Goal: Task Accomplishment & Management: Manage account settings

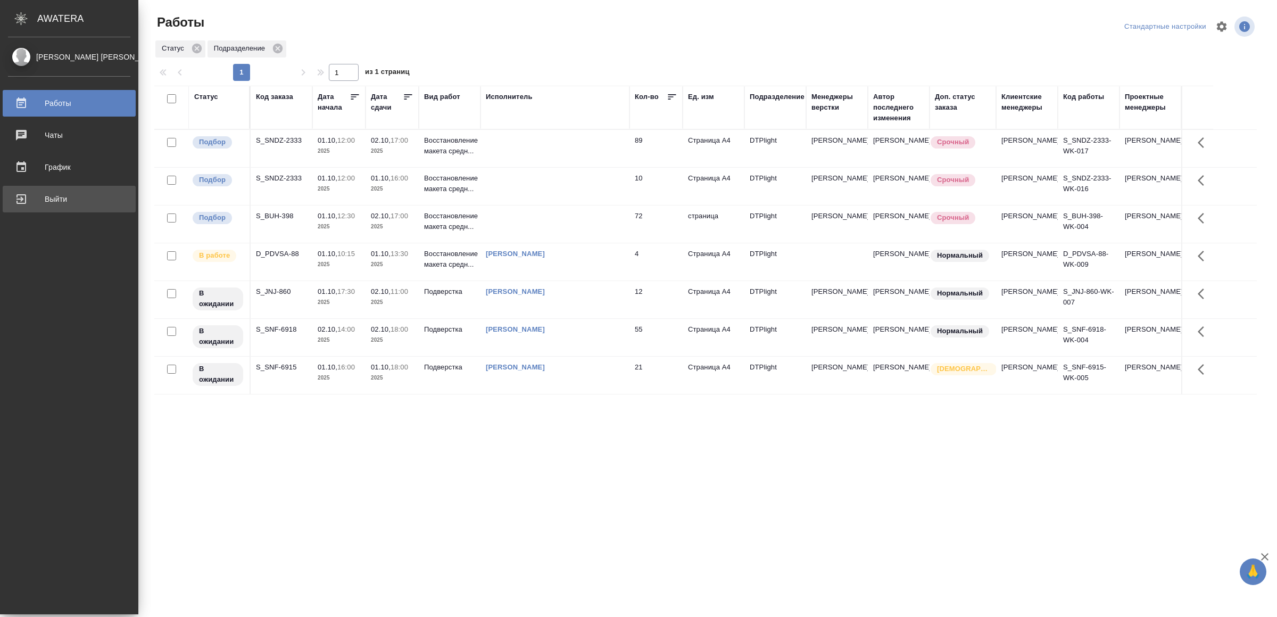
click at [34, 195] on div "Выйти" at bounding box center [69, 199] width 122 height 16
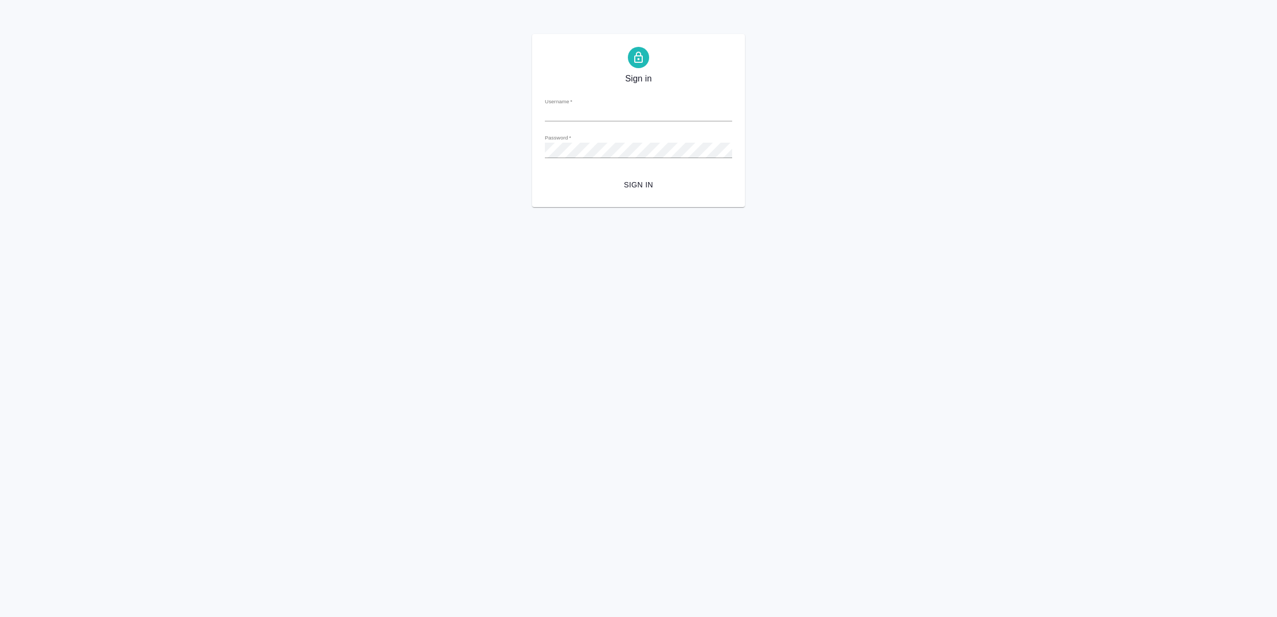
type input "v.yamkovenko@awatera.com"
click at [642, 182] on span "Sign in" at bounding box center [639, 184] width 170 height 13
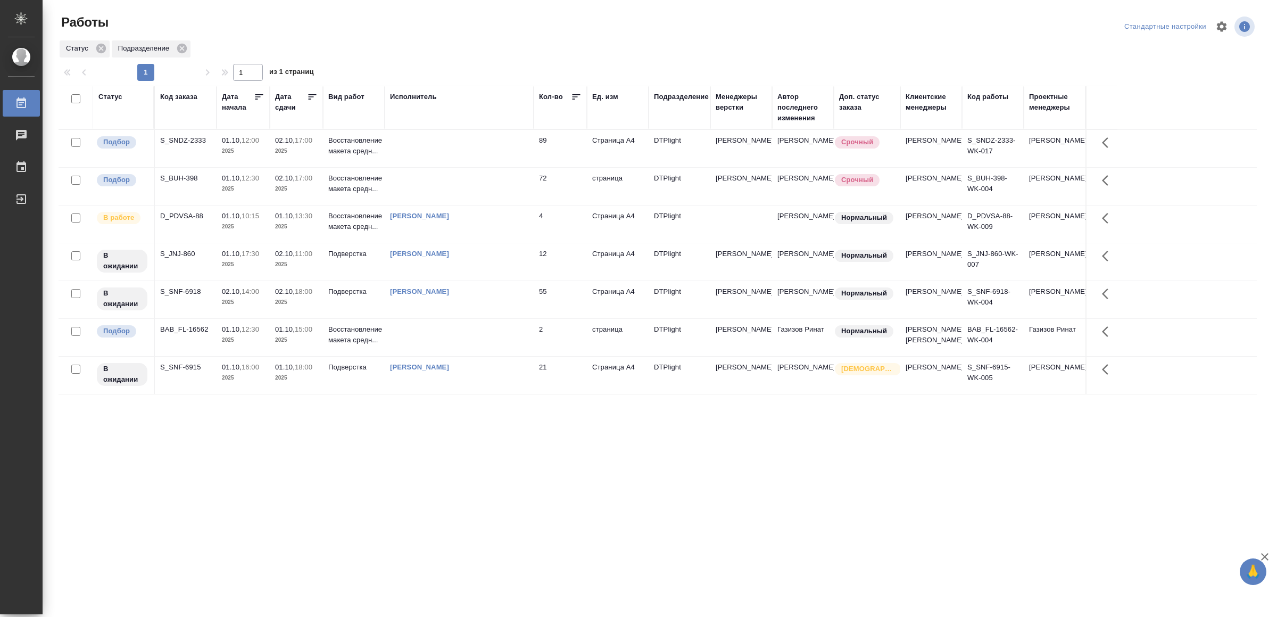
click at [457, 350] on td at bounding box center [459, 337] width 149 height 37
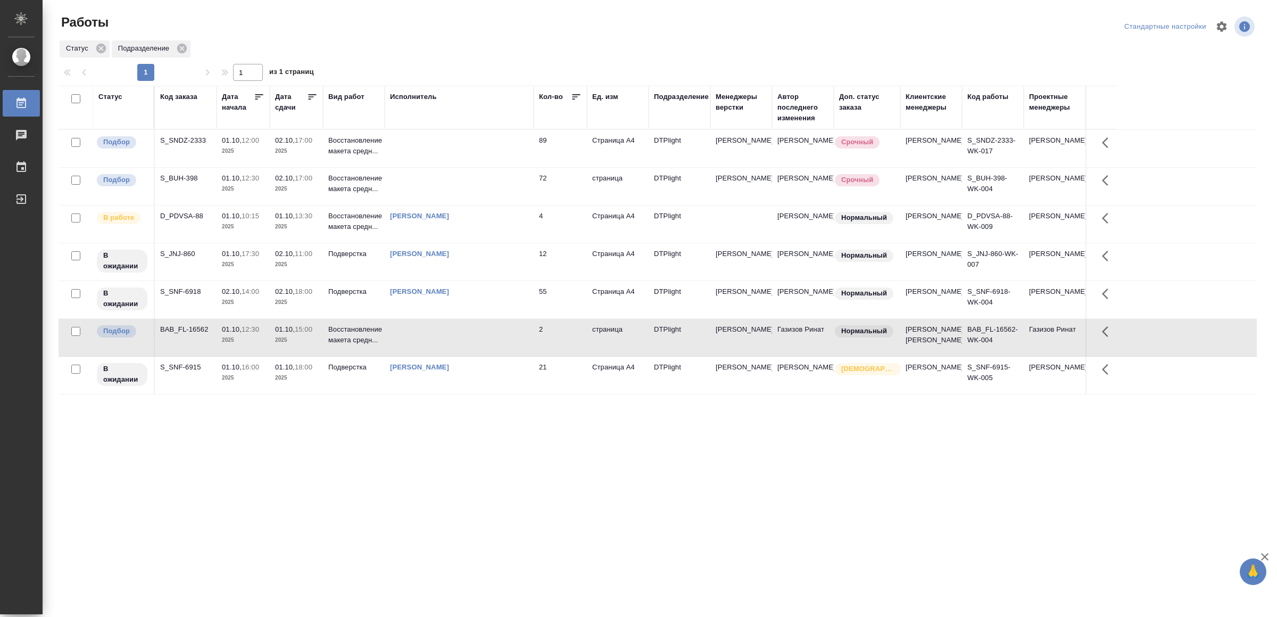
click at [457, 350] on td at bounding box center [459, 337] width 149 height 37
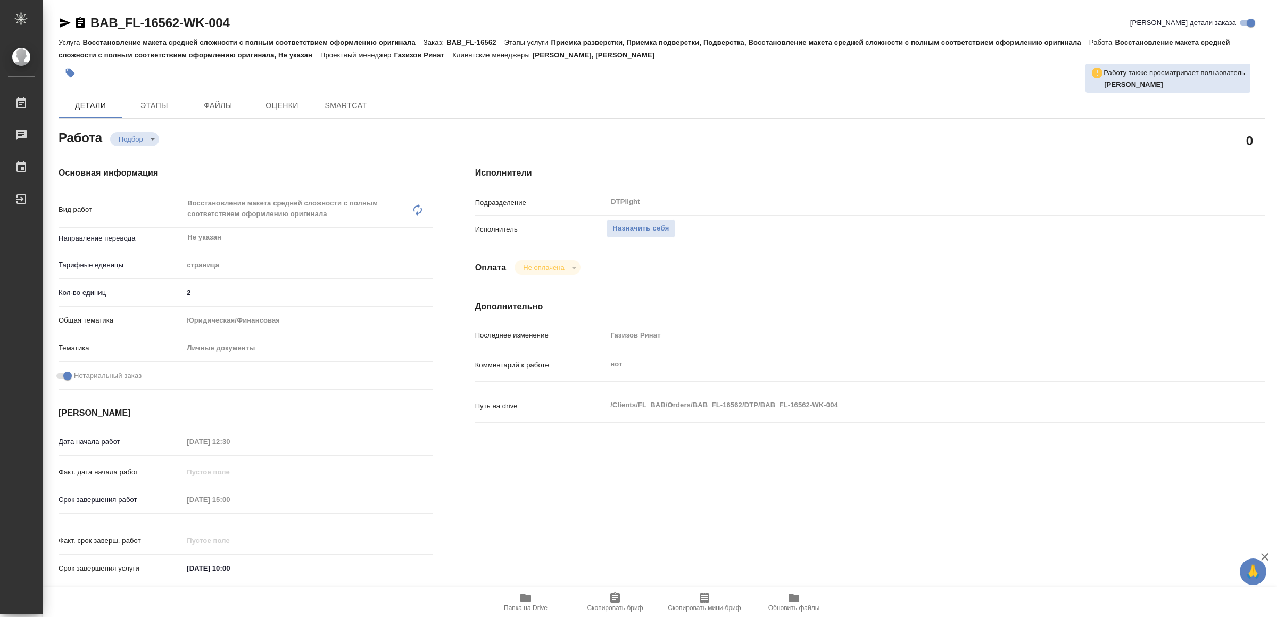
click at [516, 608] on span "Папка на Drive" at bounding box center [526, 607] width 44 height 7
type textarea "x"
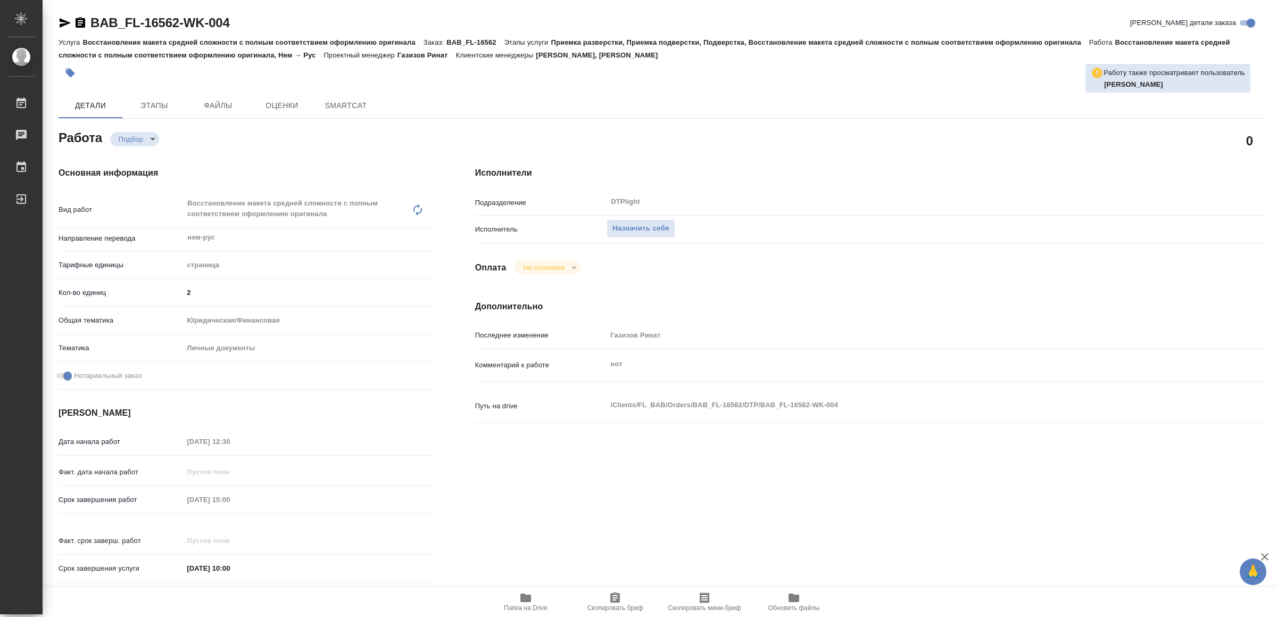
type textarea "x"
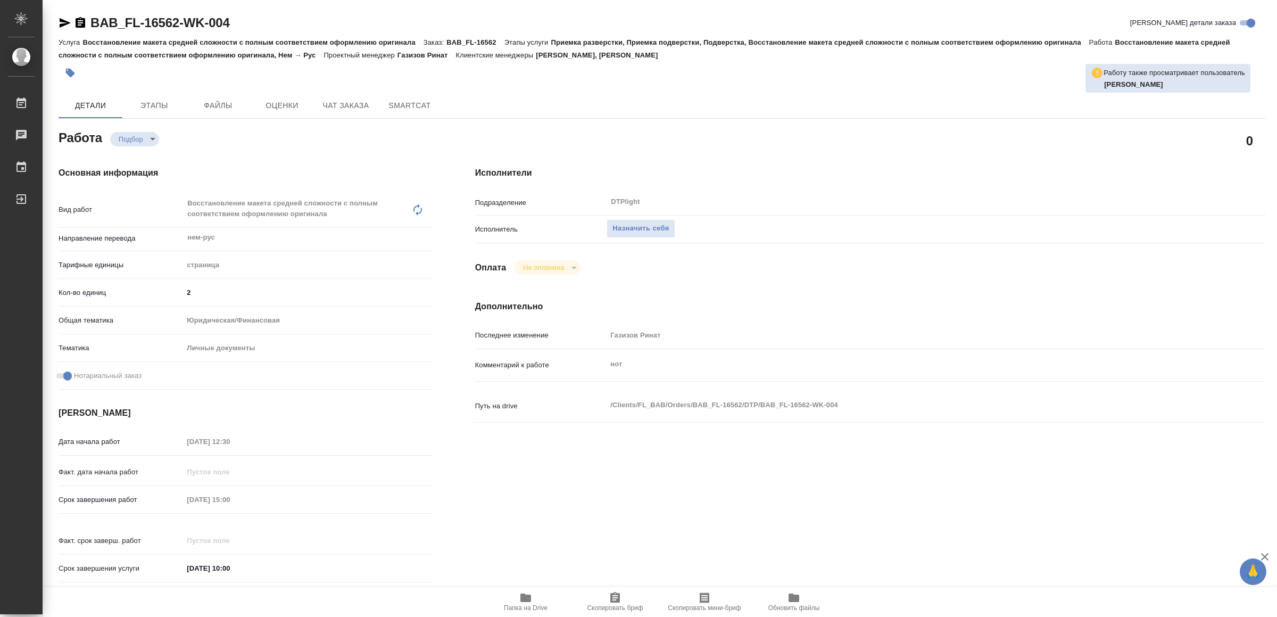
type textarea "x"
click at [519, 601] on icon "button" at bounding box center [525, 597] width 13 height 13
type textarea "x"
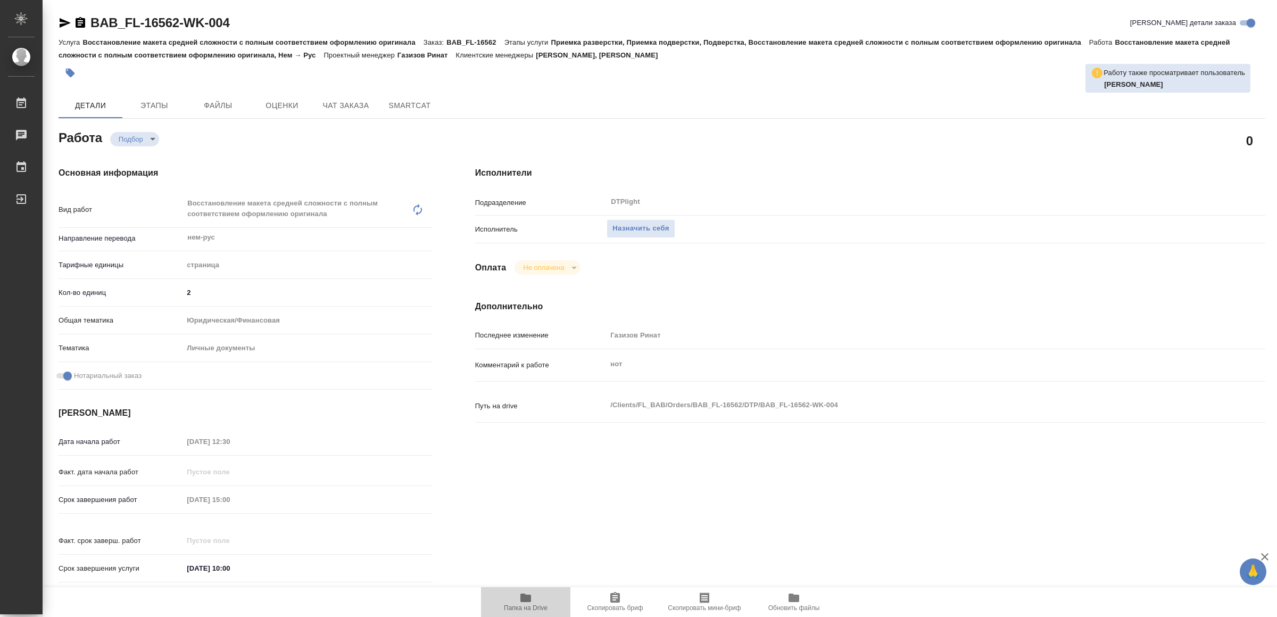
type textarea "x"
click at [640, 226] on span "Назначить себя" at bounding box center [641, 228] width 56 height 12
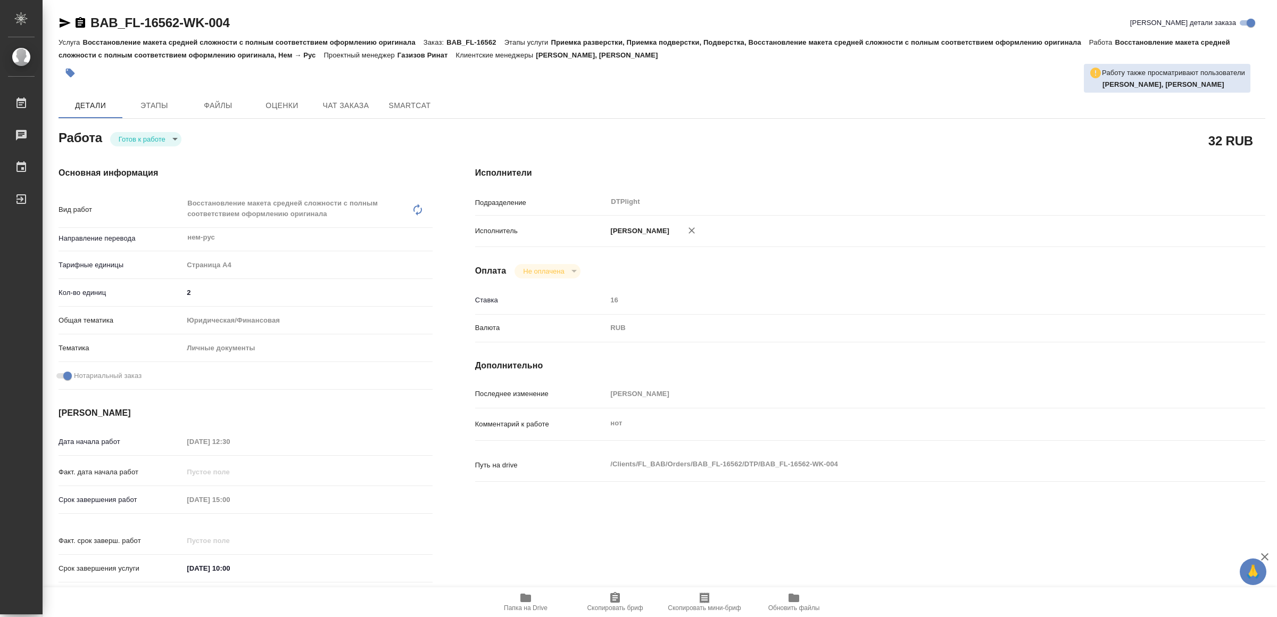
click at [149, 136] on body "🙏 .cls-1 fill:#fff; AWATERA Yamkovenko Vera Работы Чаты График Выйти BAB_FL-165…" at bounding box center [638, 308] width 1277 height 617
click at [149, 136] on button "В работе" at bounding box center [136, 139] width 35 height 12
type textarea "x"
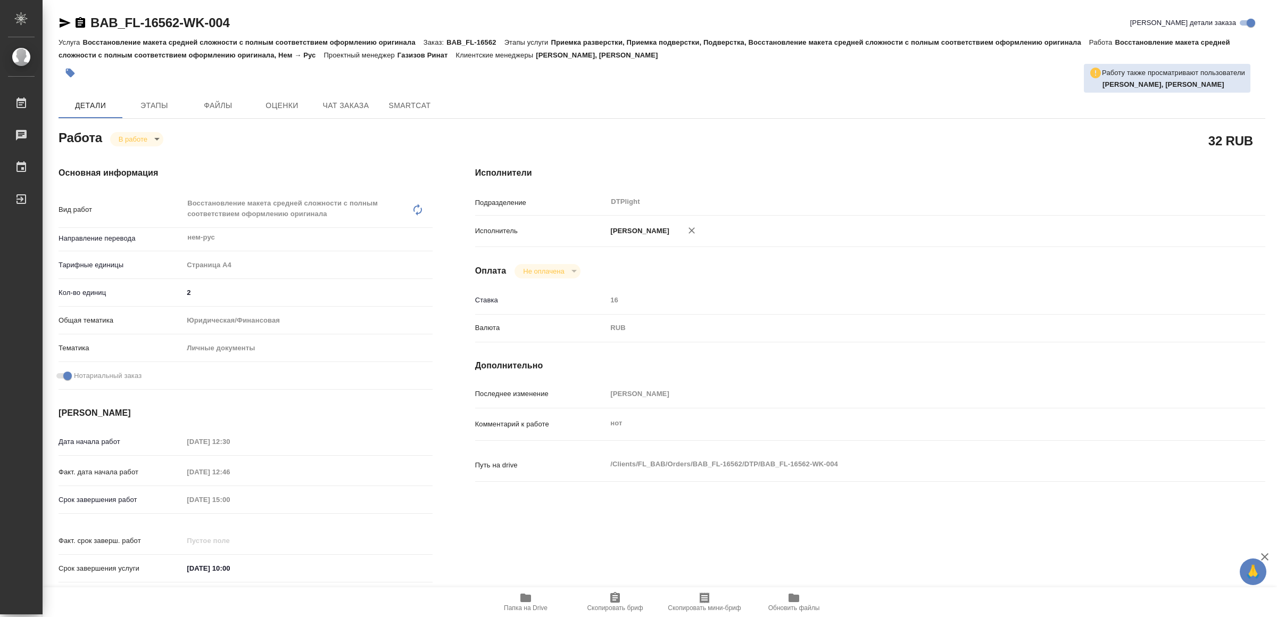
type textarea "x"
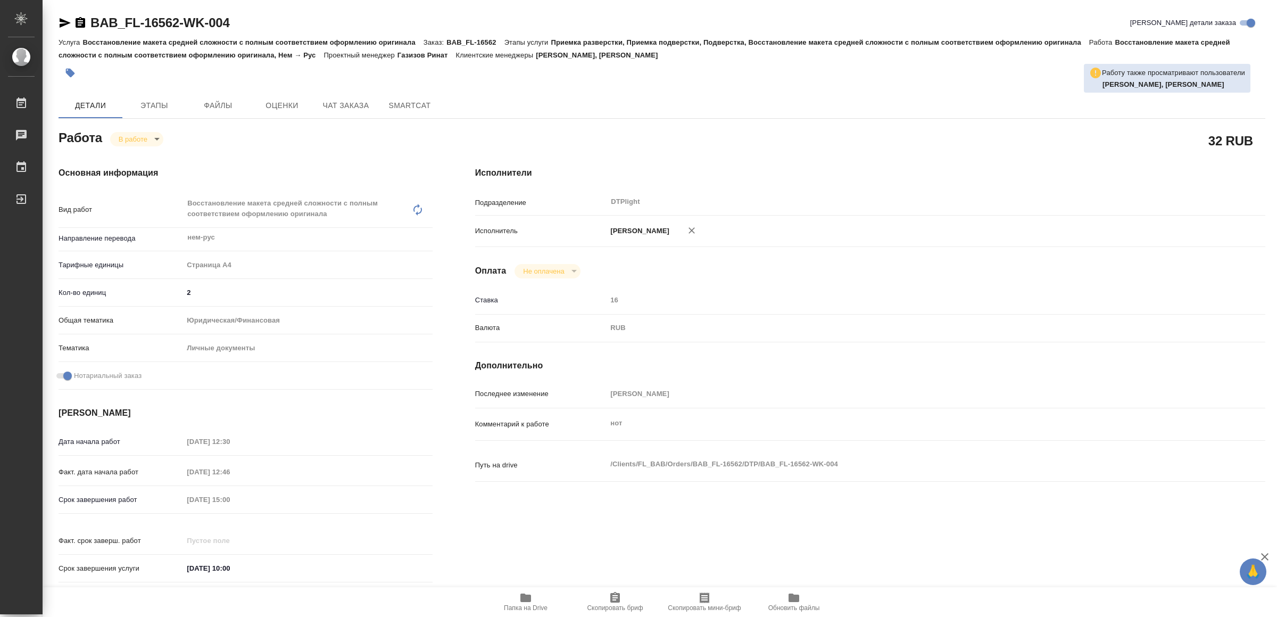
type textarea "x"
click at [60, 21] on icon "button" at bounding box center [65, 23] width 11 height 10
click at [524, 602] on icon "button" at bounding box center [526, 597] width 11 height 9
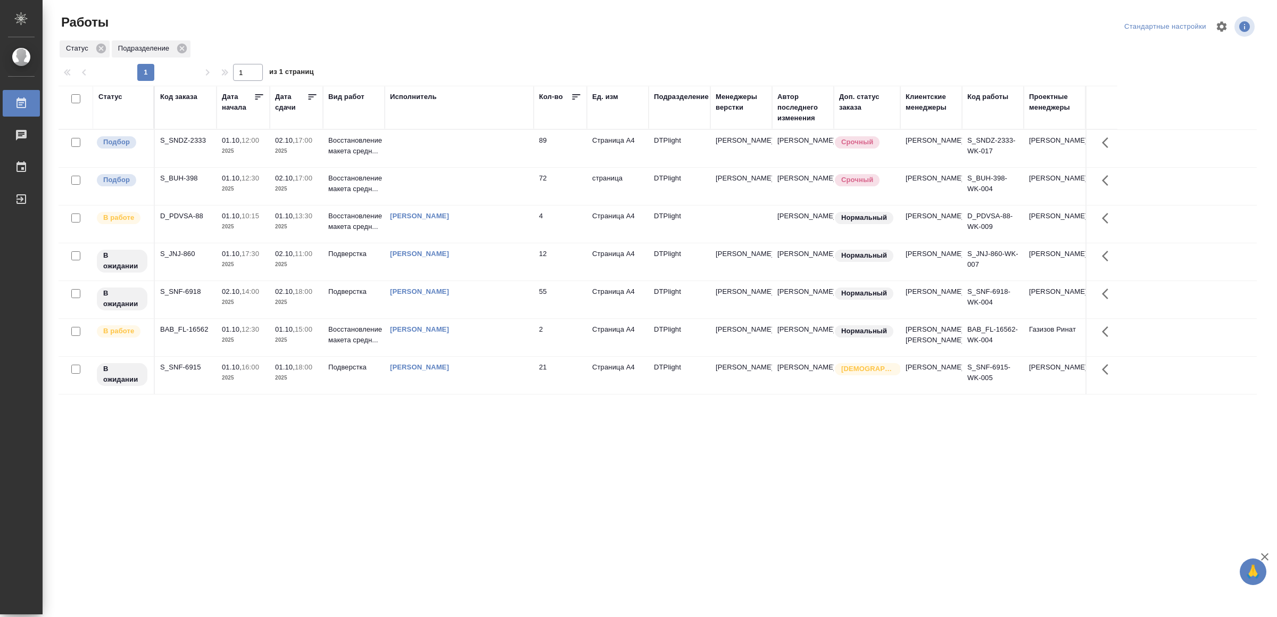
drag, startPoint x: 461, startPoint y: 486, endPoint x: 460, endPoint y: 475, distance: 11.3
click at [461, 484] on div ".cls-1 fill:#fff; AWATERA Yamkovenko Vera Работы 0 Чаты График Выйти Работы Ста…" at bounding box center [638, 308] width 1277 height 617
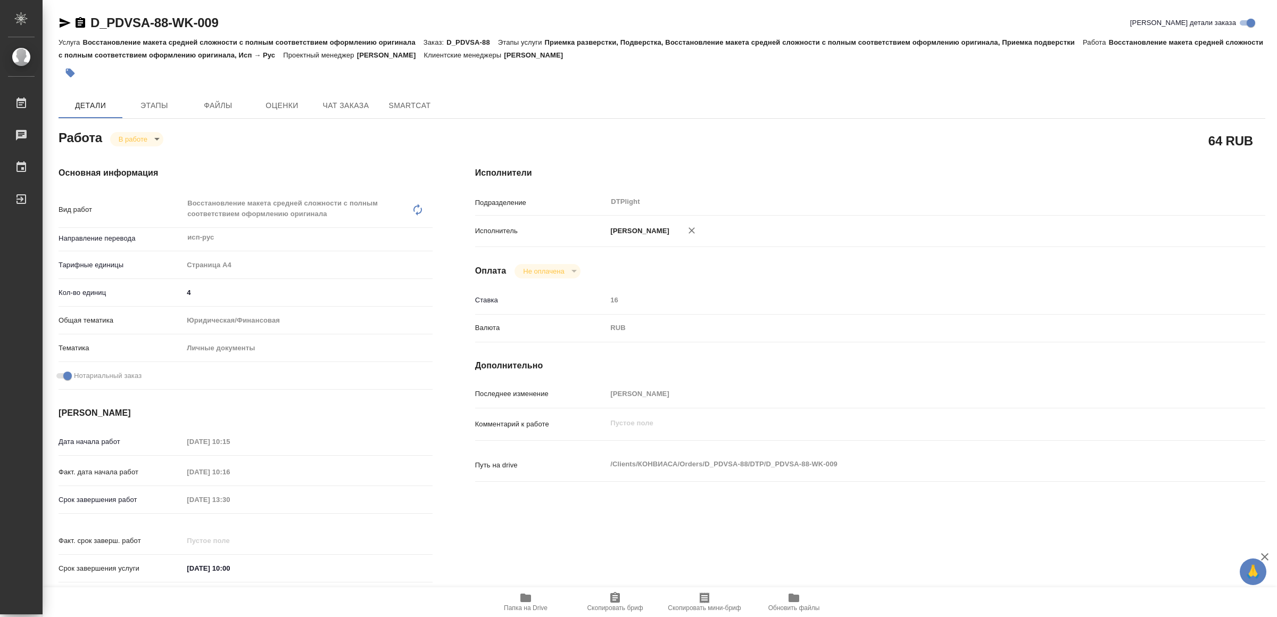
click at [61, 18] on icon "button" at bounding box center [65, 23] width 13 height 13
click at [144, 138] on body "🙏 .cls-1 fill:#fff; AWATERA Yamkovenko Vera Работы 0 Чаты График Выйти D_PDVSA-…" at bounding box center [638, 308] width 1277 height 617
click at [152, 168] on li "Сдан" at bounding box center [146, 175] width 70 height 18
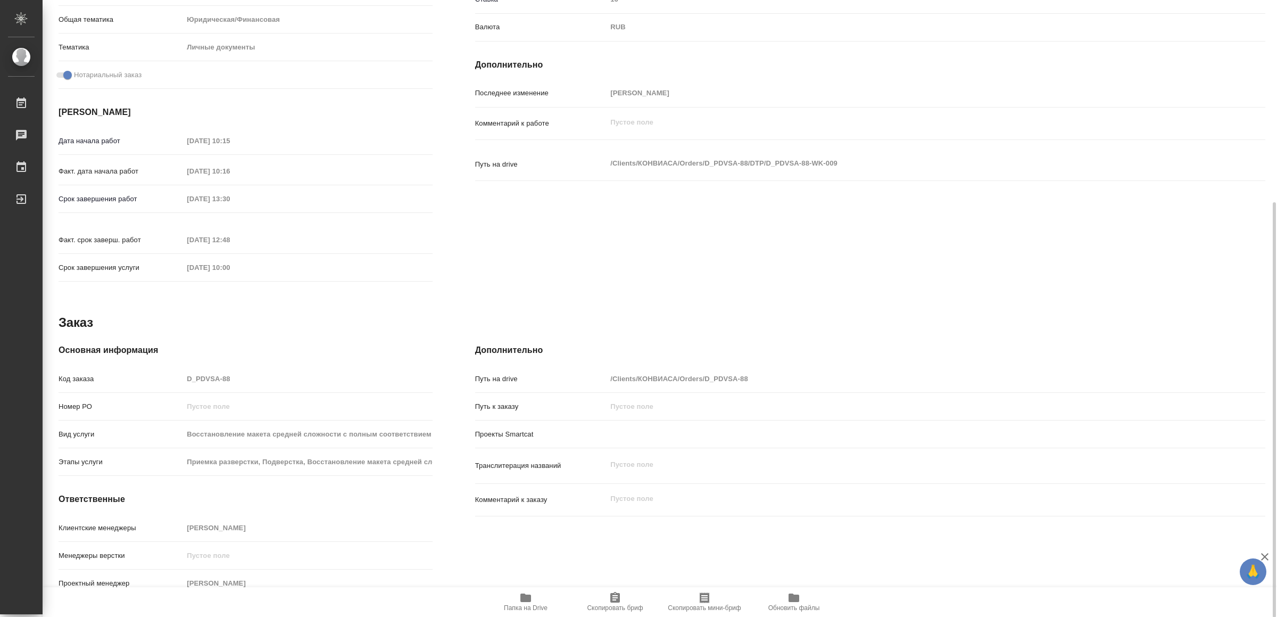
type textarea "x"
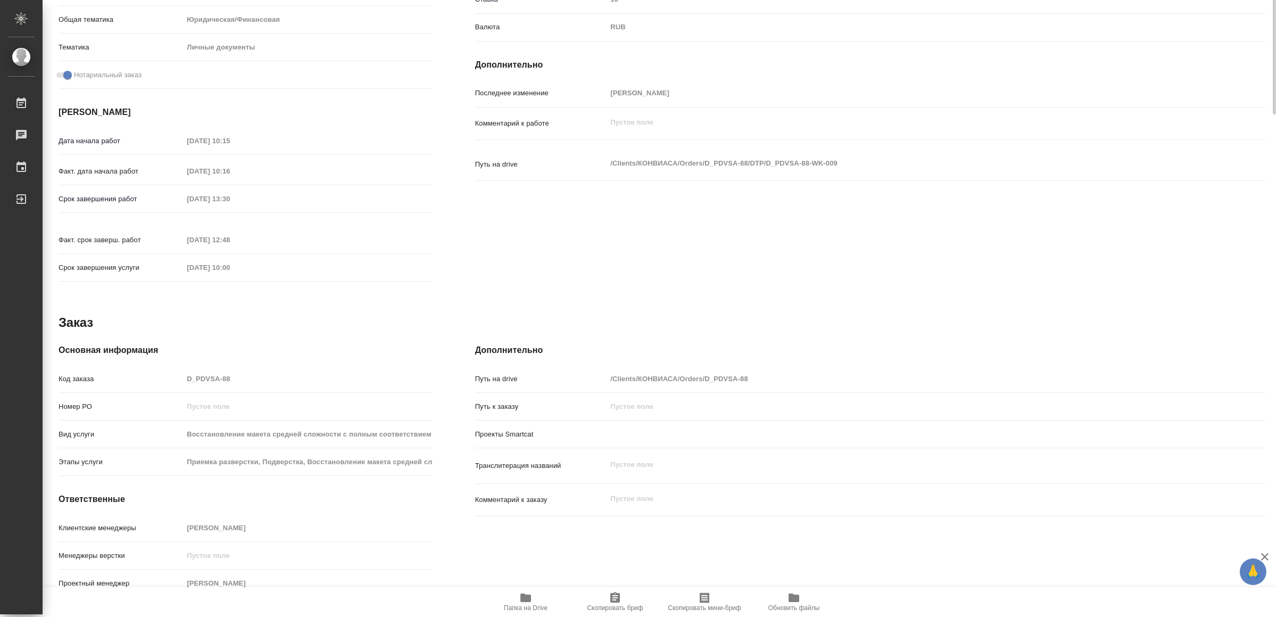
scroll to position [0, 0]
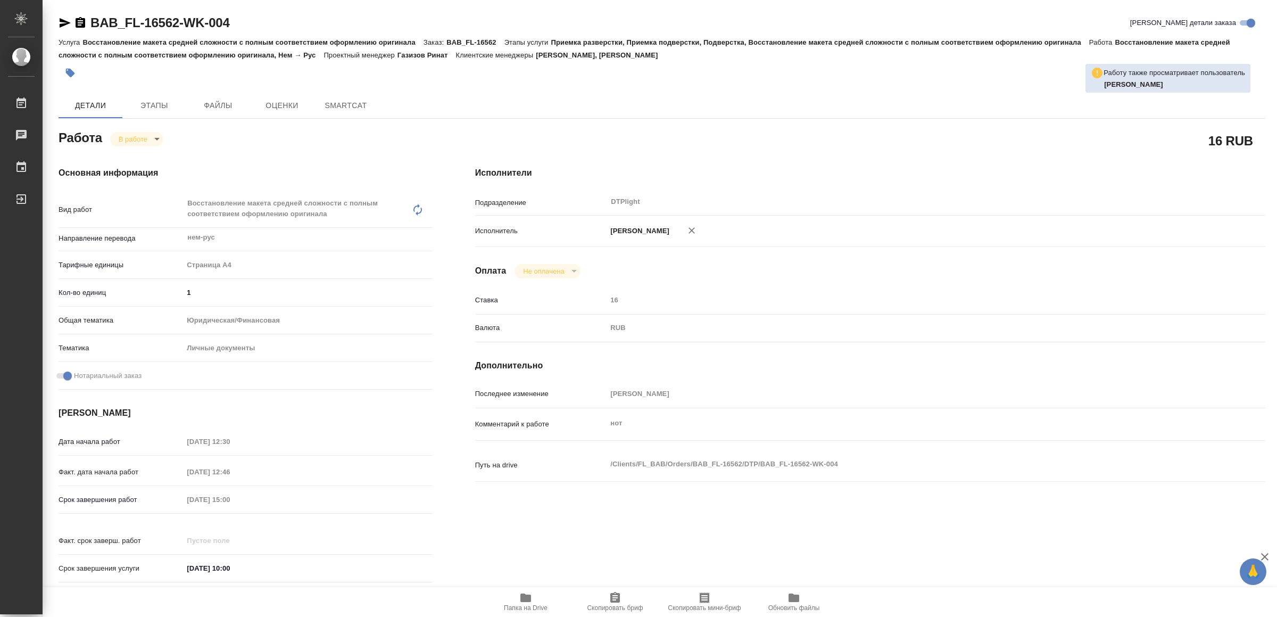
type textarea "x"
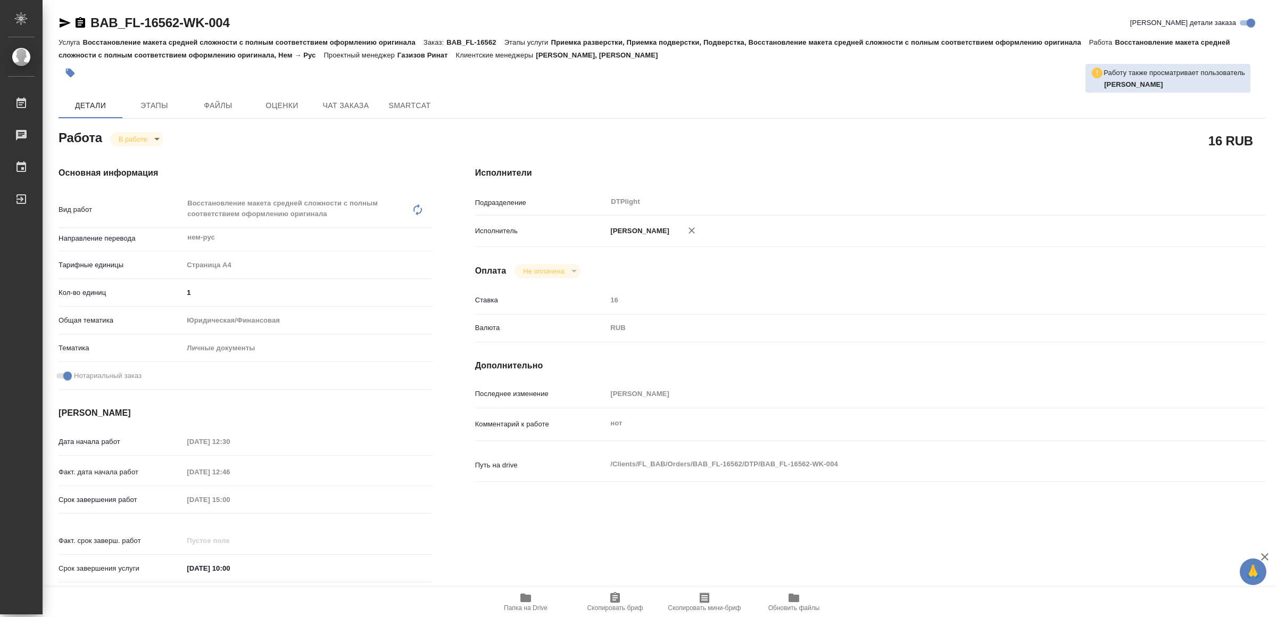
type textarea "x"
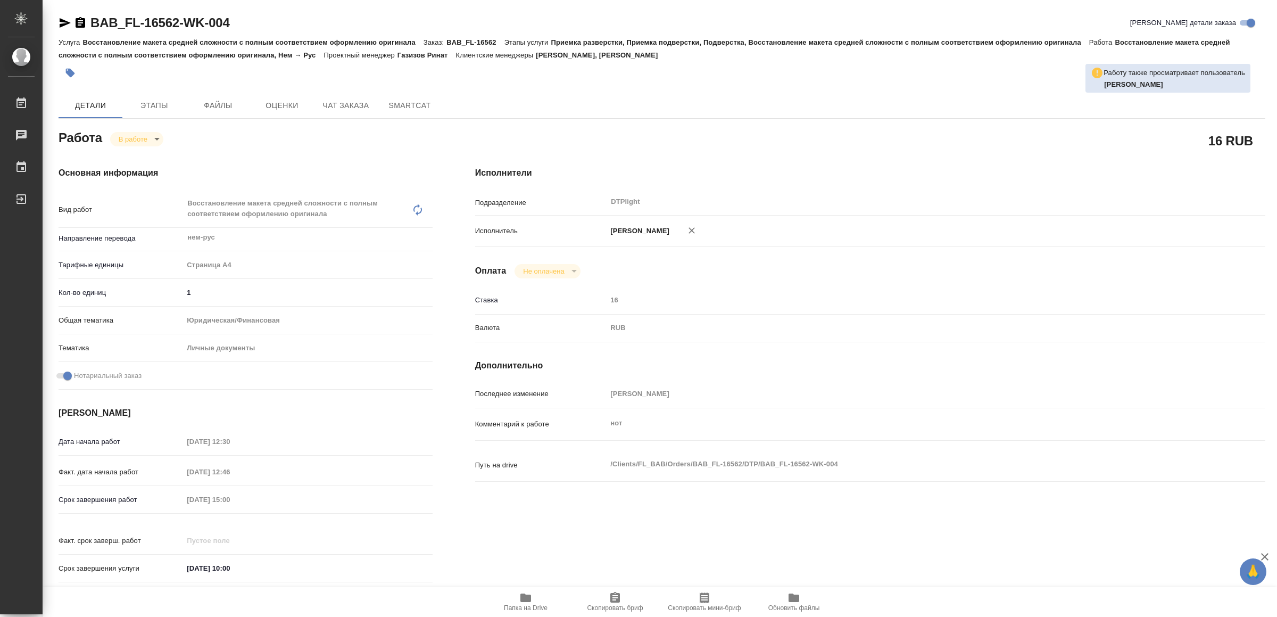
type textarea "x"
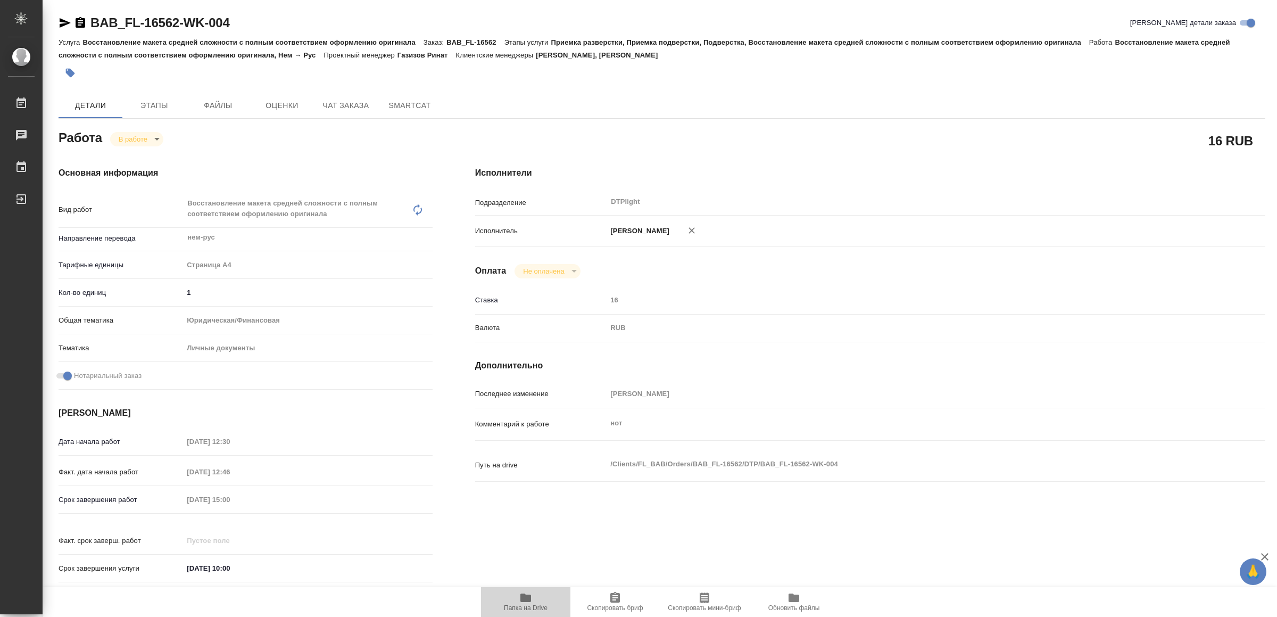
click at [533, 593] on span "Папка на Drive" at bounding box center [526, 601] width 77 height 20
click at [64, 19] on icon "button" at bounding box center [65, 23] width 13 height 13
click at [152, 138] on body "🙏 .cls-1 fill:#fff; AWATERA Yamkovenko Vera Работы 0 Чаты График Выйти BAB_FL-1…" at bounding box center [638, 308] width 1277 height 617
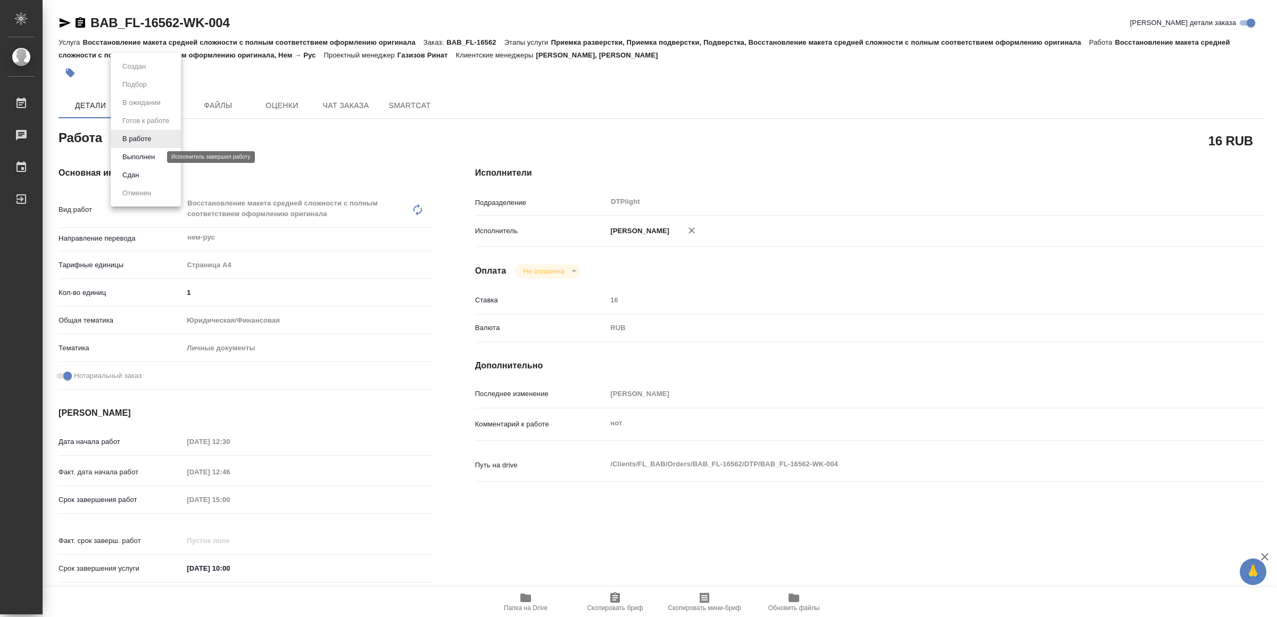
click at [149, 157] on button "Выполнен" at bounding box center [138, 157] width 39 height 12
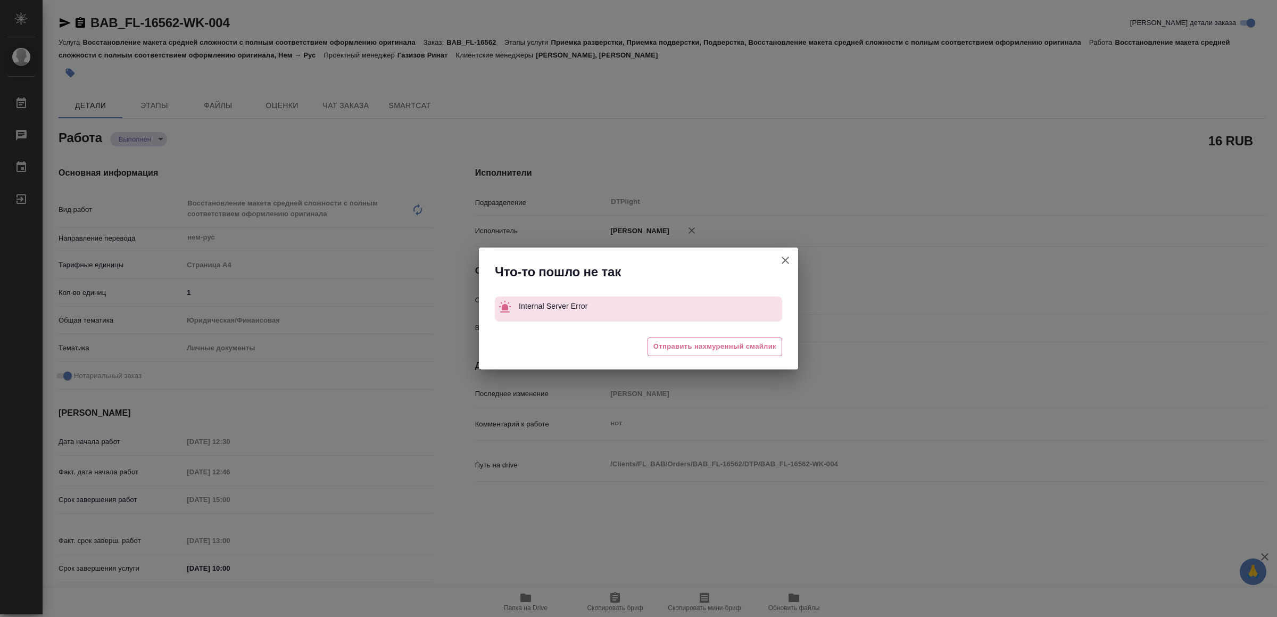
type textarea "x"
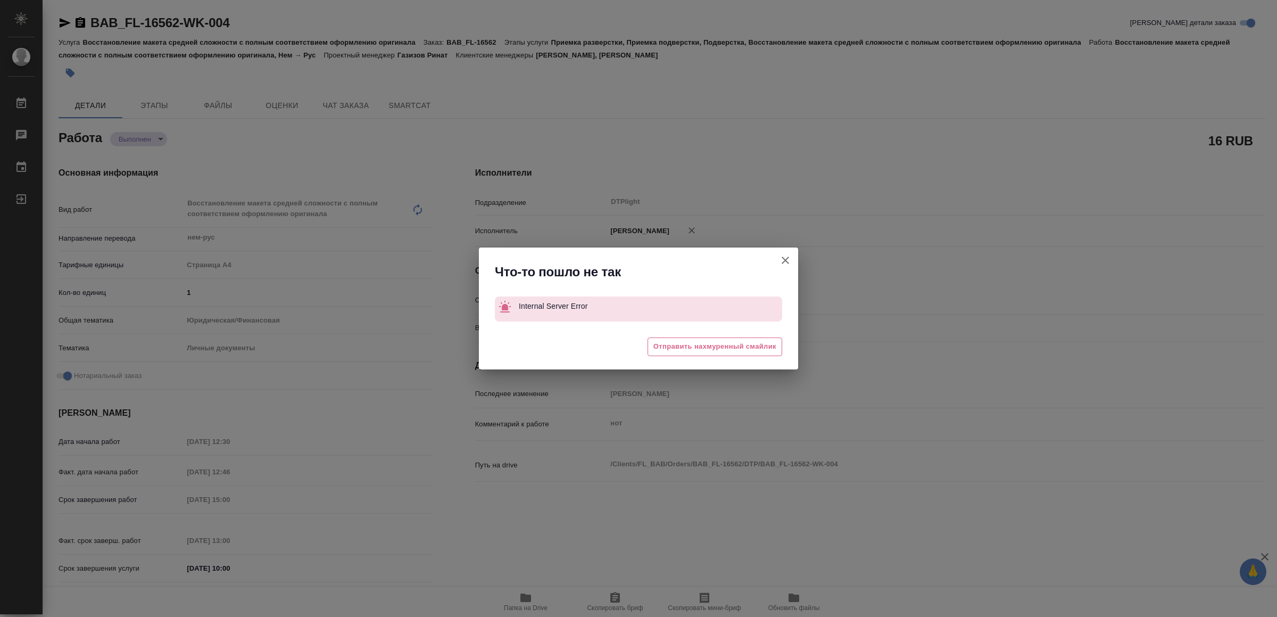
type textarea "x"
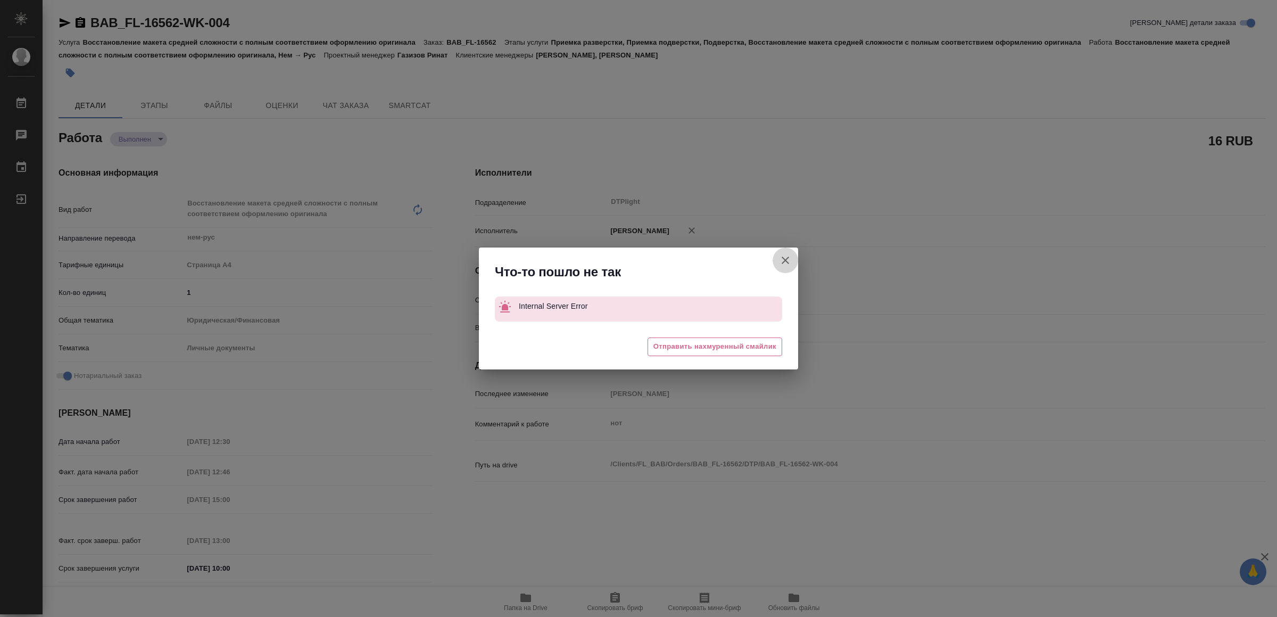
click at [782, 259] on icon "button" at bounding box center [785, 260] width 13 height 13
type textarea "x"
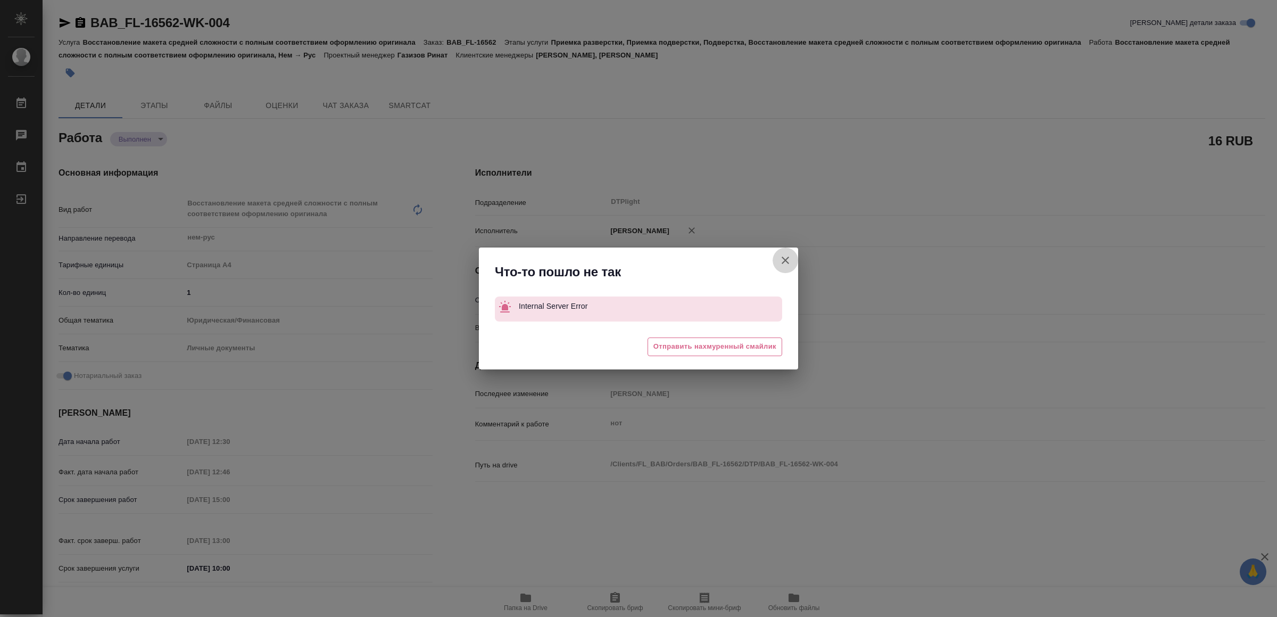
type textarea "x"
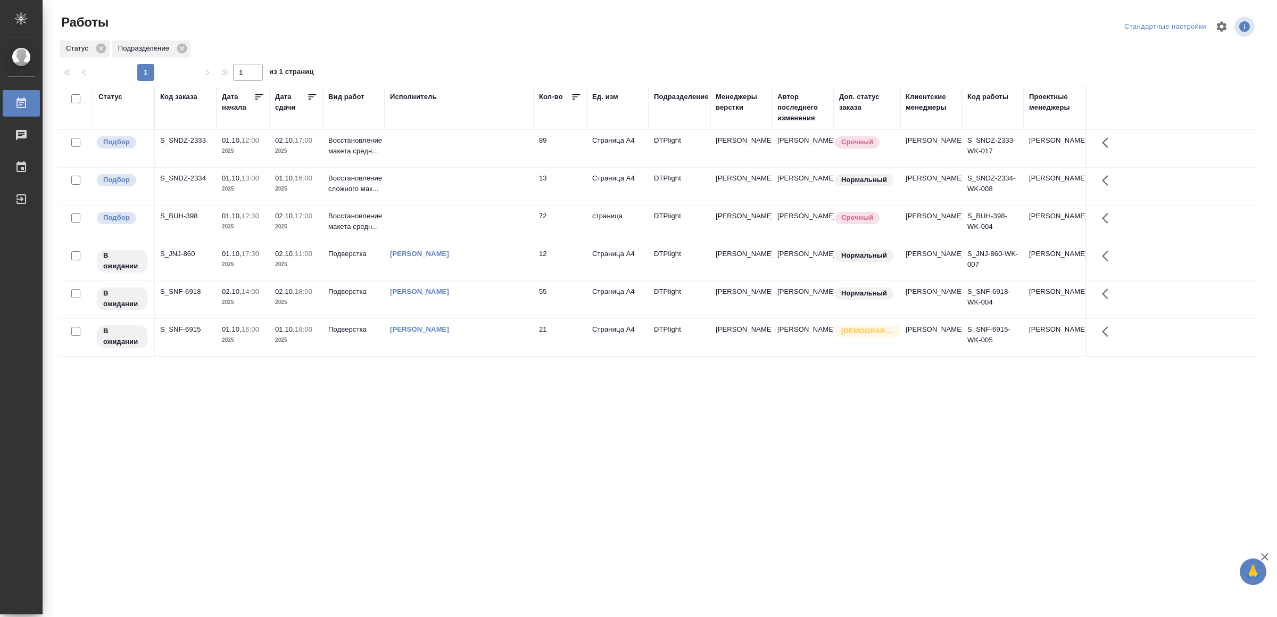
click at [412, 196] on td at bounding box center [459, 186] width 149 height 37
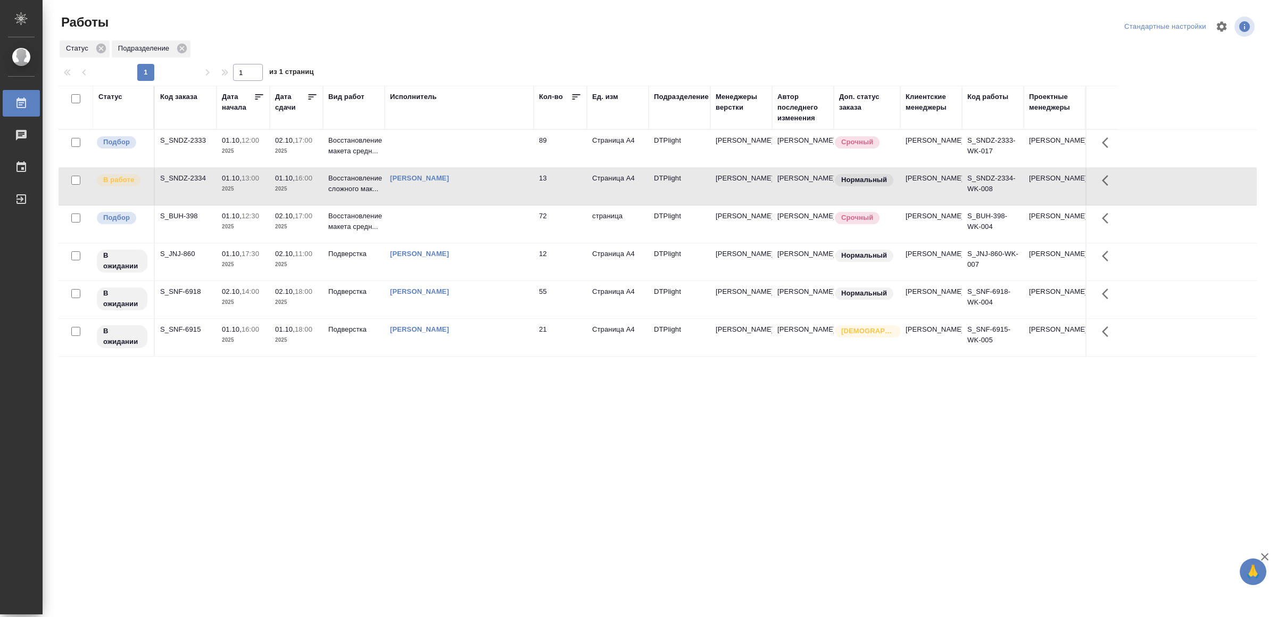
drag, startPoint x: 385, startPoint y: 497, endPoint x: 390, endPoint y: 491, distance: 7.6
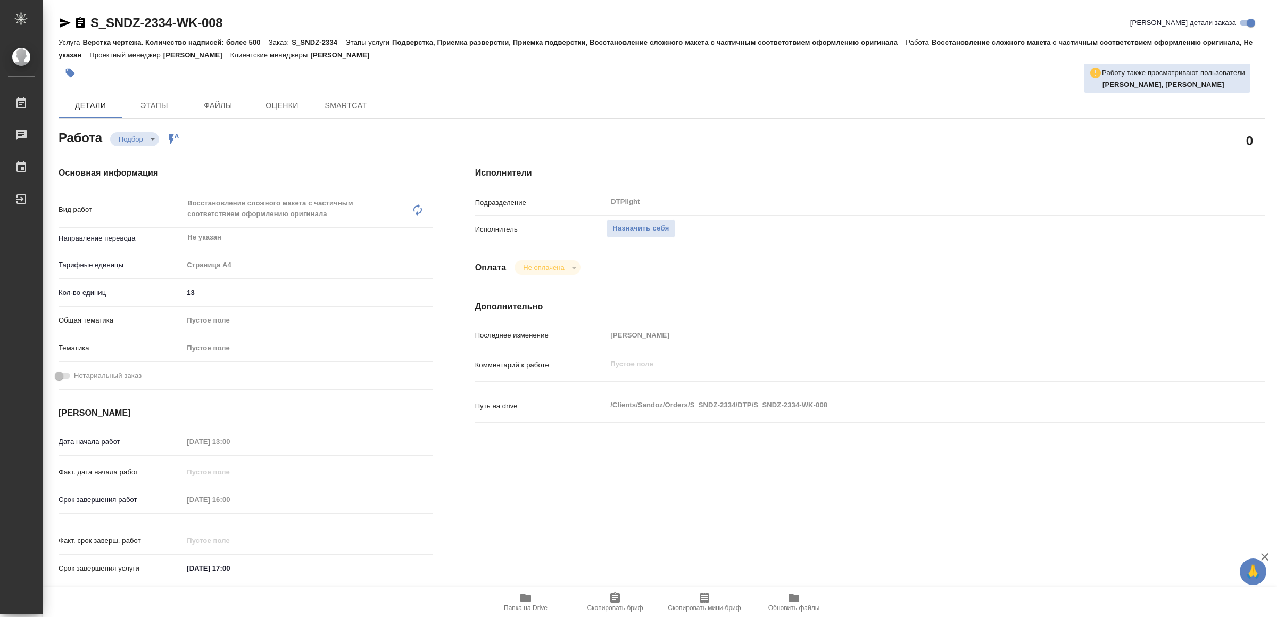
type input "recruiting"
type input "Не указан"
type input "5f036ec4e16dec2d6b59c8ff"
type input "13"
type input "[DATE] 13:00"
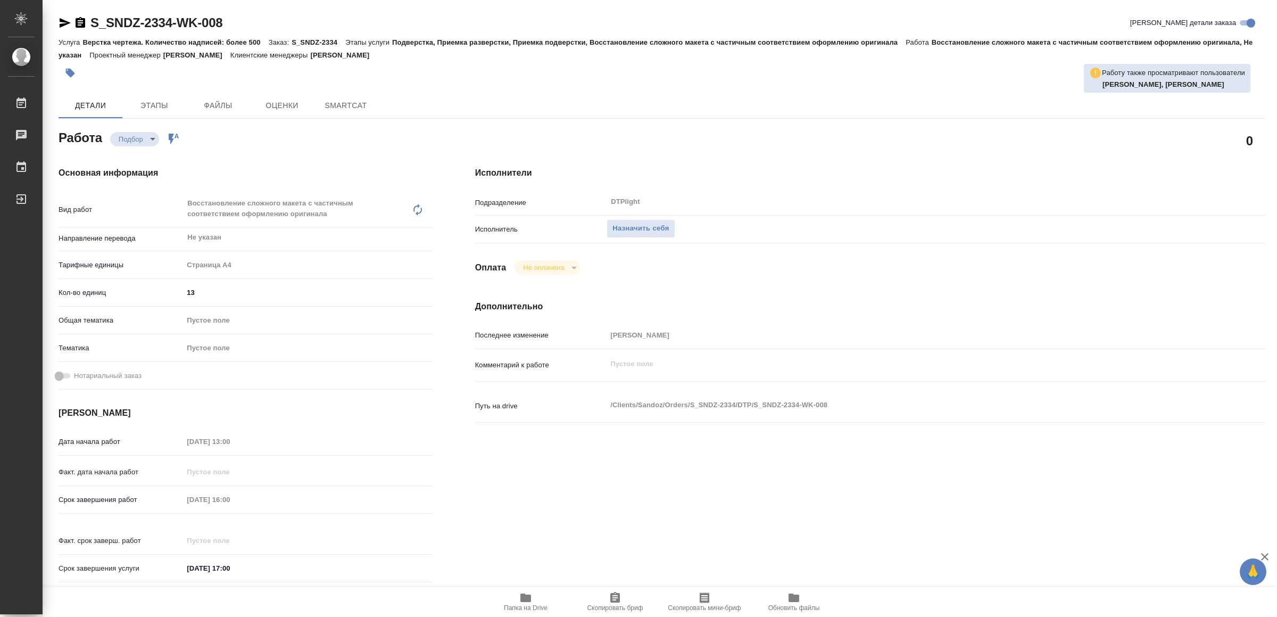
type input "[DATE] 16:00"
type input "[DATE] 17:00"
type input "DTPlight"
type input "notPayed"
type input "[PERSON_NAME]"
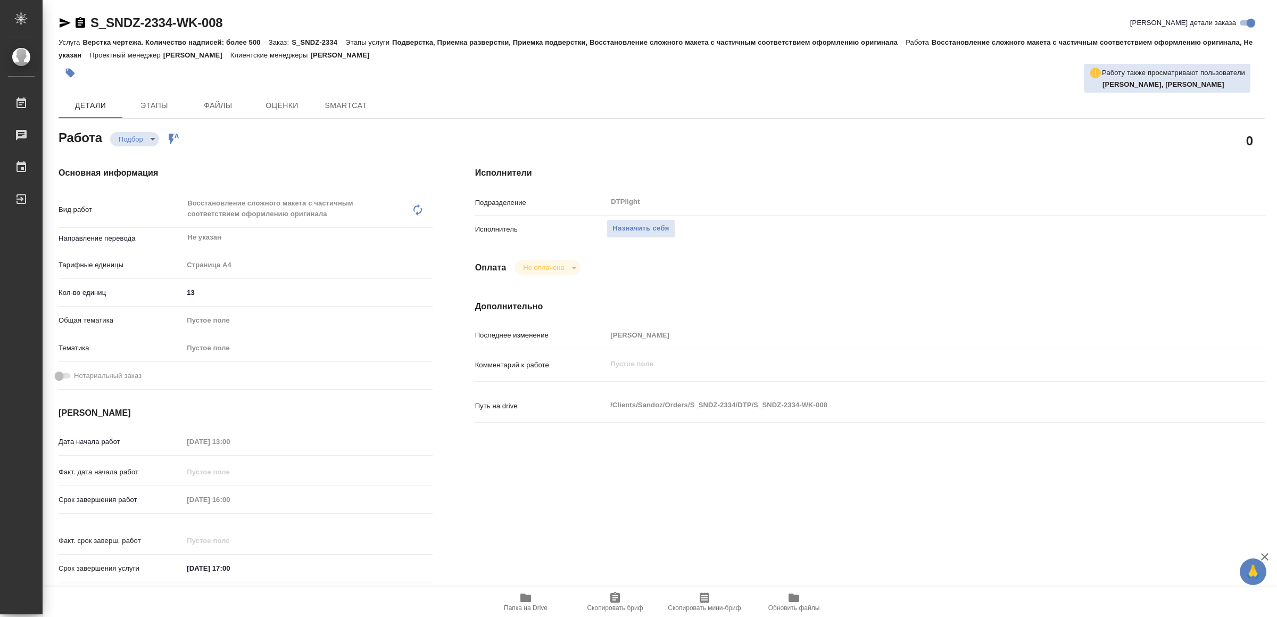
type input "S_SNDZ-2334"
type input "Верстка чертежа. Количество надписей: более 500"
type input "Подверстка, Приемка разверстки, Приемка подверстки, Восстановление сложного мак…"
type input "[PERSON_NAME]"
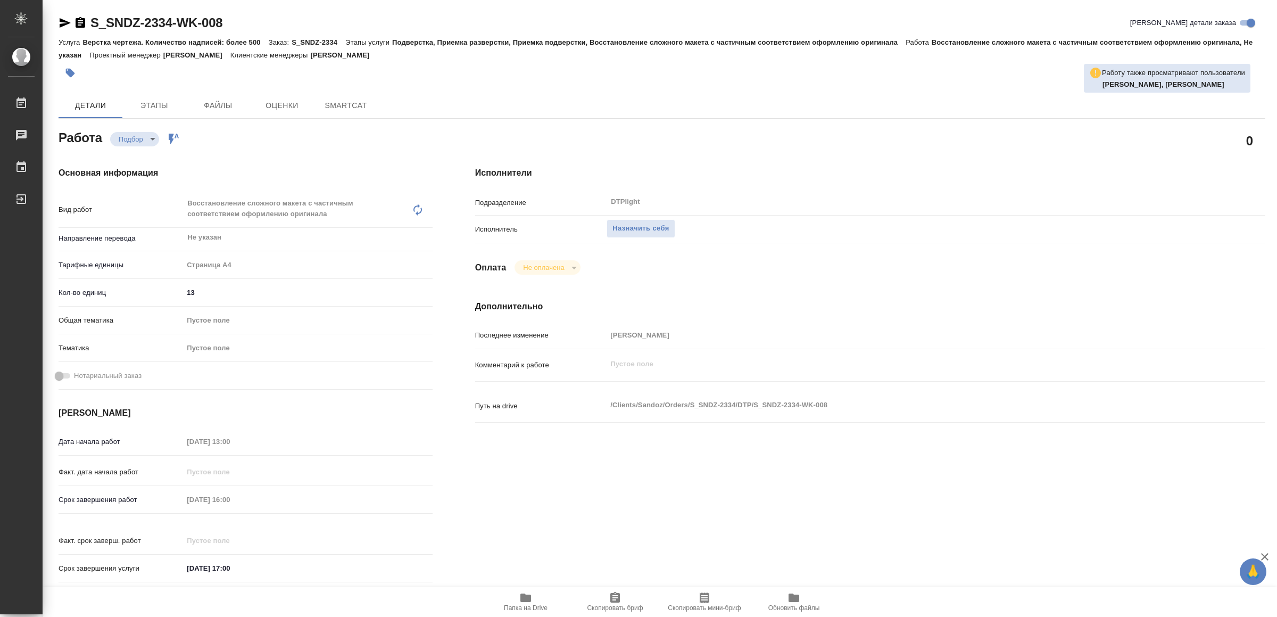
type input "/Clients/Sandoz/Orders/S_SNDZ-2334"
click at [529, 596] on icon "button" at bounding box center [526, 597] width 11 height 9
click at [655, 227] on span "Назначить себя" at bounding box center [641, 228] width 56 height 12
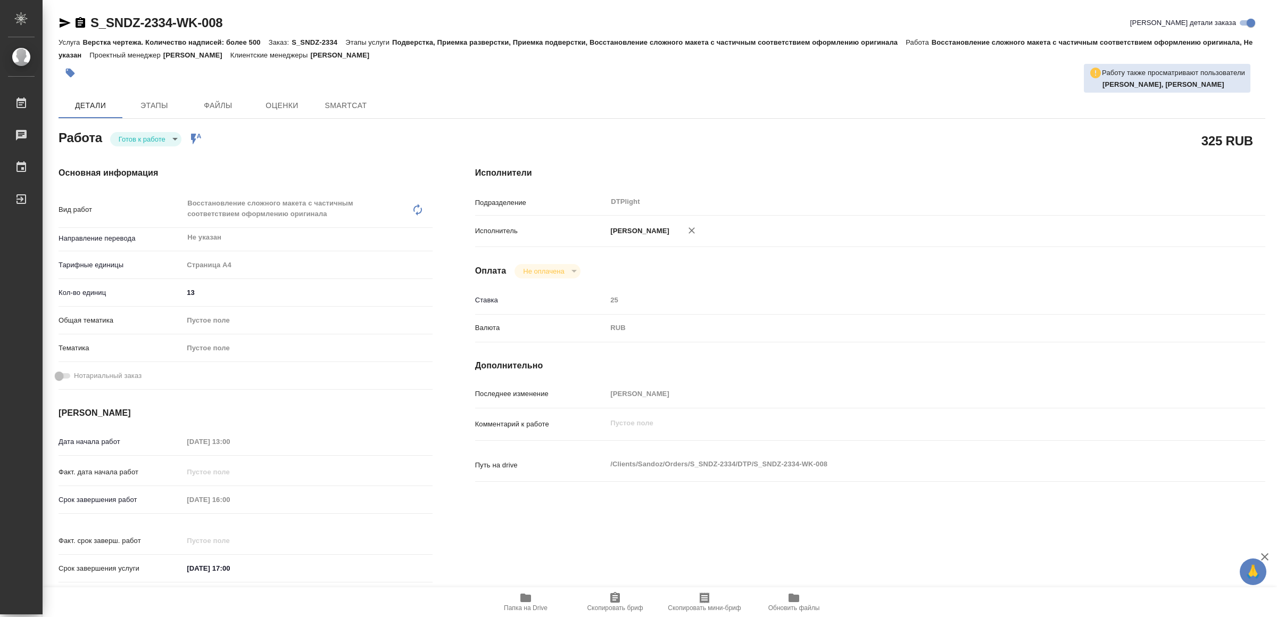
type textarea "x"
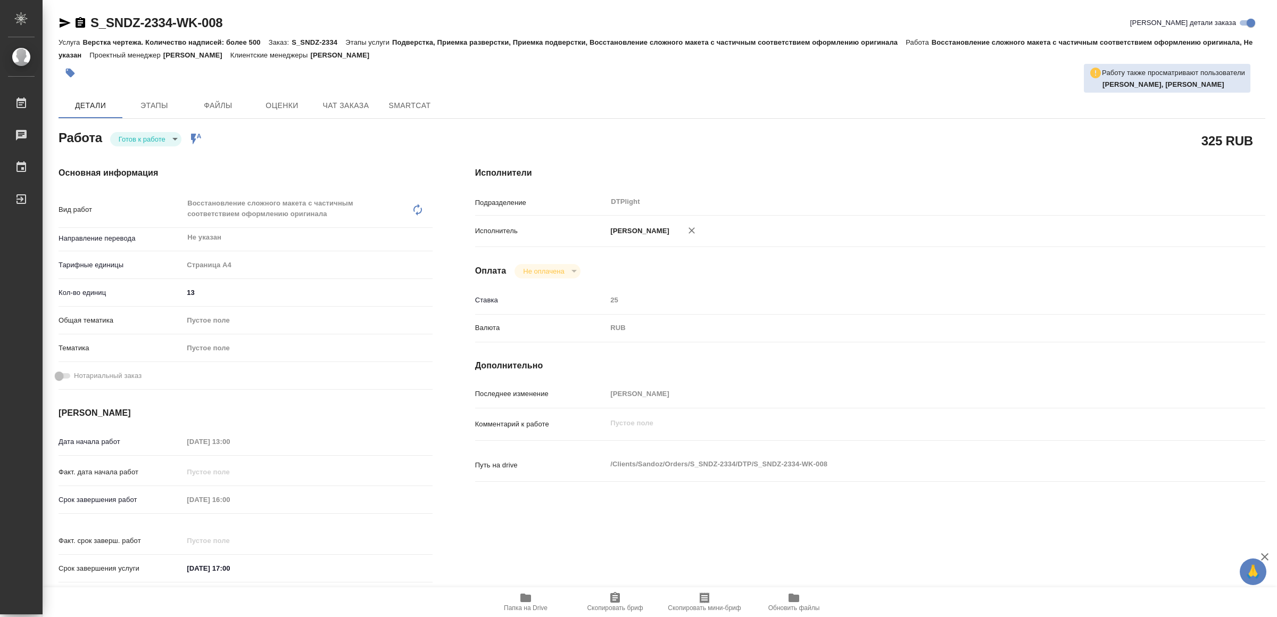
type textarea "x"
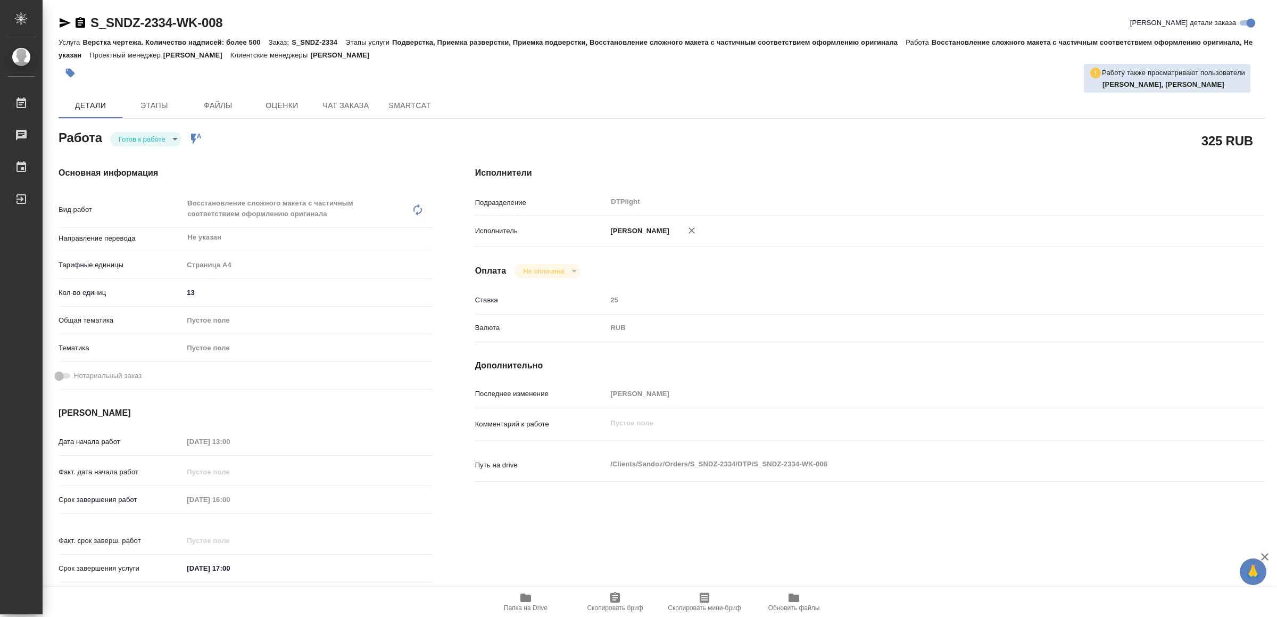
type textarea "x"
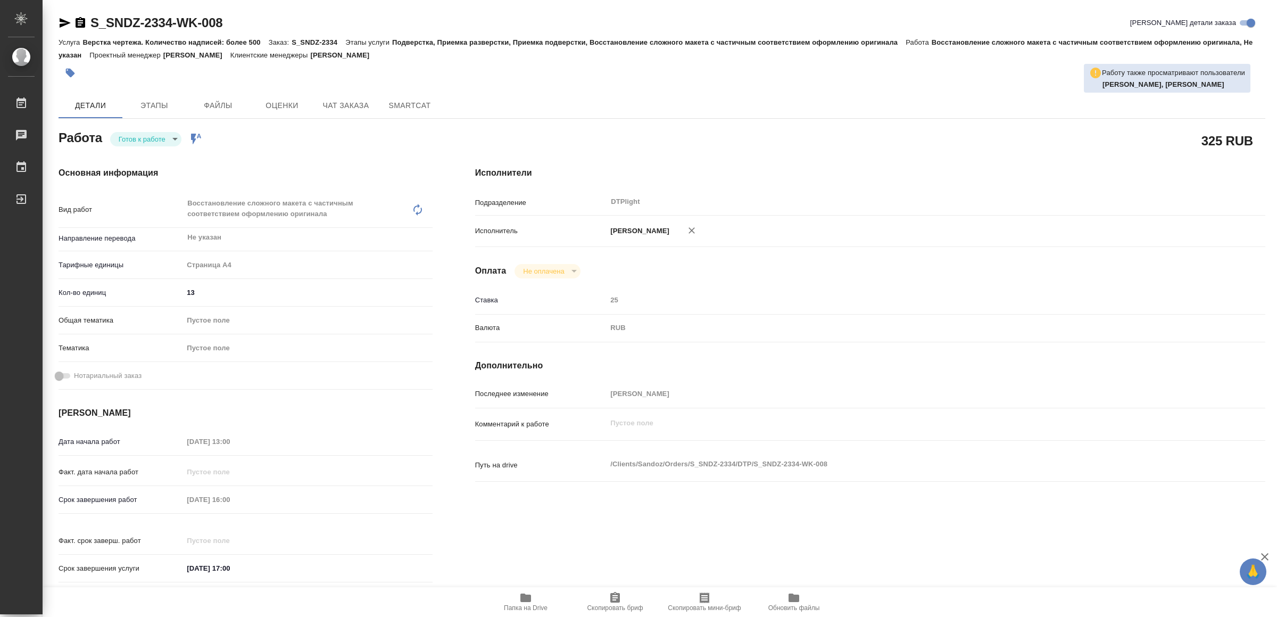
click at [143, 133] on body "🙏 .cls-1 fill:#fff; AWATERA Yamkovenko Vera Работы 0 Чаты График Выйти S_SNDZ-2…" at bounding box center [638, 308] width 1277 height 617
click at [144, 137] on button "В работе" at bounding box center [136, 139] width 35 height 12
type textarea "x"
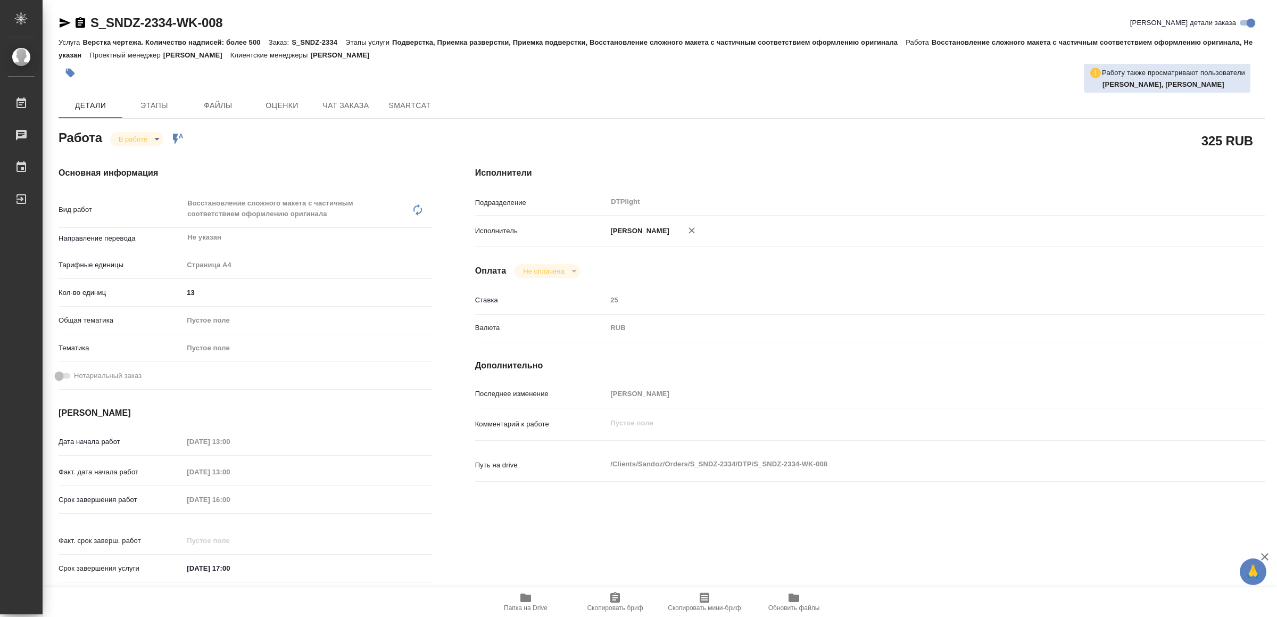
type textarea "x"
click at [60, 21] on icon "button" at bounding box center [65, 23] width 11 height 10
type textarea "x"
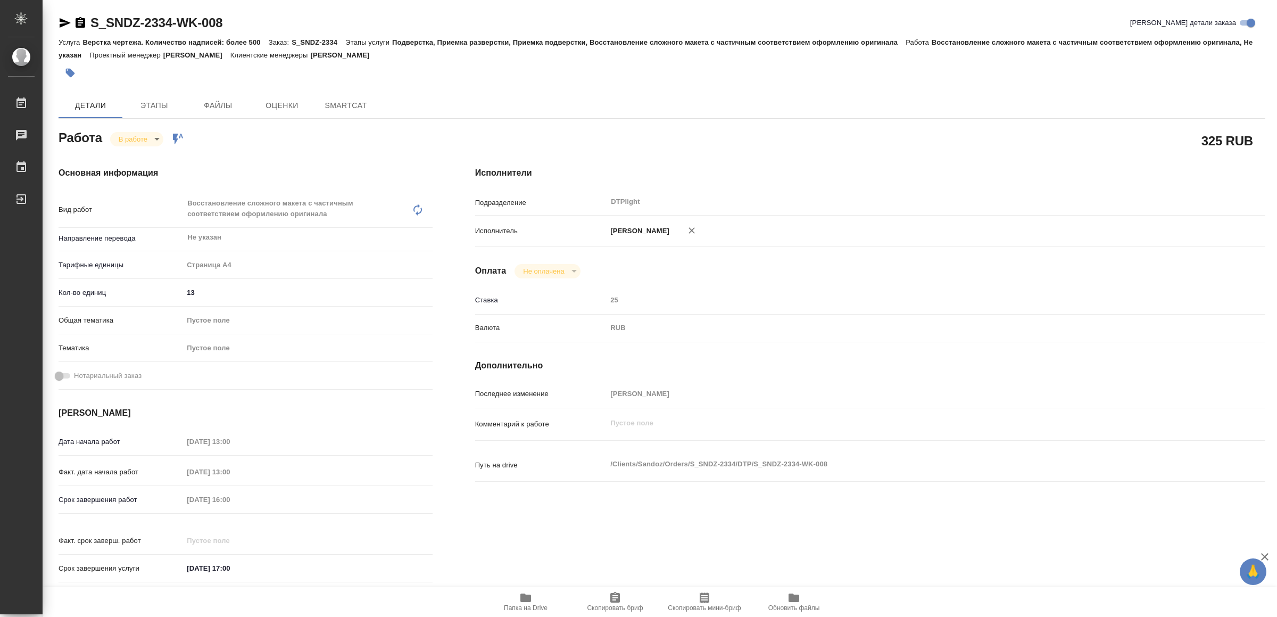
type textarea "x"
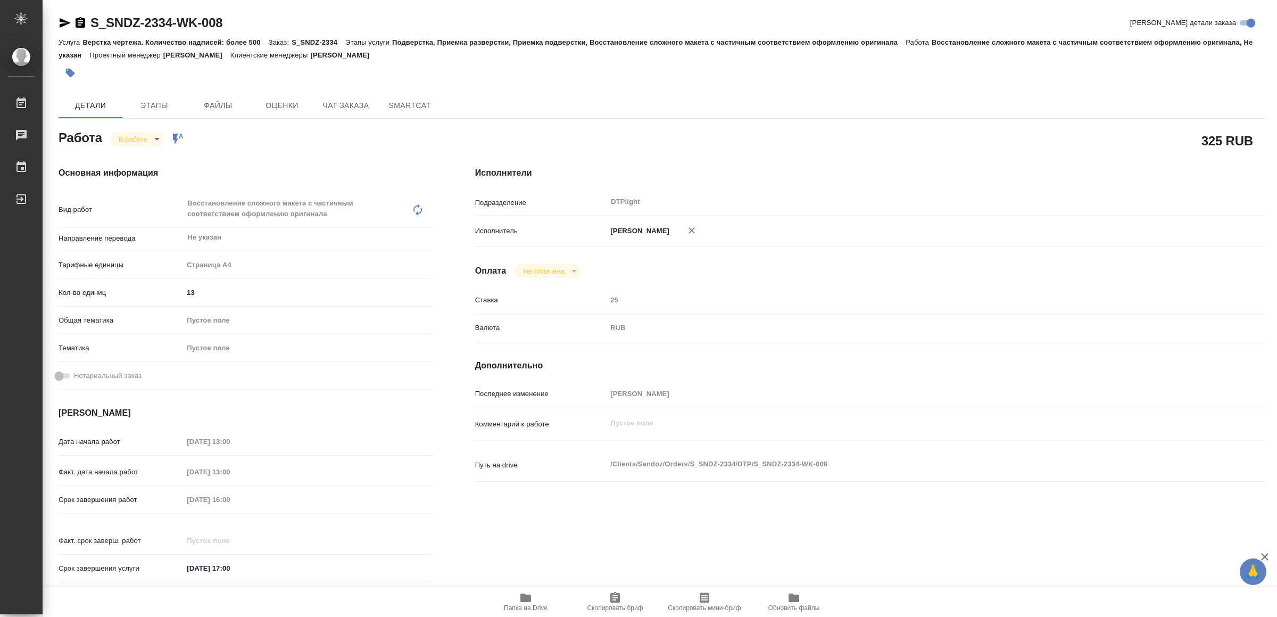
type textarea "x"
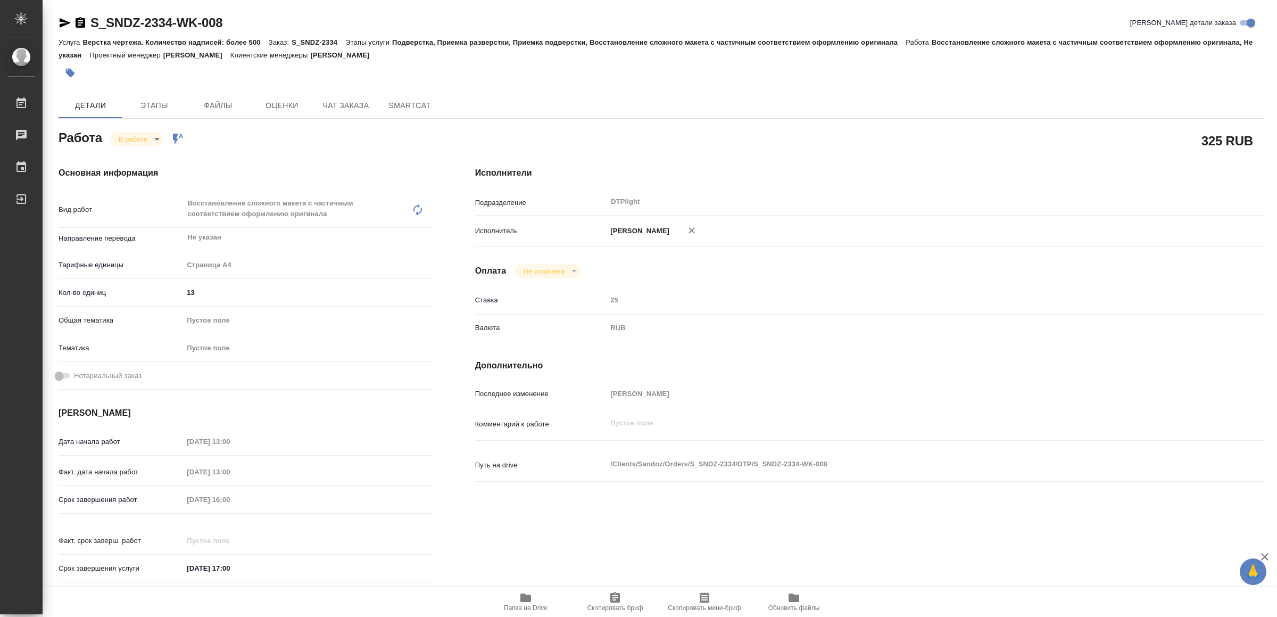
type textarea "x"
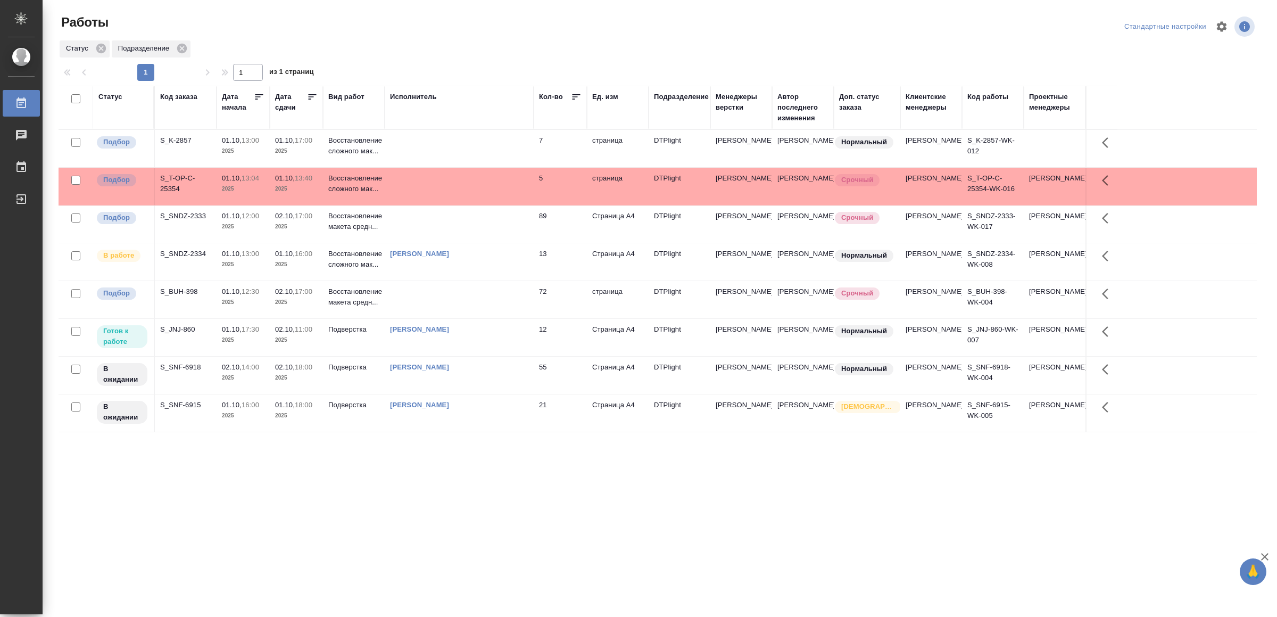
click at [438, 191] on td at bounding box center [459, 186] width 149 height 37
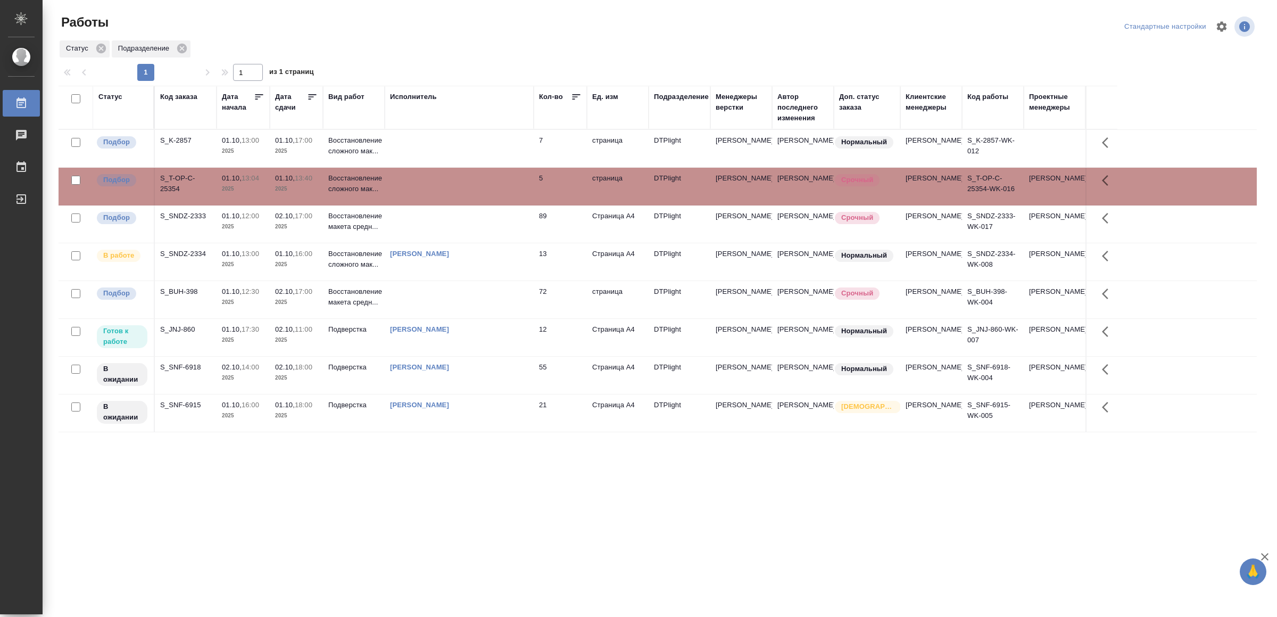
click at [438, 191] on td at bounding box center [459, 186] width 149 height 37
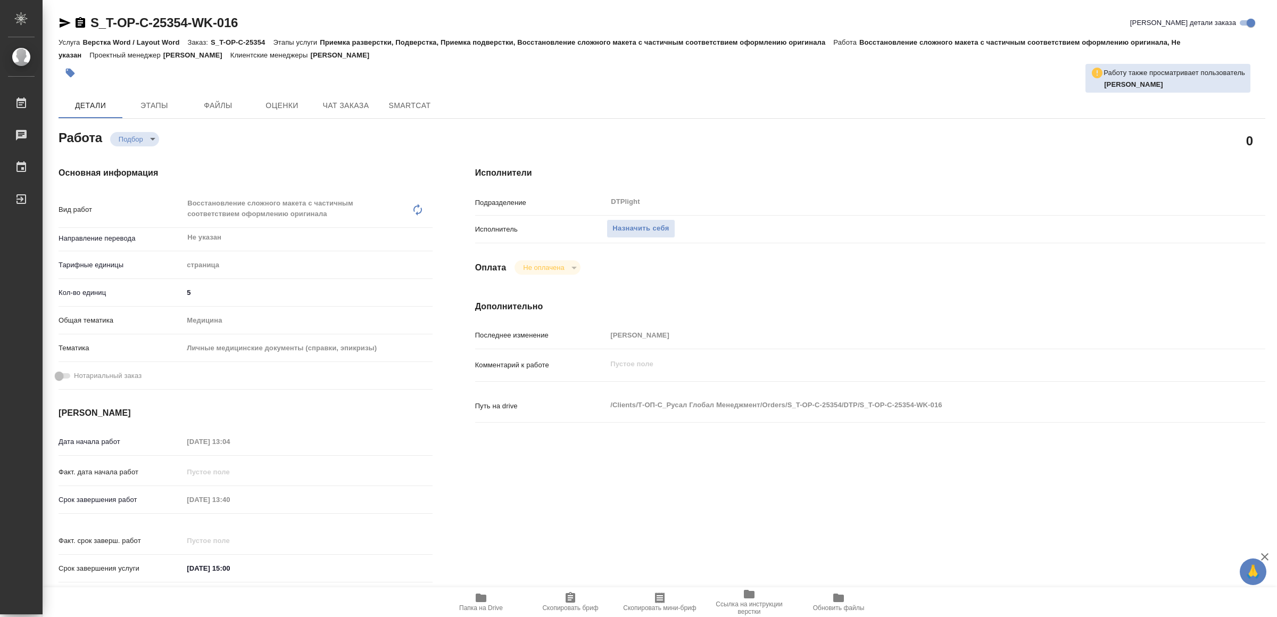
click at [482, 597] on icon "button" at bounding box center [481, 597] width 11 height 9
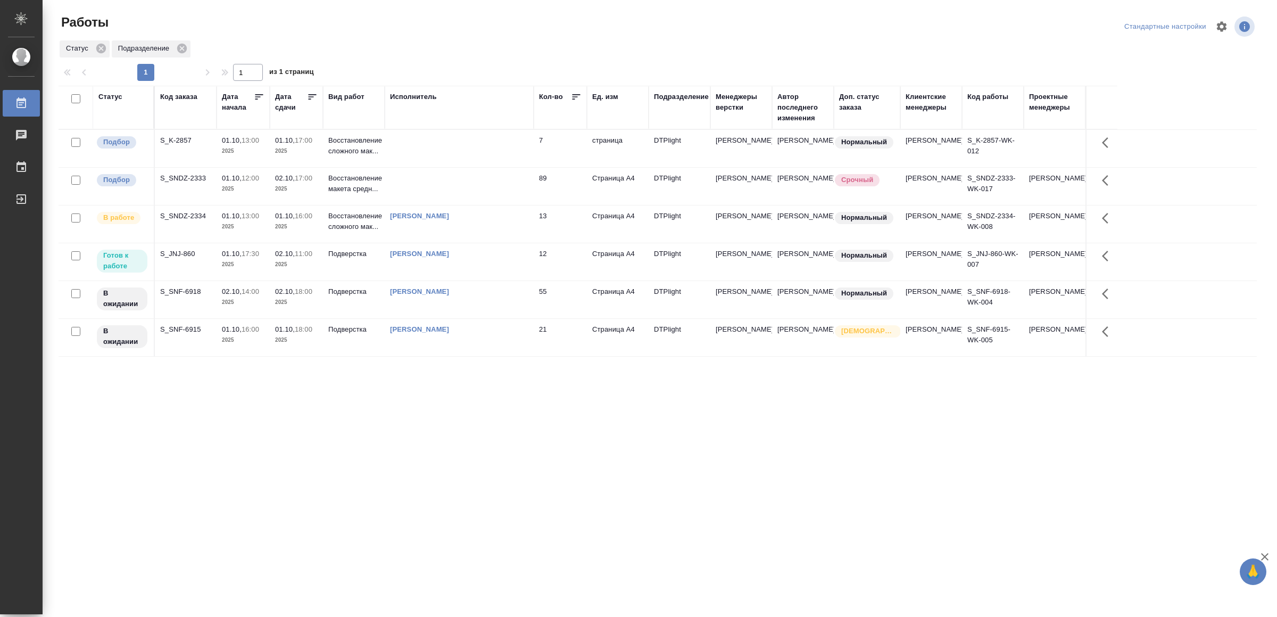
click at [515, 221] on div "[PERSON_NAME]" at bounding box center [459, 216] width 138 height 11
click at [515, 221] on div "Ямковенко Вера" at bounding box center [459, 216] width 138 height 11
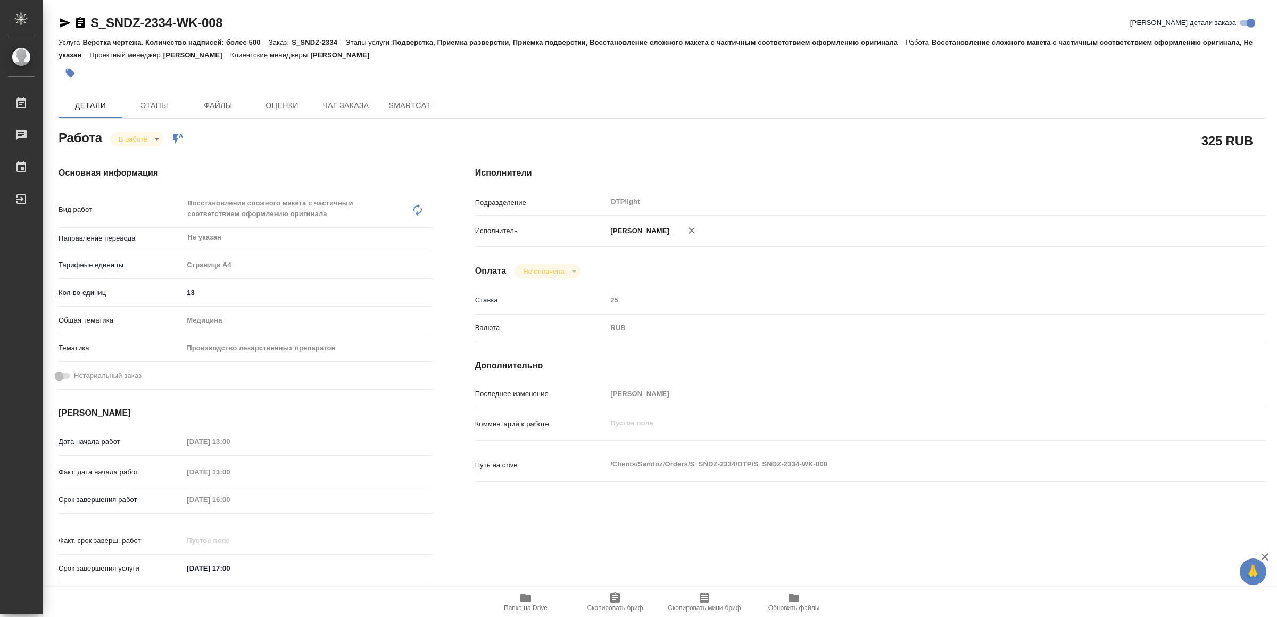
click at [532, 599] on icon "button" at bounding box center [525, 597] width 13 height 13
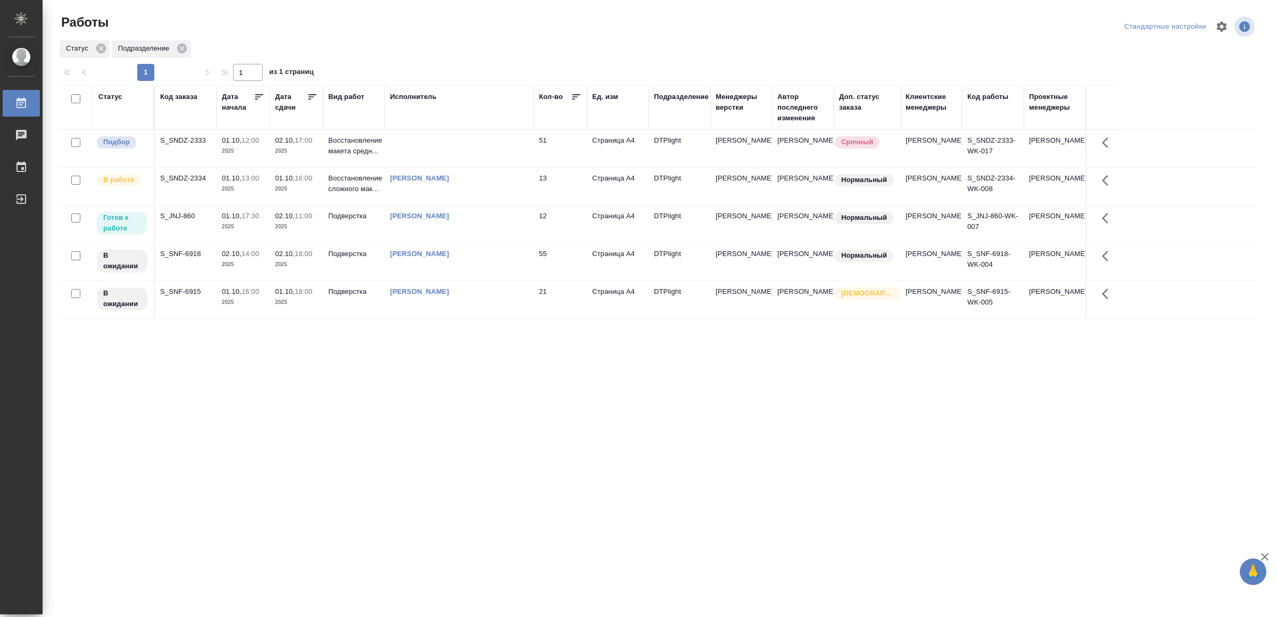
drag, startPoint x: 286, startPoint y: 402, endPoint x: 291, endPoint y: 396, distance: 7.7
click at [428, 141] on td at bounding box center [459, 148] width 149 height 37
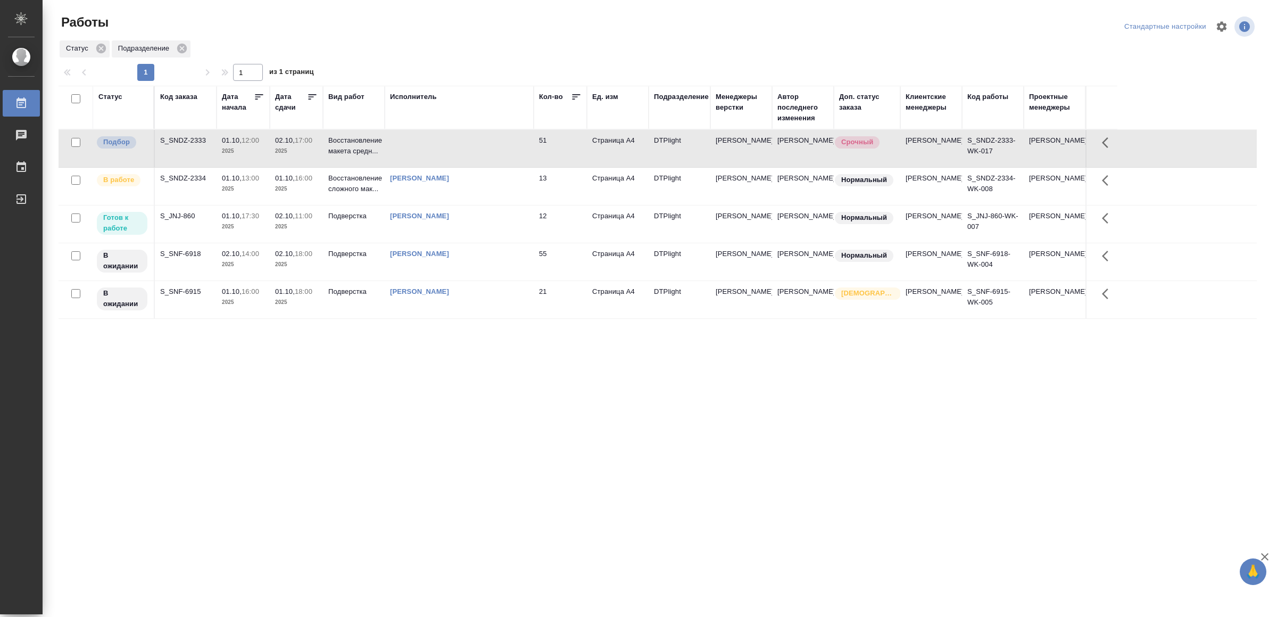
click at [428, 141] on td at bounding box center [459, 148] width 149 height 37
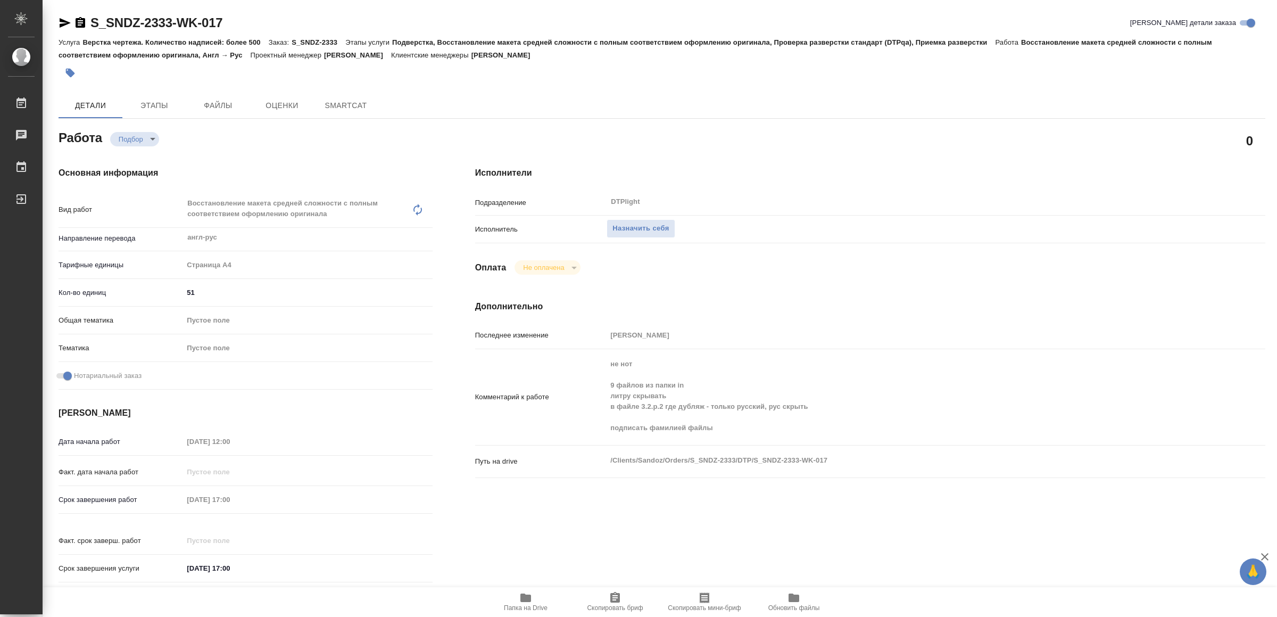
type textarea "x"
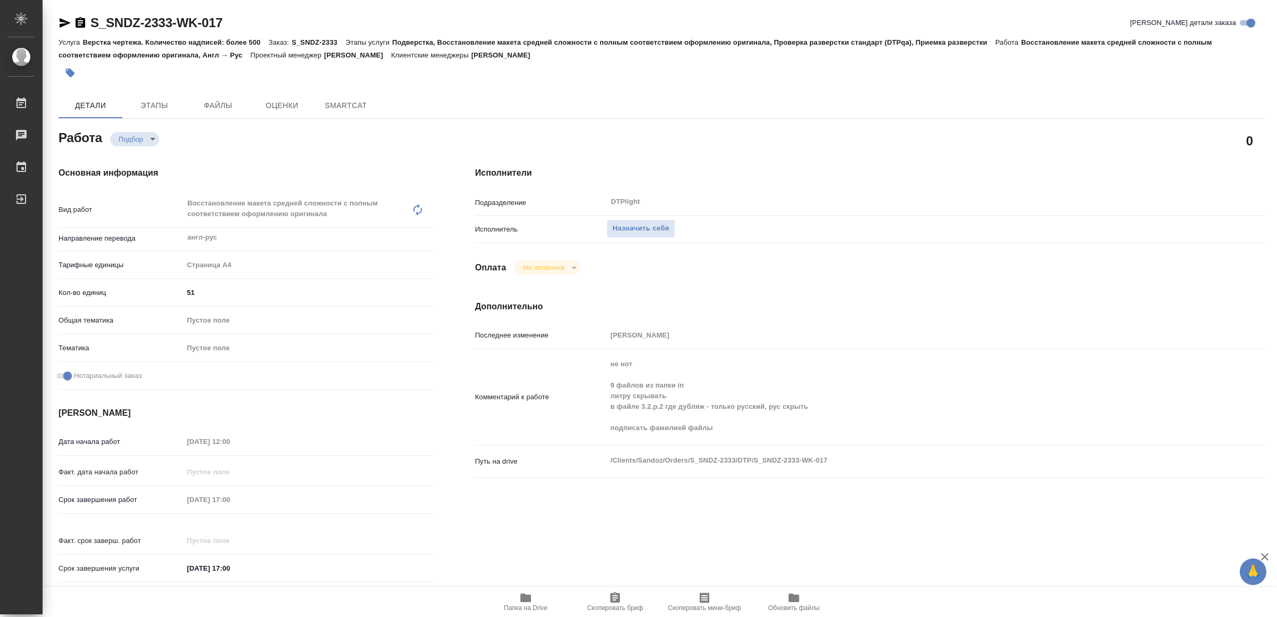
type textarea "x"
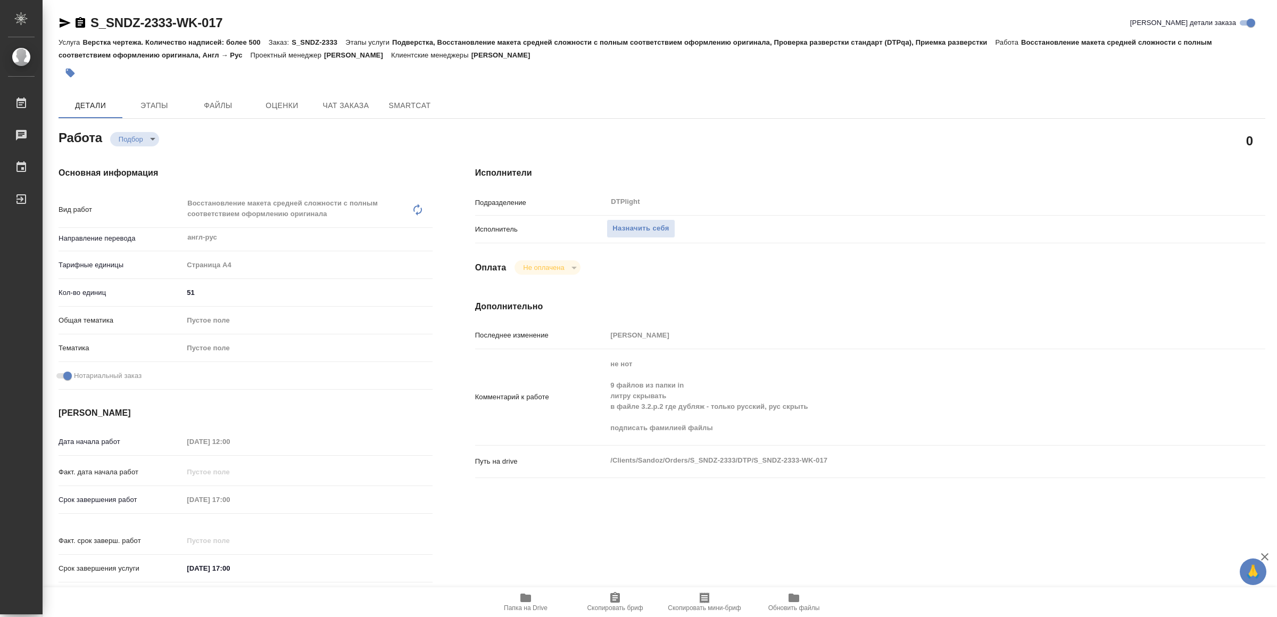
type textarea "x"
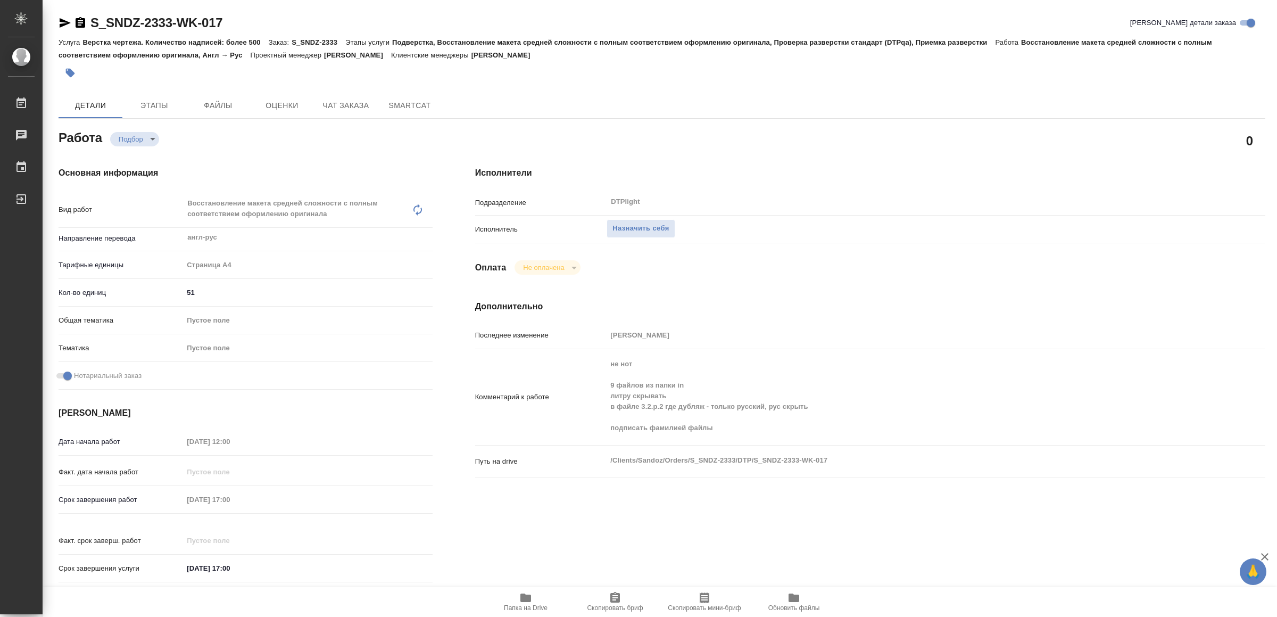
type textarea "x"
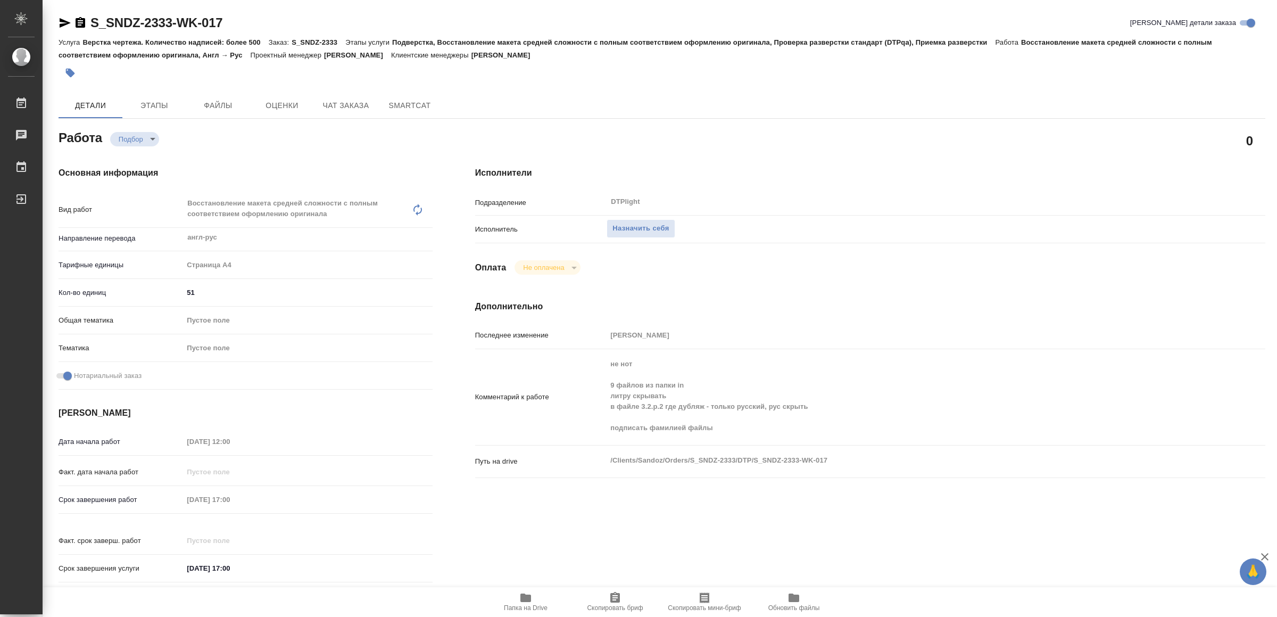
click at [525, 592] on icon "button" at bounding box center [525, 597] width 13 height 13
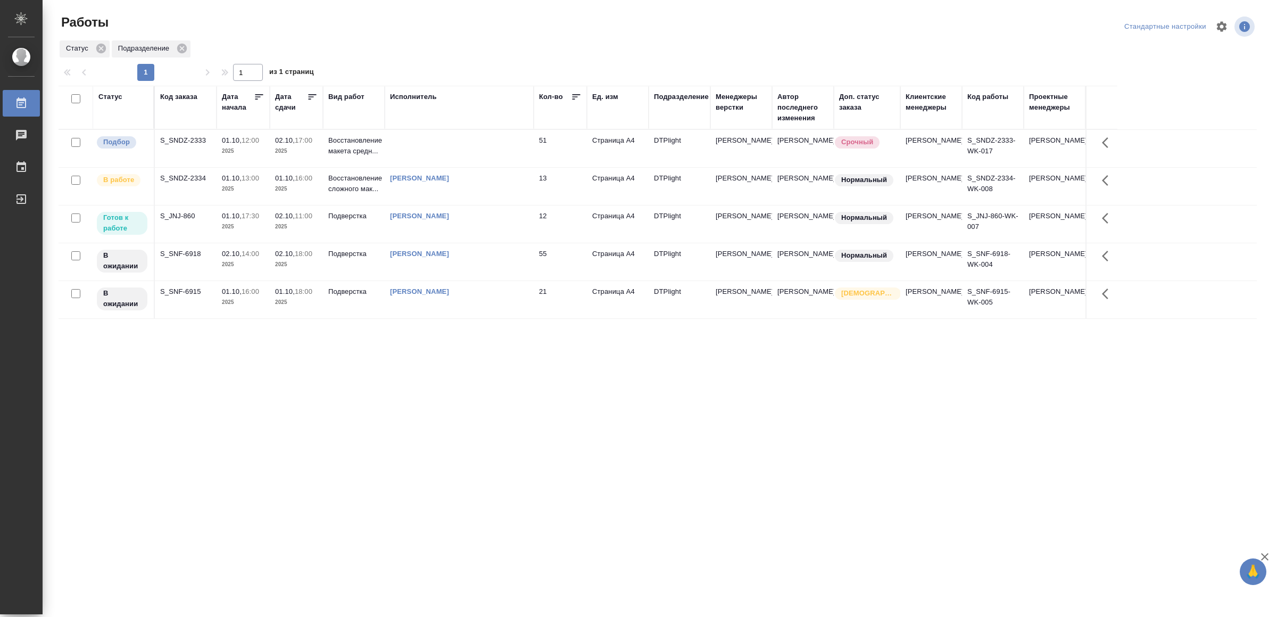
click at [497, 221] on div "[PERSON_NAME]" at bounding box center [459, 216] width 138 height 11
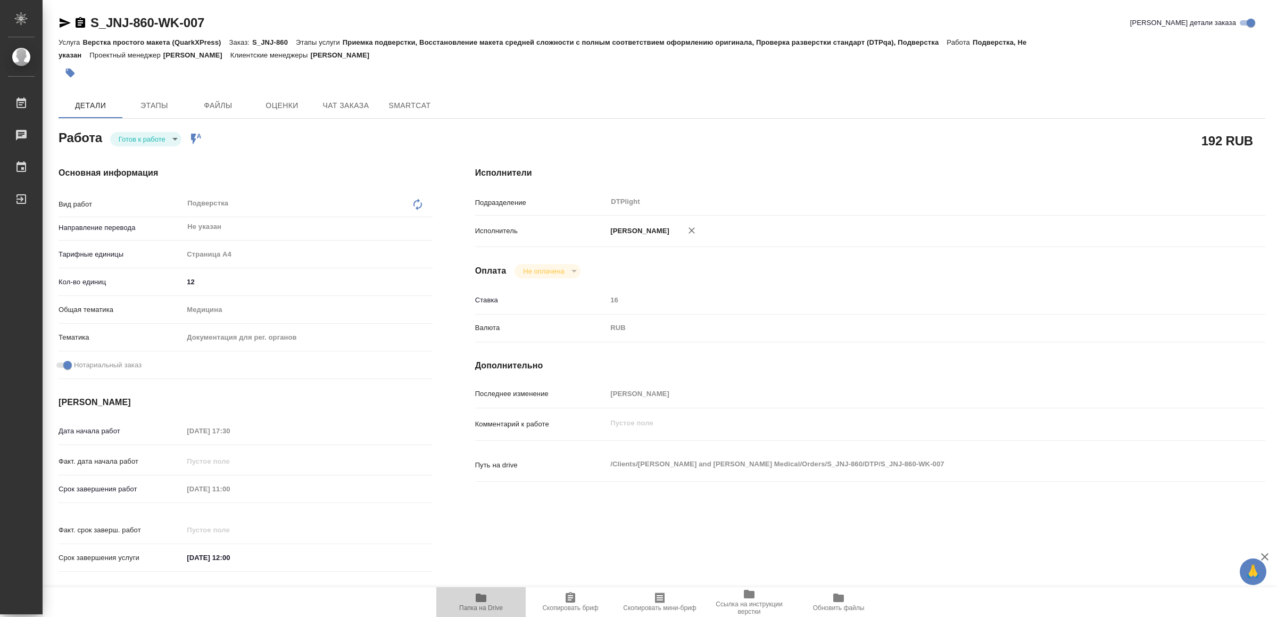
click at [485, 599] on icon "button" at bounding box center [481, 597] width 11 height 9
click at [154, 136] on body "🙏 .cls-1 fill:#fff; AWATERA Yamkovenko [PERSON_NAME] Работы 0 Чаты График Выйти…" at bounding box center [638, 308] width 1277 height 617
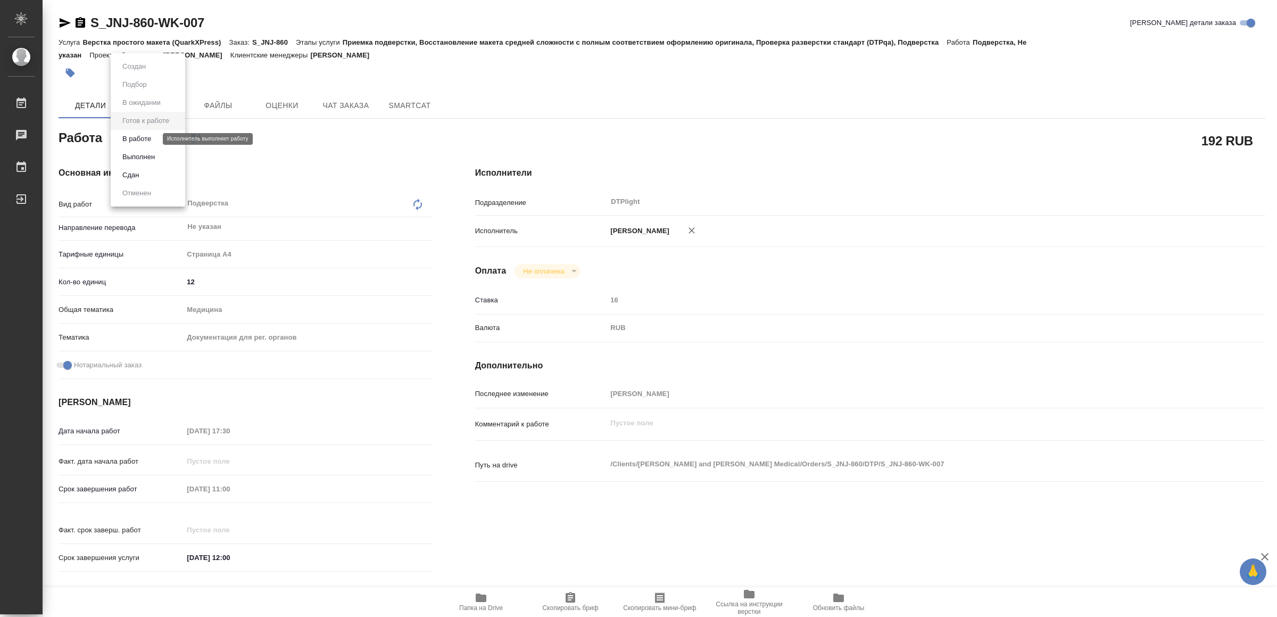
click at [154, 136] on button "В работе" at bounding box center [136, 139] width 35 height 12
type textarea "x"
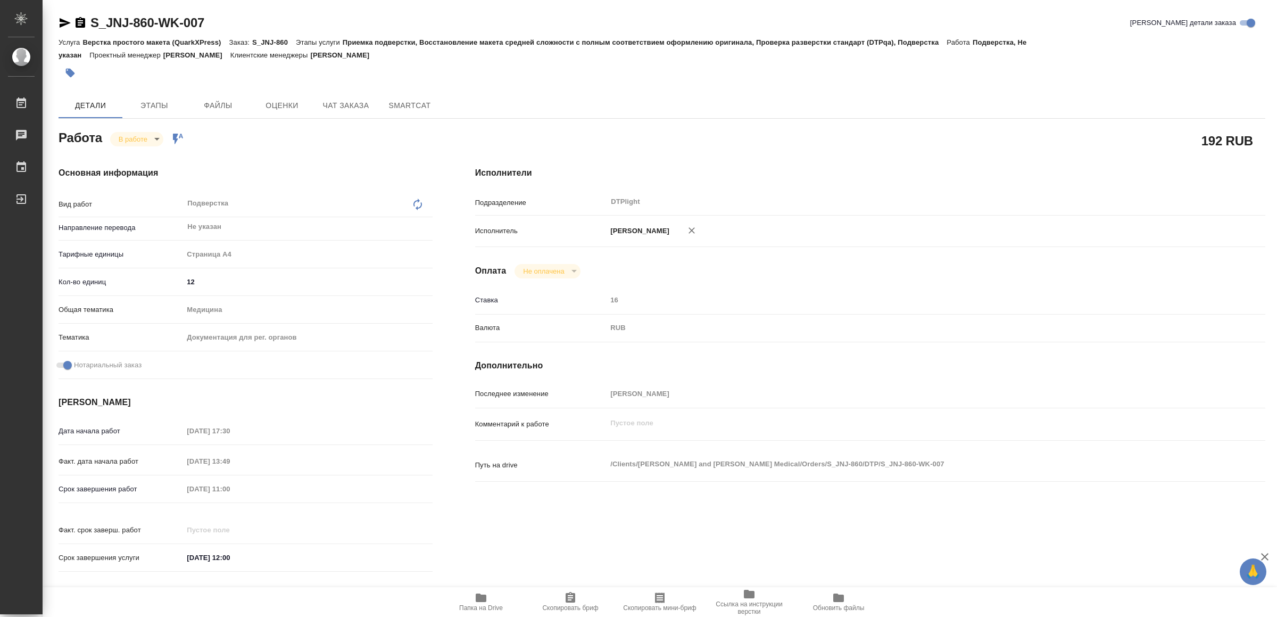
type textarea "x"
click at [60, 21] on icon "button" at bounding box center [65, 23] width 11 height 10
click at [485, 596] on icon "button" at bounding box center [481, 597] width 11 height 9
click at [64, 18] on icon "button" at bounding box center [65, 23] width 13 height 13
click at [141, 136] on body "🙏 .cls-1 fill:#fff; AWATERA Yamkovenko Vera Работы 0 Чаты График Выйти S_JNJ-86…" at bounding box center [638, 308] width 1277 height 617
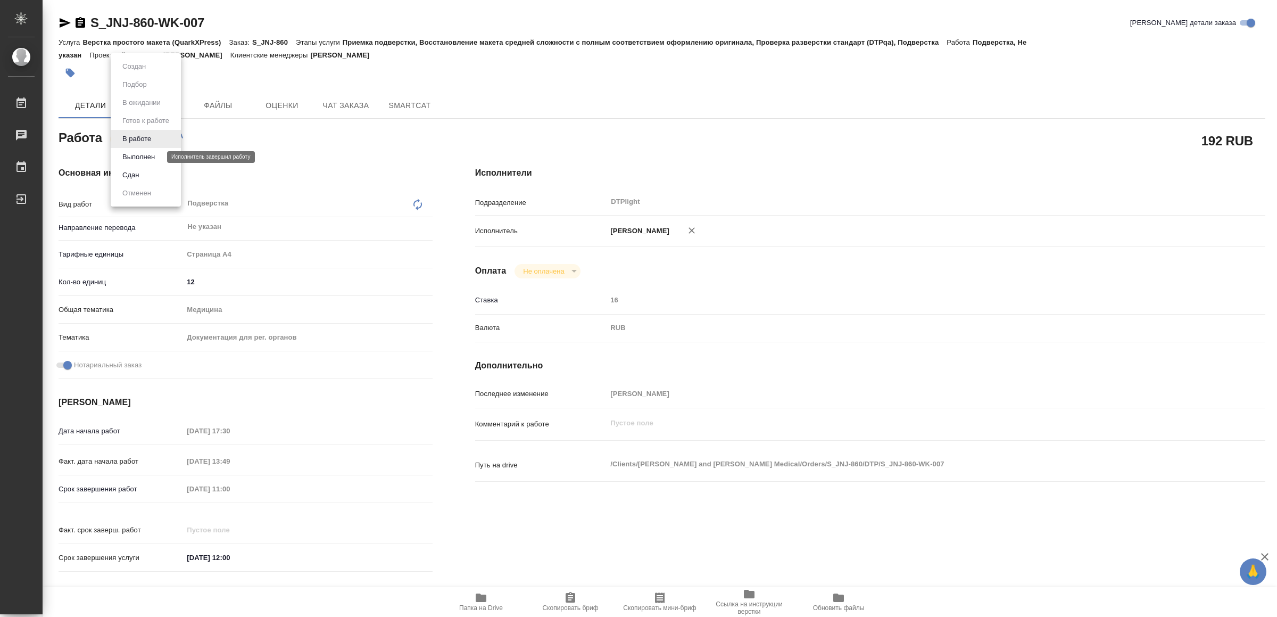
click at [149, 156] on button "Выполнен" at bounding box center [138, 157] width 39 height 12
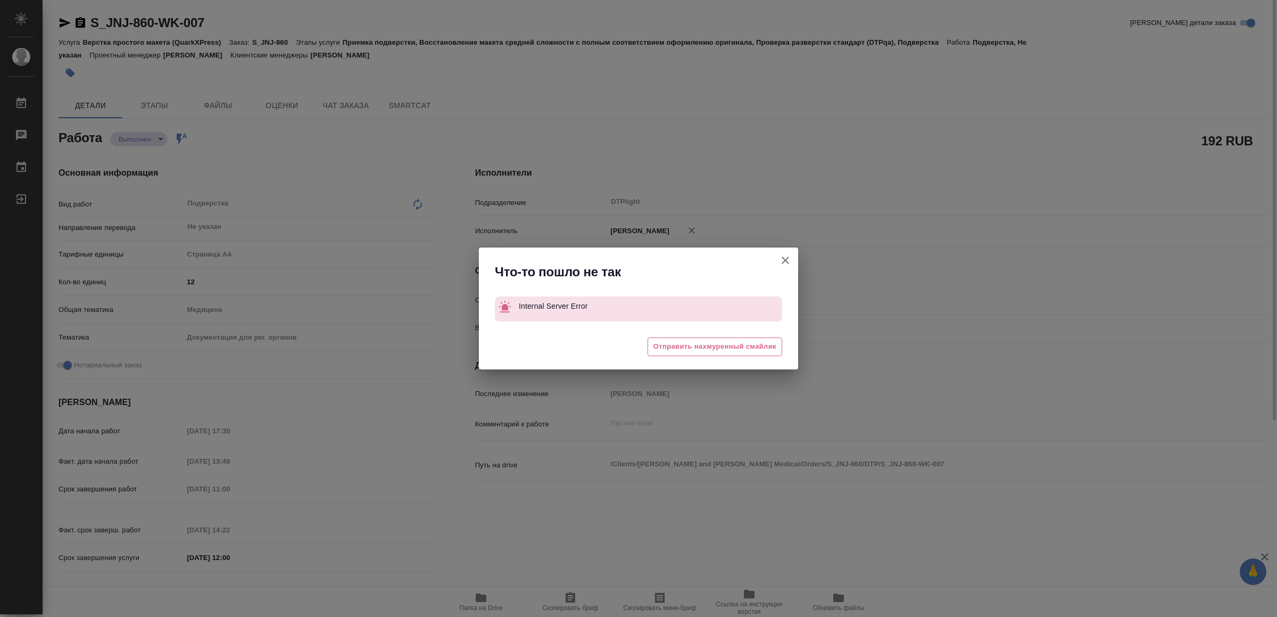
type textarea "x"
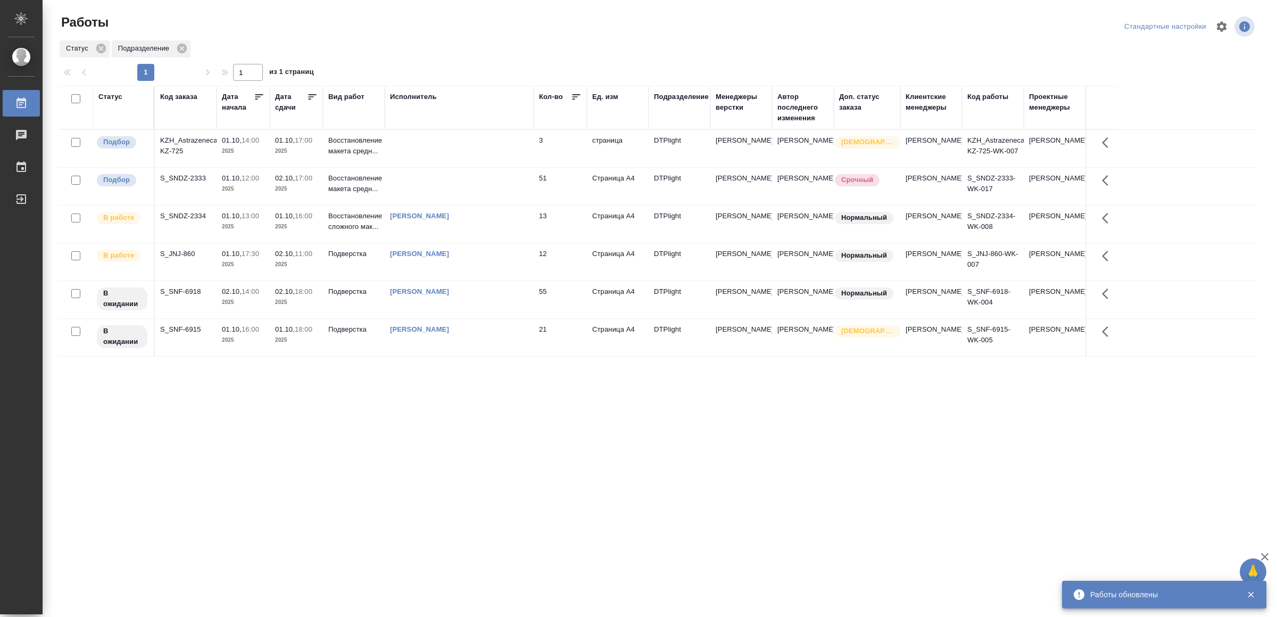
click at [441, 155] on td at bounding box center [459, 148] width 149 height 37
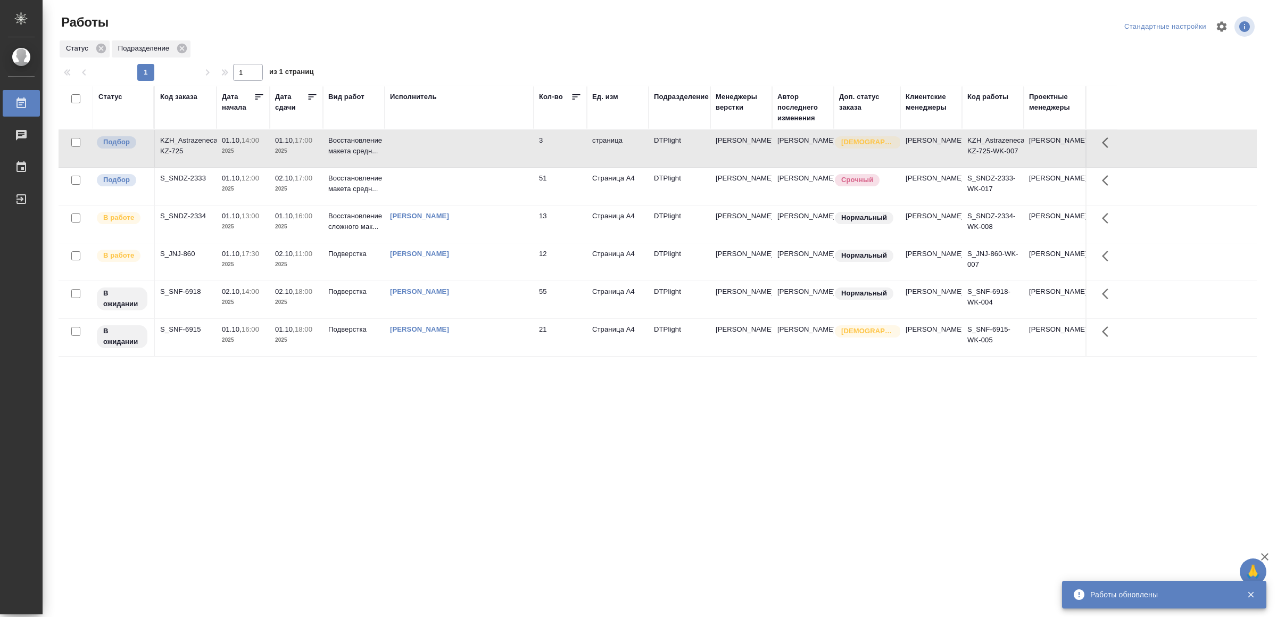
click at [441, 155] on td at bounding box center [459, 148] width 149 height 37
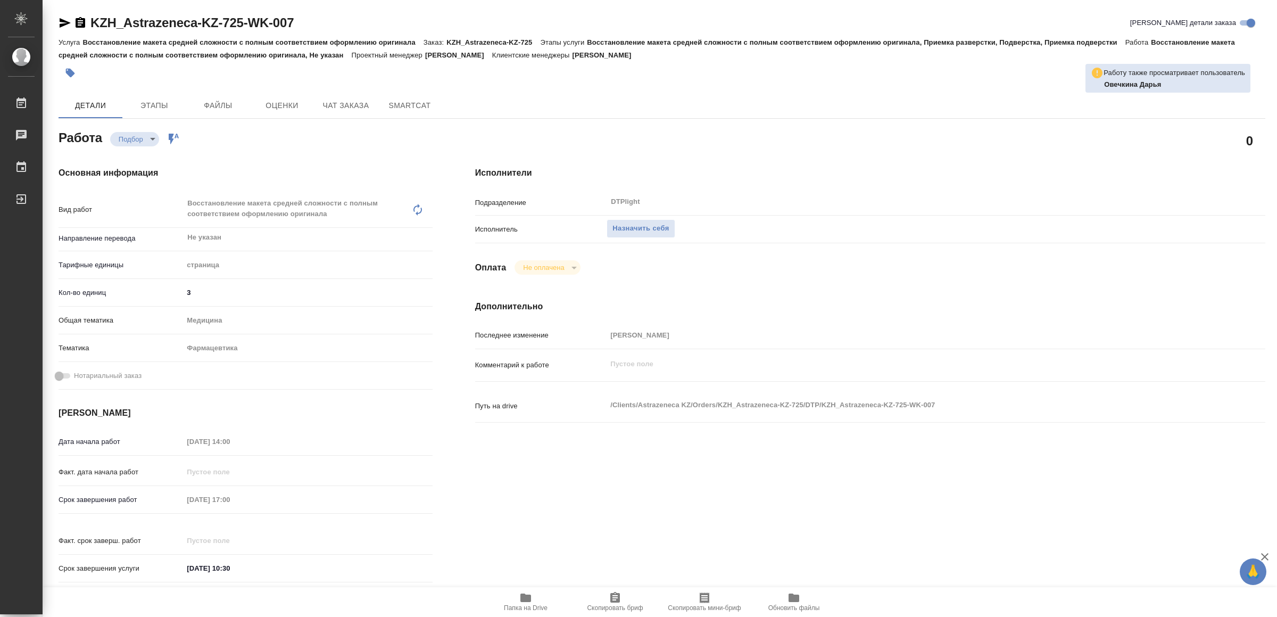
click at [529, 598] on icon "button" at bounding box center [526, 597] width 11 height 9
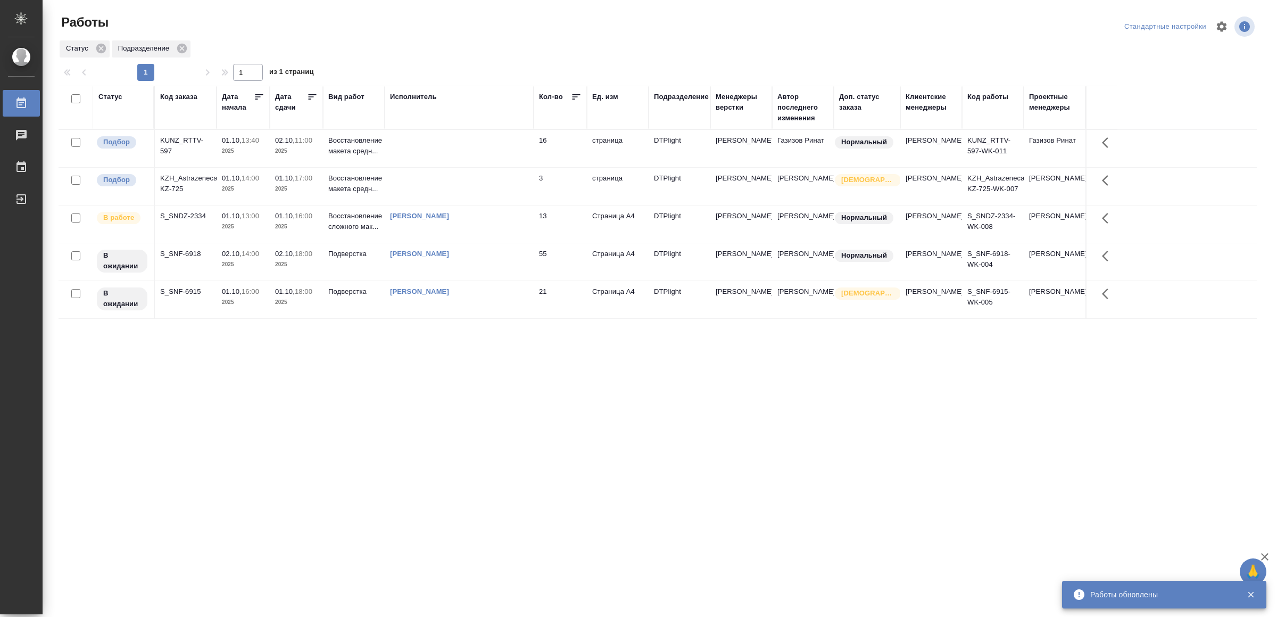
click at [406, 138] on td at bounding box center [459, 148] width 149 height 37
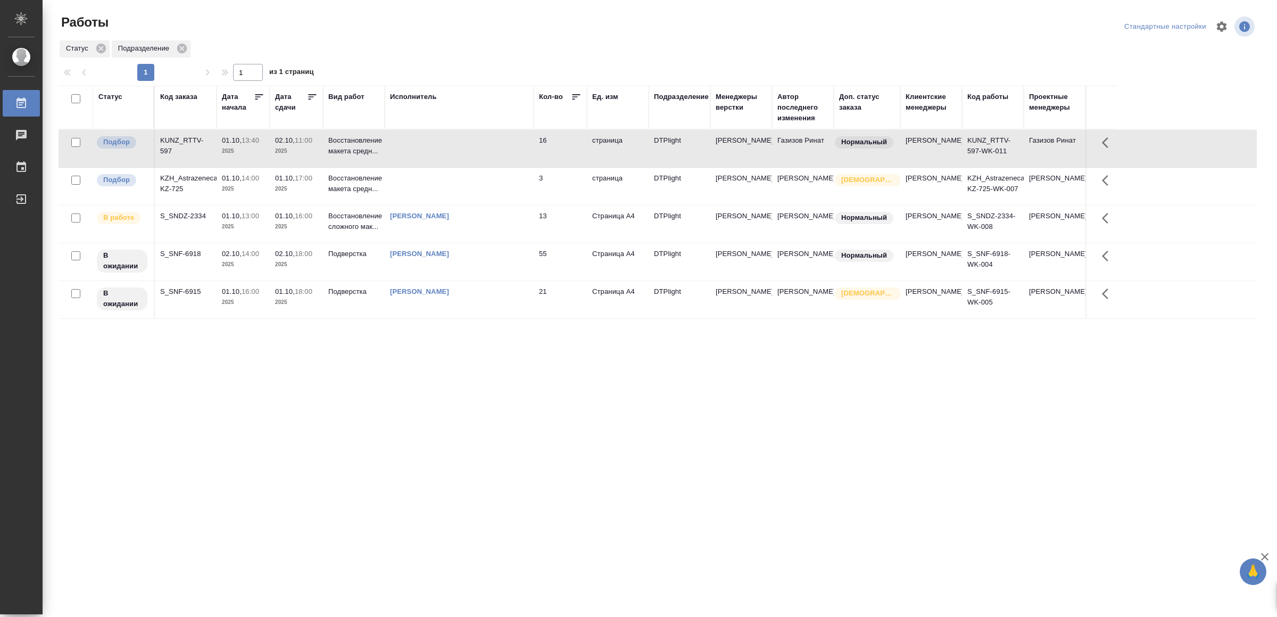
click at [406, 138] on td at bounding box center [459, 148] width 149 height 37
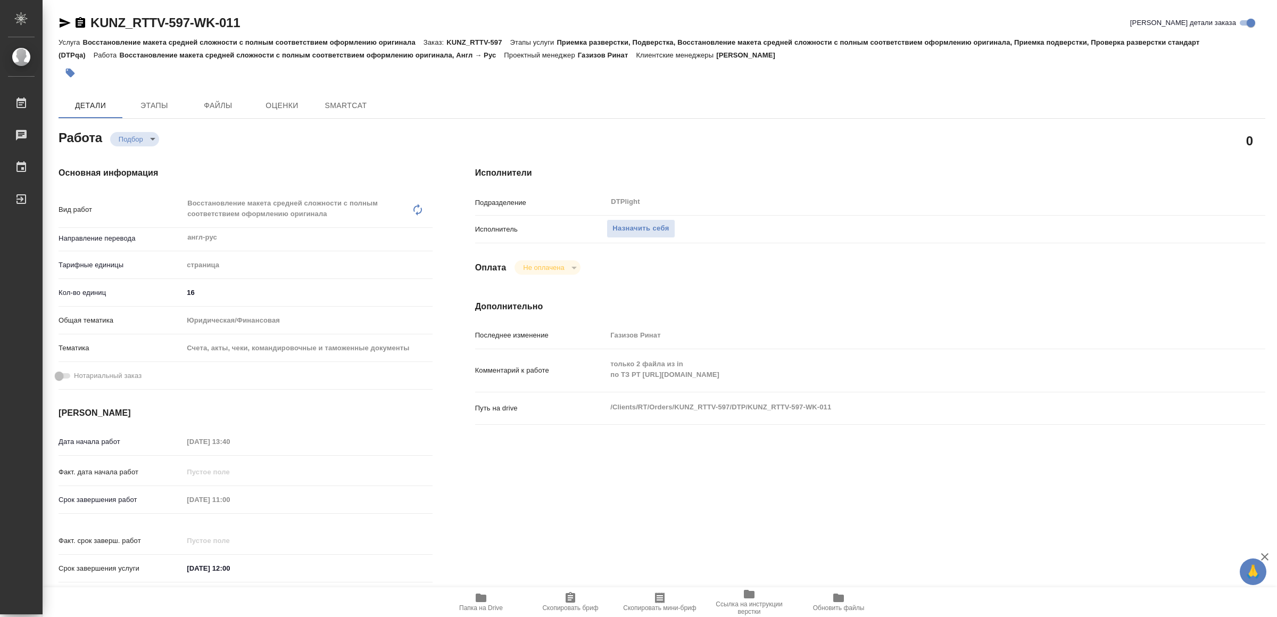
click at [488, 599] on span "Папка на Drive" at bounding box center [481, 601] width 77 height 20
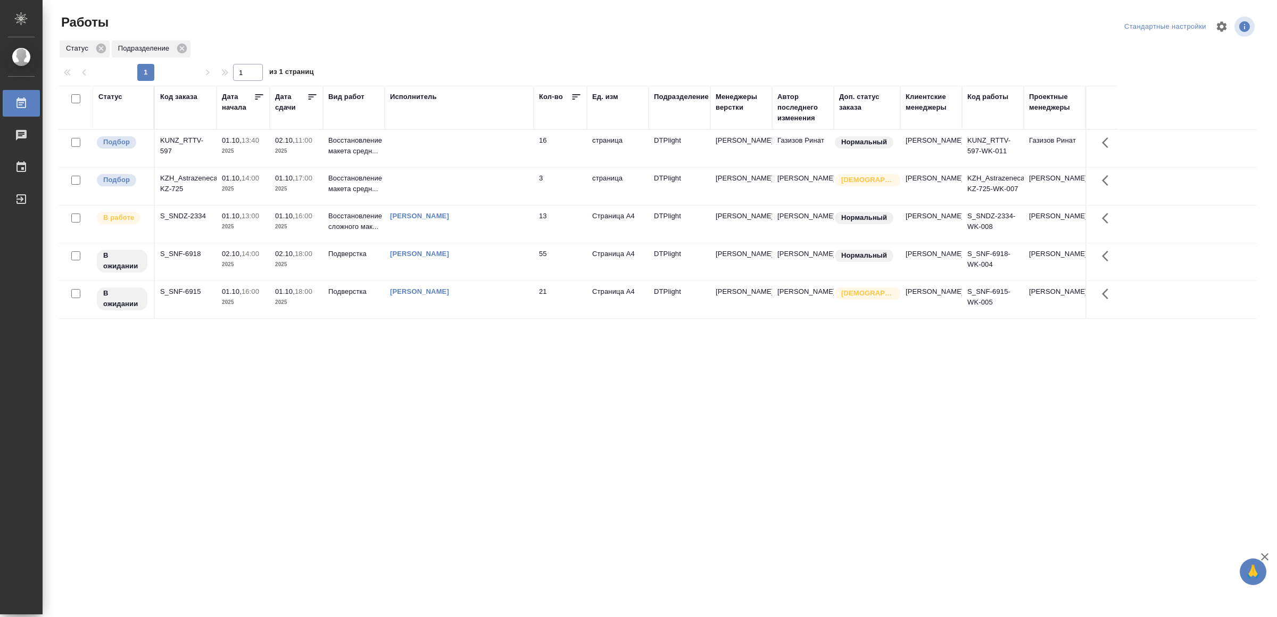
click at [377, 398] on div "Статус Код заказа Дата начала Дата сдачи Вид работ Исполнитель Кол-во Ед. изм П…" at bounding box center [658, 277] width 1199 height 383
click at [519, 297] on div "[PERSON_NAME]" at bounding box center [459, 291] width 138 height 11
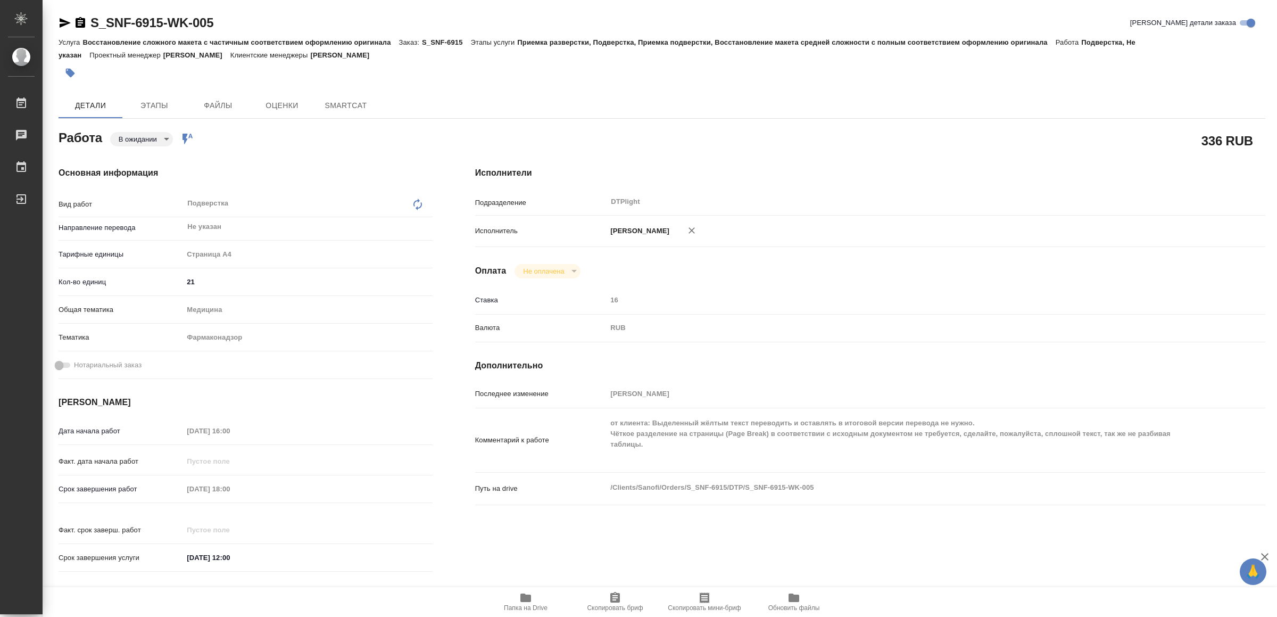
type textarea "x"
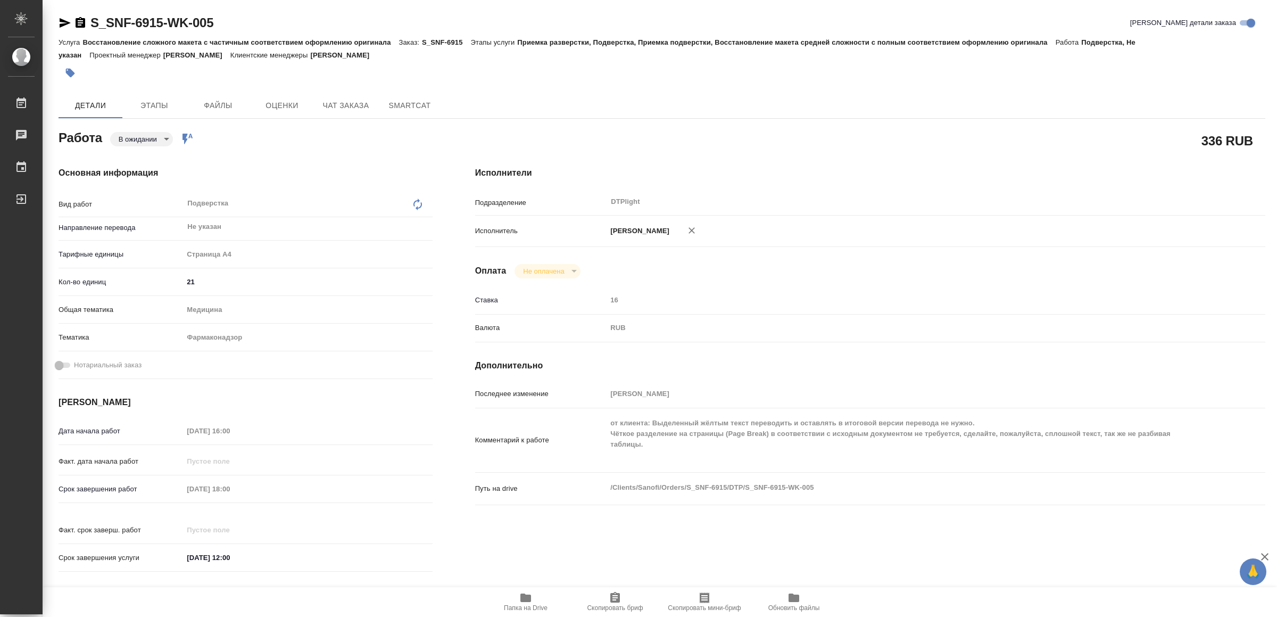
type textarea "x"
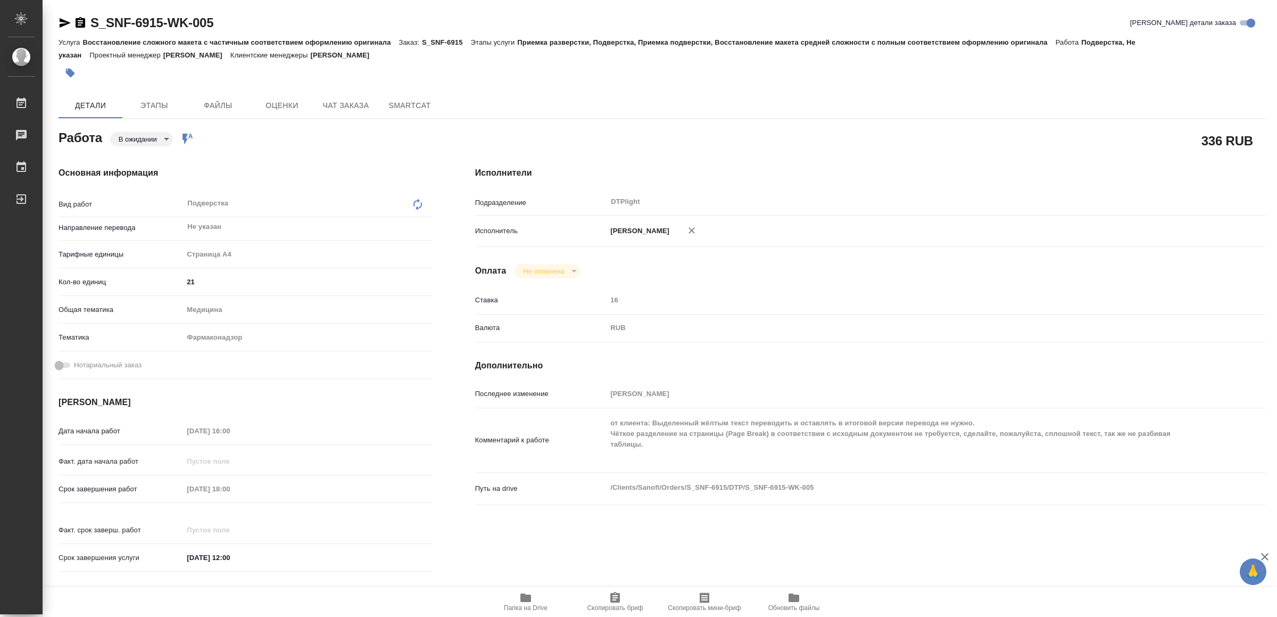
click at [527, 596] on icon "button" at bounding box center [526, 597] width 11 height 9
type textarea "x"
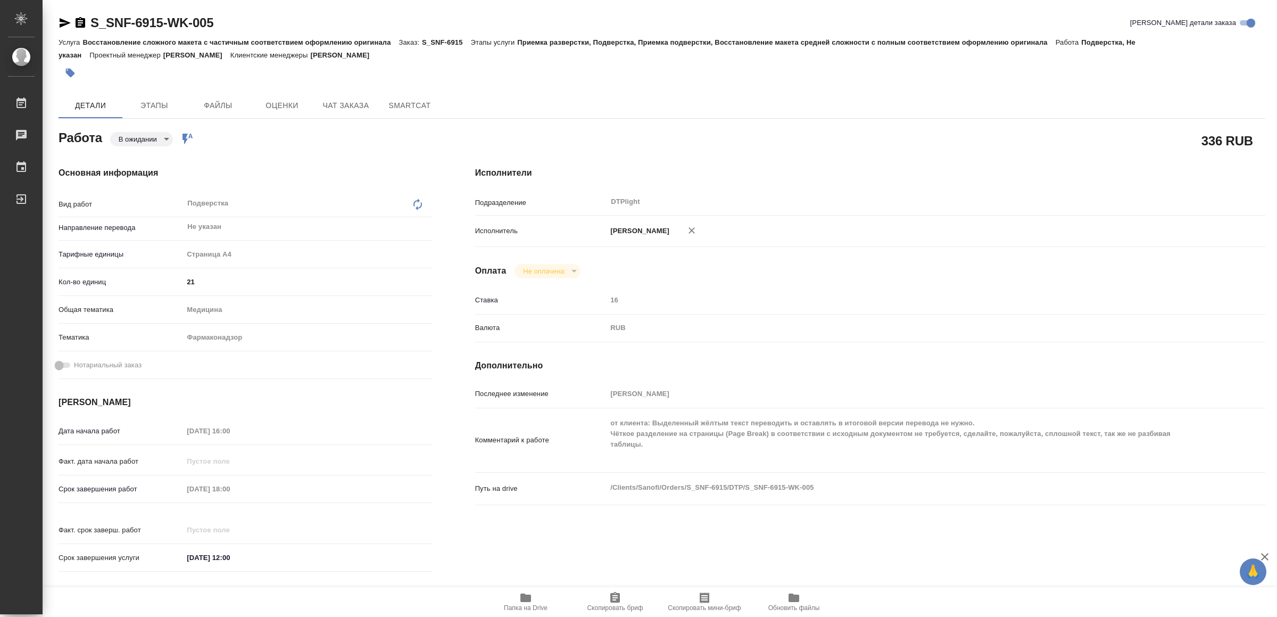
type textarea "x"
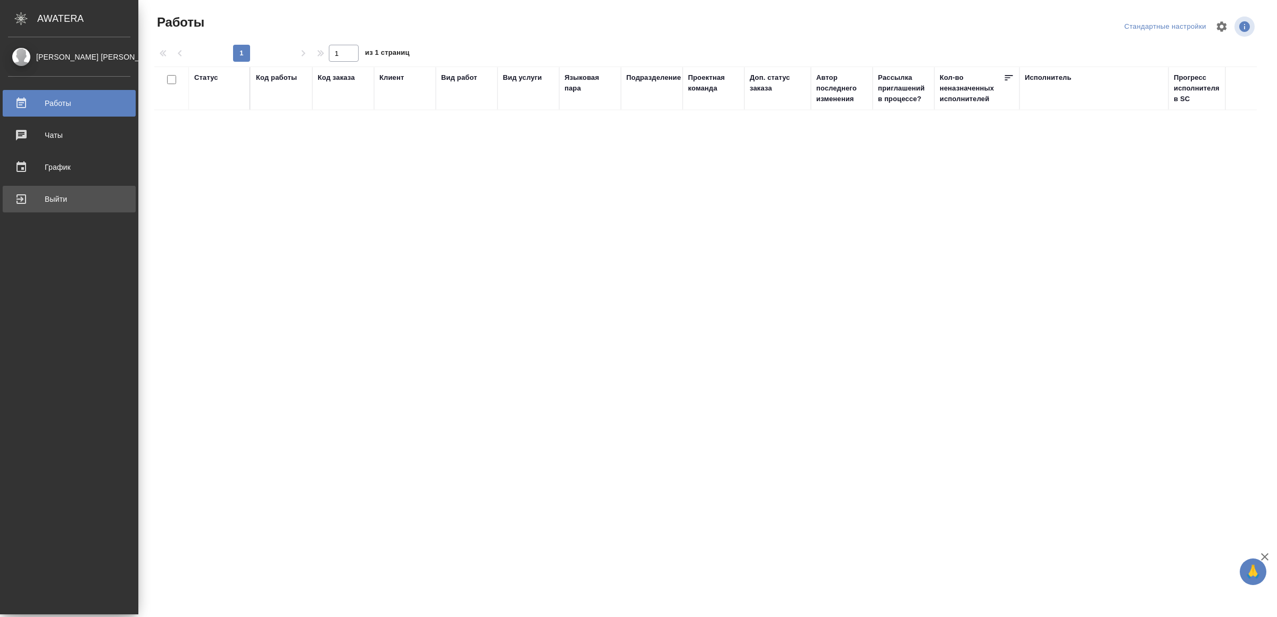
click at [30, 200] on div "Выйти" at bounding box center [69, 199] width 122 height 16
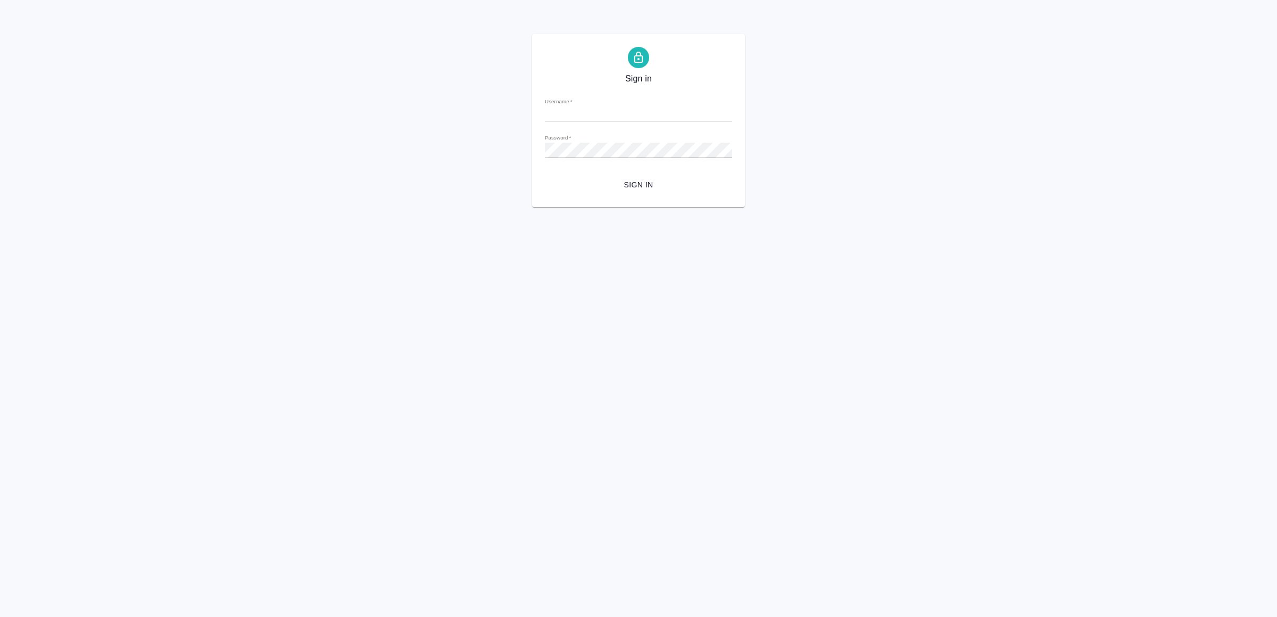
type input "[EMAIL_ADDRESS][DOMAIN_NAME]"
click at [697, 179] on span "Sign in" at bounding box center [639, 184] width 170 height 13
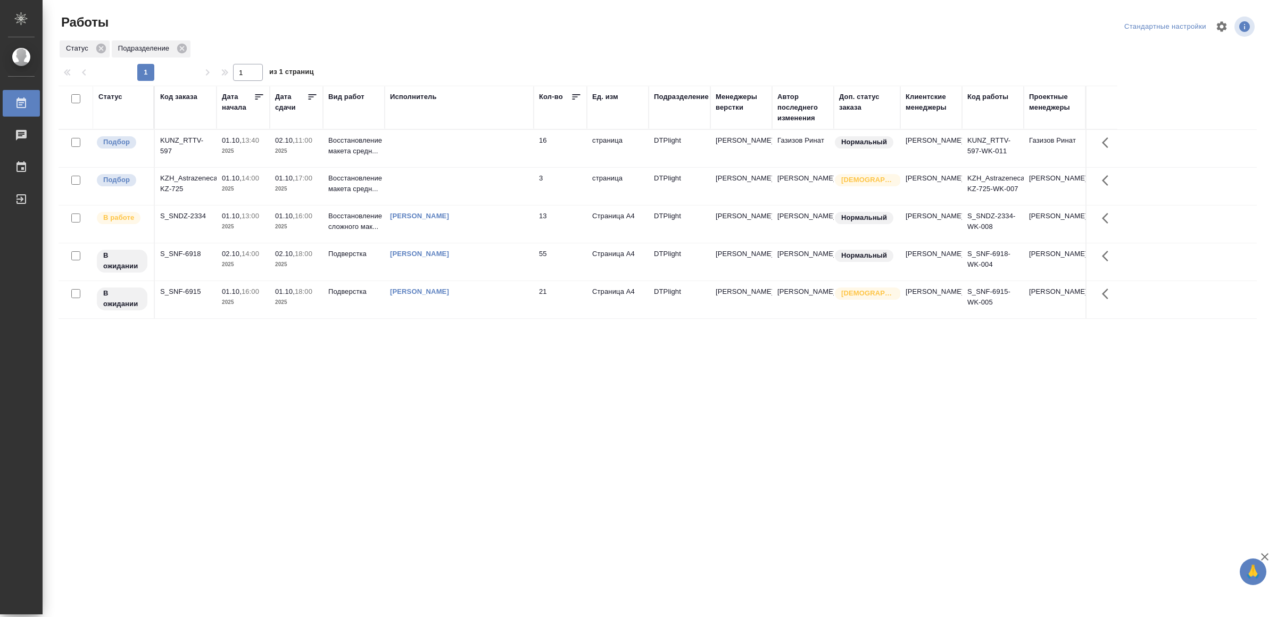
drag, startPoint x: 0, startPoint y: 0, endPoint x: 703, endPoint y: 385, distance: 801.1
drag, startPoint x: 0, startPoint y: 0, endPoint x: 694, endPoint y: 377, distance: 789.3
drag, startPoint x: 456, startPoint y: 430, endPoint x: 460, endPoint y: 423, distance: 8.0
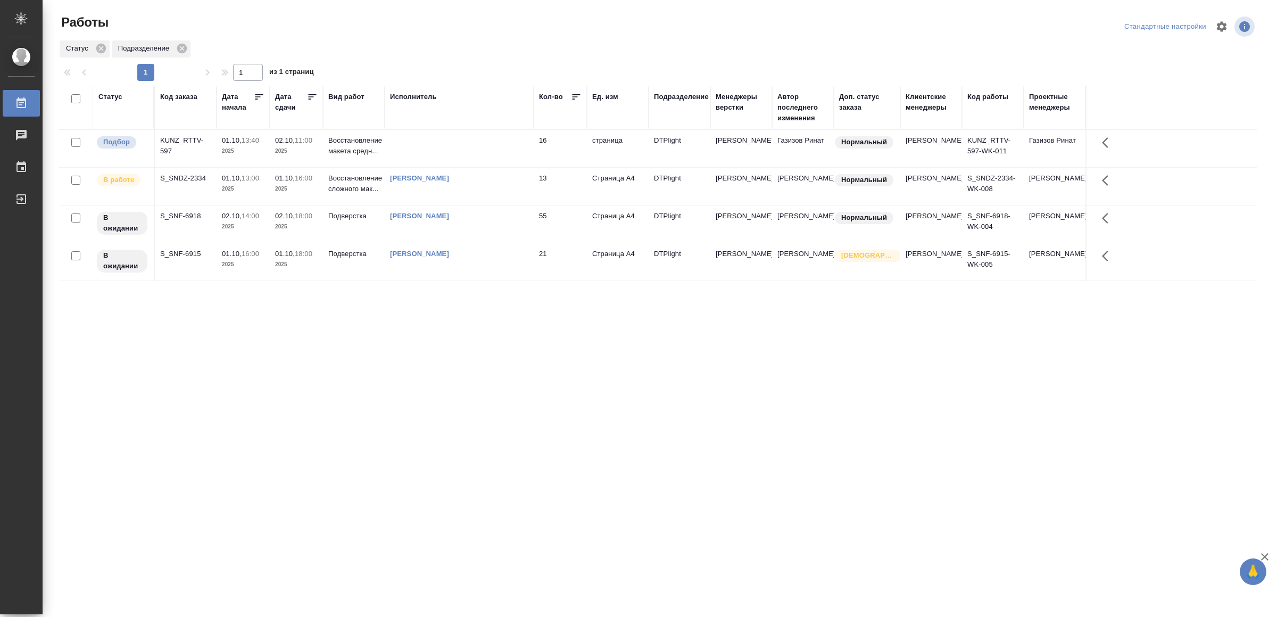
click at [446, 151] on td at bounding box center [459, 148] width 149 height 37
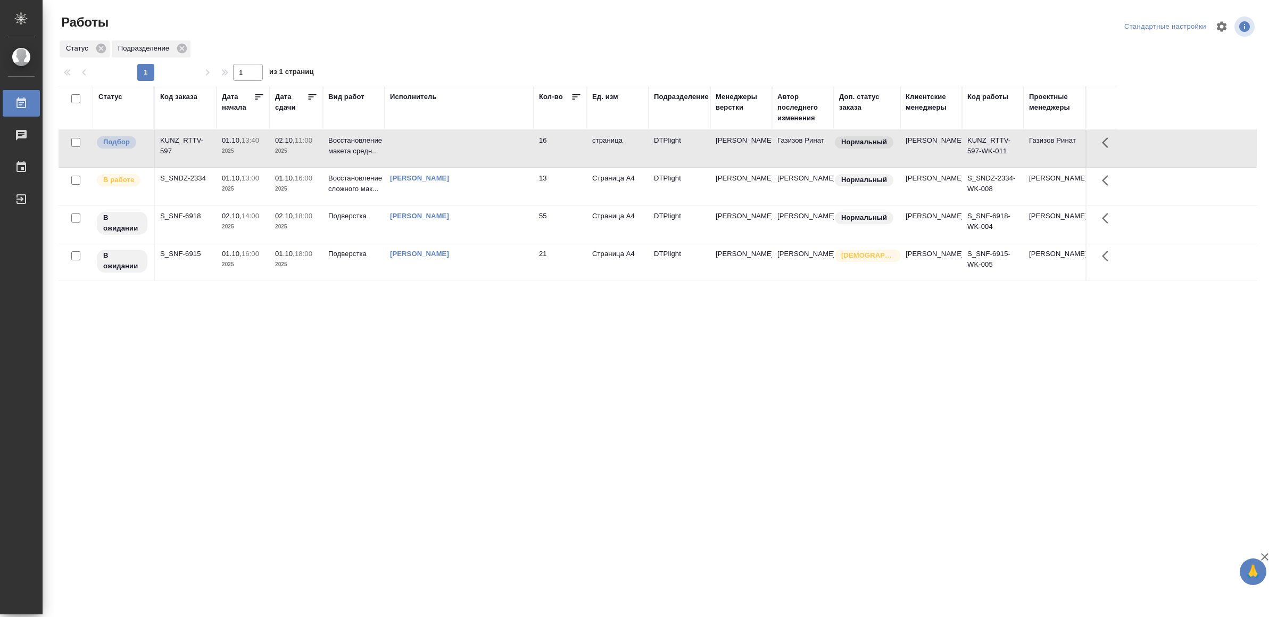
click at [446, 151] on td at bounding box center [459, 148] width 149 height 37
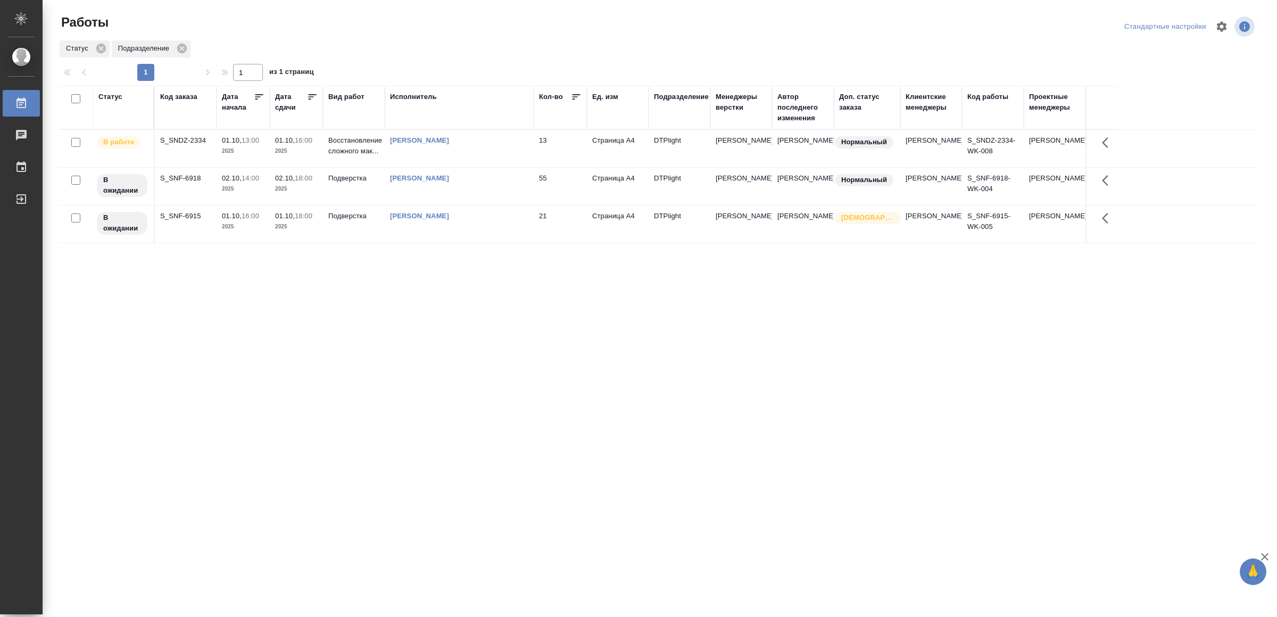
click at [477, 342] on div "Статус Код заказа Дата начала Дата сдачи Вид работ Исполнитель Кол-во Ед. изм П…" at bounding box center [658, 277] width 1199 height 383
click at [492, 149] on td "Ямковенко Вера" at bounding box center [459, 148] width 149 height 37
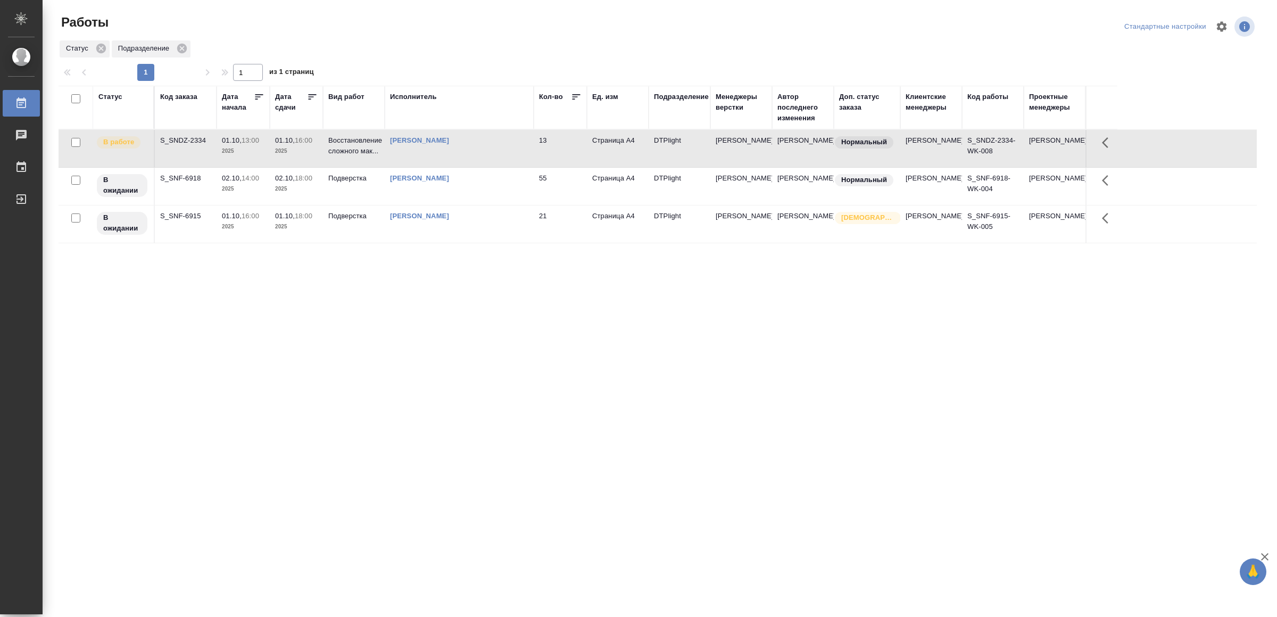
click at [492, 146] on div "Ямковенко Вера" at bounding box center [459, 140] width 138 height 11
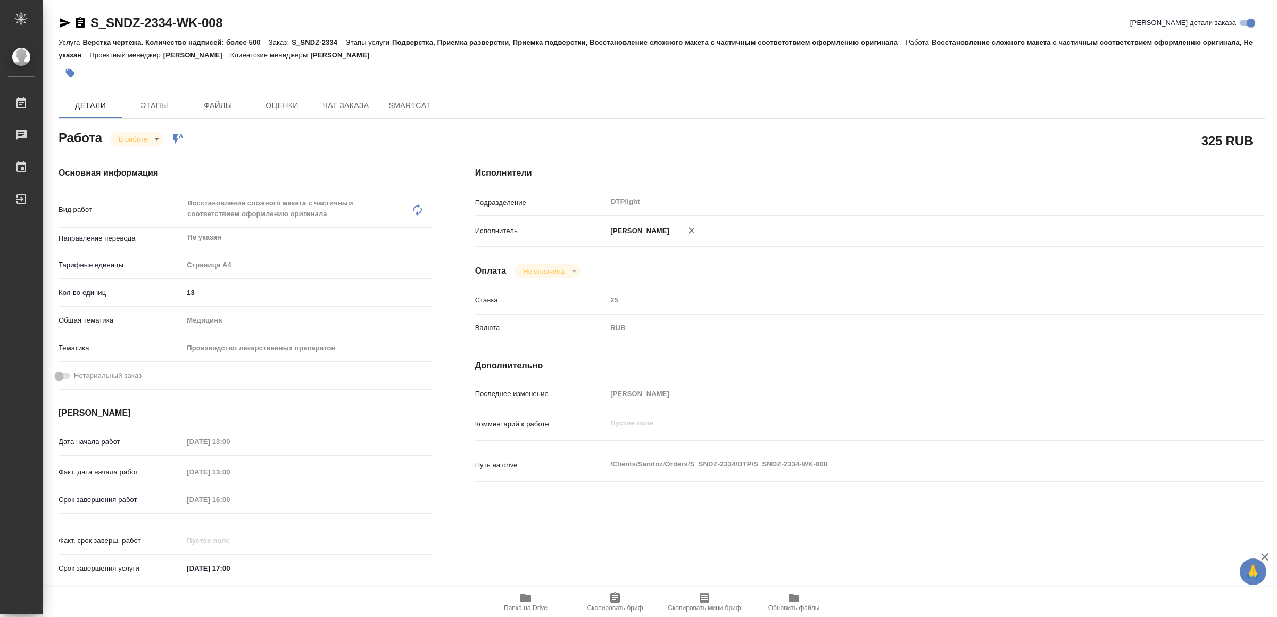
click at [530, 601] on icon "button" at bounding box center [526, 597] width 11 height 9
click at [61, 17] on icon "button" at bounding box center [65, 23] width 13 height 13
click at [134, 139] on body "🙏 .cls-1 fill:#fff; AWATERA Yamkovenko Vera Работы 0 Чаты График Выйти S_SNDZ-2…" at bounding box center [638, 308] width 1277 height 617
click at [144, 155] on button "Выполнен" at bounding box center [138, 157] width 39 height 12
type textarea "x"
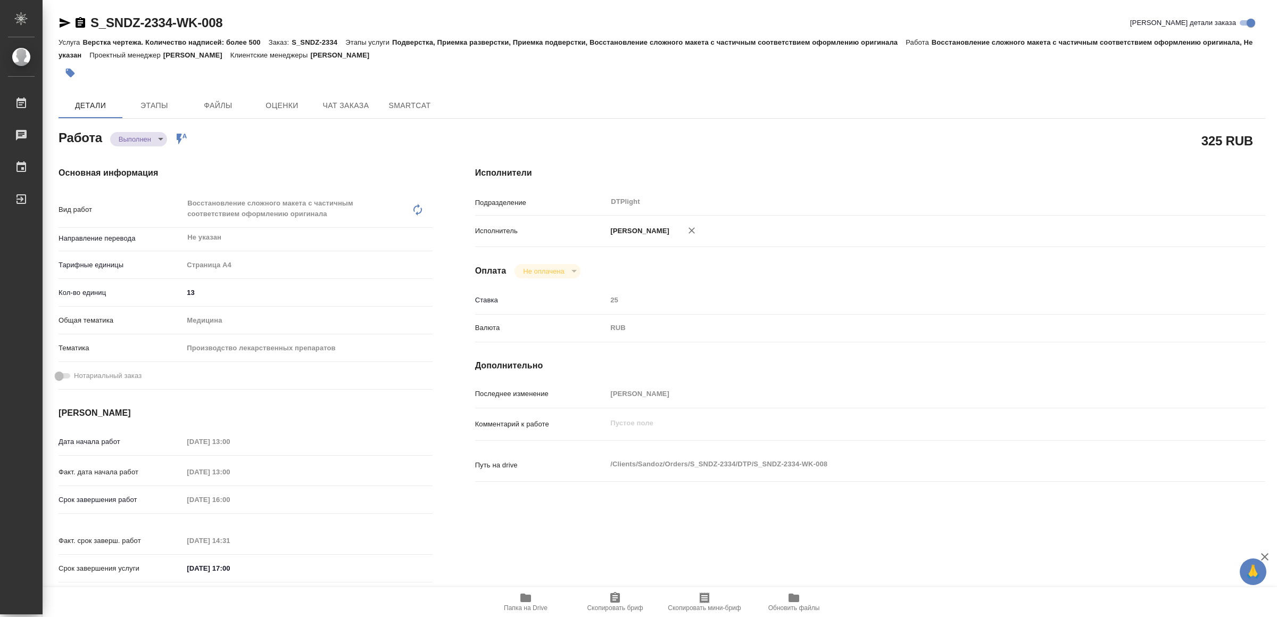
type textarea "x"
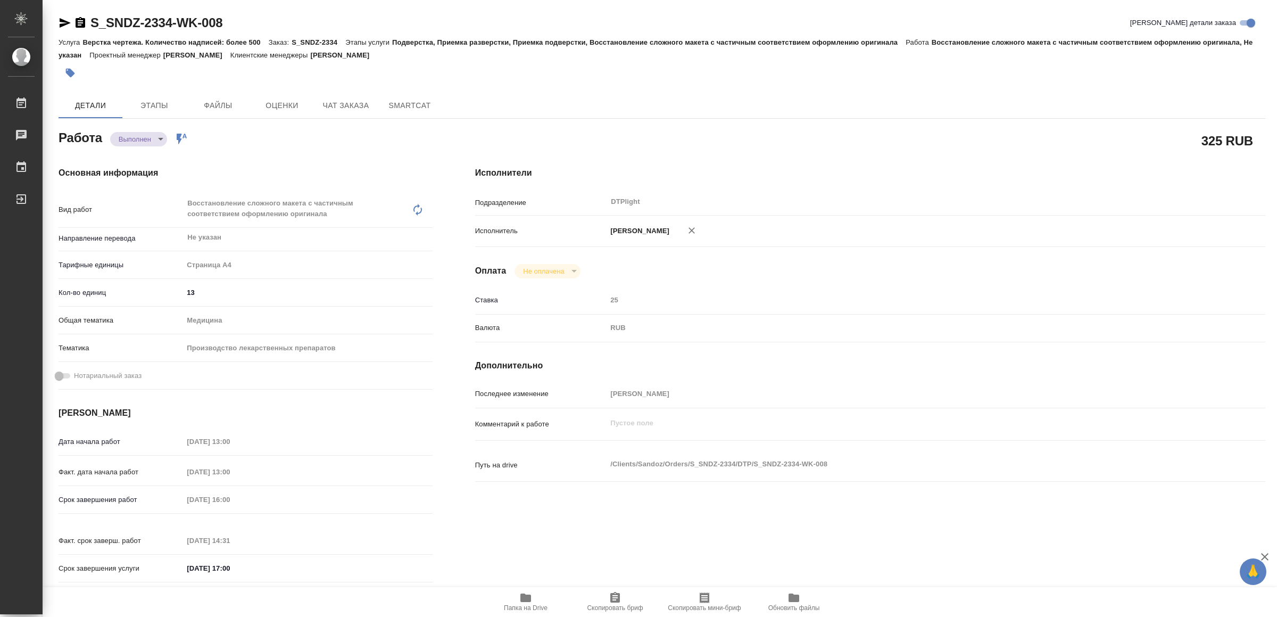
type textarea "x"
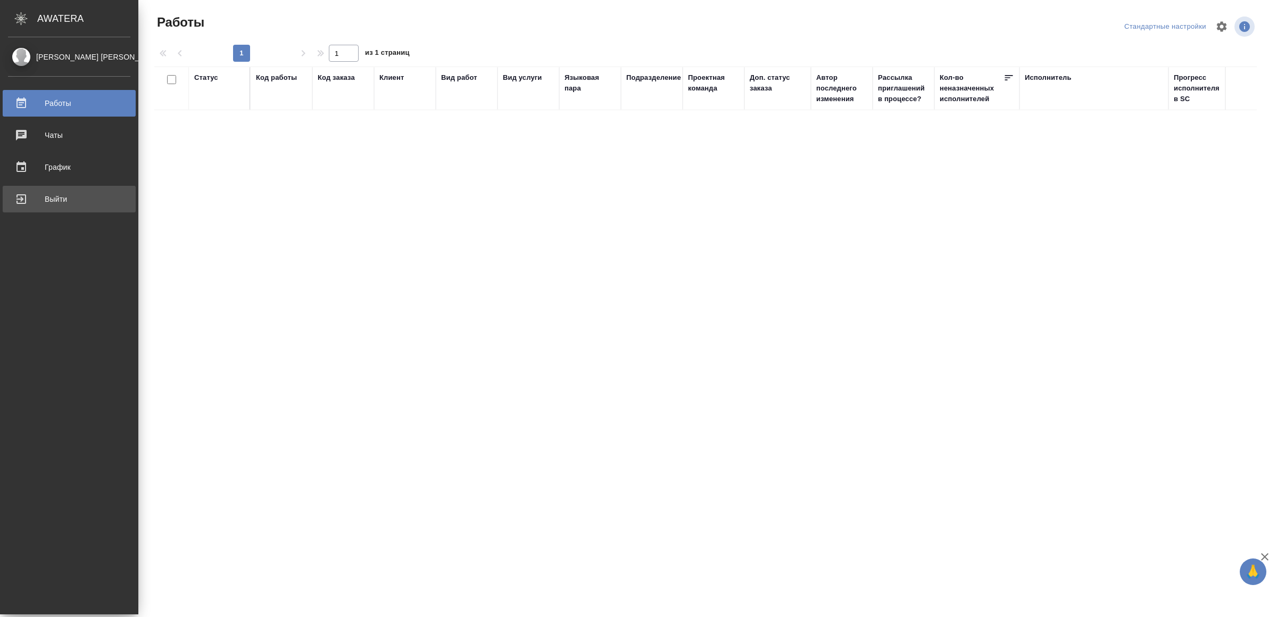
click at [66, 200] on div "Выйти" at bounding box center [69, 199] width 122 height 16
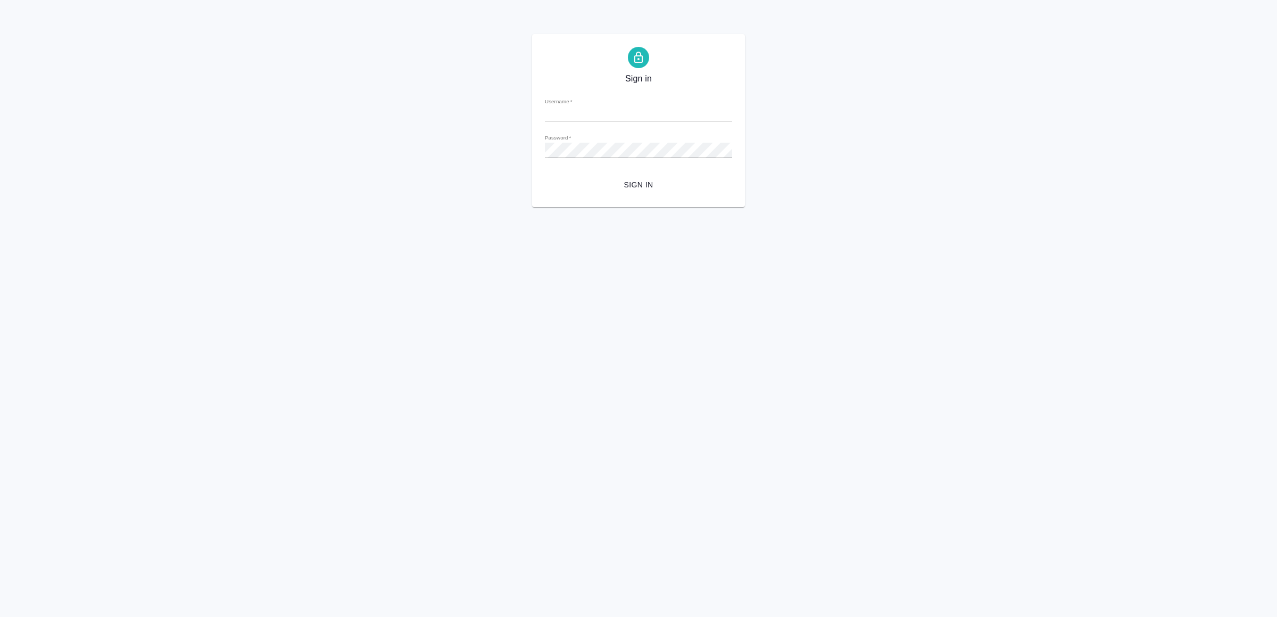
type input "[EMAIL_ADDRESS][DOMAIN_NAME]"
click at [665, 192] on button "Sign in" at bounding box center [638, 185] width 187 height 20
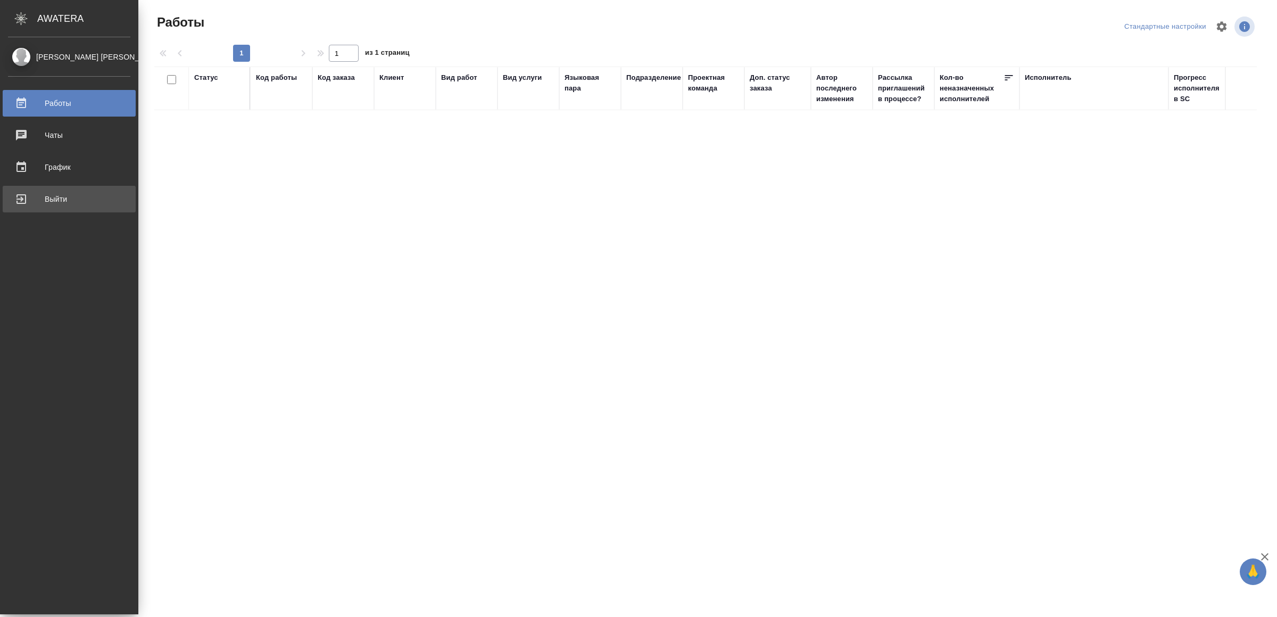
click at [34, 200] on div "Выйти" at bounding box center [69, 199] width 122 height 16
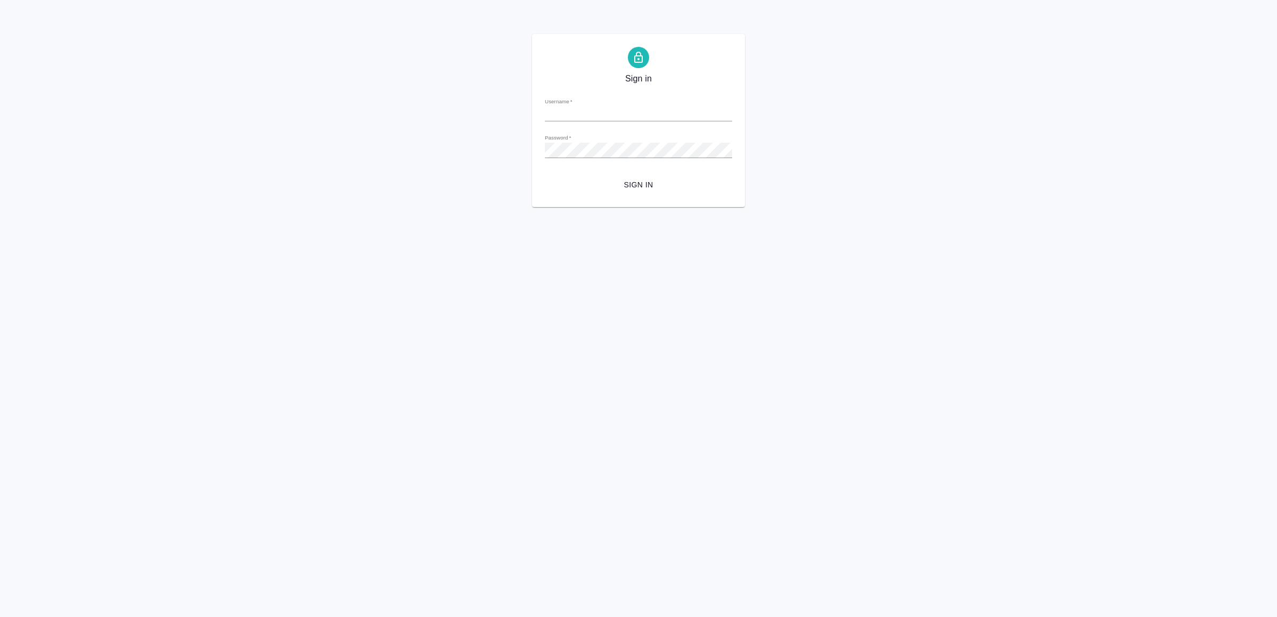
type input "[EMAIL_ADDRESS][DOMAIN_NAME]"
click at [657, 187] on span "Sign in" at bounding box center [639, 184] width 170 height 13
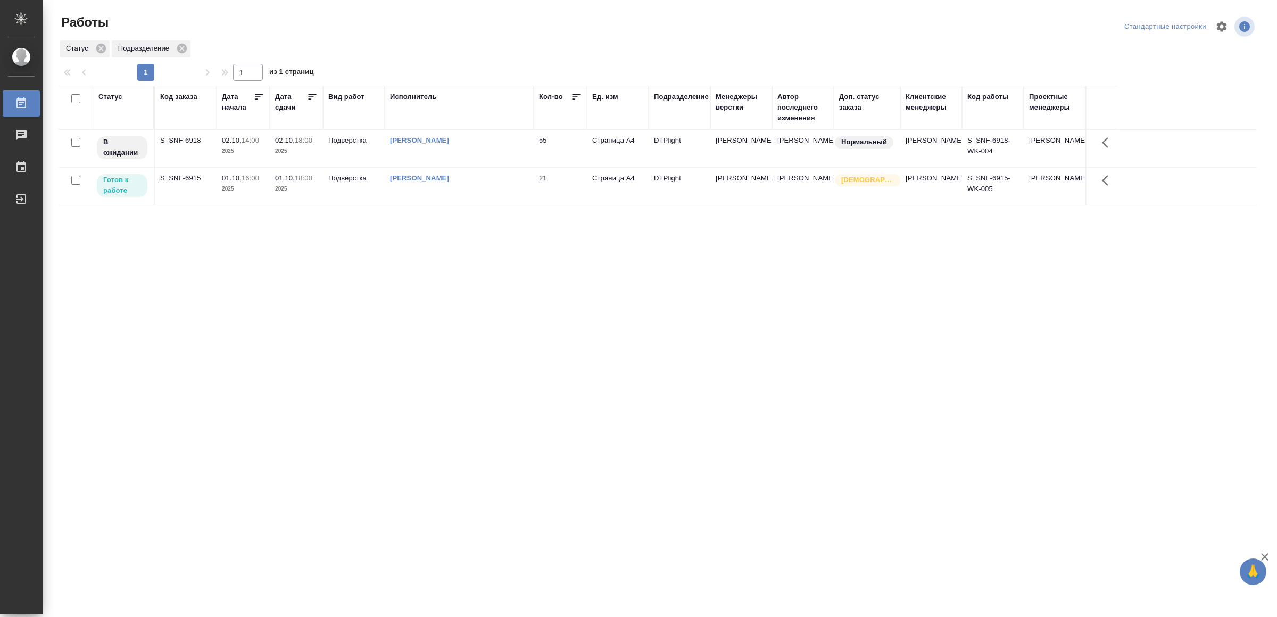
click at [521, 175] on div "[PERSON_NAME]" at bounding box center [459, 178] width 138 height 11
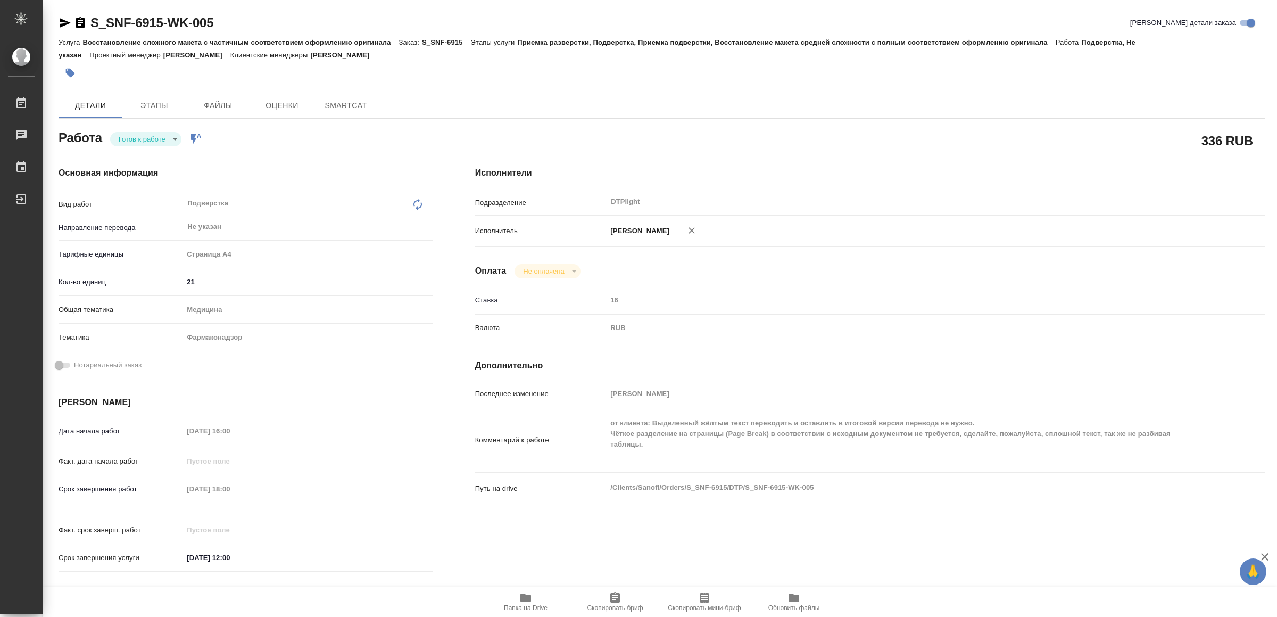
type textarea "x"
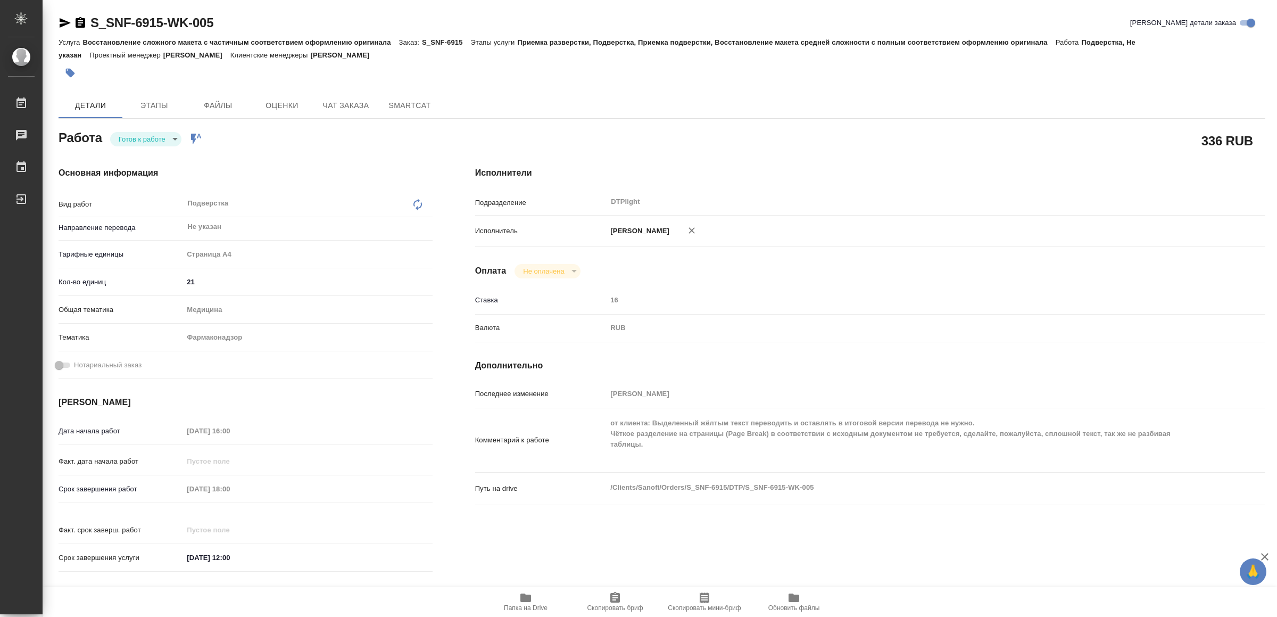
type textarea "x"
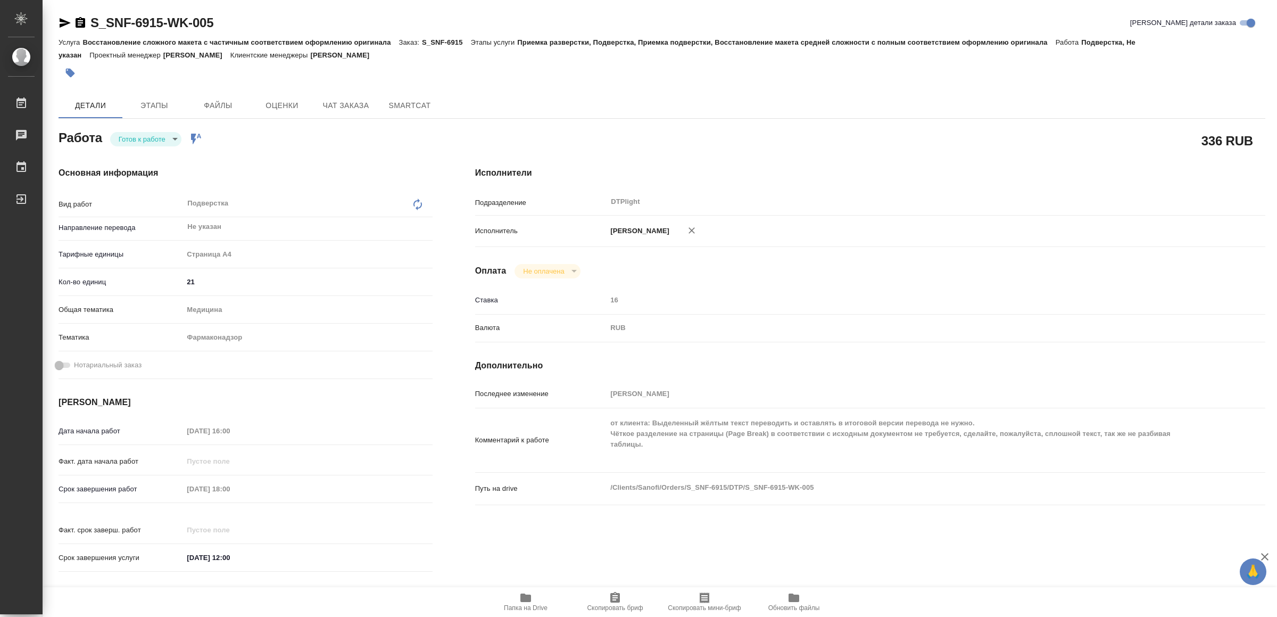
type textarea "x"
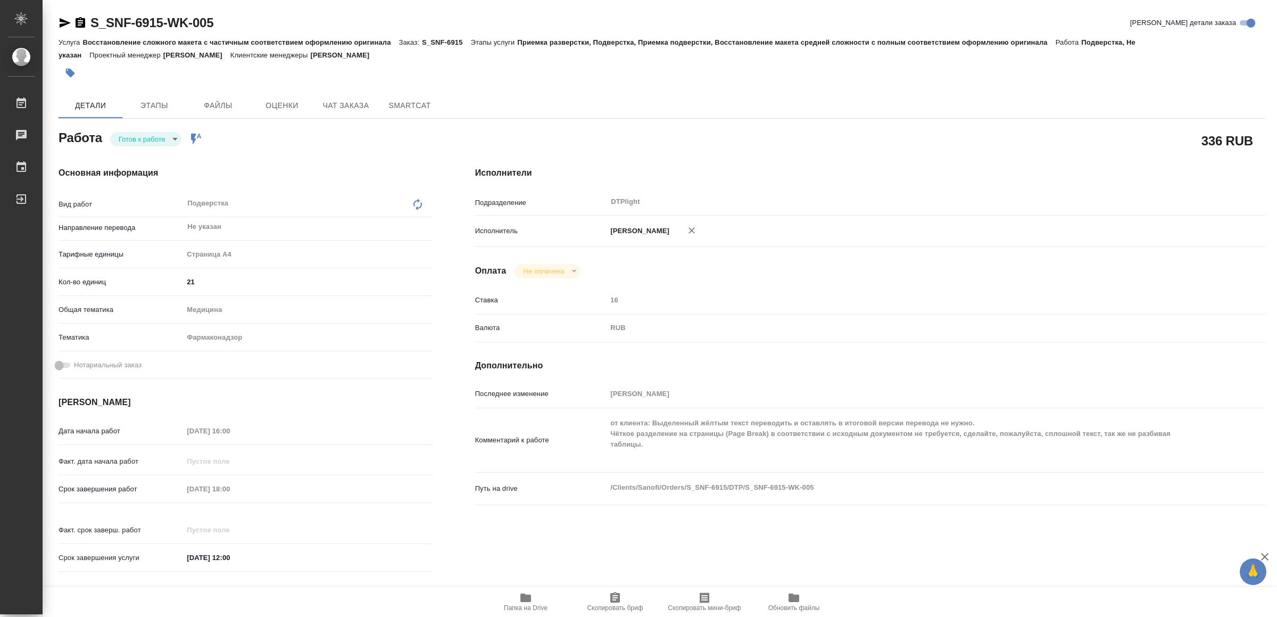
click at [532, 592] on span "Папка на Drive" at bounding box center [526, 601] width 77 height 20
click at [64, 17] on icon "button" at bounding box center [65, 23] width 13 height 13
click at [172, 136] on body "🙏 .cls-1 fill:#fff; AWATERA Yamkovenko Vera Работы 0 Чаты График Выйти S_SNF-69…" at bounding box center [638, 308] width 1277 height 617
click at [172, 136] on li "В работе" at bounding box center [148, 139] width 75 height 18
type textarea "x"
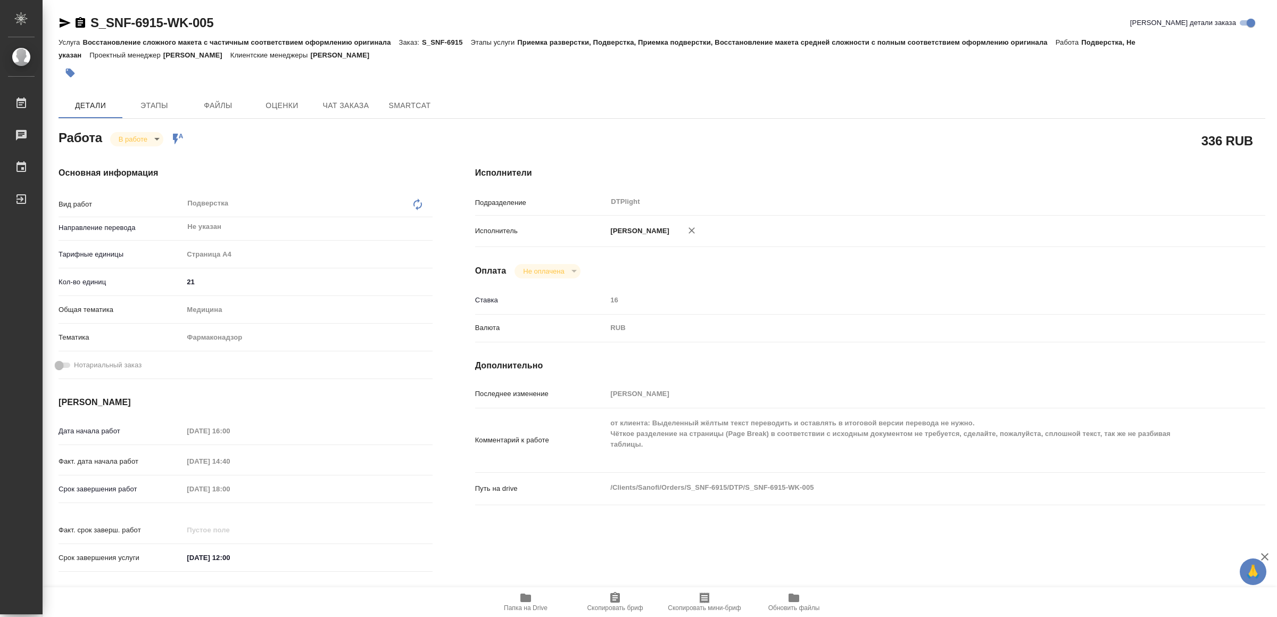
type textarea "x"
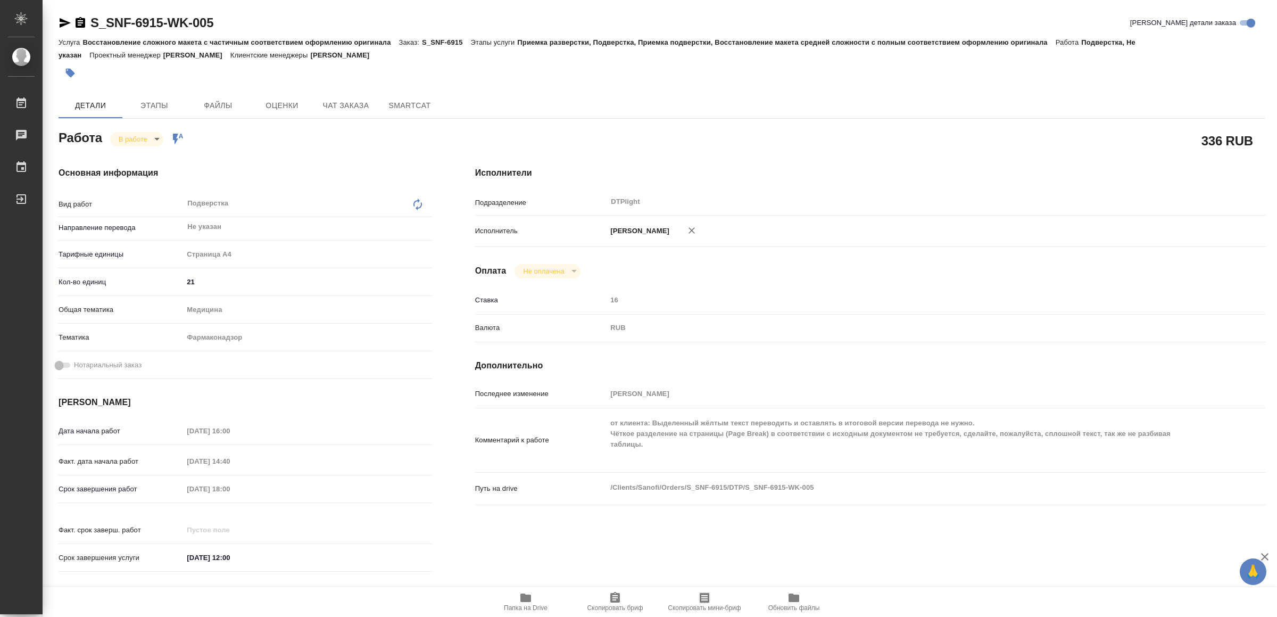
type textarea "x"
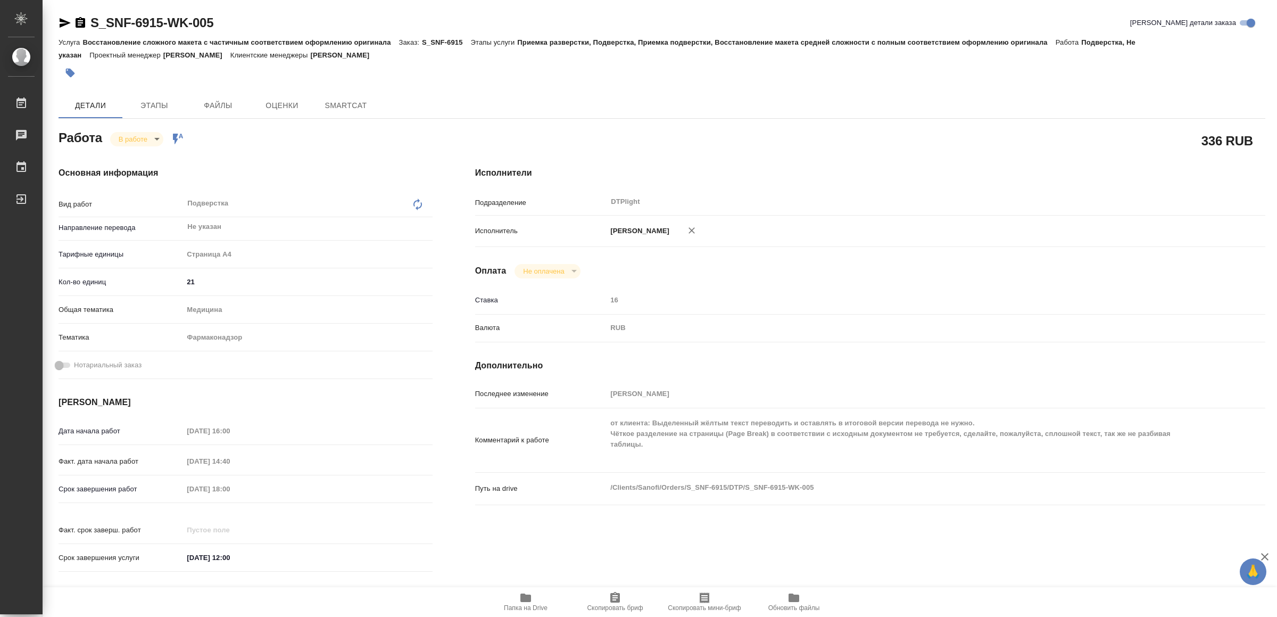
type textarea "x"
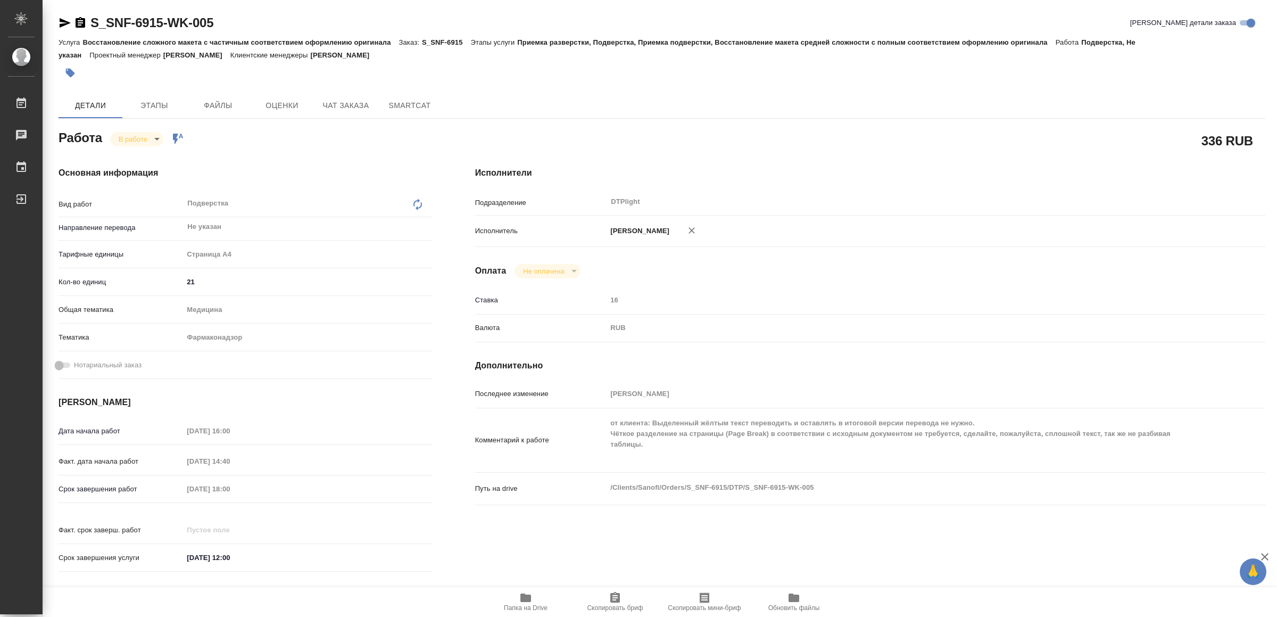
type textarea "x"
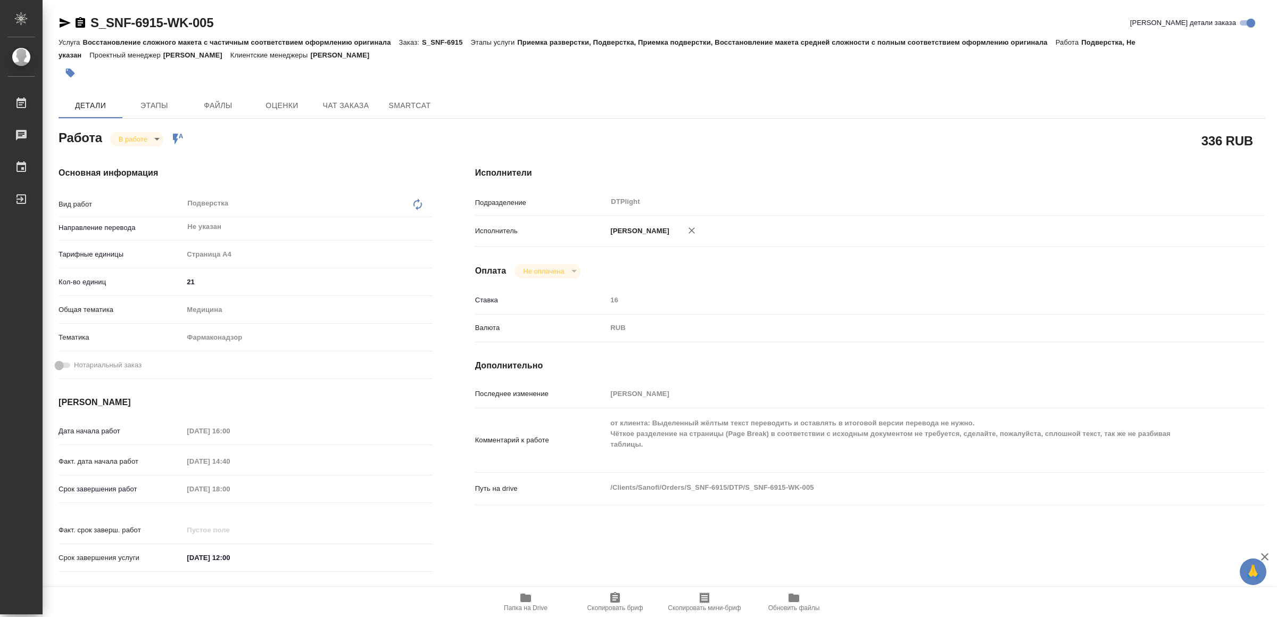
type textarea "x"
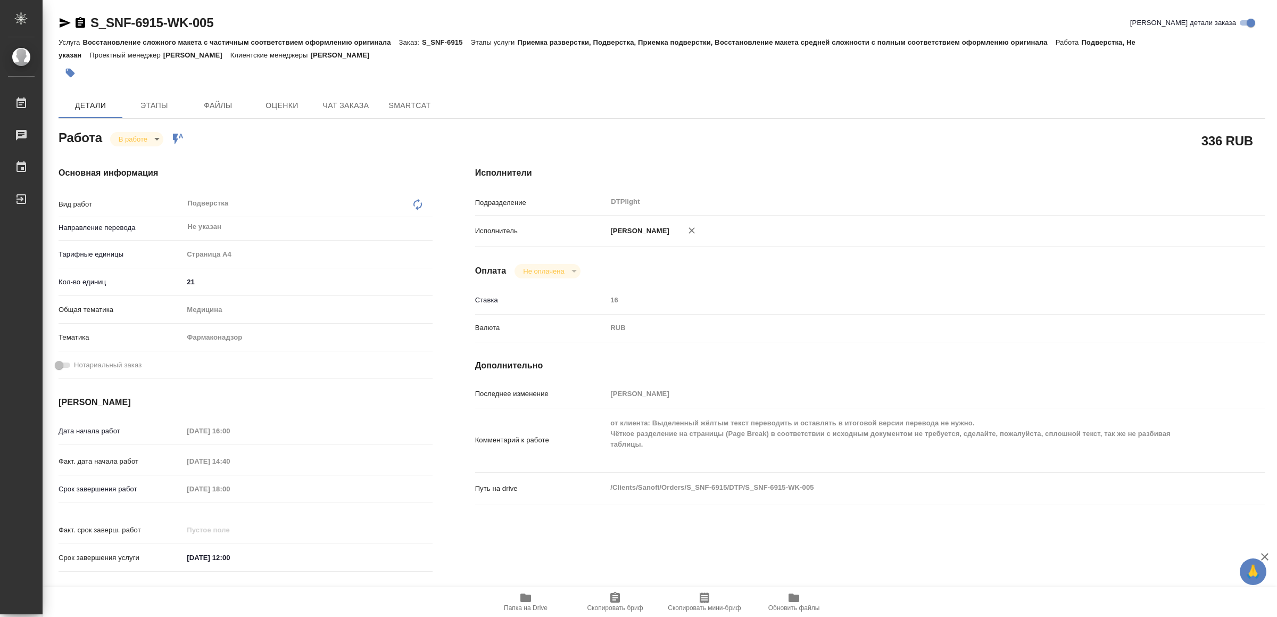
type textarea "x"
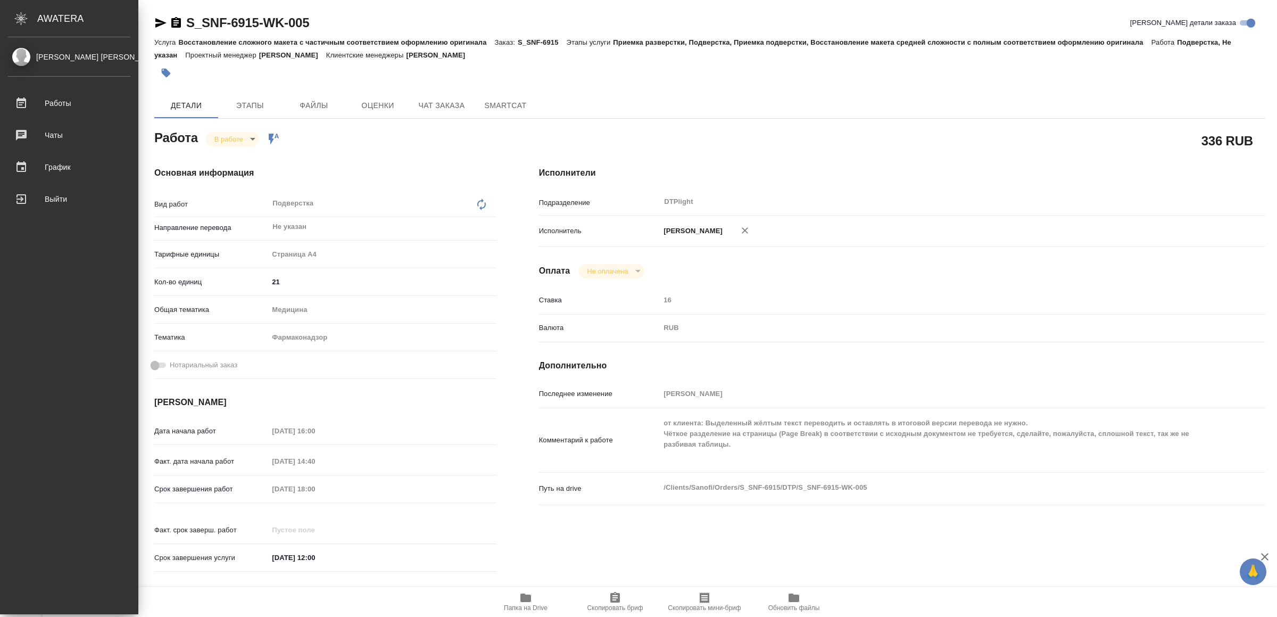
type textarea "x"
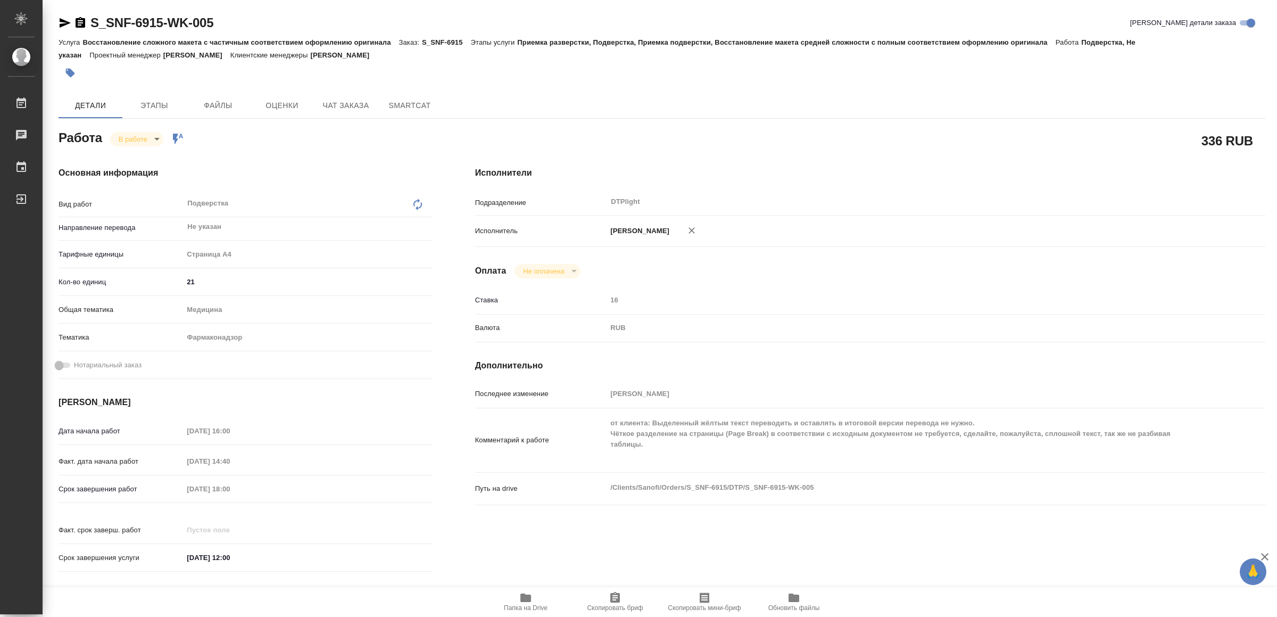
type textarea "x"
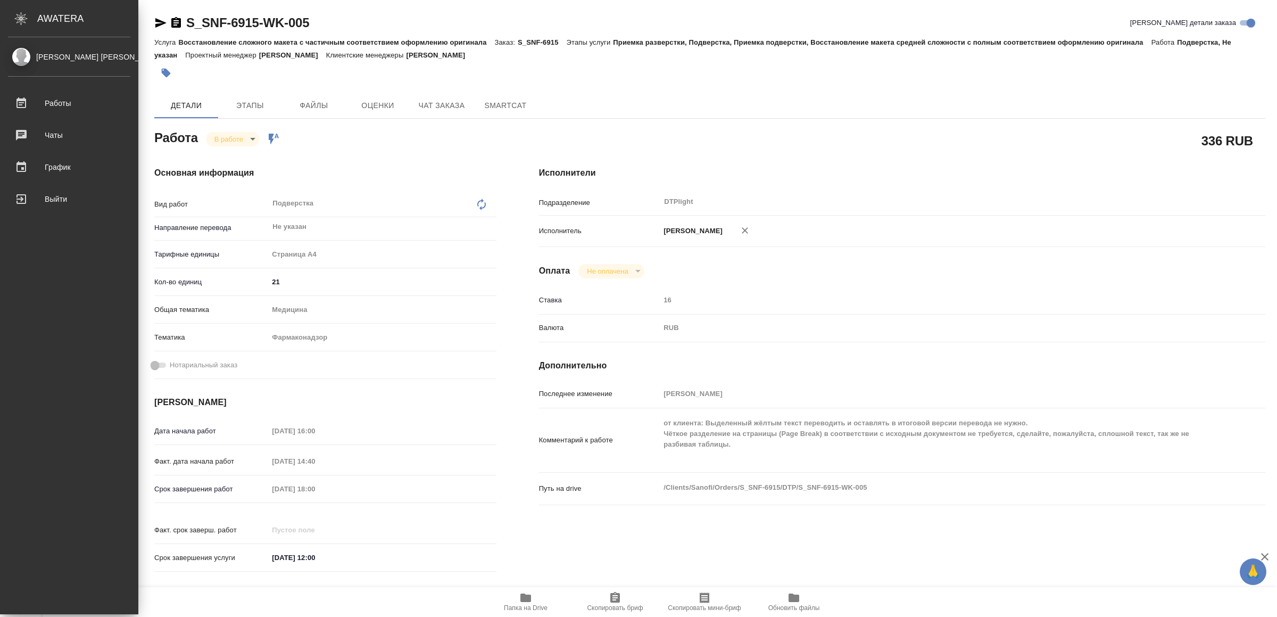
type textarea "x"
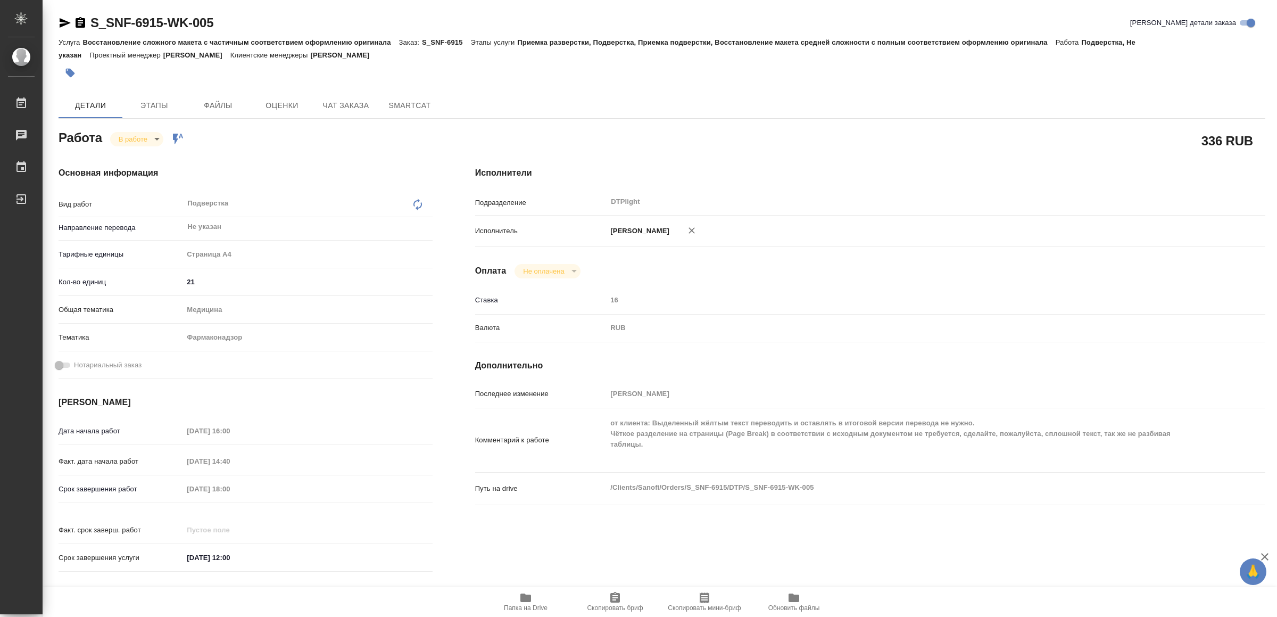
click at [63, 21] on icon "button" at bounding box center [65, 23] width 11 height 10
click at [136, 131] on body "🙏 .cls-1 fill:#fff; AWATERA Yamkovenko Vera Работы 0 Чаты График Выйти S_SNF-69…" at bounding box center [638, 308] width 1277 height 617
click at [147, 155] on button "Выполнен" at bounding box center [138, 157] width 39 height 12
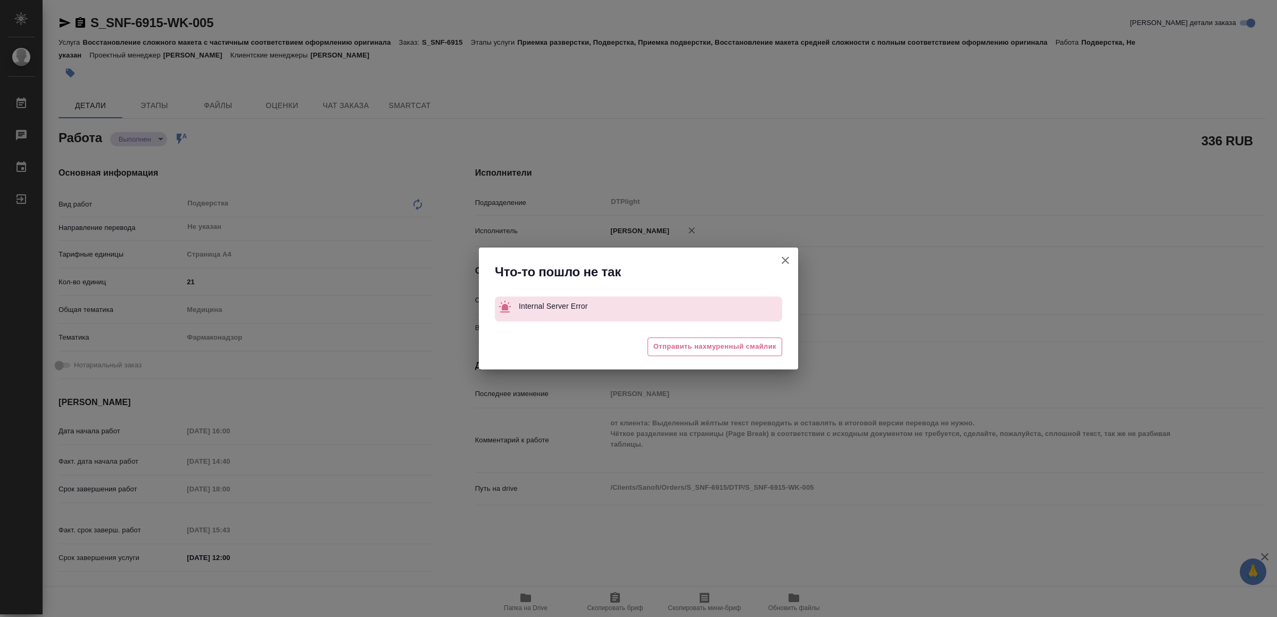
type textarea "x"
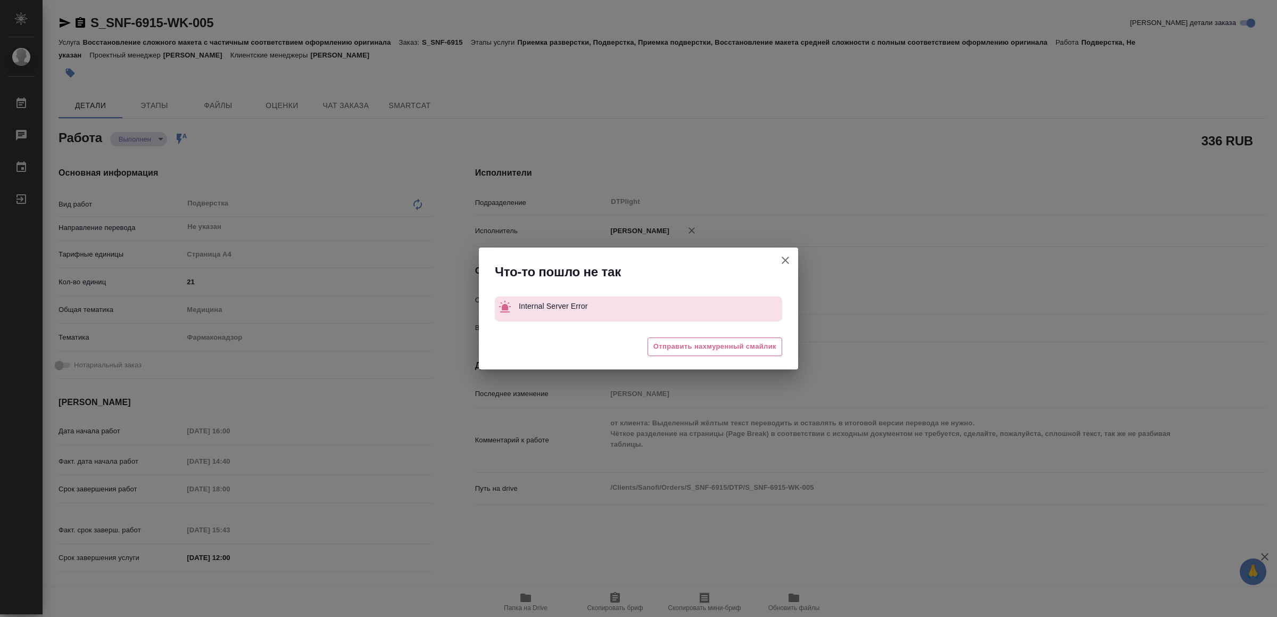
type textarea "x"
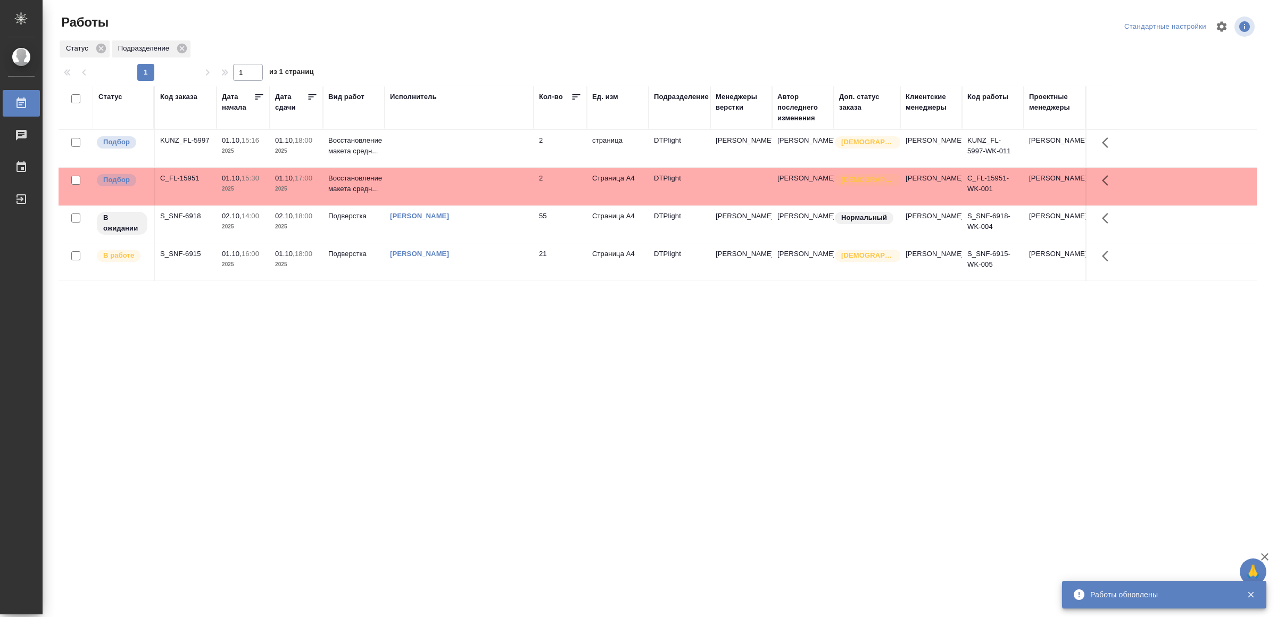
click at [439, 184] on td at bounding box center [459, 186] width 149 height 37
click at [438, 183] on td at bounding box center [459, 186] width 149 height 37
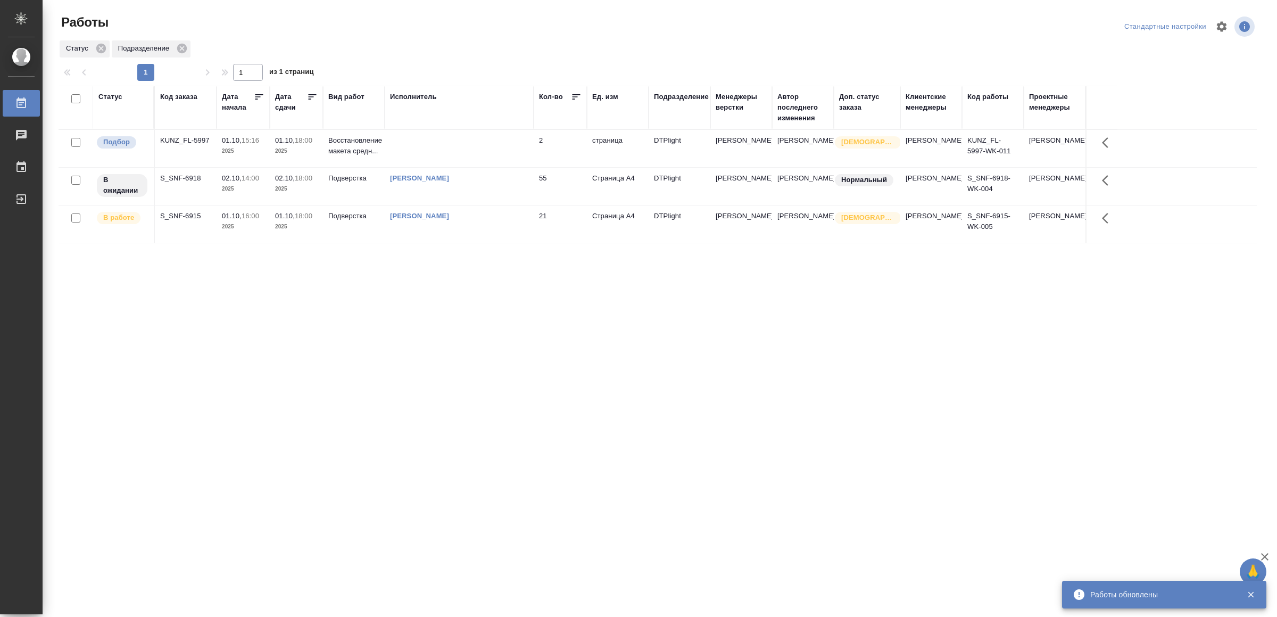
click at [469, 152] on td at bounding box center [459, 148] width 149 height 37
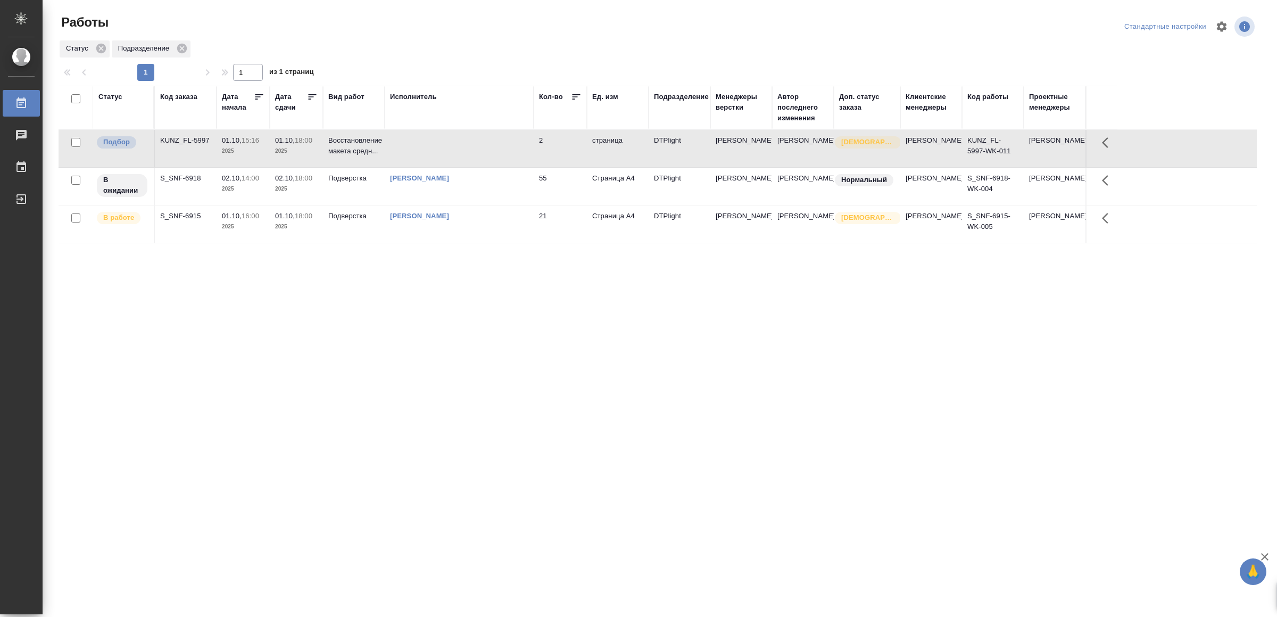
click at [469, 151] on td at bounding box center [459, 148] width 149 height 37
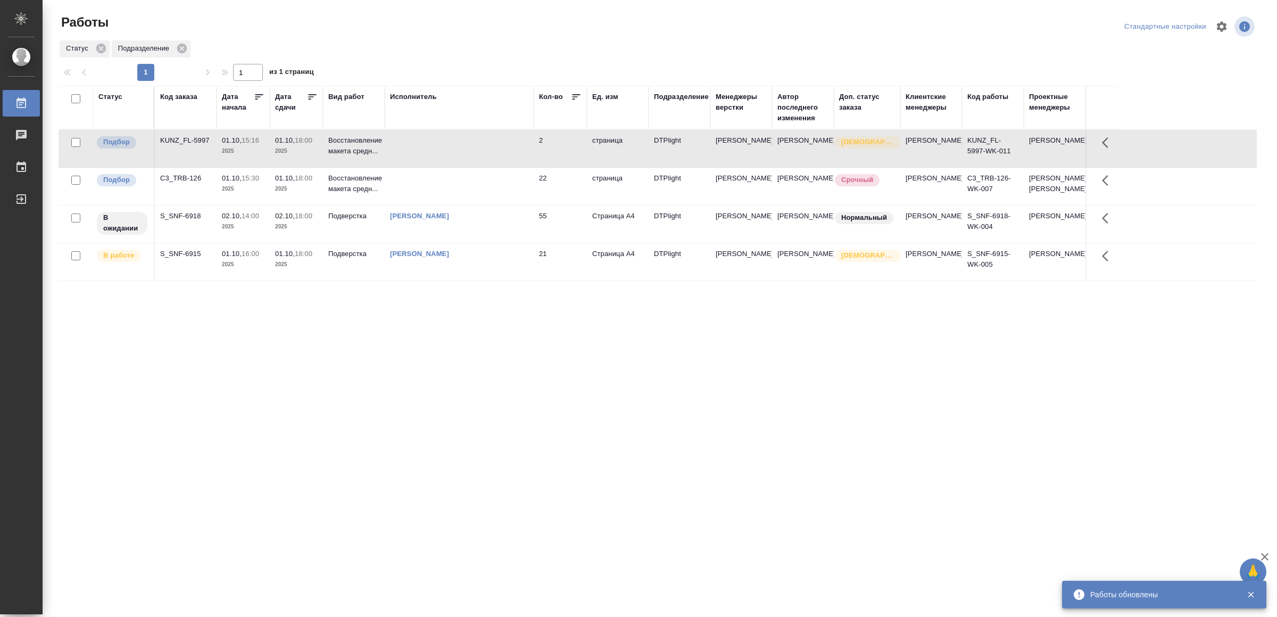
click at [430, 193] on td at bounding box center [459, 186] width 149 height 37
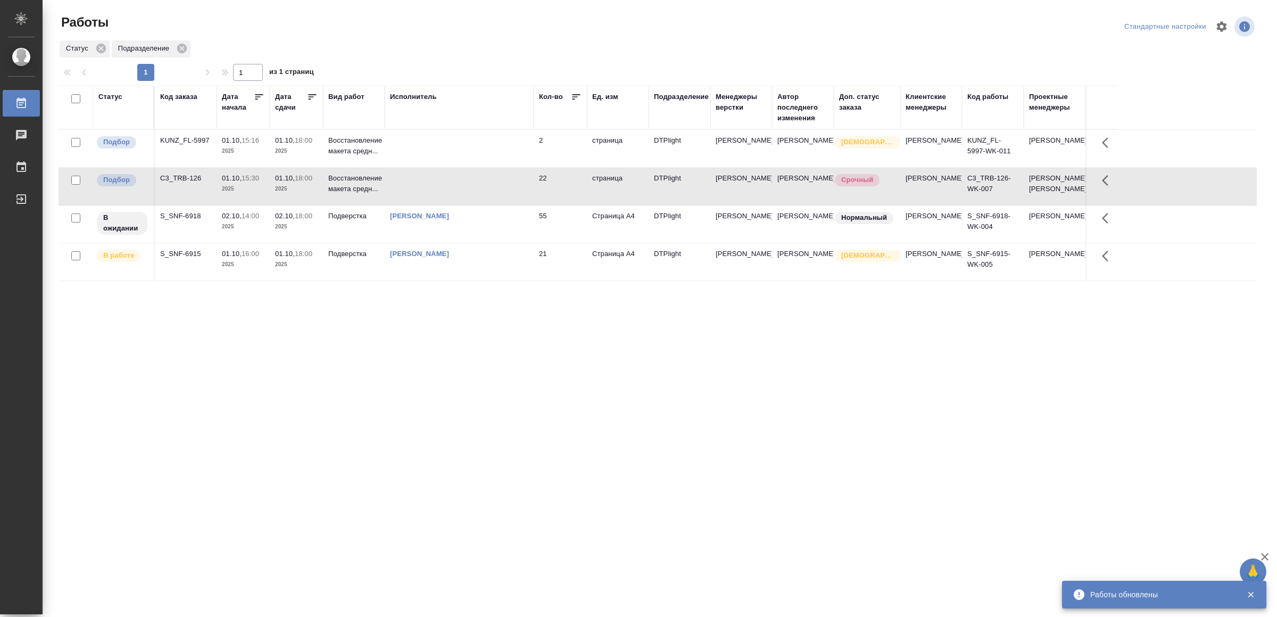
click at [430, 193] on td at bounding box center [459, 186] width 149 height 37
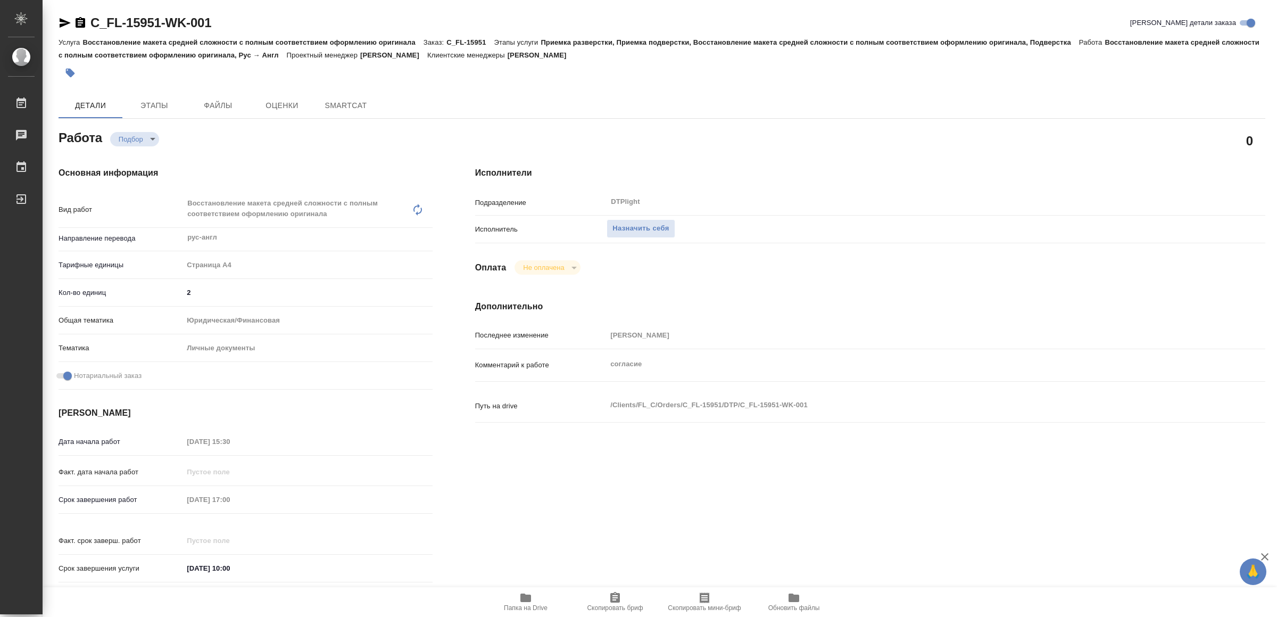
click at [524, 591] on icon "button" at bounding box center [525, 597] width 13 height 13
click at [532, 593] on icon "button" at bounding box center [525, 597] width 13 height 13
click at [515, 597] on span "Папка на Drive" at bounding box center [526, 601] width 77 height 20
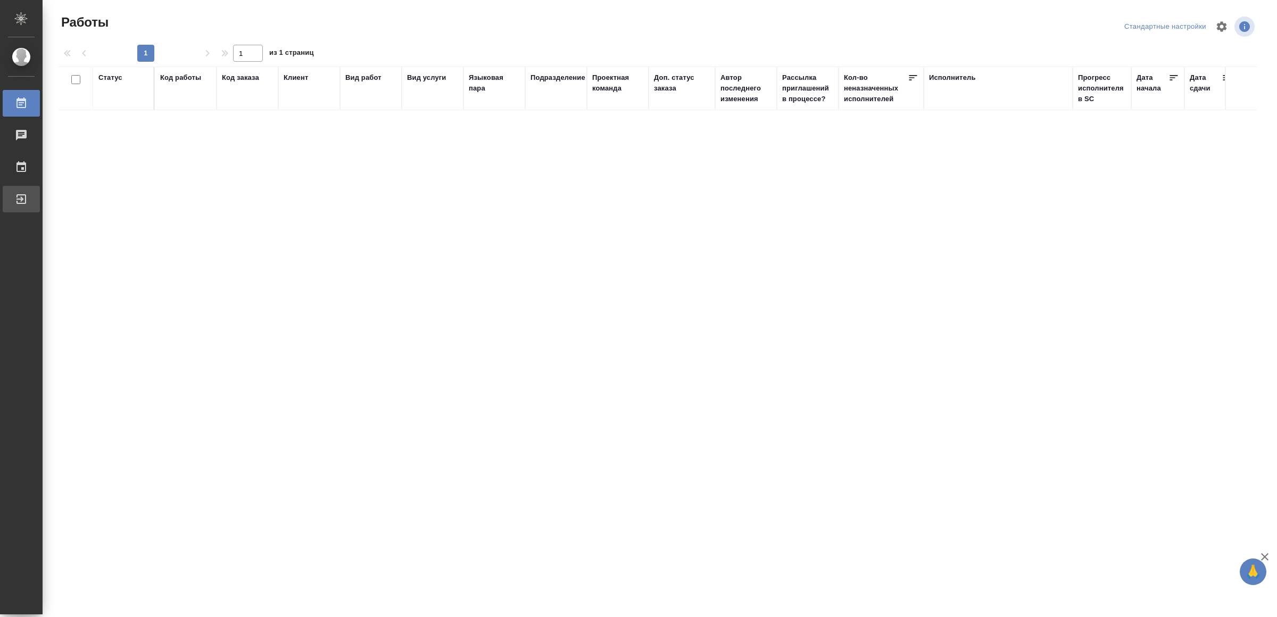
drag, startPoint x: 42, startPoint y: 194, endPoint x: 79, endPoint y: 202, distance: 37.6
click at [21, 194] on div "Выйти" at bounding box center [8, 199] width 27 height 16
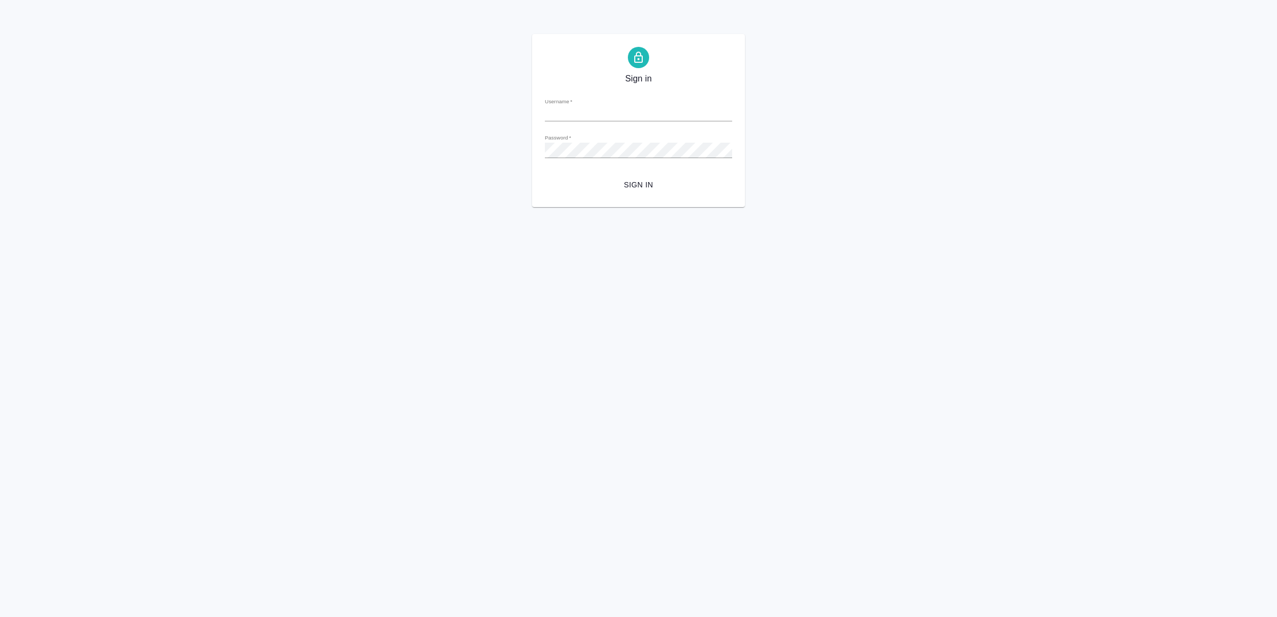
type input "[EMAIL_ADDRESS][DOMAIN_NAME]"
click at [630, 186] on span "Sign in" at bounding box center [639, 184] width 170 height 13
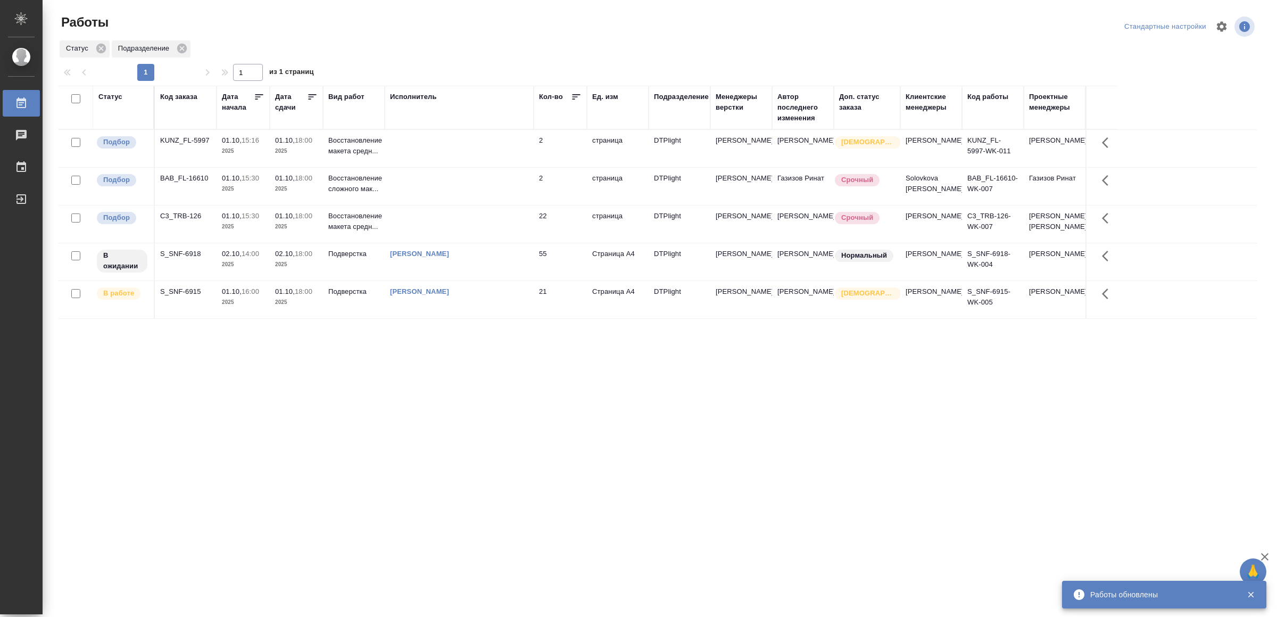
drag, startPoint x: 455, startPoint y: 496, endPoint x: 455, endPoint y: 489, distance: 6.9
drag, startPoint x: 455, startPoint y: 489, endPoint x: 310, endPoint y: 469, distance: 146.6
click at [302, 474] on div "Работы Стандартные настройки Статус Подразделение 1 1 из 1 страниц Статус Код з…" at bounding box center [662, 237] width 1219 height 475
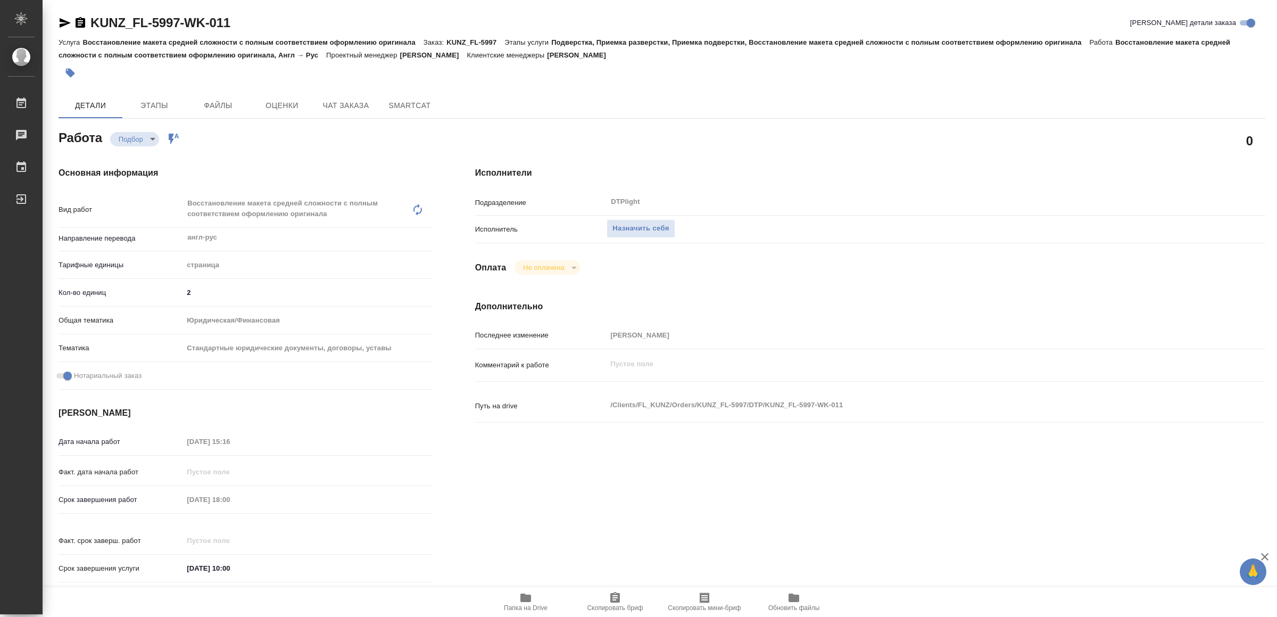
click at [532, 598] on span "Папка на Drive" at bounding box center [526, 601] width 77 height 20
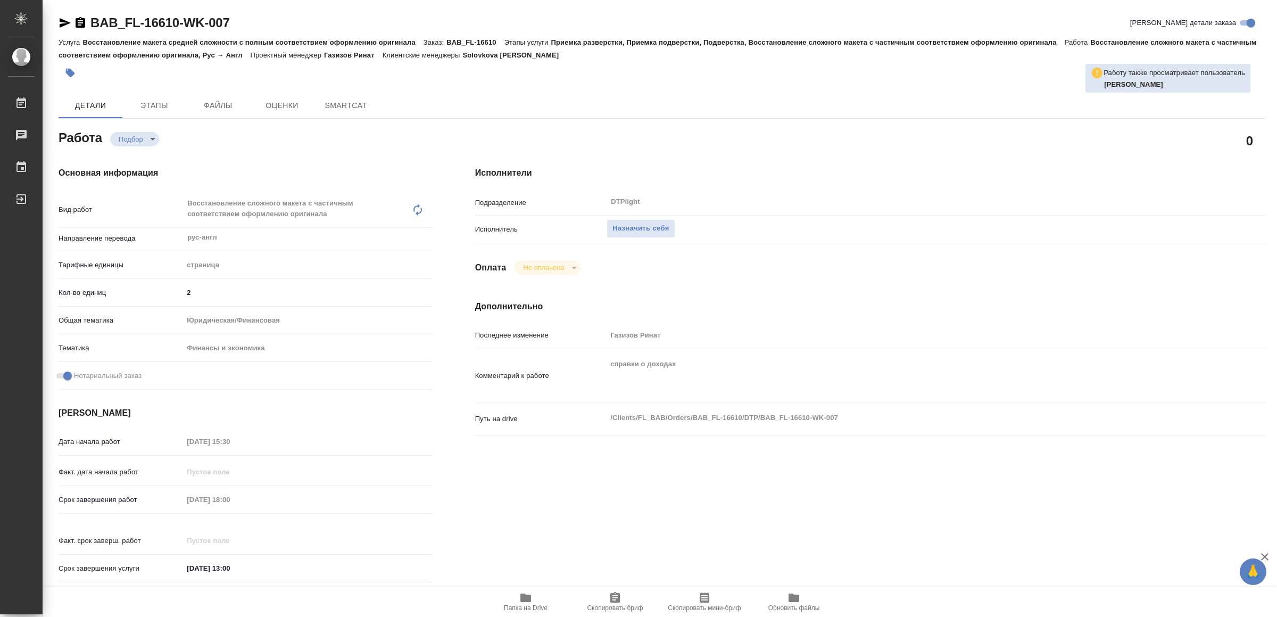
click at [534, 599] on span "Папка на Drive" at bounding box center [526, 601] width 77 height 20
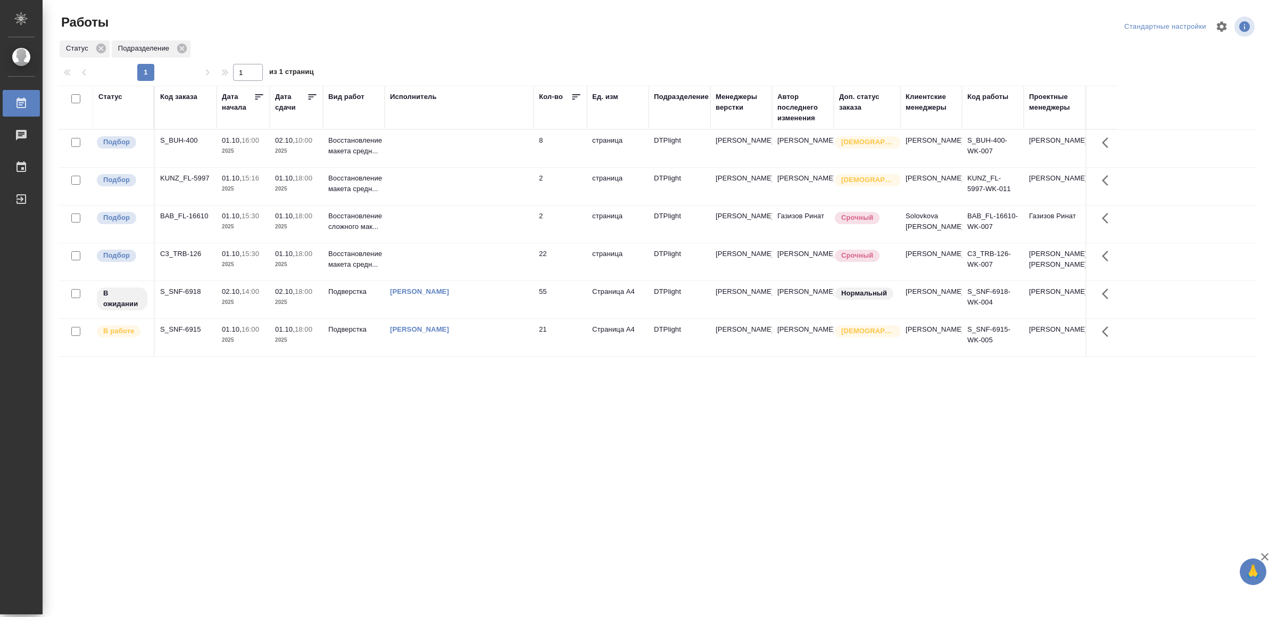
click at [518, 147] on td at bounding box center [459, 148] width 149 height 37
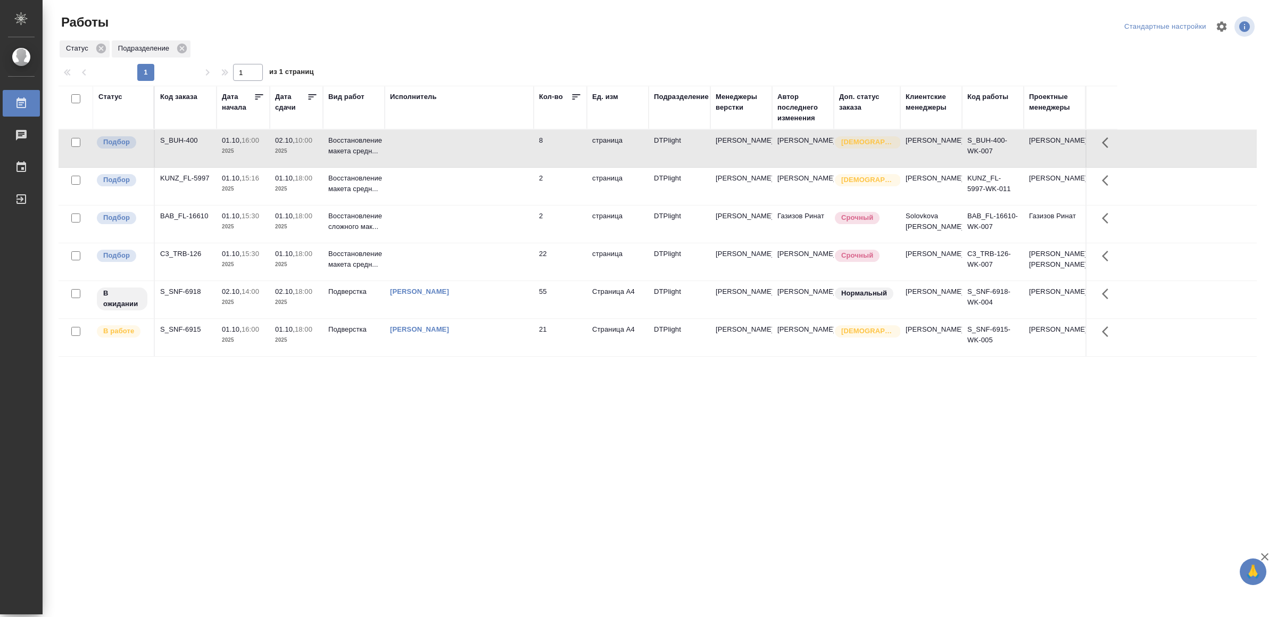
click at [478, 186] on td at bounding box center [459, 186] width 149 height 37
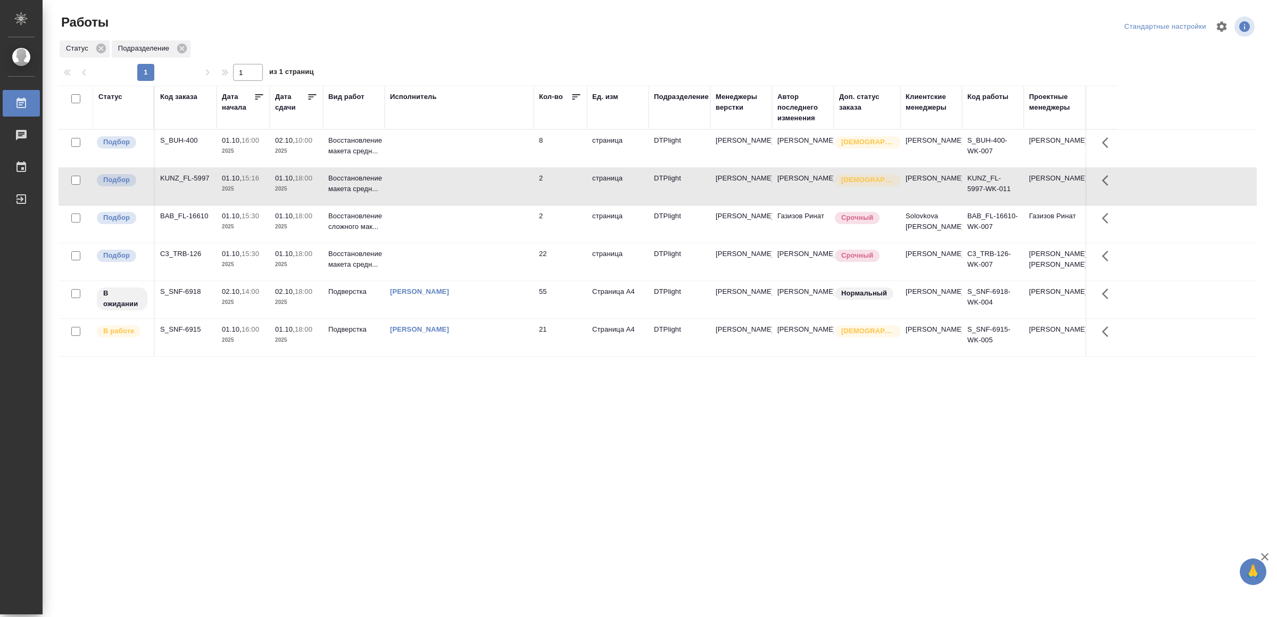
click at [478, 186] on td at bounding box center [459, 186] width 149 height 37
click at [480, 235] on td at bounding box center [459, 223] width 149 height 37
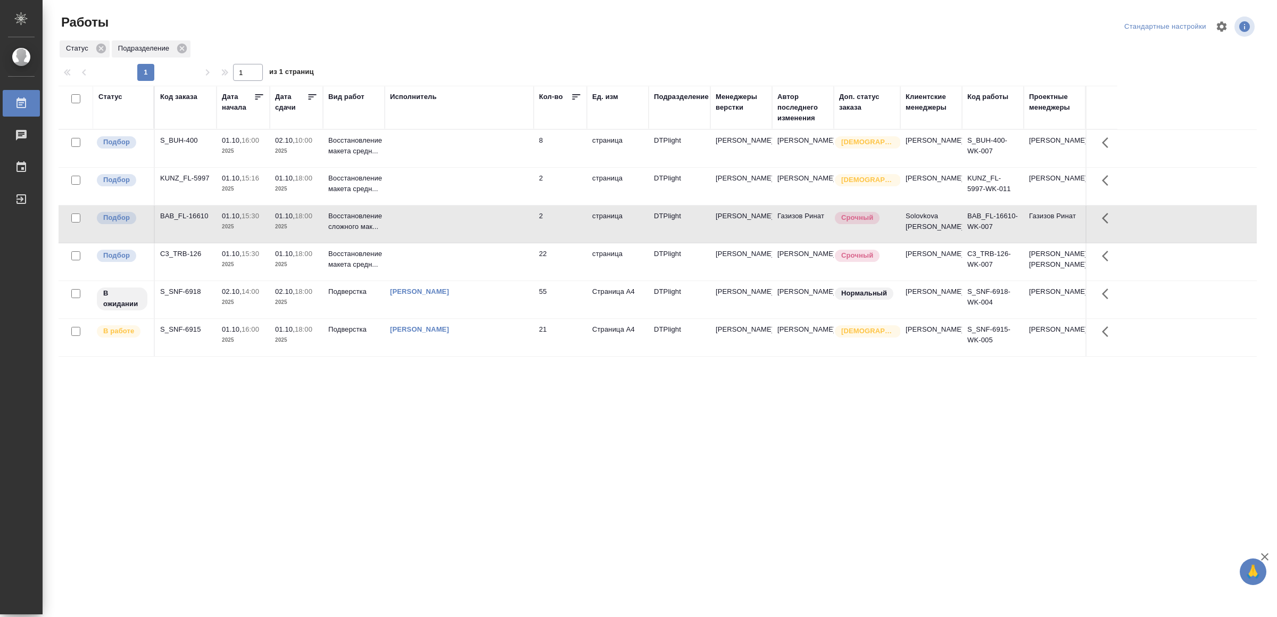
click at [480, 235] on td at bounding box center [459, 223] width 149 height 37
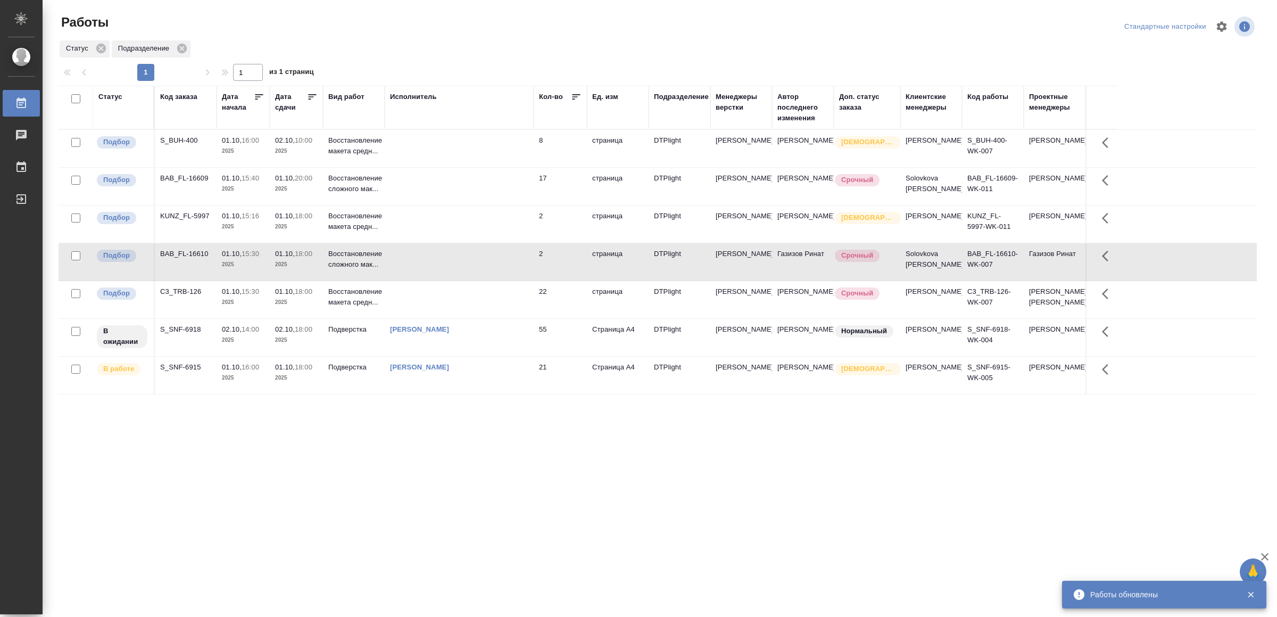
click at [492, 193] on td at bounding box center [459, 186] width 149 height 37
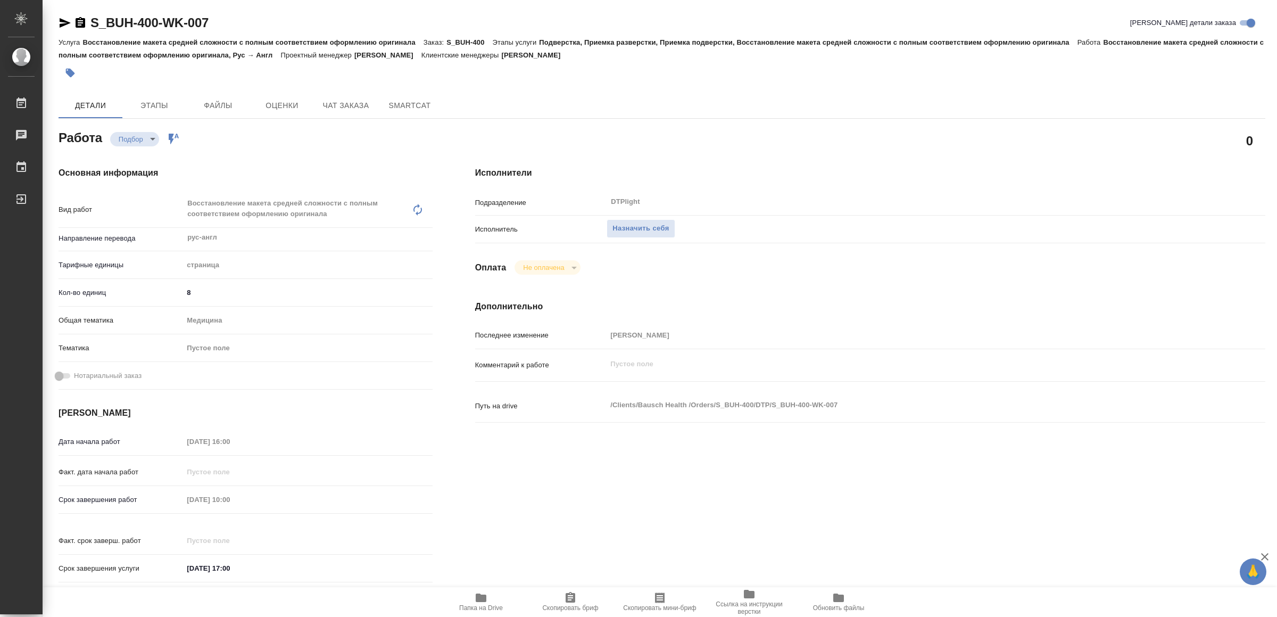
click at [490, 593] on span "Папка на Drive" at bounding box center [481, 601] width 77 height 20
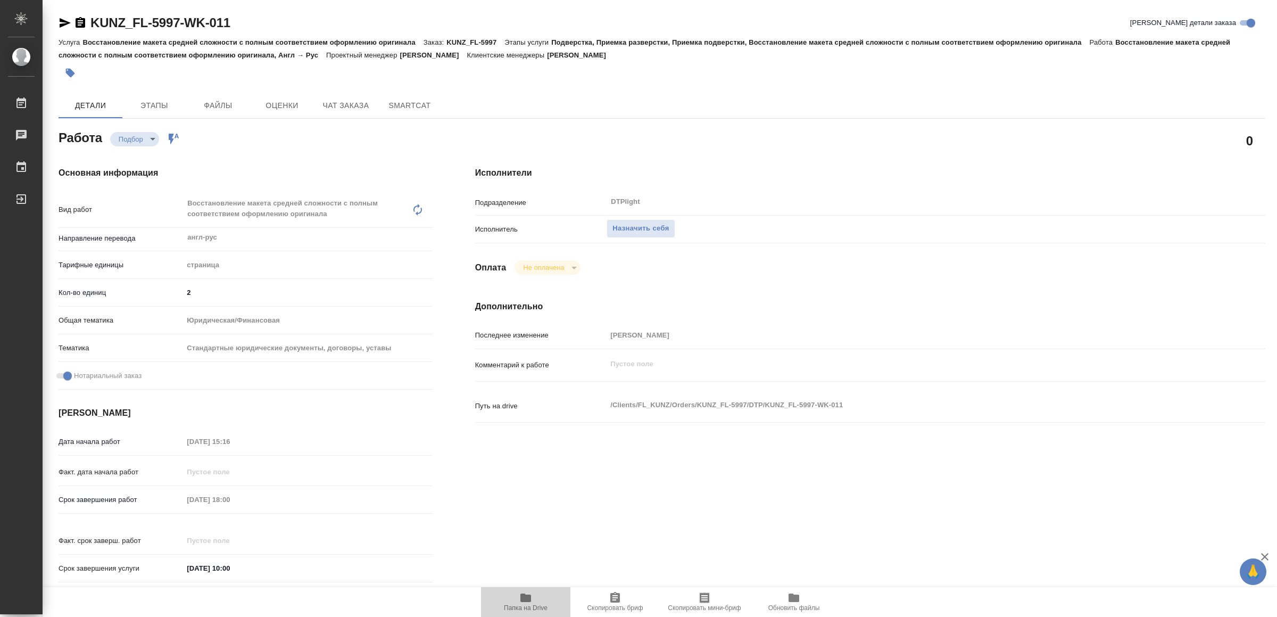
click at [522, 600] on icon "button" at bounding box center [526, 597] width 11 height 9
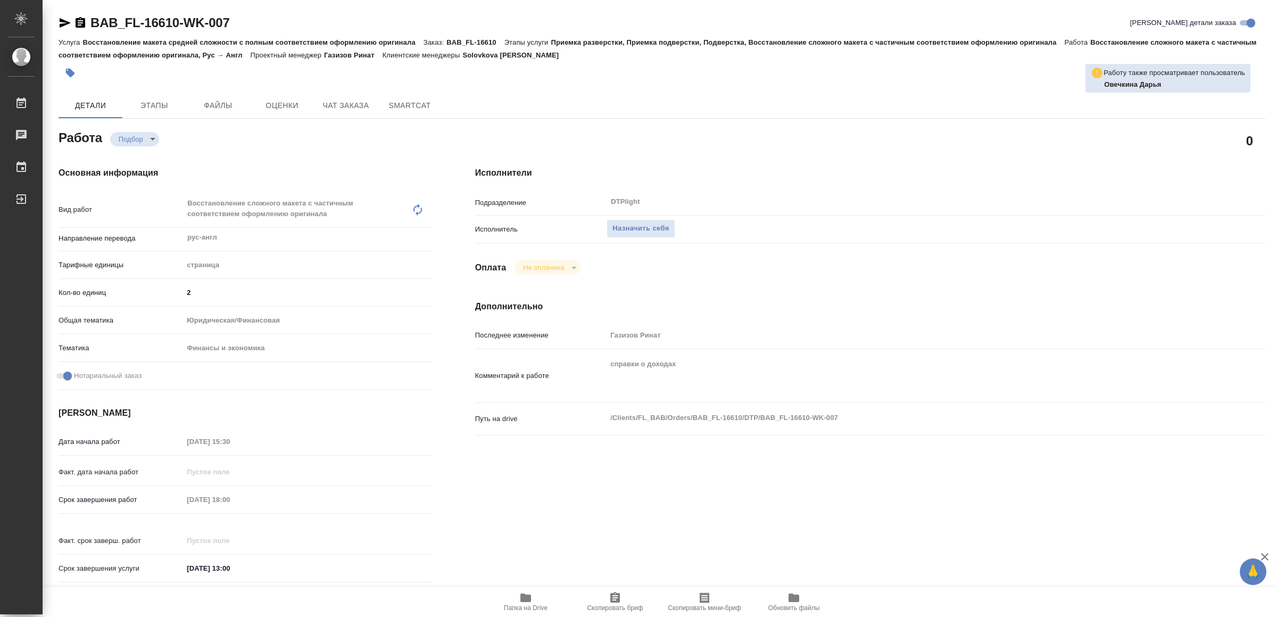
click at [524, 595] on icon "button" at bounding box center [526, 597] width 11 height 9
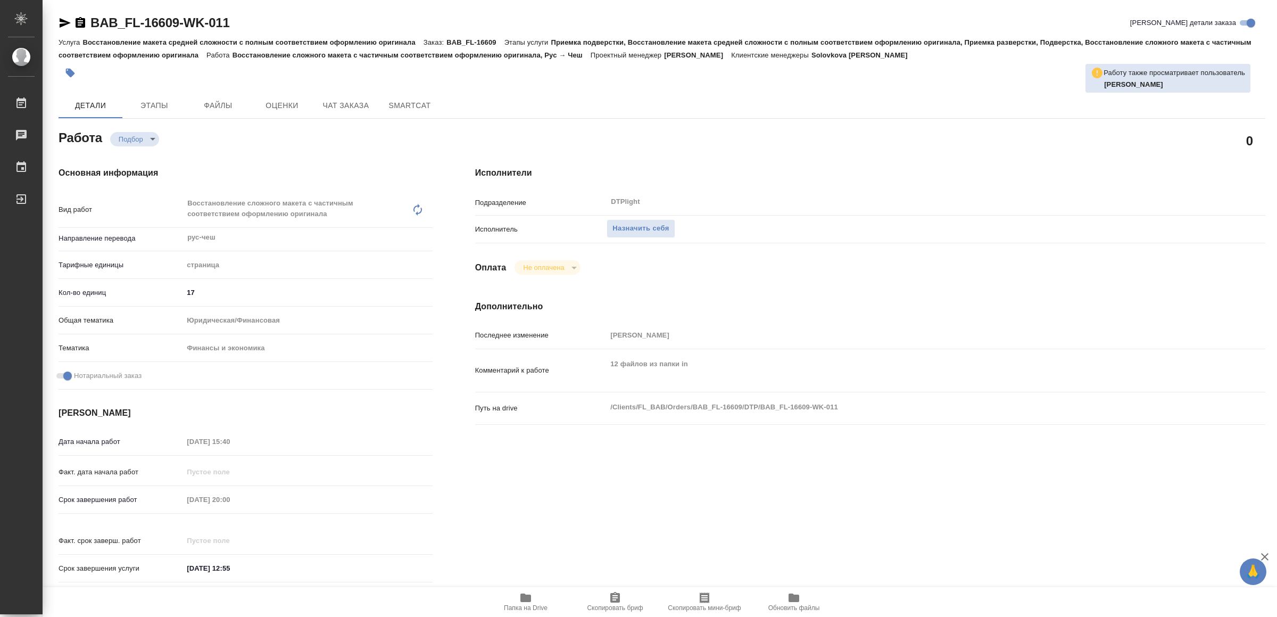
click at [518, 607] on span "Папка на Drive" at bounding box center [526, 607] width 44 height 7
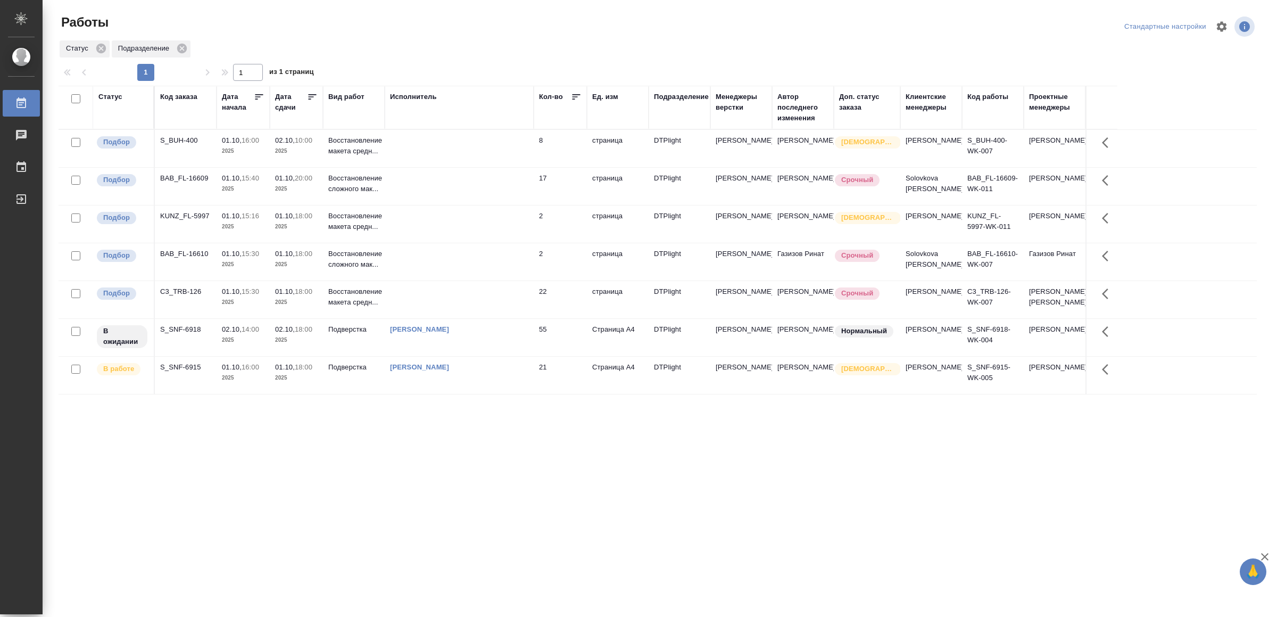
drag, startPoint x: 401, startPoint y: 505, endPoint x: 392, endPoint y: 493, distance: 15.1
click at [401, 505] on div ".cls-1 fill:#fff; AWATERA Yamkovenko Vera Работы 0 Чаты График Выйти Работы Ста…" at bounding box center [638, 308] width 1277 height 617
click at [451, 141] on td at bounding box center [459, 148] width 149 height 37
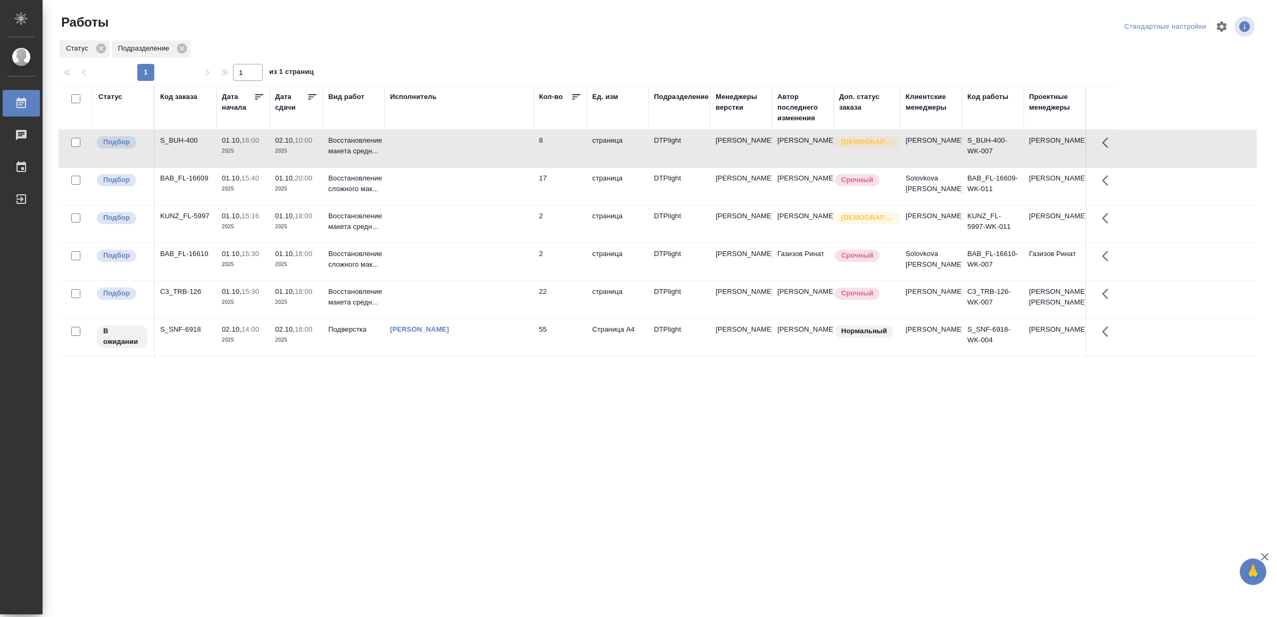
click at [451, 141] on td at bounding box center [459, 148] width 149 height 37
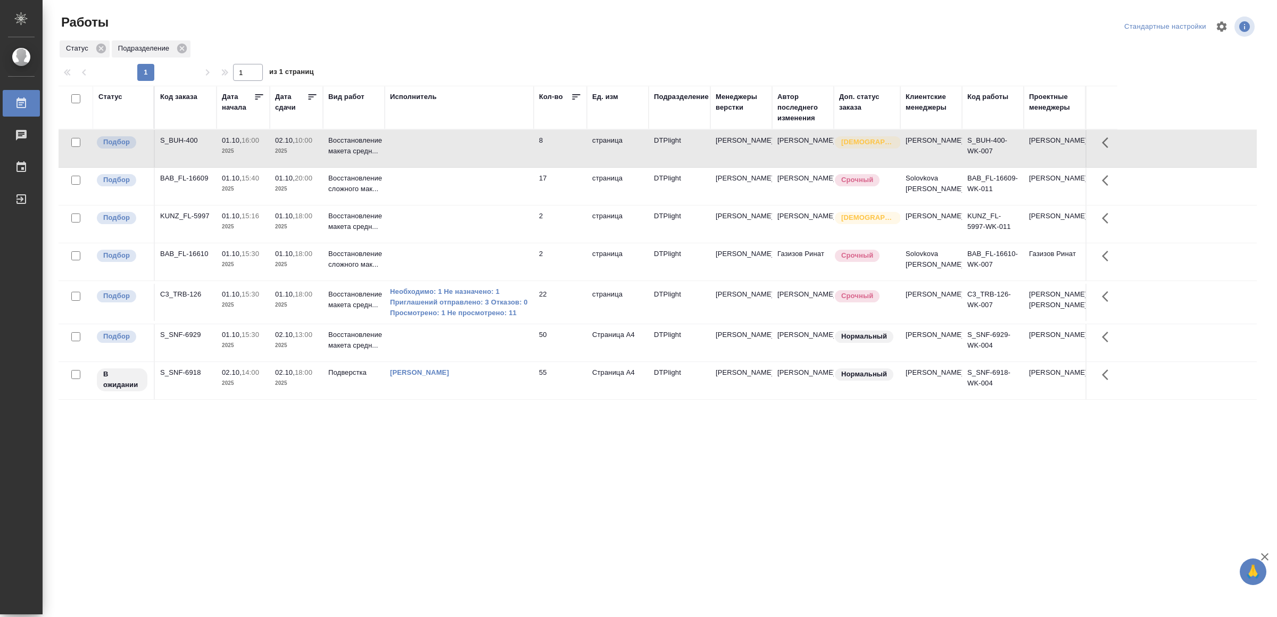
click at [447, 361] on td at bounding box center [459, 342] width 149 height 37
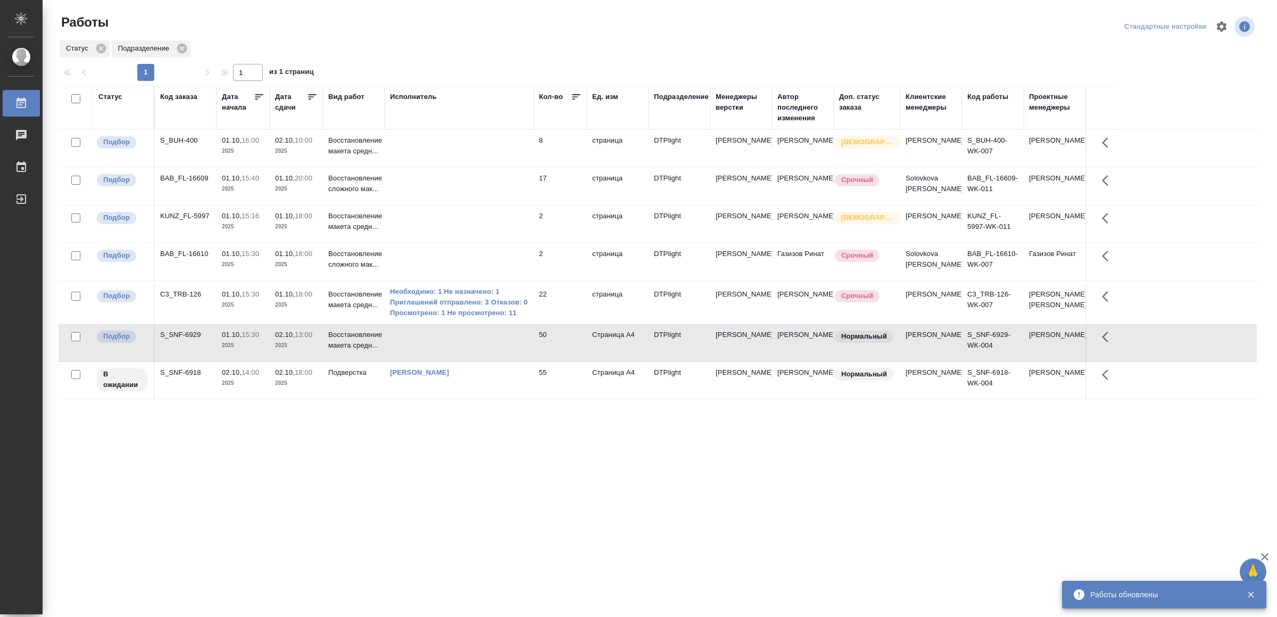
click at [494, 235] on td at bounding box center [459, 223] width 149 height 37
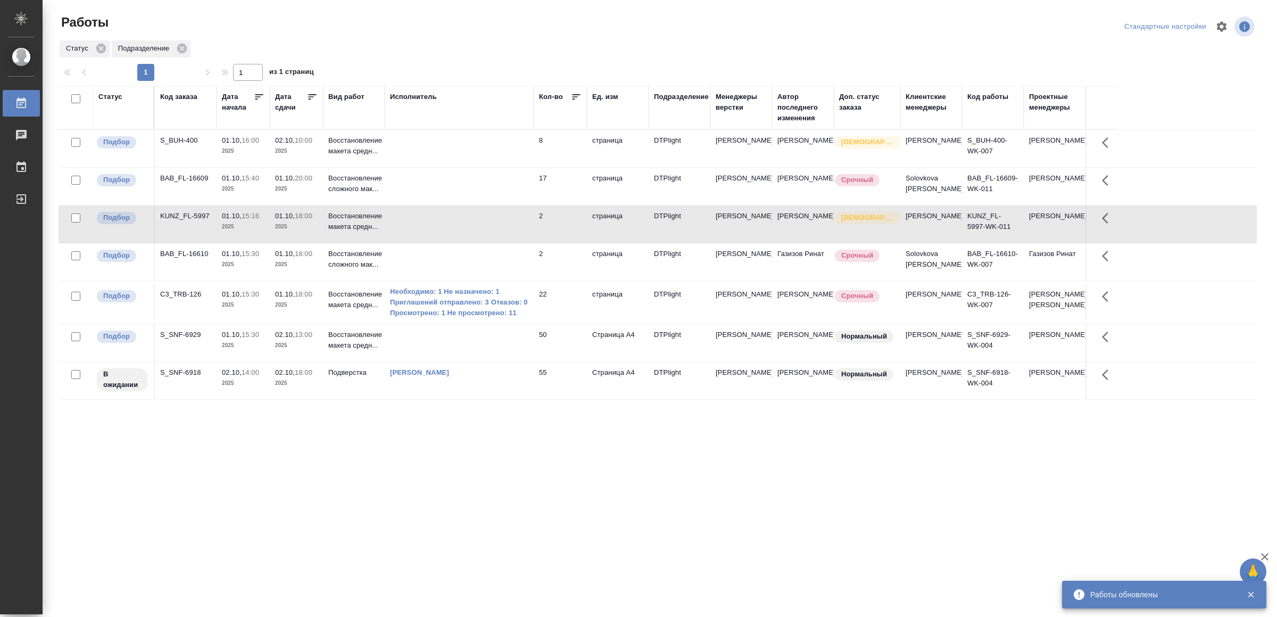
click at [494, 235] on td at bounding box center [459, 223] width 149 height 37
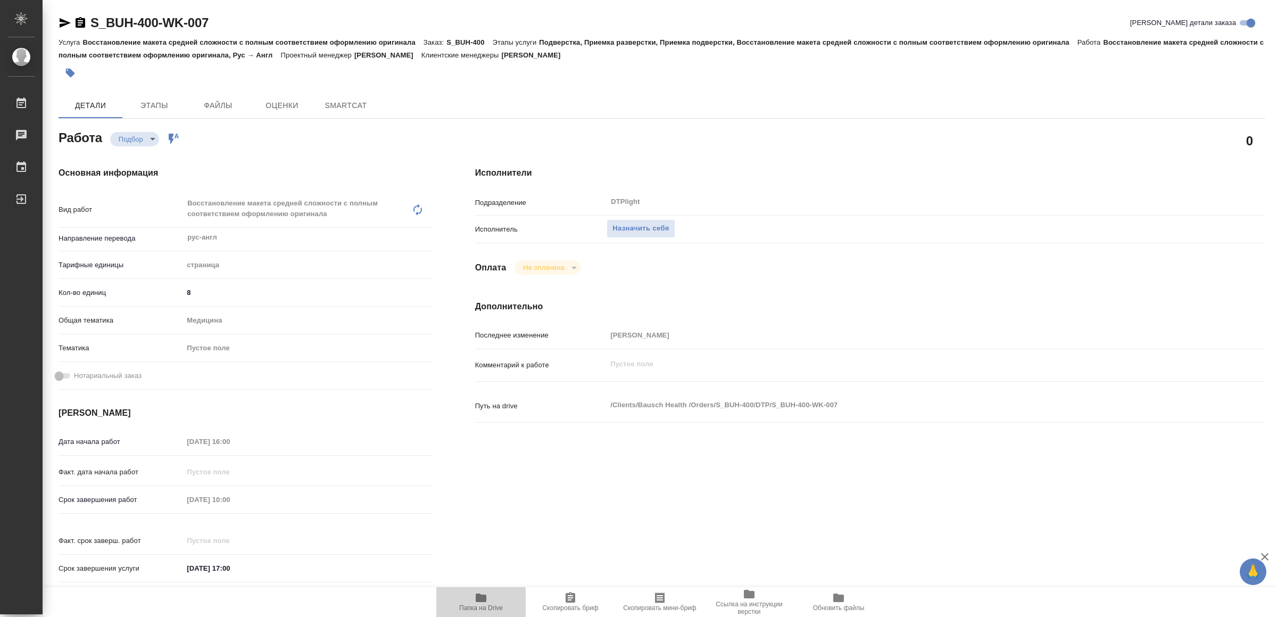
click at [481, 596] on icon "button" at bounding box center [481, 597] width 11 height 9
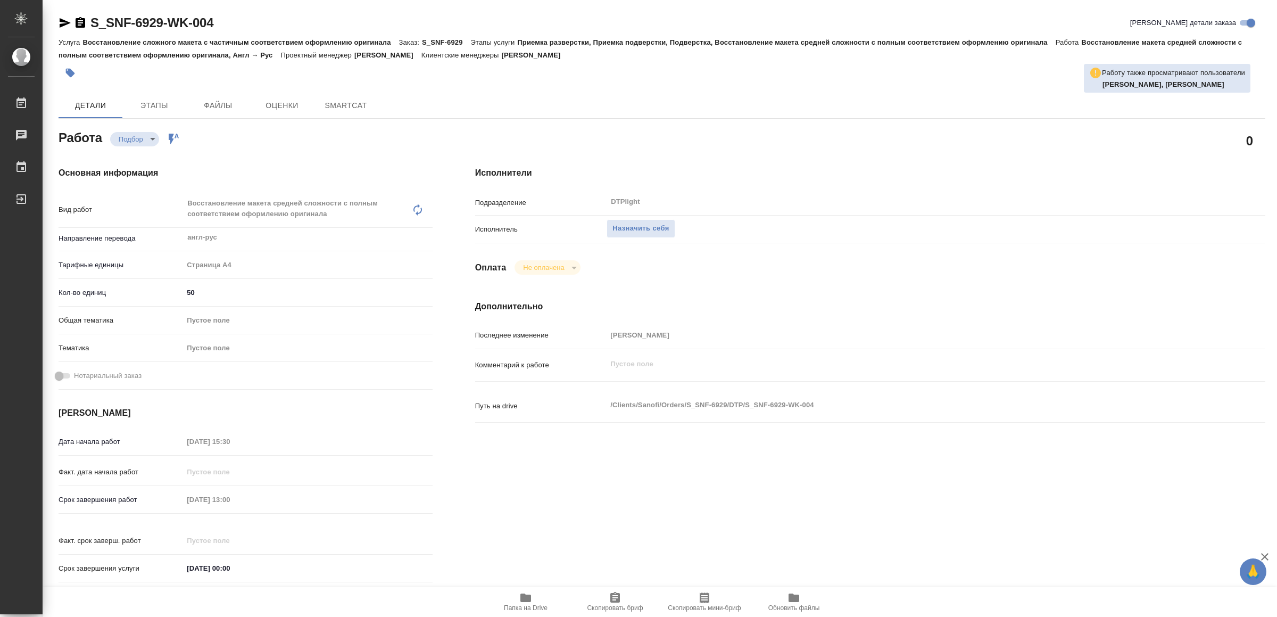
click at [531, 596] on icon "button" at bounding box center [526, 597] width 11 height 9
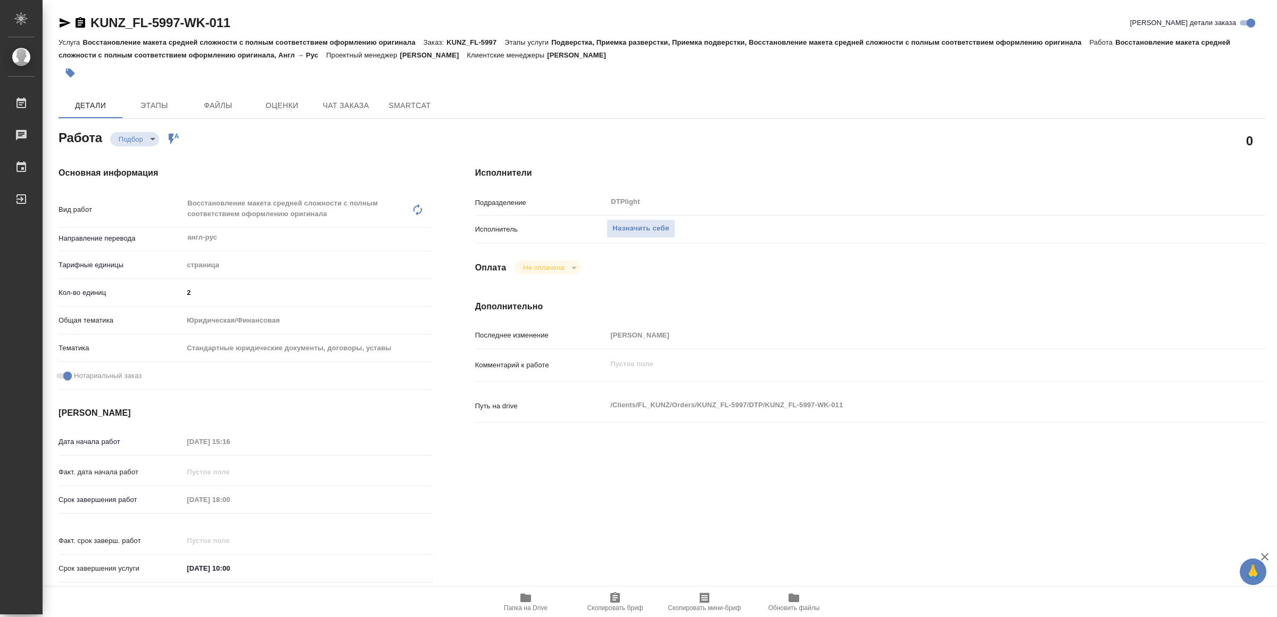
click at [529, 598] on icon "button" at bounding box center [526, 597] width 11 height 9
click at [658, 228] on span "Назначить себя" at bounding box center [641, 228] width 56 height 12
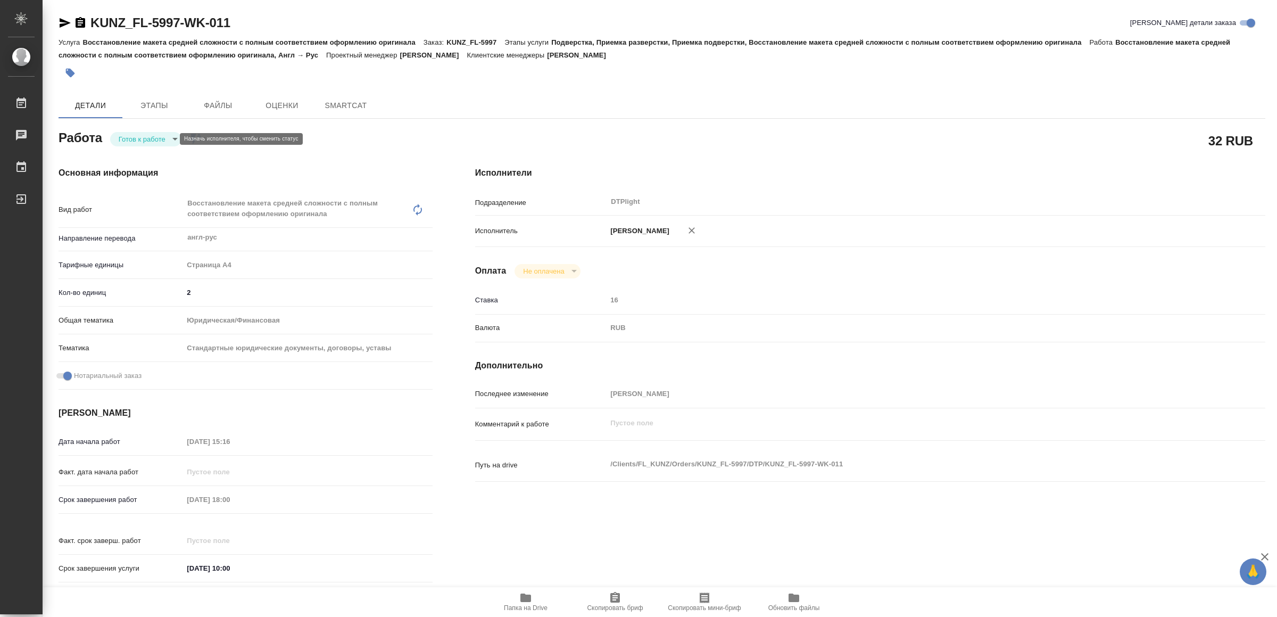
click at [149, 141] on body "🙏 .cls-1 fill:#fff; AWATERA Yamkovenko Vera Работы Чаты График Выйти KUNZ_FL-59…" at bounding box center [638, 308] width 1277 height 617
click at [150, 141] on button "В работе" at bounding box center [136, 139] width 35 height 12
type textarea "x"
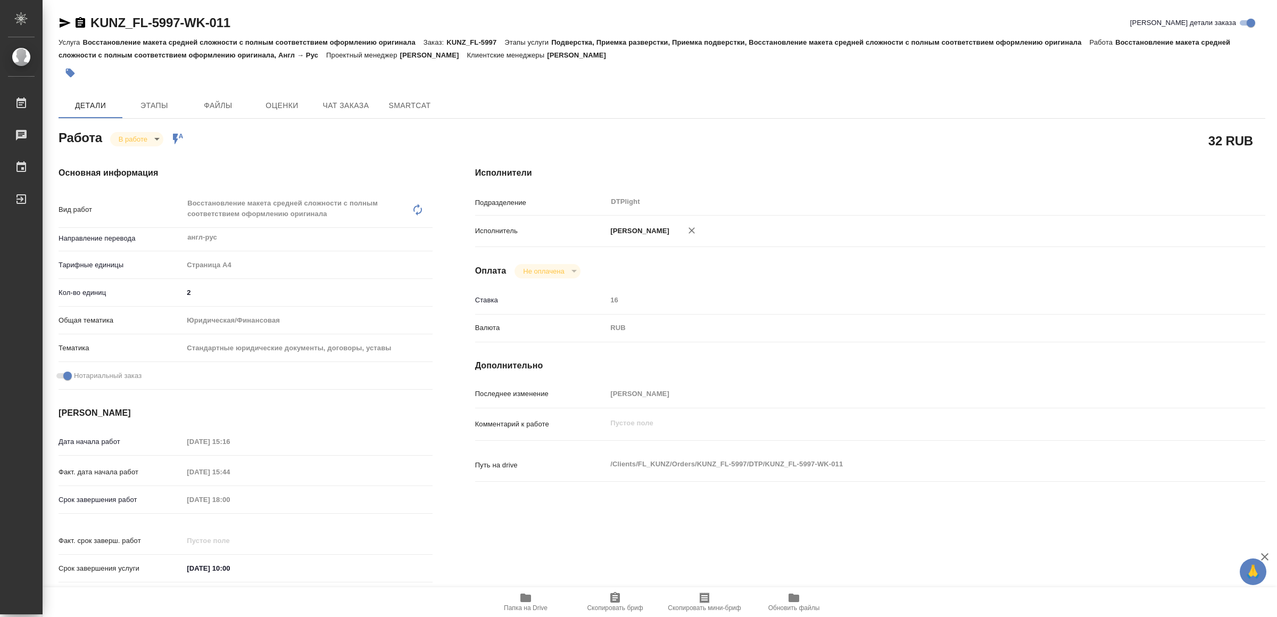
type textarea "x"
click at [57, 21] on div "KUNZ_FL-5997-WK-011 Кратко детали заказа Услуга Восстановление макета средней с…" at bounding box center [662, 464] width 1219 height 929
type textarea "x"
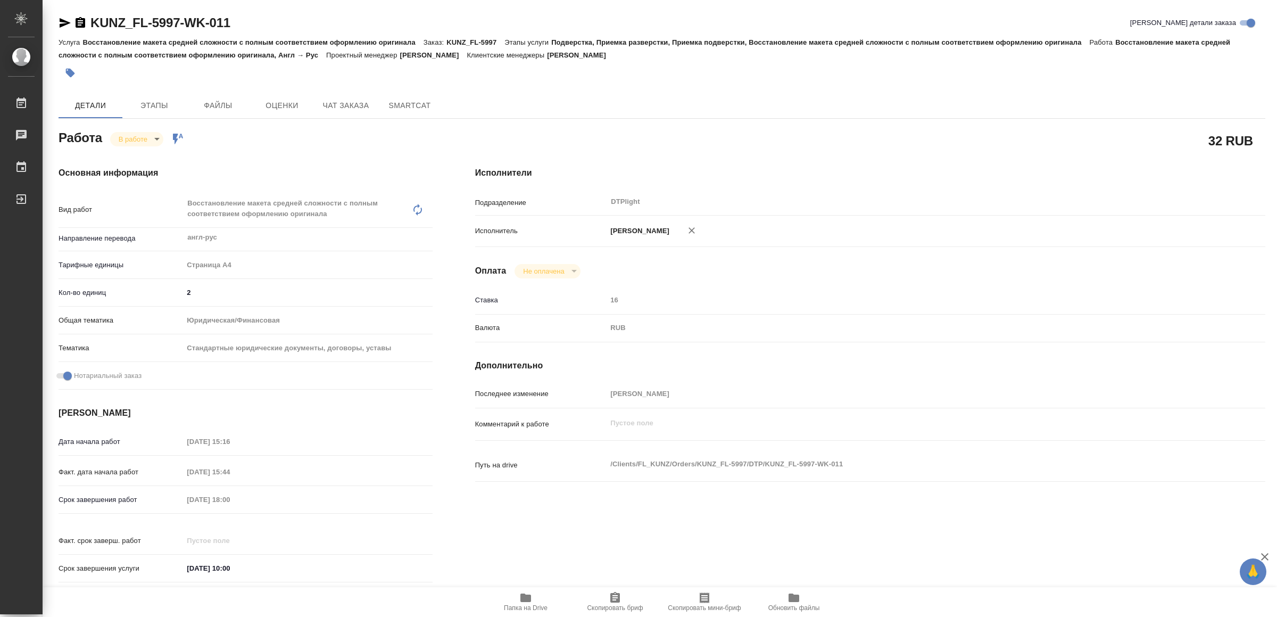
type textarea "x"
click at [62, 20] on icon "button" at bounding box center [65, 23] width 11 height 10
type textarea "x"
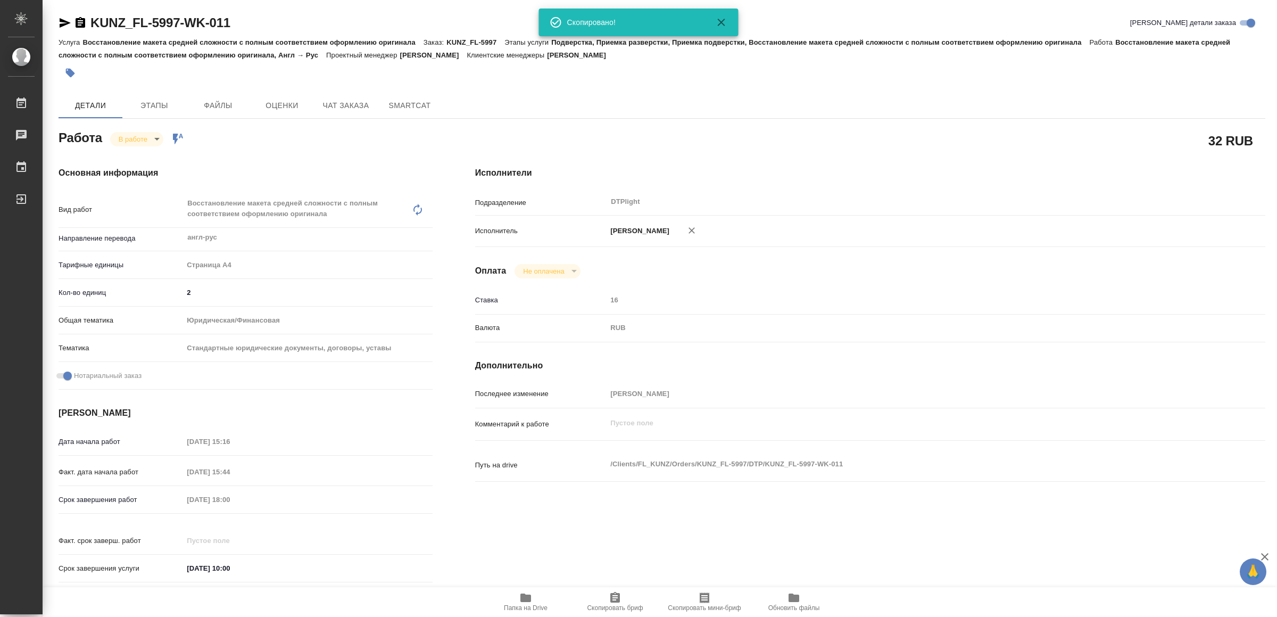
type textarea "x"
click at [525, 597] on icon "button" at bounding box center [526, 597] width 11 height 9
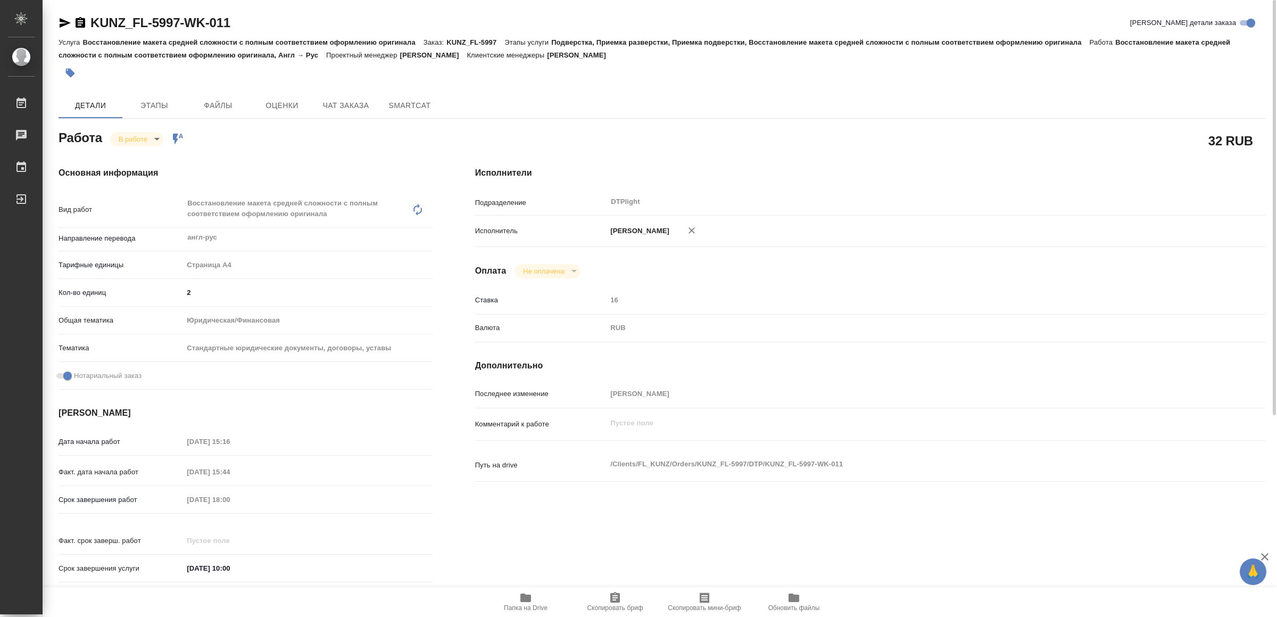
click at [64, 18] on icon "button" at bounding box center [65, 23] width 13 height 13
click at [137, 138] on body "🙏 .cls-1 fill:#fff; AWATERA Yamkovenko Vera Работы 0 Чаты График Выйти KUNZ_FL-…" at bounding box center [638, 308] width 1277 height 617
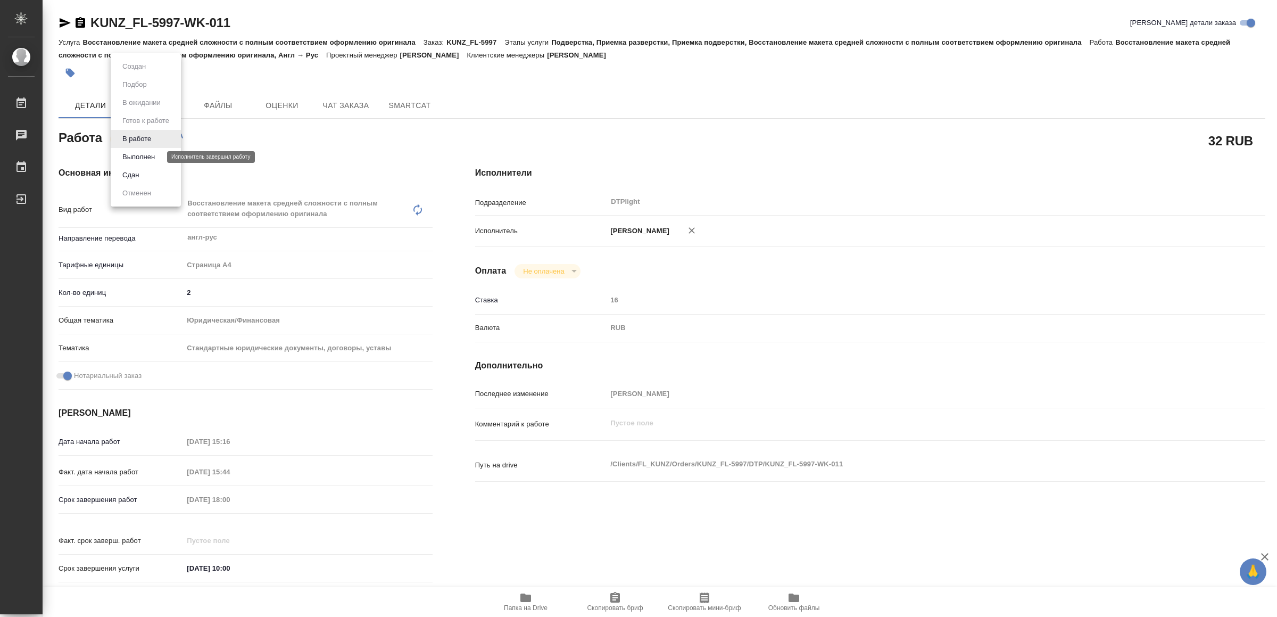
click at [143, 152] on button "Выполнен" at bounding box center [138, 157] width 39 height 12
type textarea "x"
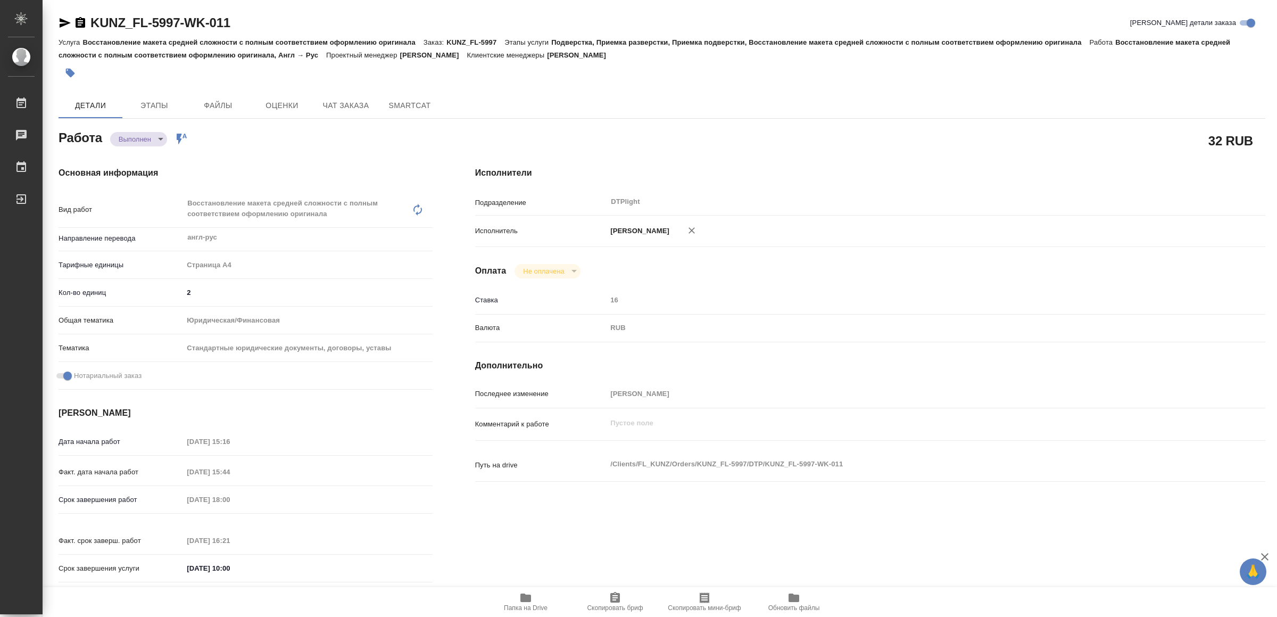
type textarea "x"
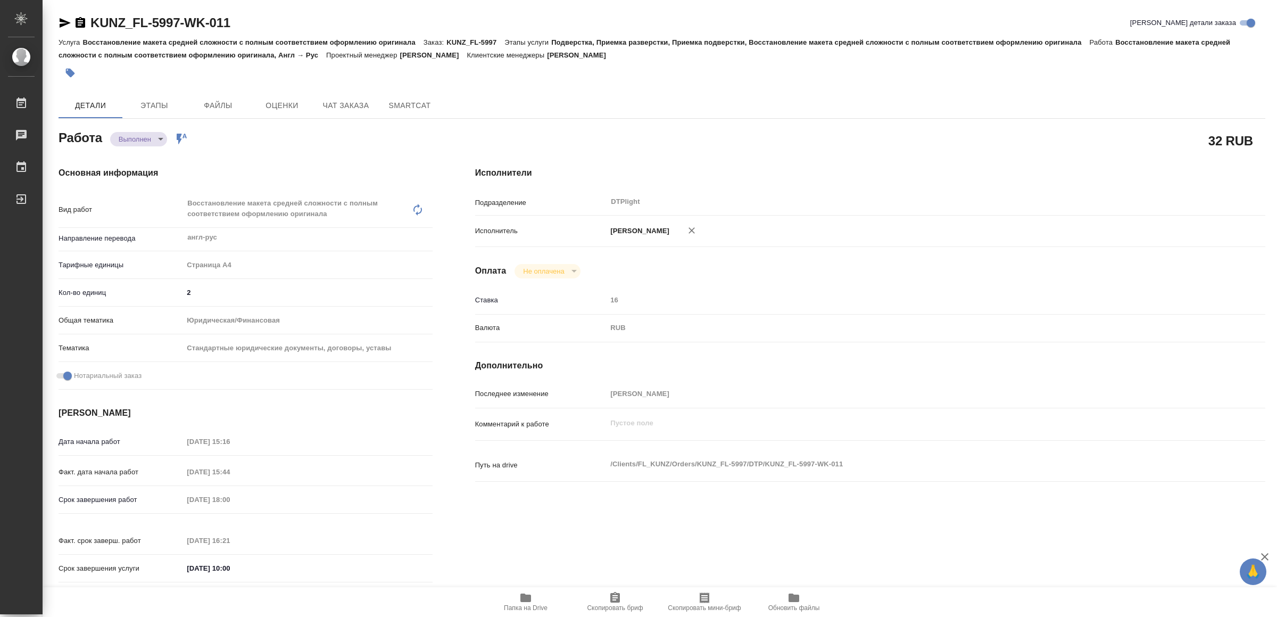
type textarea "x"
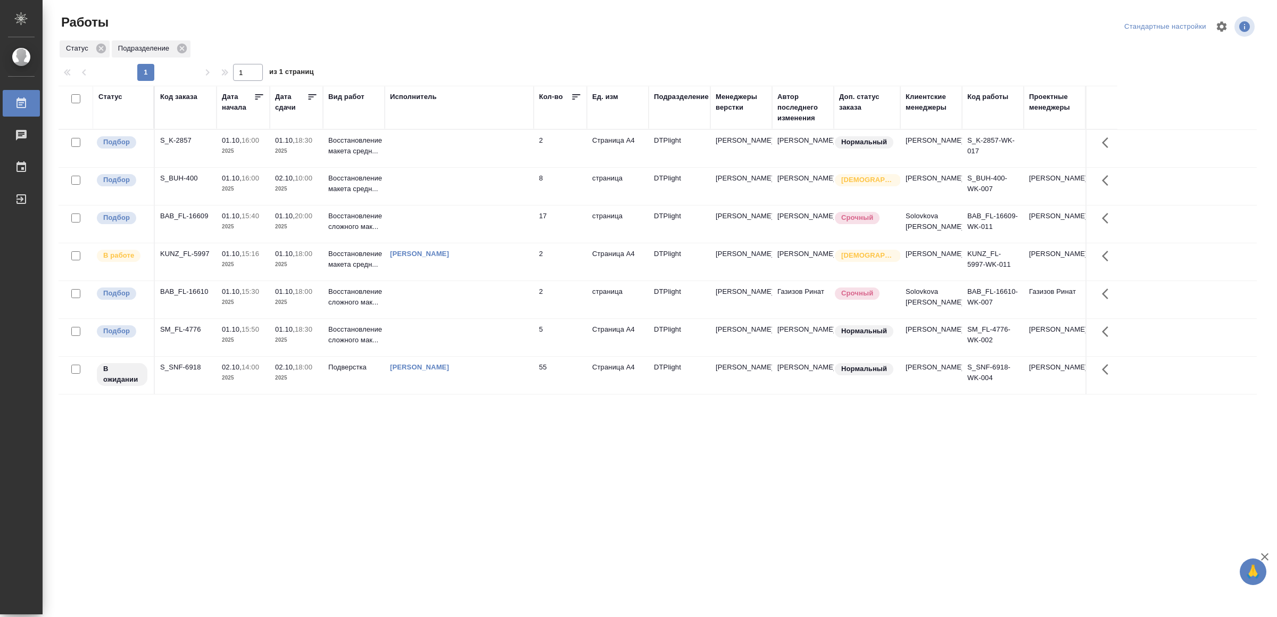
click at [436, 136] on td at bounding box center [459, 148] width 149 height 37
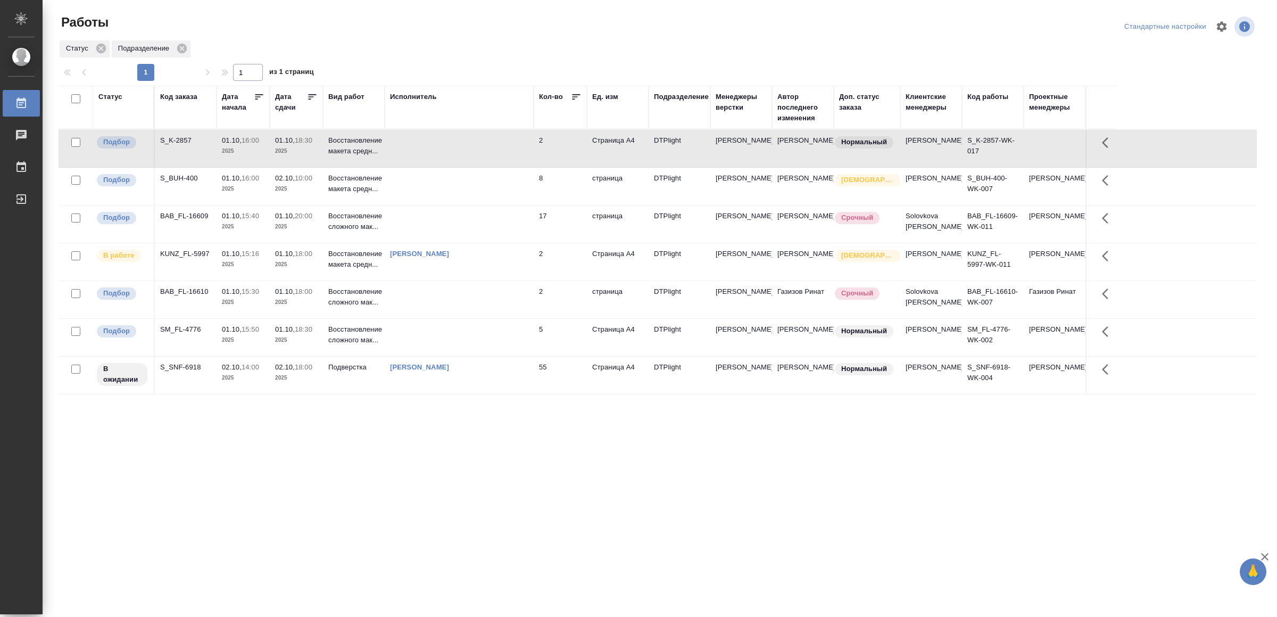
click at [438, 136] on td at bounding box center [459, 148] width 149 height 37
click at [515, 356] on td at bounding box center [459, 337] width 149 height 37
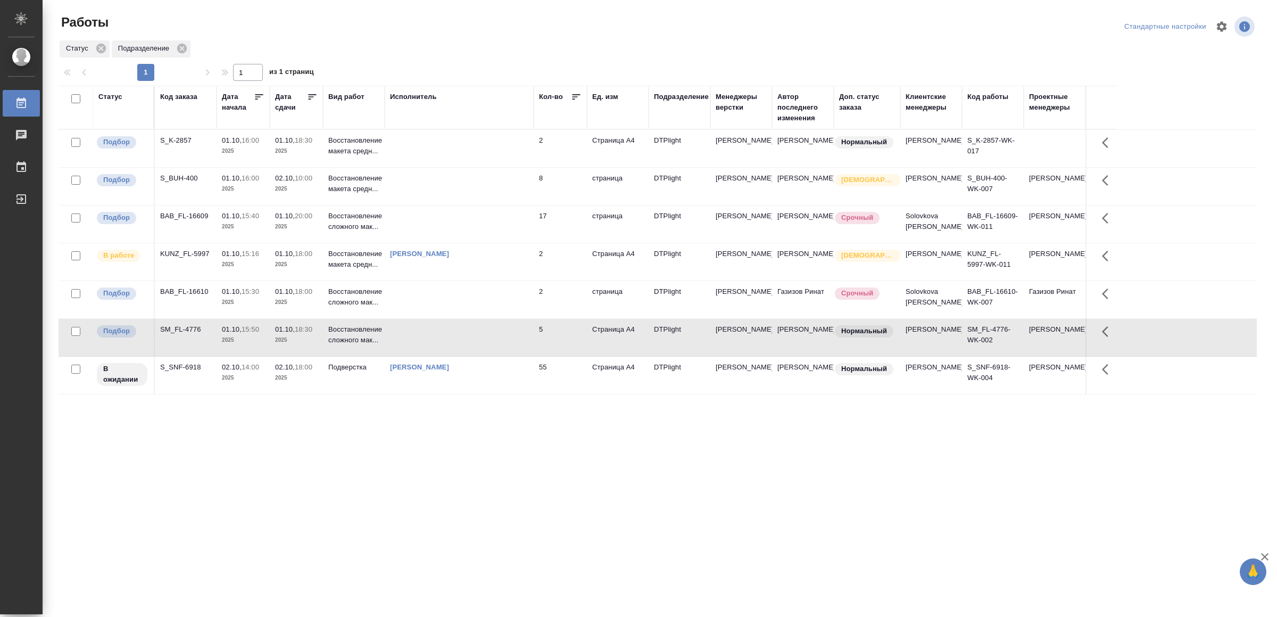
click at [515, 356] on td at bounding box center [459, 337] width 149 height 37
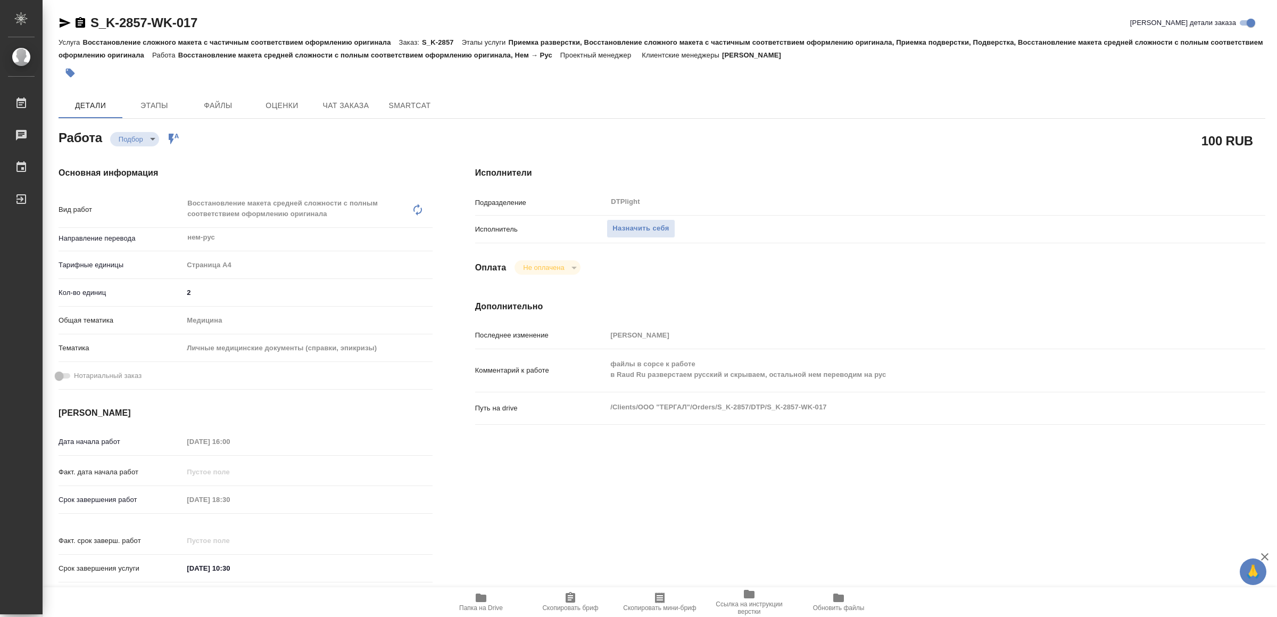
click at [490, 599] on span "Папка на Drive" at bounding box center [481, 601] width 77 height 20
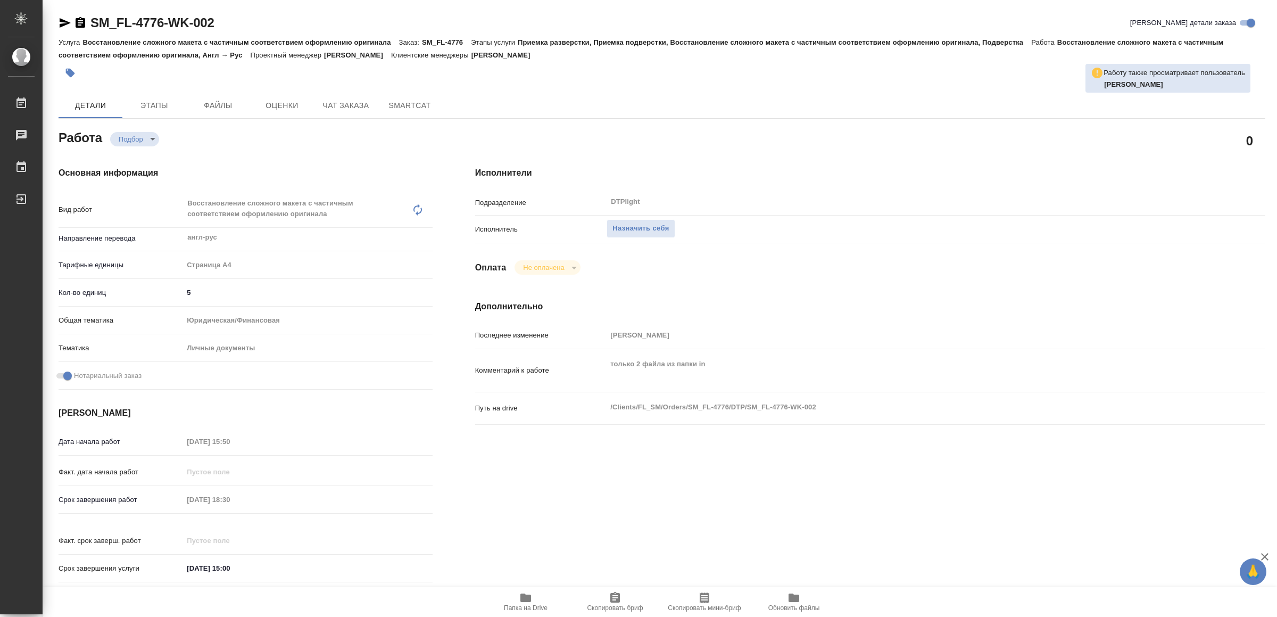
click at [532, 595] on span "Папка на Drive" at bounding box center [526, 601] width 77 height 20
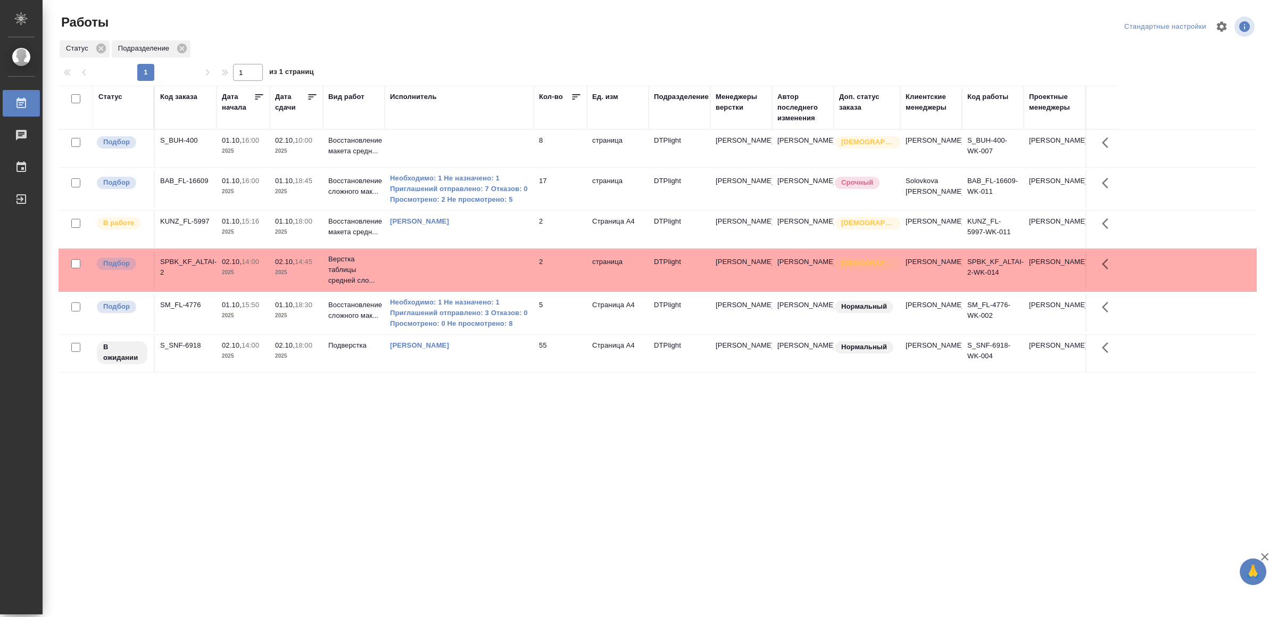
click at [457, 276] on td at bounding box center [459, 269] width 149 height 37
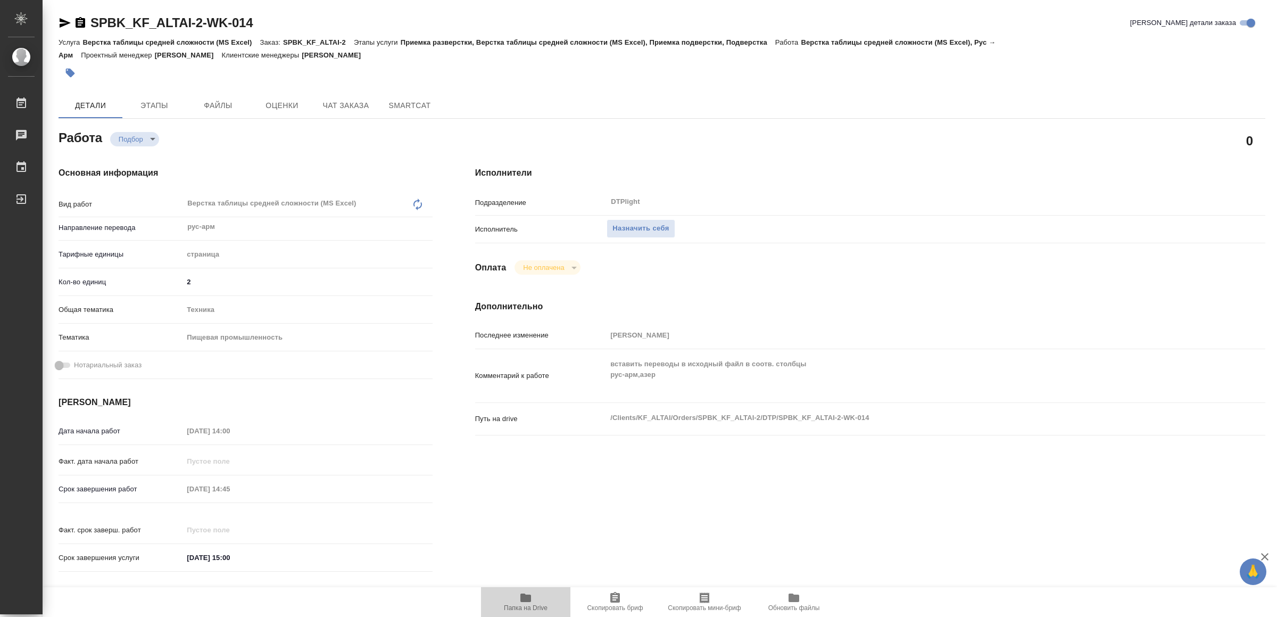
click at [534, 600] on span "Папка на Drive" at bounding box center [526, 601] width 77 height 20
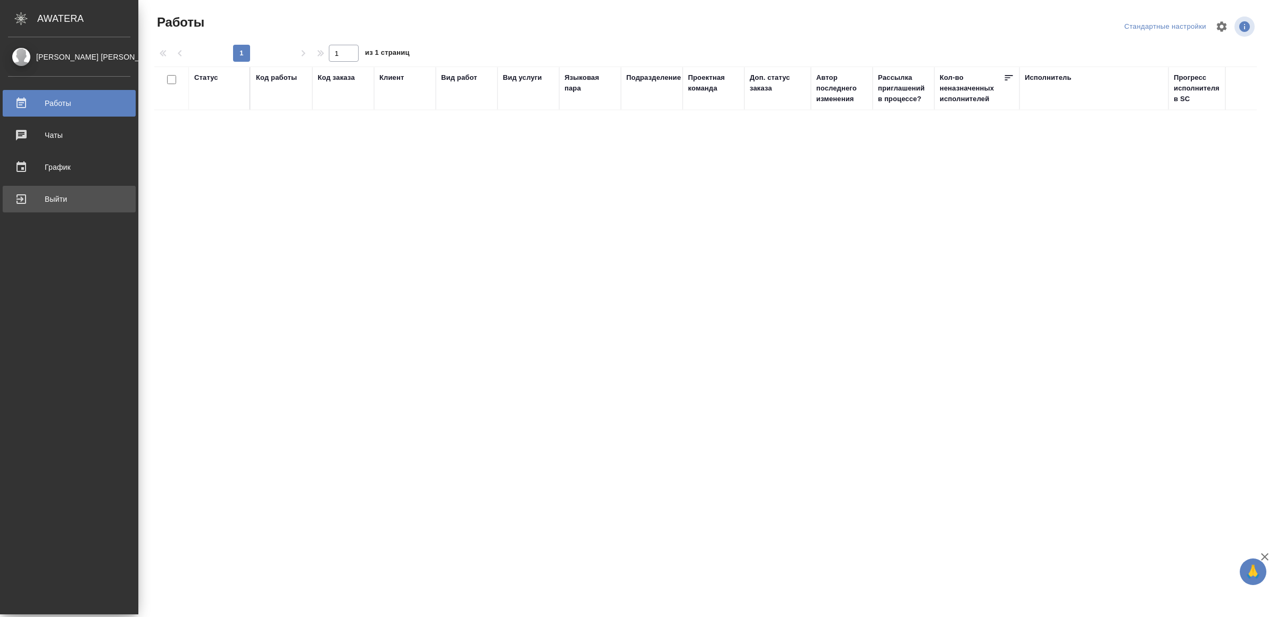
click at [42, 194] on div "Выйти" at bounding box center [69, 199] width 122 height 16
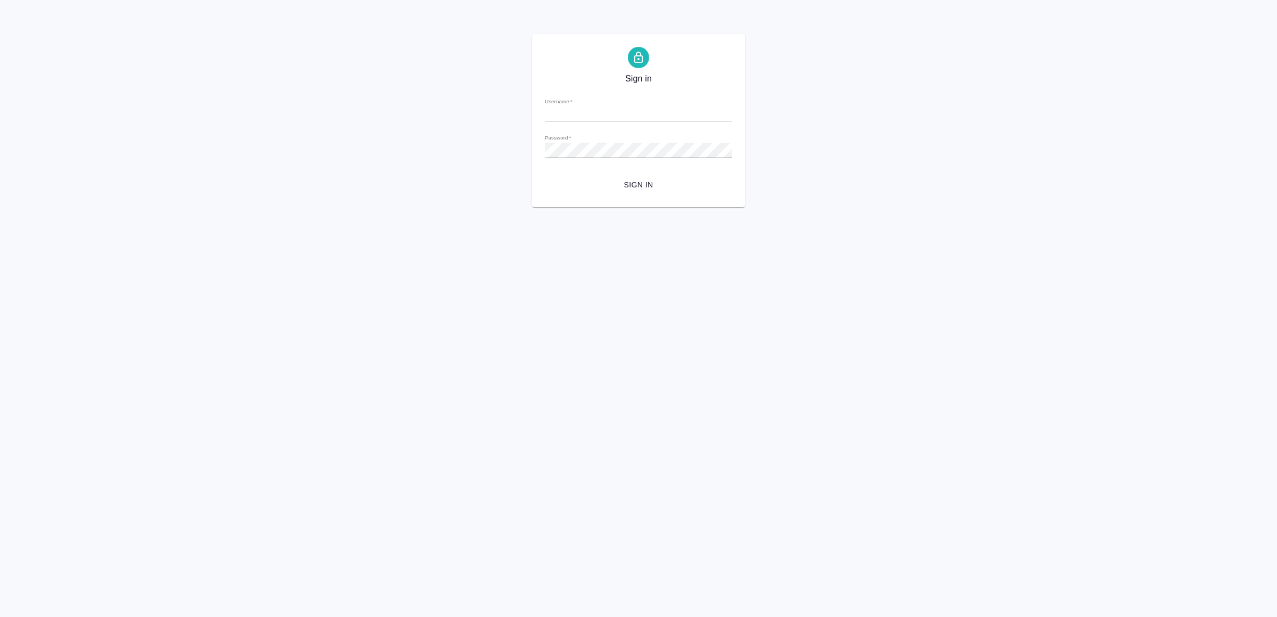
type input "[EMAIL_ADDRESS][DOMAIN_NAME]"
click at [639, 188] on span "Sign in" at bounding box center [639, 184] width 170 height 13
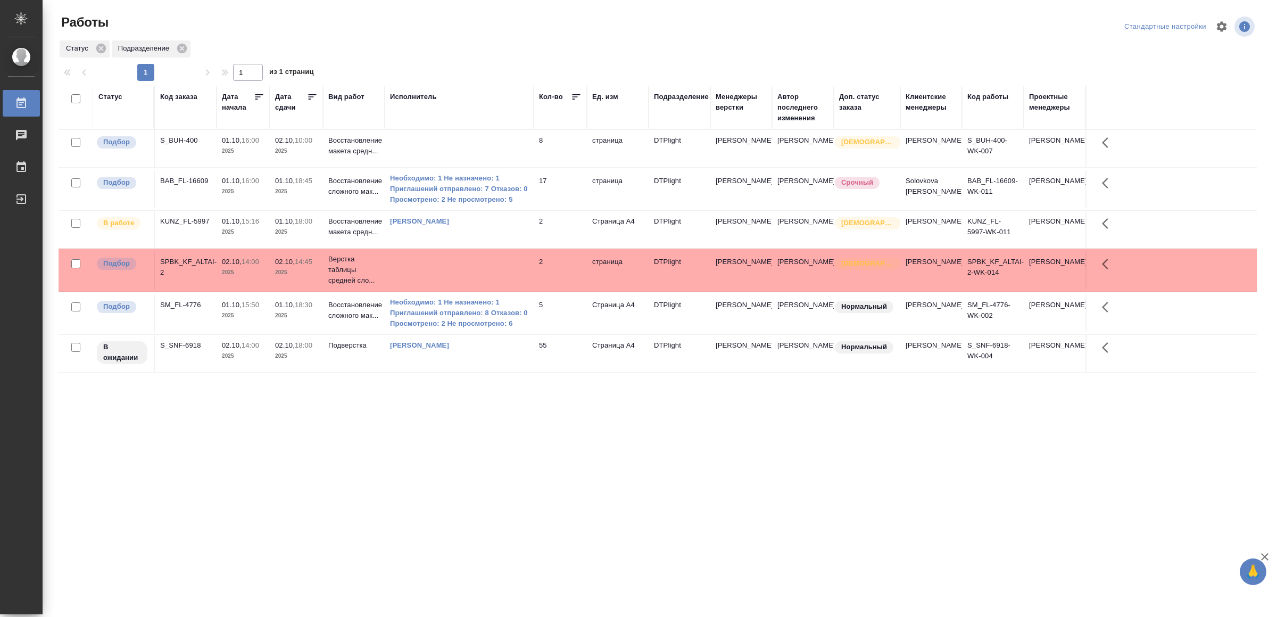
click at [625, 327] on td "Страница А4" at bounding box center [618, 312] width 62 height 37
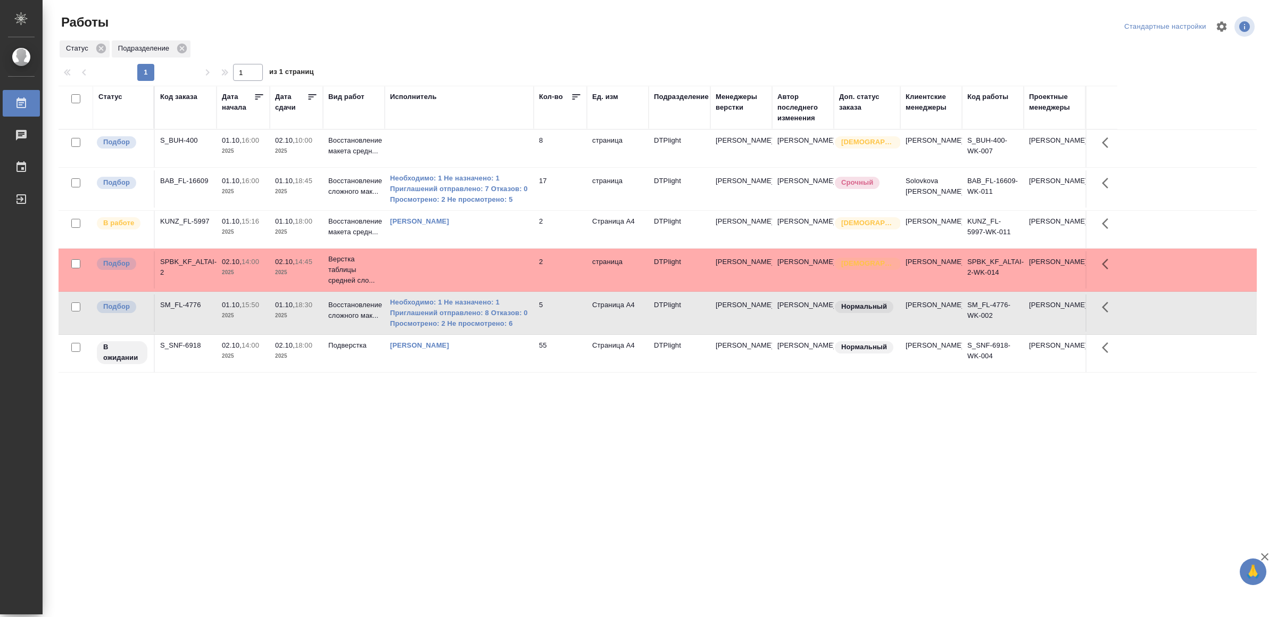
click at [625, 327] on td "Страница А4" at bounding box center [618, 312] width 62 height 37
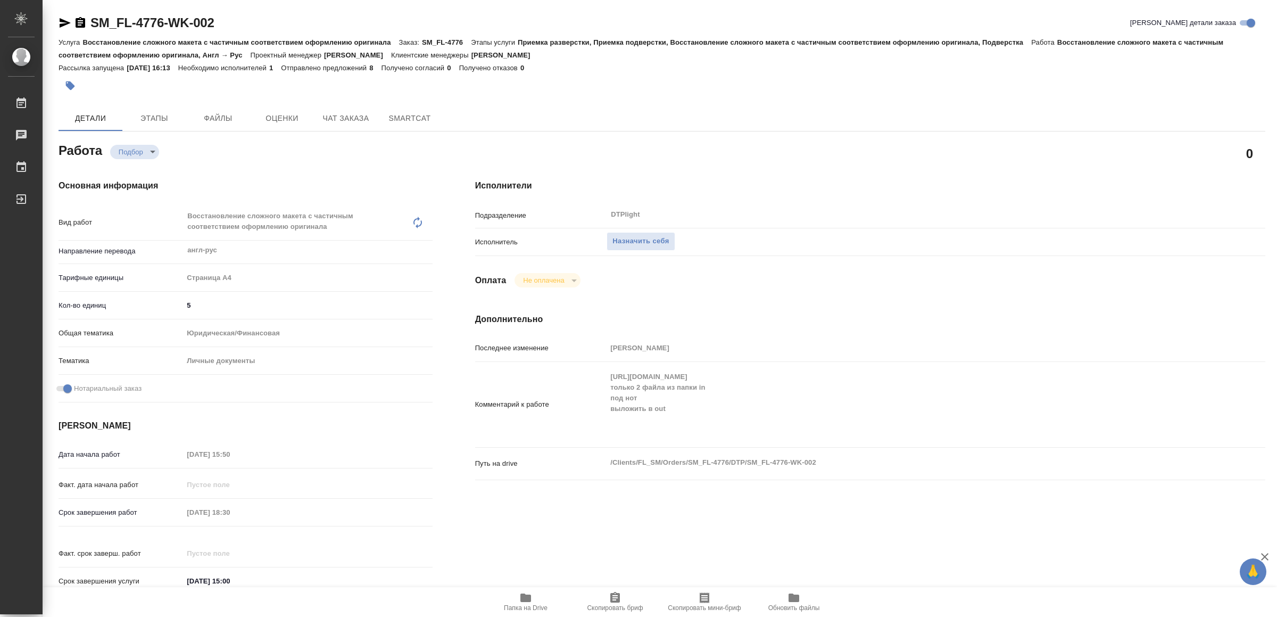
click at [529, 595] on icon "button" at bounding box center [526, 597] width 11 height 9
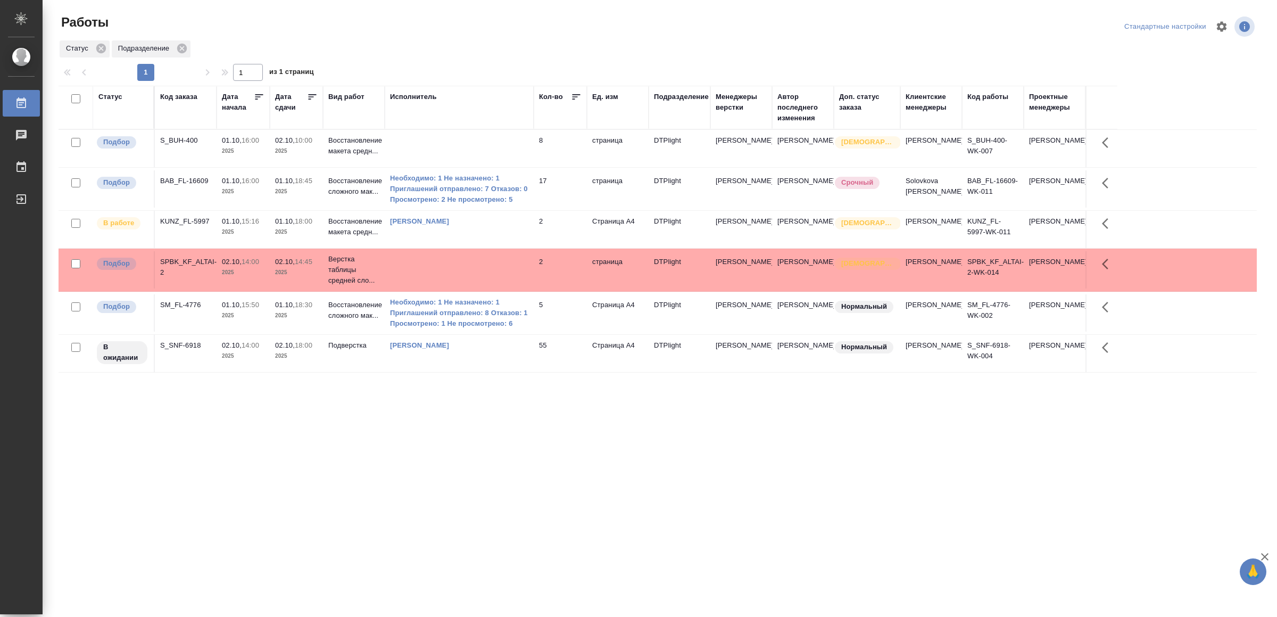
click at [410, 139] on td at bounding box center [459, 148] width 149 height 37
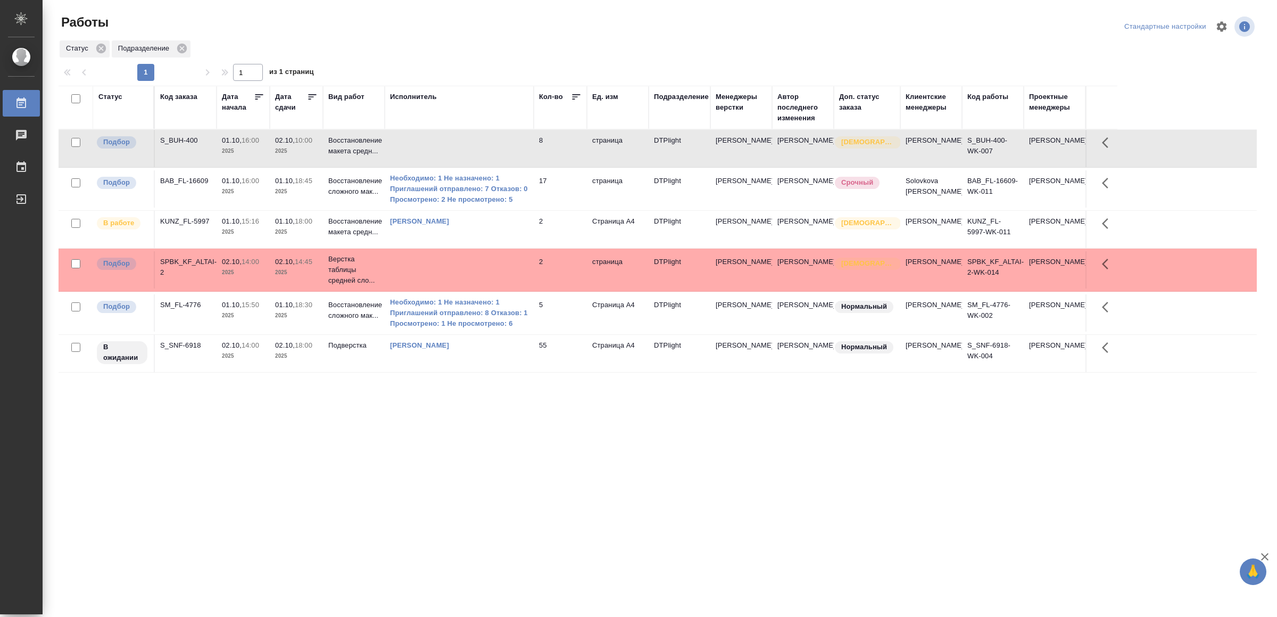
drag, startPoint x: 414, startPoint y: 499, endPoint x: 422, endPoint y: 487, distance: 13.9
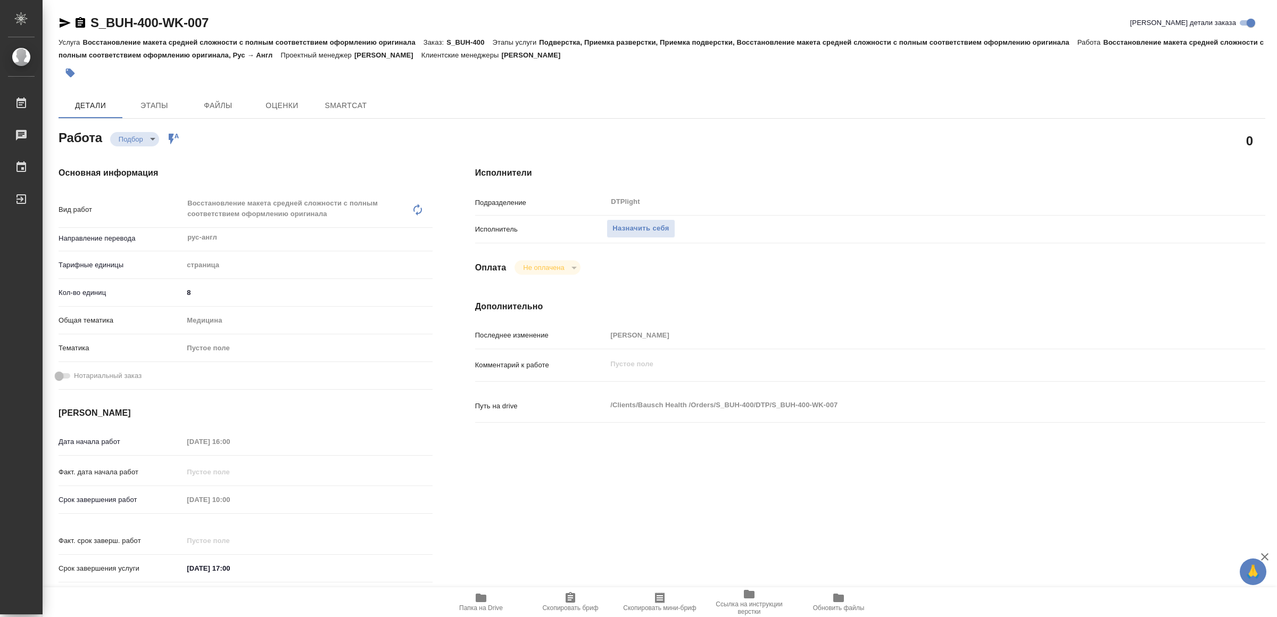
click at [489, 597] on span "Папка на Drive" at bounding box center [481, 601] width 77 height 20
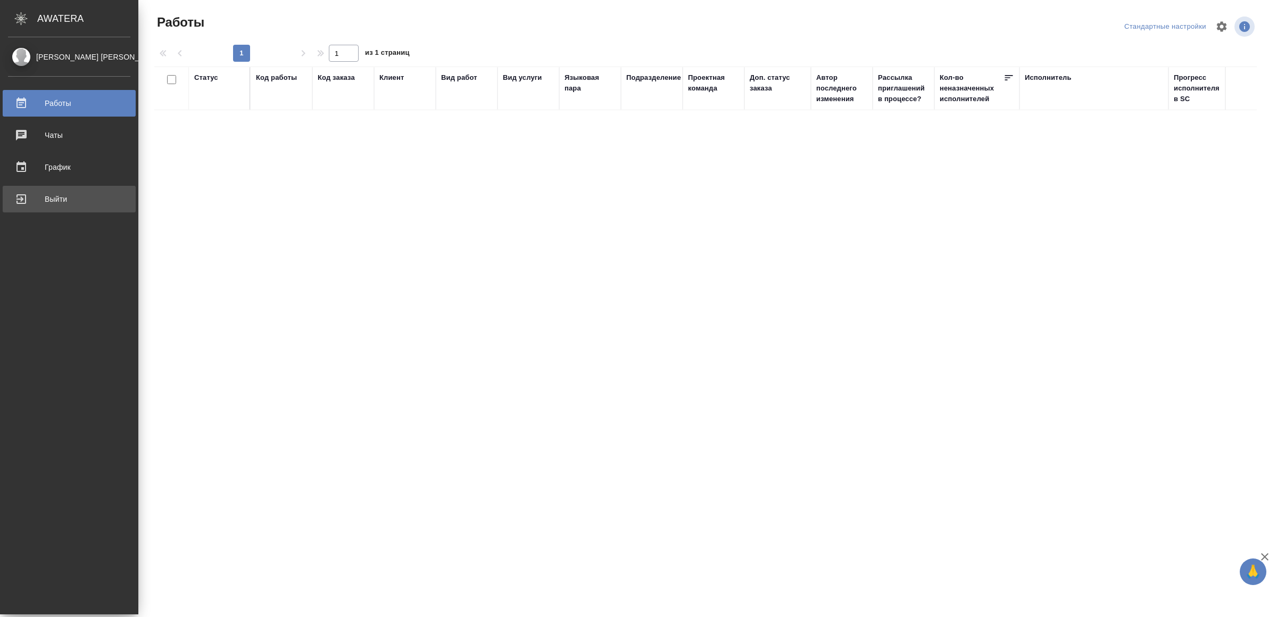
click at [37, 194] on div "Выйти" at bounding box center [69, 199] width 122 height 16
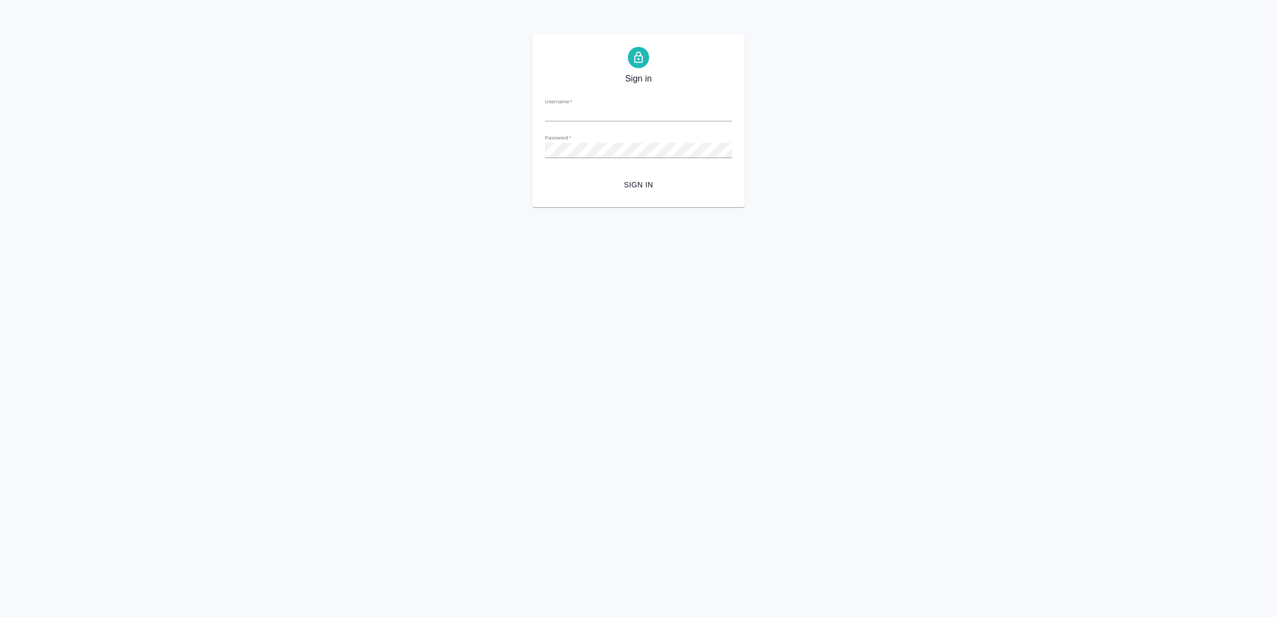
type input "[EMAIL_ADDRESS][DOMAIN_NAME]"
click at [615, 184] on span "Sign in" at bounding box center [639, 184] width 170 height 13
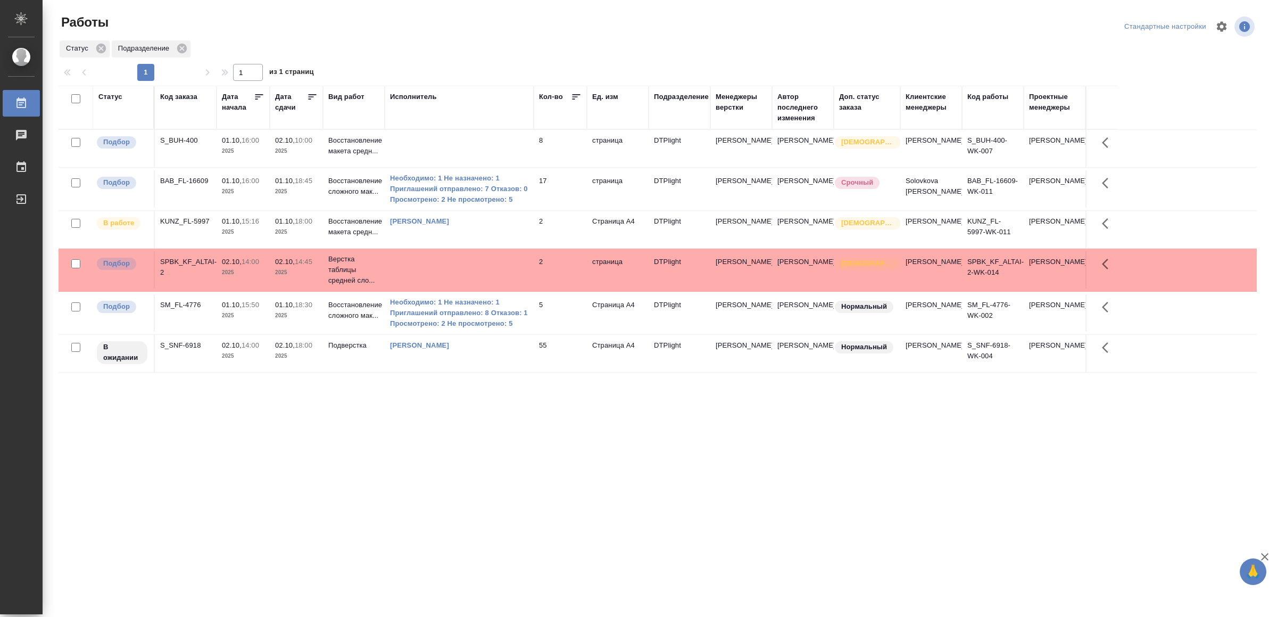
drag, startPoint x: 468, startPoint y: 488, endPoint x: 481, endPoint y: 476, distance: 17.7
click at [510, 351] on div "[PERSON_NAME]" at bounding box center [459, 345] width 138 height 11
click at [510, 351] on div "Ямковенко Вера" at bounding box center [459, 345] width 138 height 11
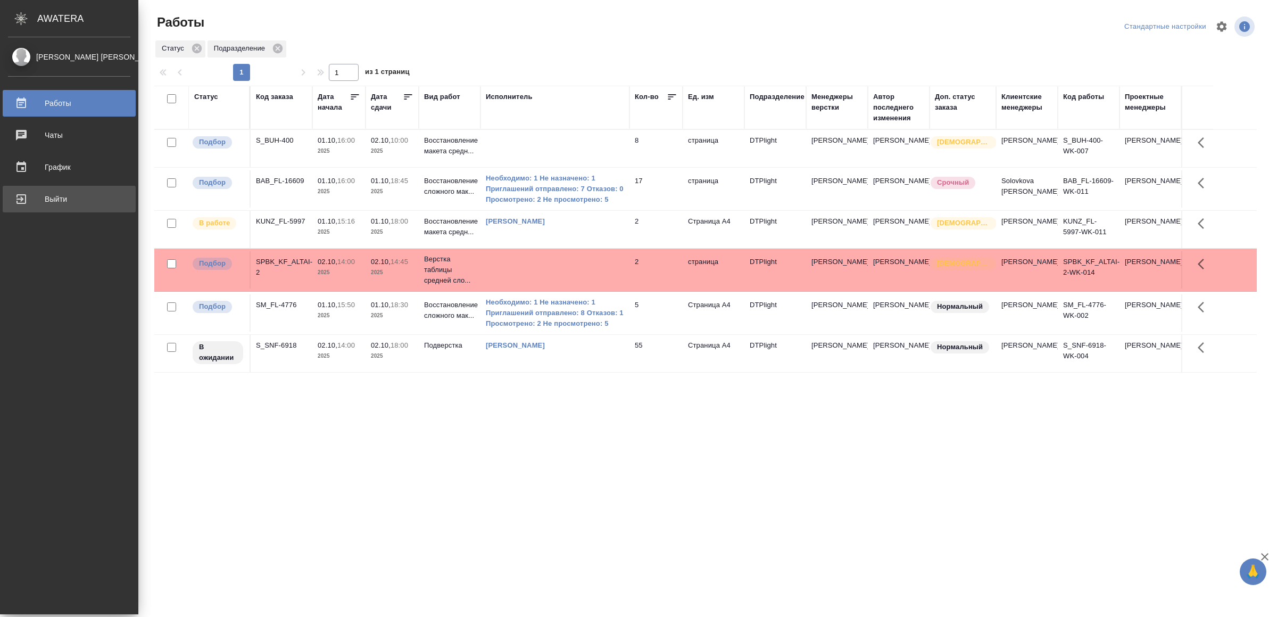
click at [24, 198] on div "Выйти" at bounding box center [69, 199] width 122 height 16
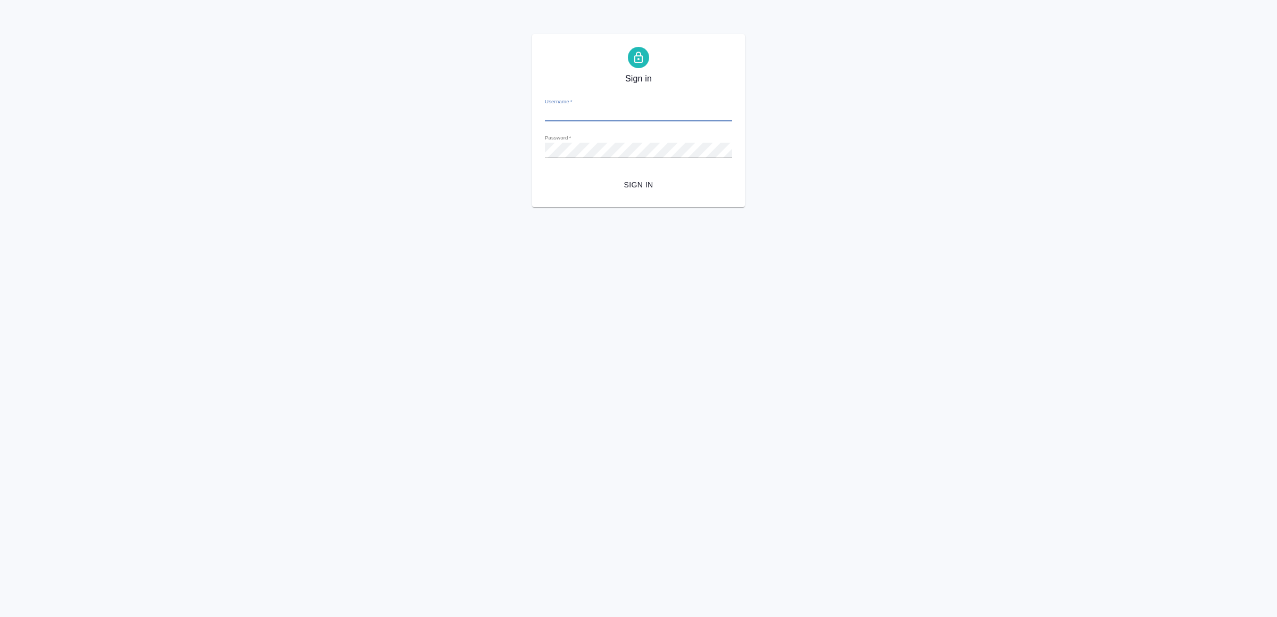
type input "v.yamkovenko@awatera.com"
click at [645, 184] on span "Sign in" at bounding box center [639, 184] width 170 height 13
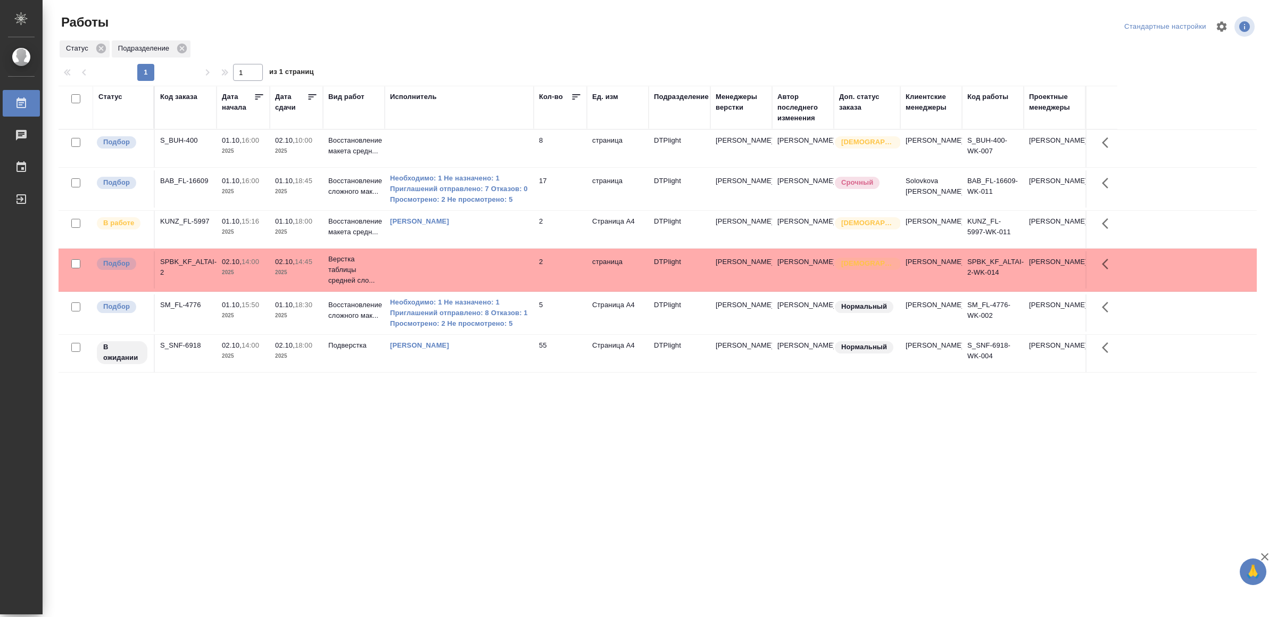
click at [572, 358] on td "55" at bounding box center [560, 353] width 53 height 37
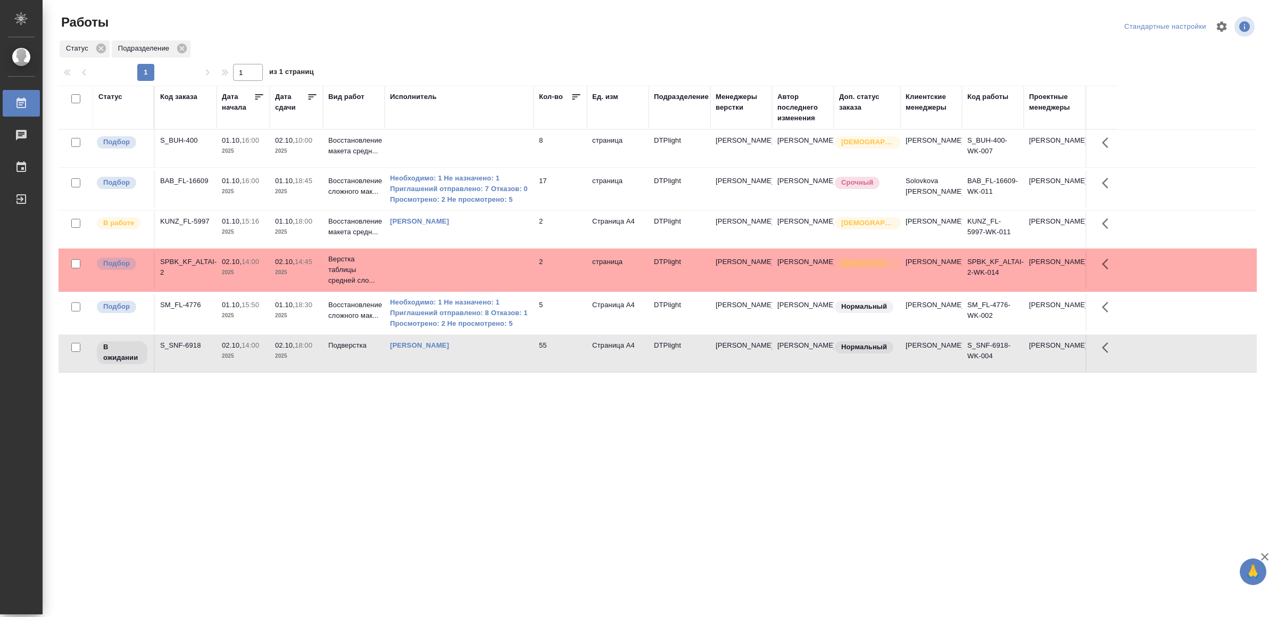
click at [572, 358] on td "55" at bounding box center [560, 353] width 53 height 37
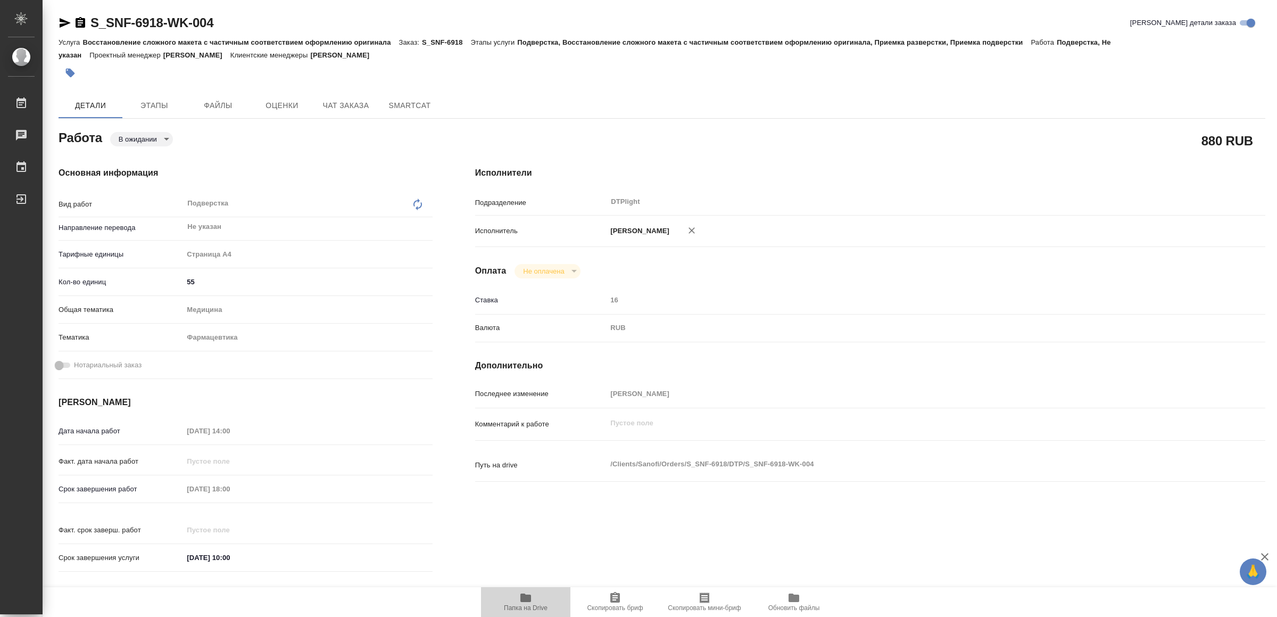
drag, startPoint x: 529, startPoint y: 589, endPoint x: 527, endPoint y: 612, distance: 22.5
click at [529, 588] on button "Папка на Drive" at bounding box center [525, 602] width 89 height 30
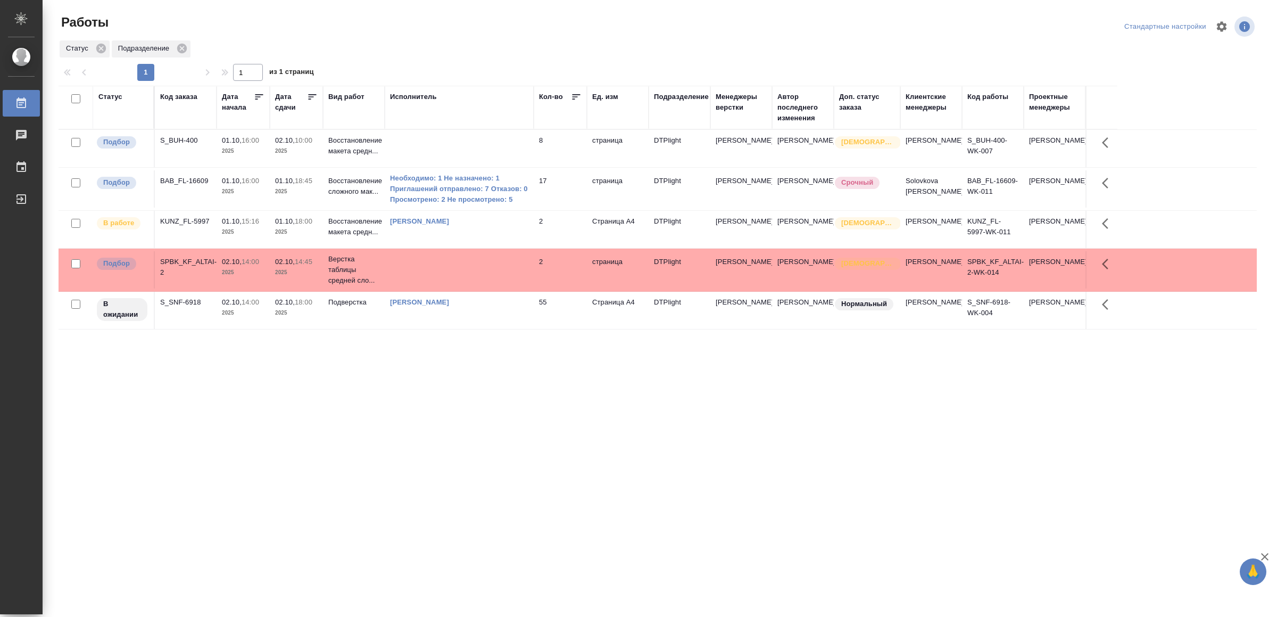
drag, startPoint x: 553, startPoint y: 407, endPoint x: 563, endPoint y: 384, distance: 25.3
click at [481, 430] on div "Статус Код заказа Дата начала Дата сдачи Вид работ Исполнитель Кол-во Ед. изм П…" at bounding box center [658, 277] width 1199 height 383
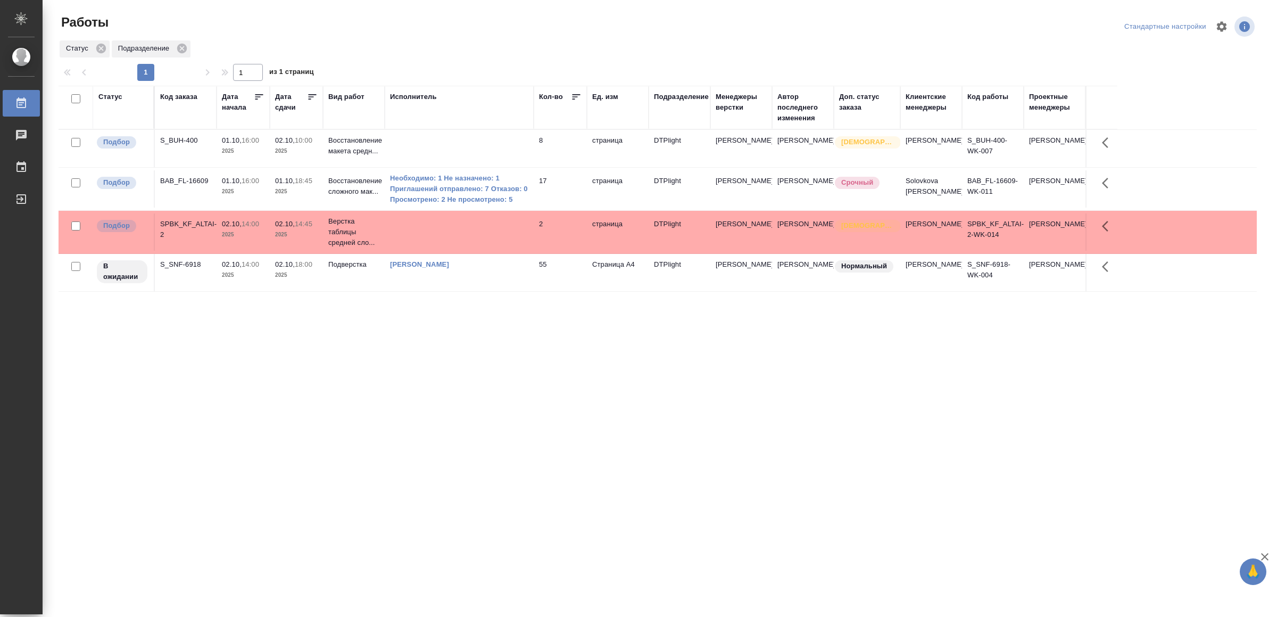
drag, startPoint x: 502, startPoint y: 371, endPoint x: 504, endPoint y: 363, distance: 8.1
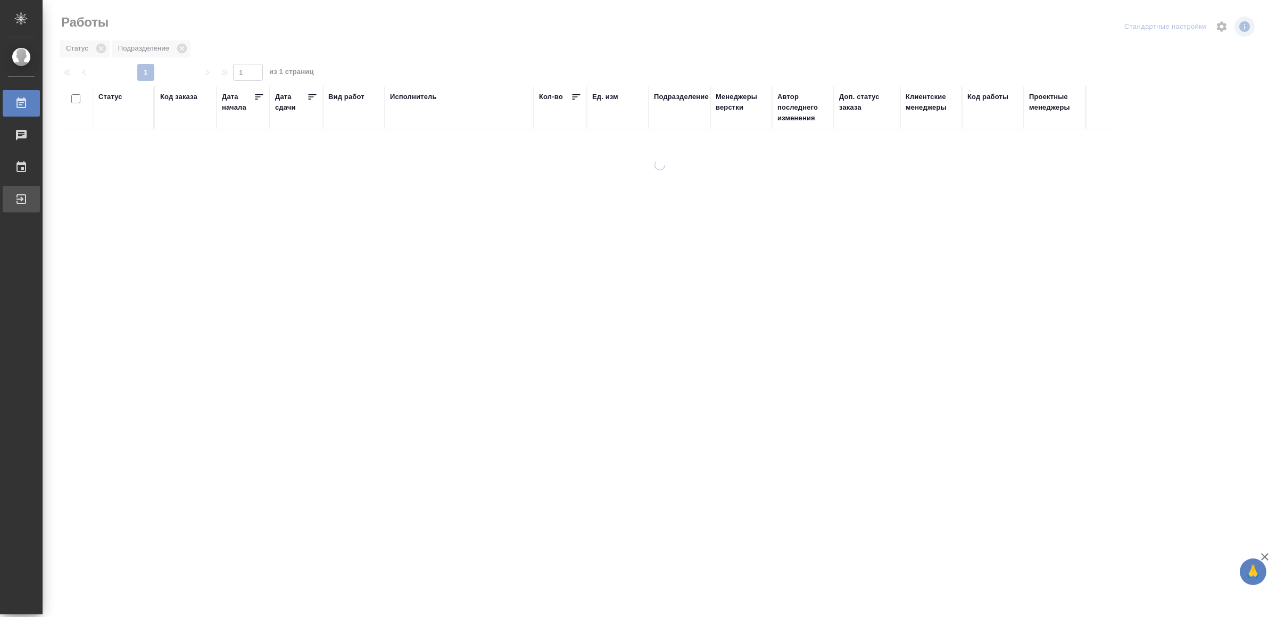
drag, startPoint x: 48, startPoint y: 195, endPoint x: 55, endPoint y: 195, distance: 6.4
click at [21, 195] on div "Выйти" at bounding box center [8, 199] width 27 height 16
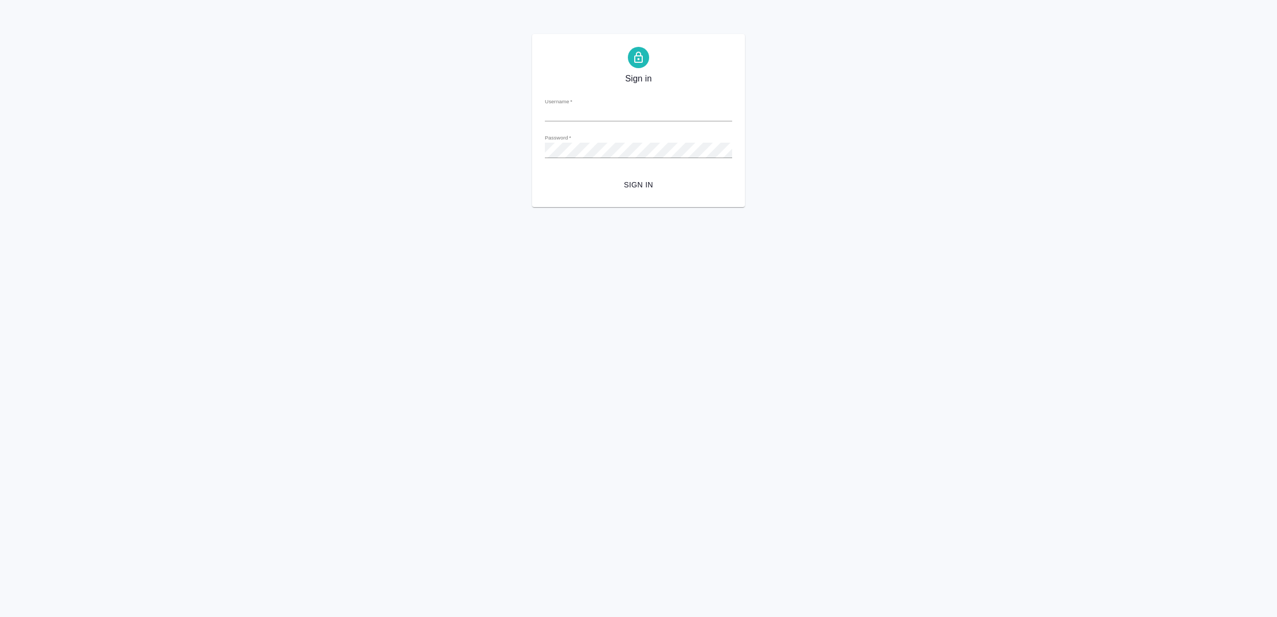
type input "v.yamkovenko@awatera.com"
click at [647, 179] on span "Sign in" at bounding box center [639, 184] width 170 height 13
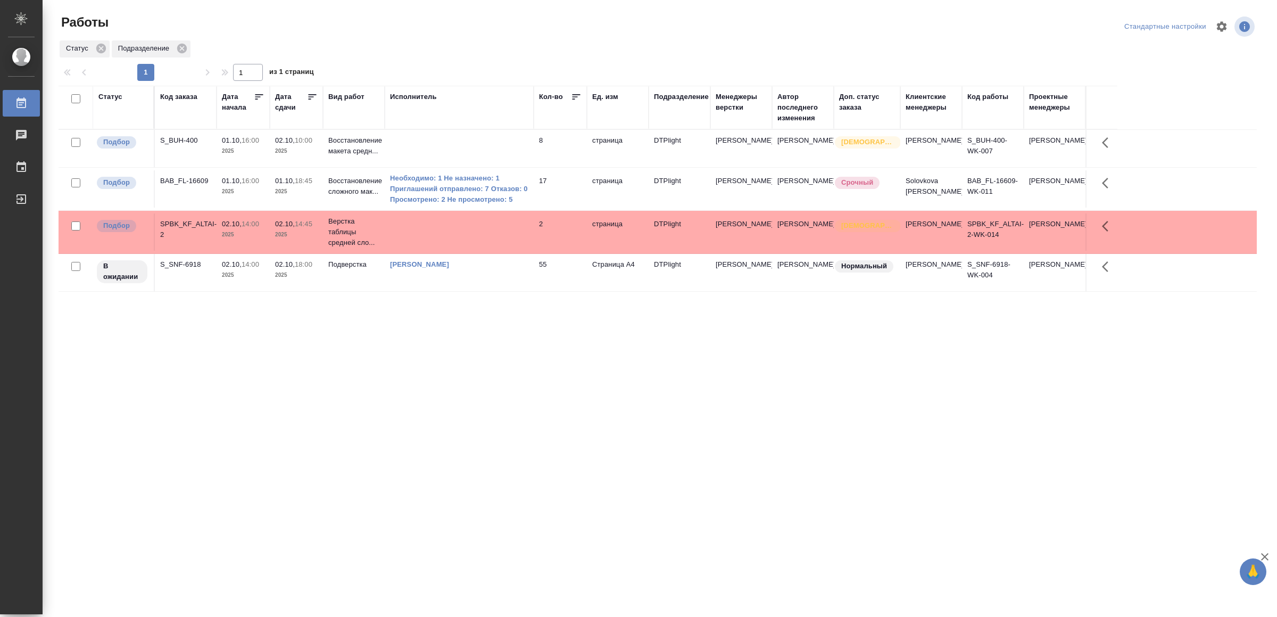
click at [592, 200] on td "страница" at bounding box center [618, 188] width 62 height 37
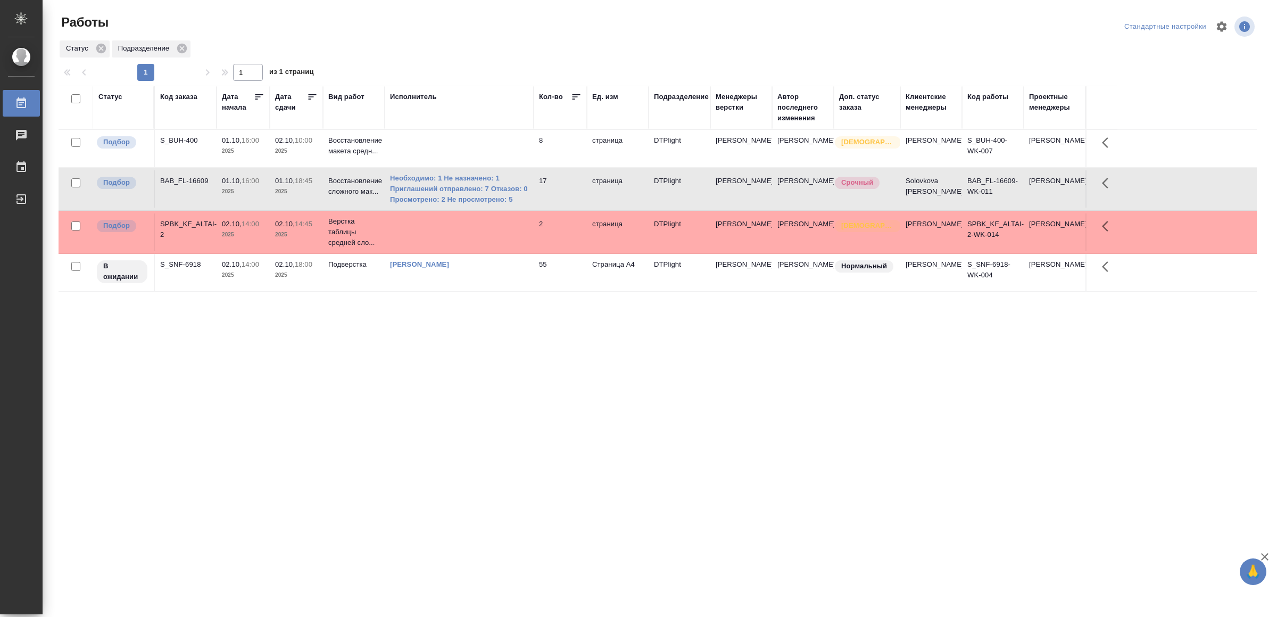
click at [592, 200] on td "страница" at bounding box center [618, 188] width 62 height 37
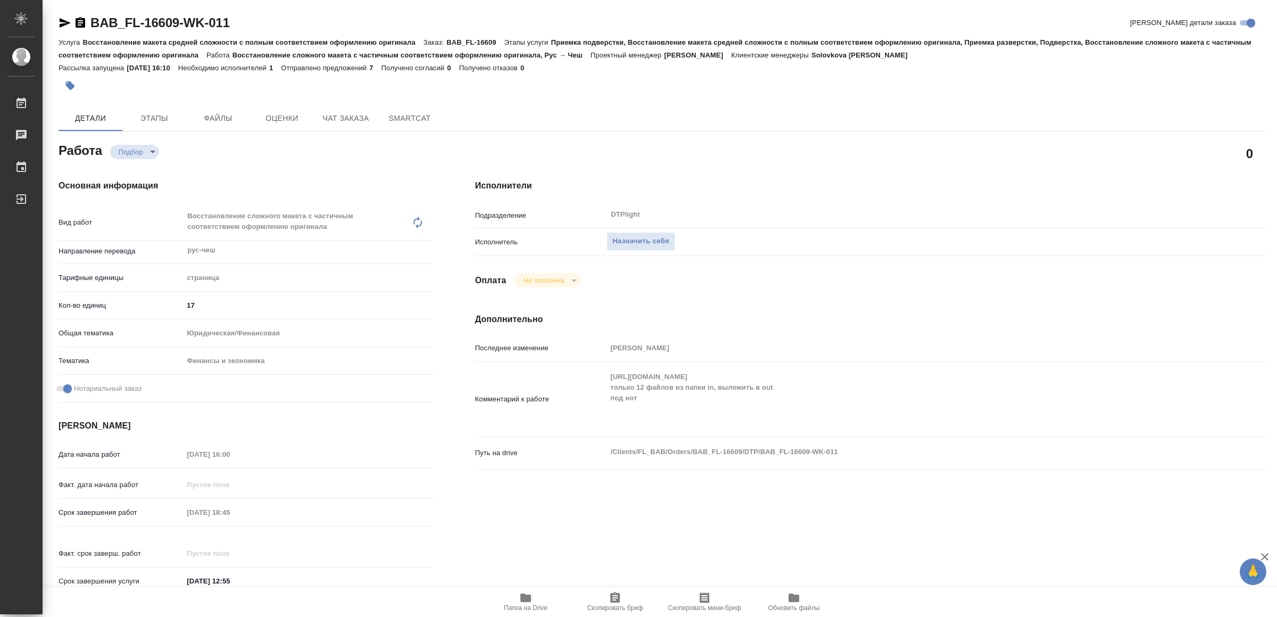
click at [530, 604] on span "Папка на Drive" at bounding box center [526, 607] width 44 height 7
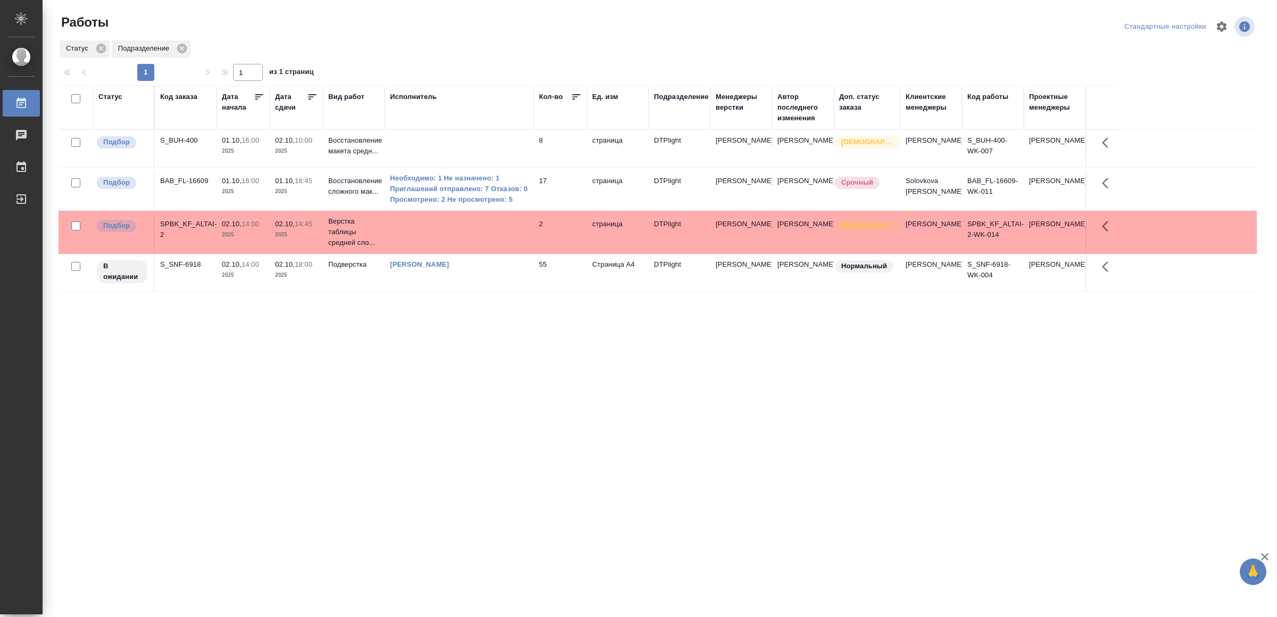
click at [567, 194] on td "17" at bounding box center [560, 188] width 53 height 37
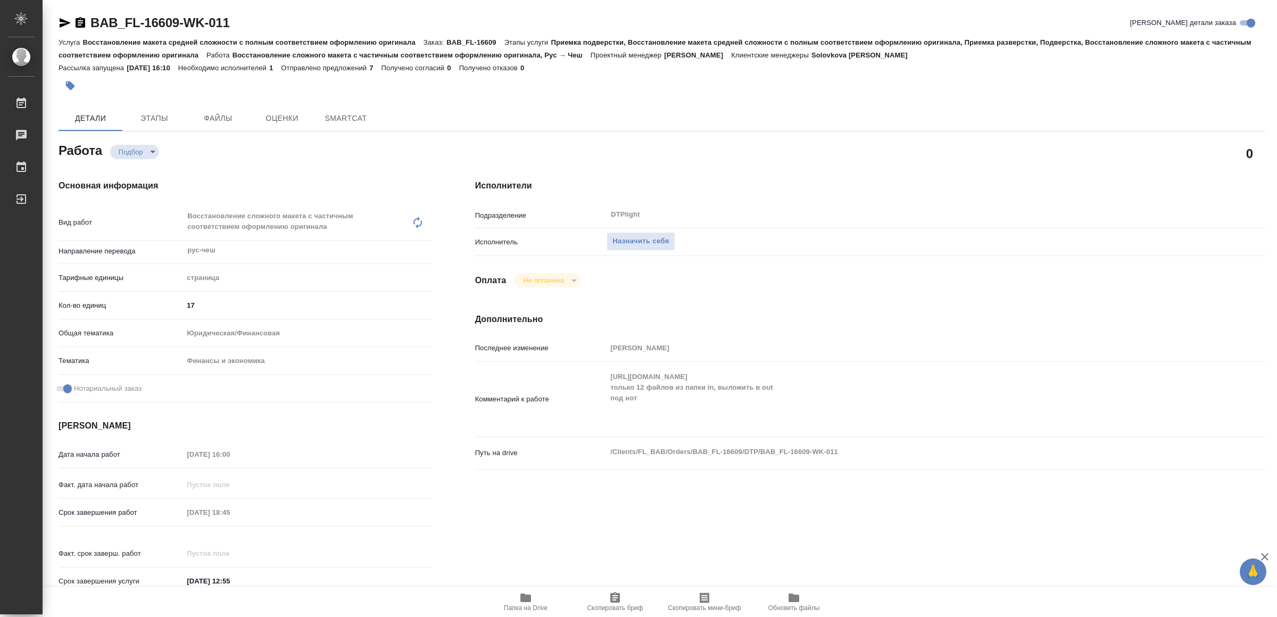
type textarea "x"
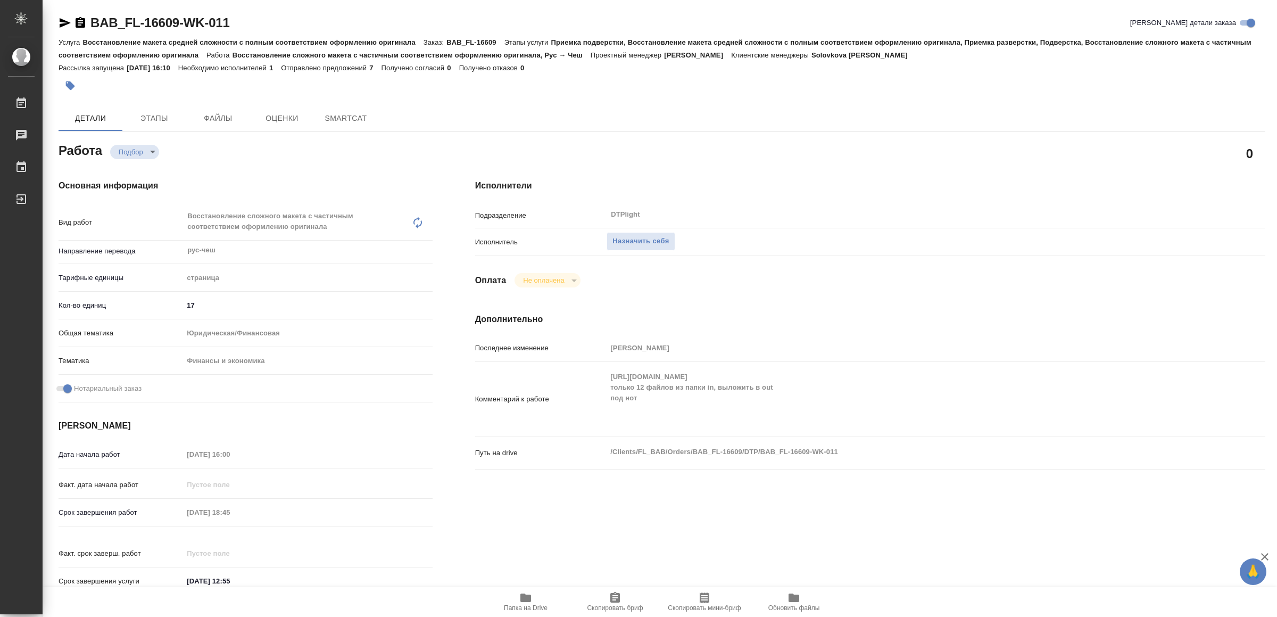
scroll to position [240, 0]
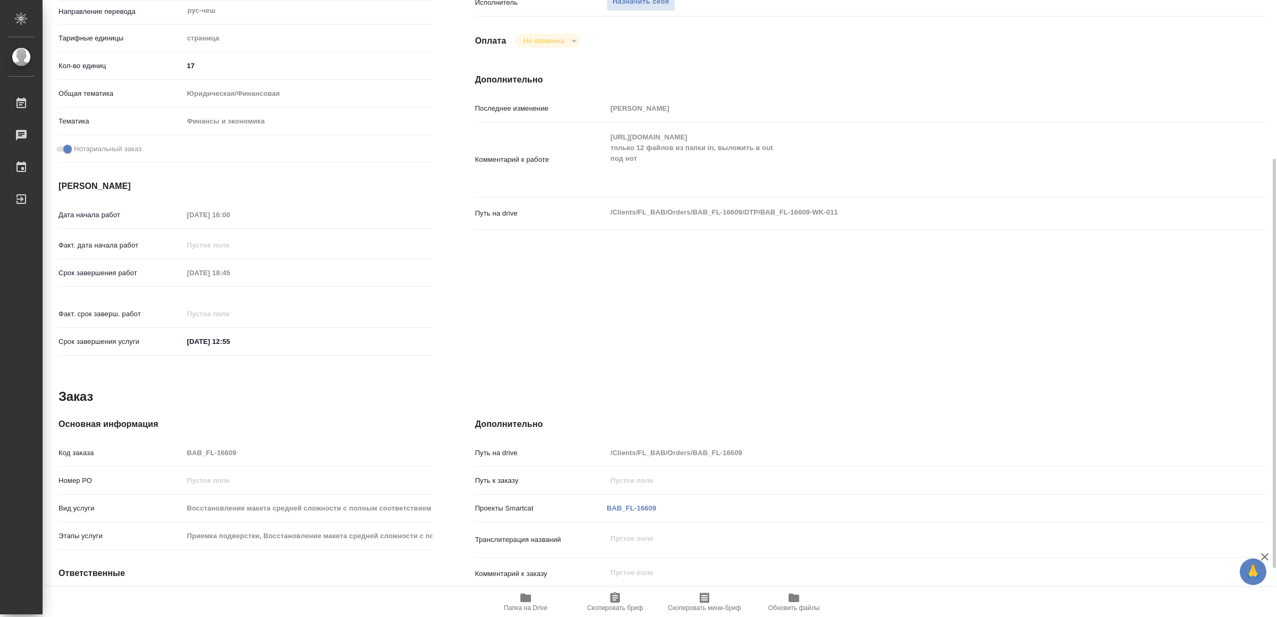
type textarea "x"
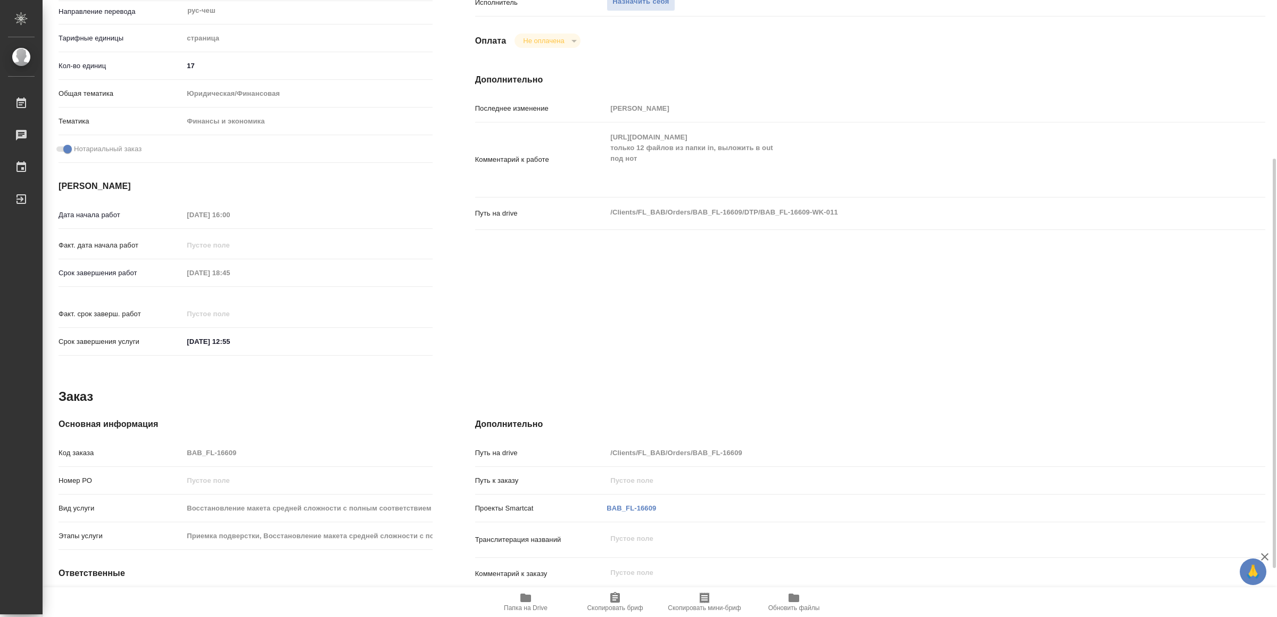
type textarea "x"
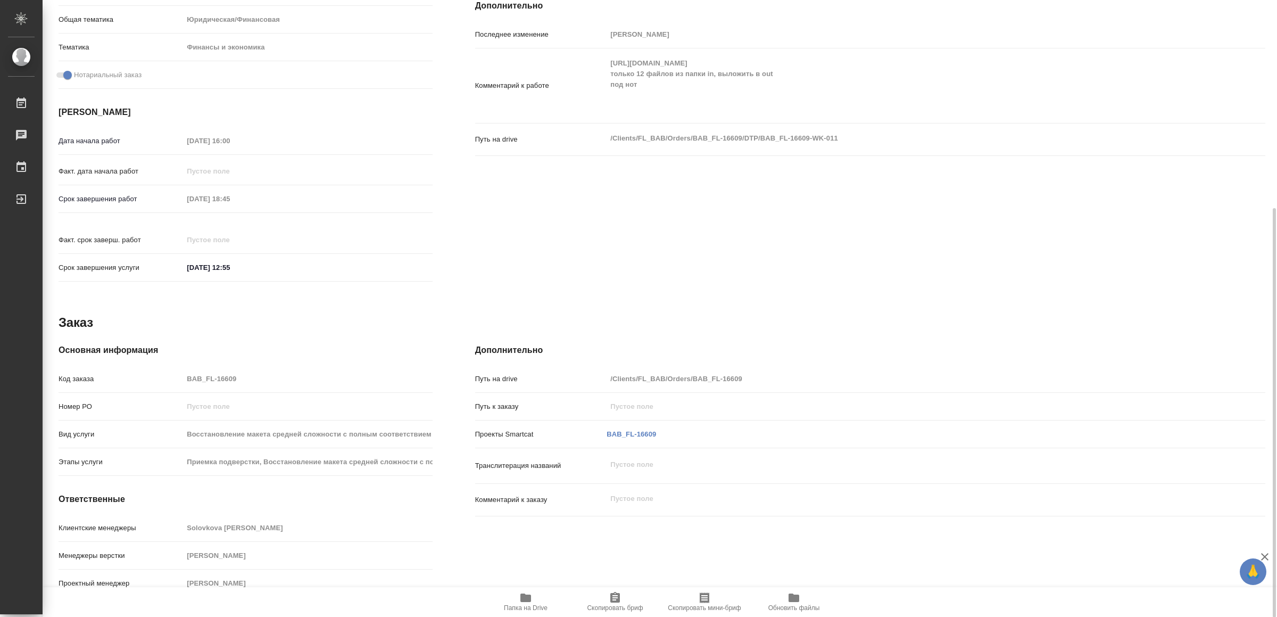
scroll to position [0, 0]
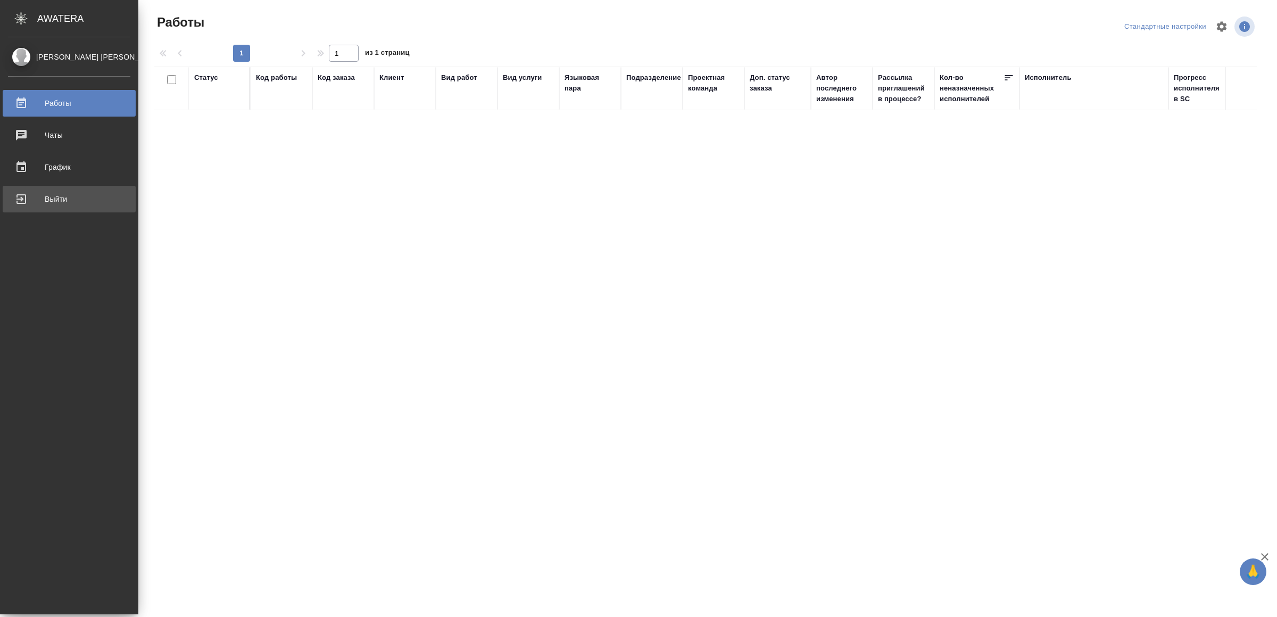
click at [48, 190] on link "Выйти" at bounding box center [69, 199] width 133 height 27
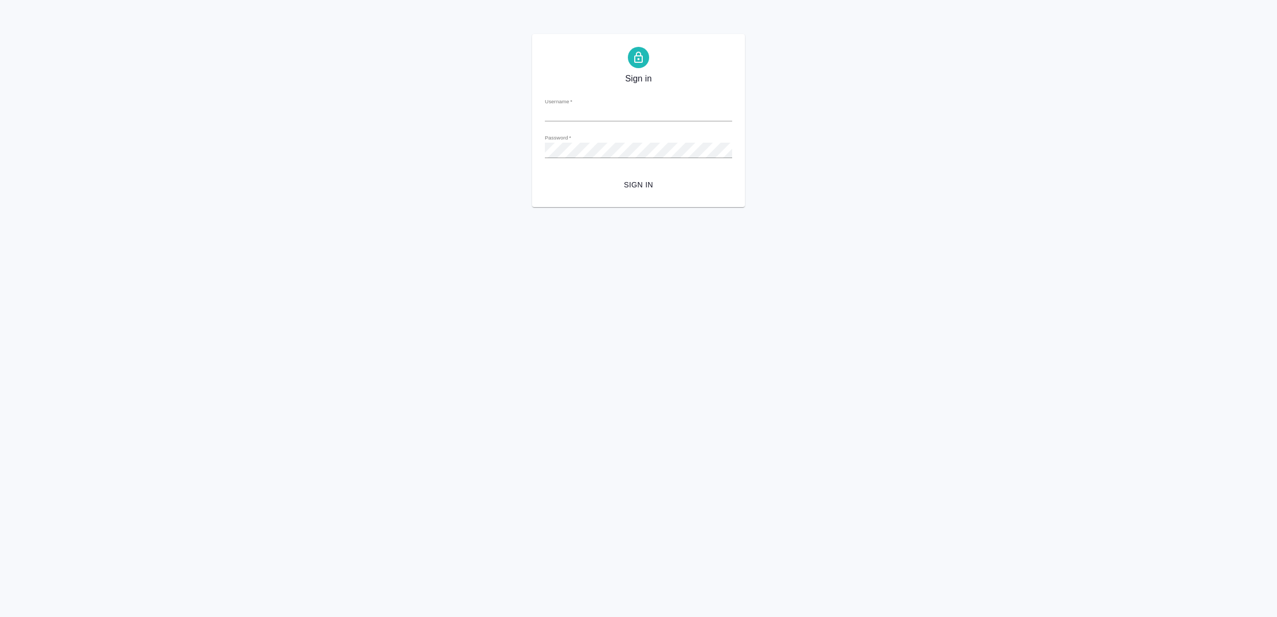
type input "[EMAIL_ADDRESS][DOMAIN_NAME]"
click at [625, 190] on span "Sign in" at bounding box center [639, 184] width 170 height 13
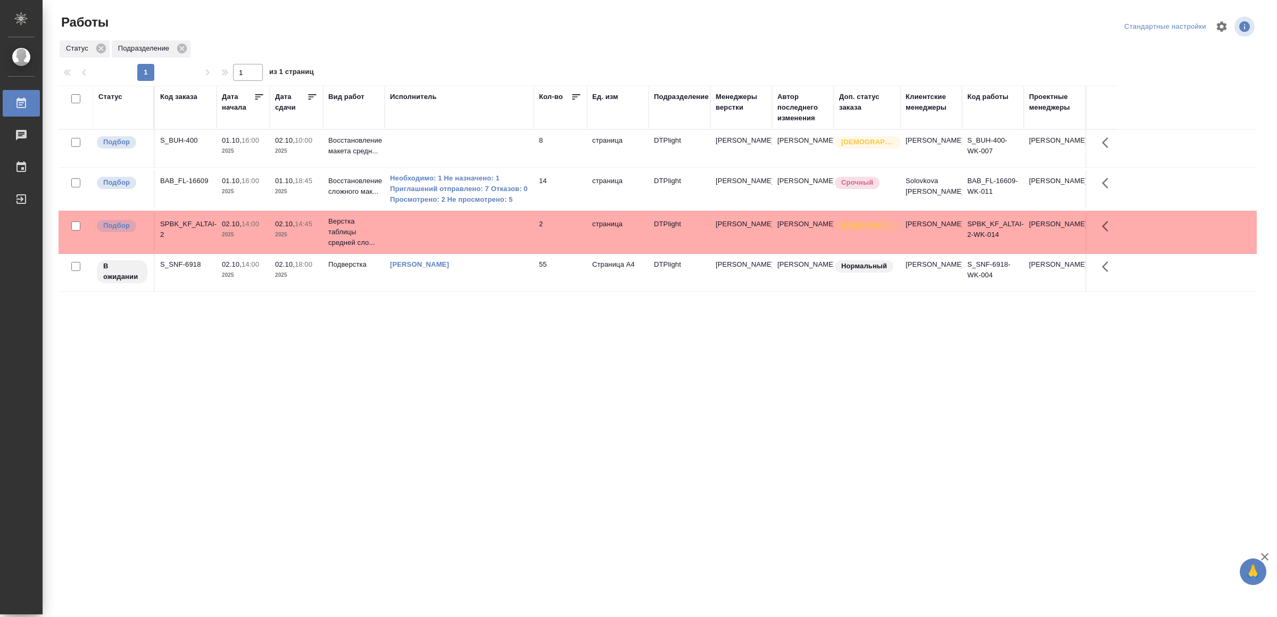
click at [489, 280] on td "[PERSON_NAME]" at bounding box center [459, 272] width 149 height 37
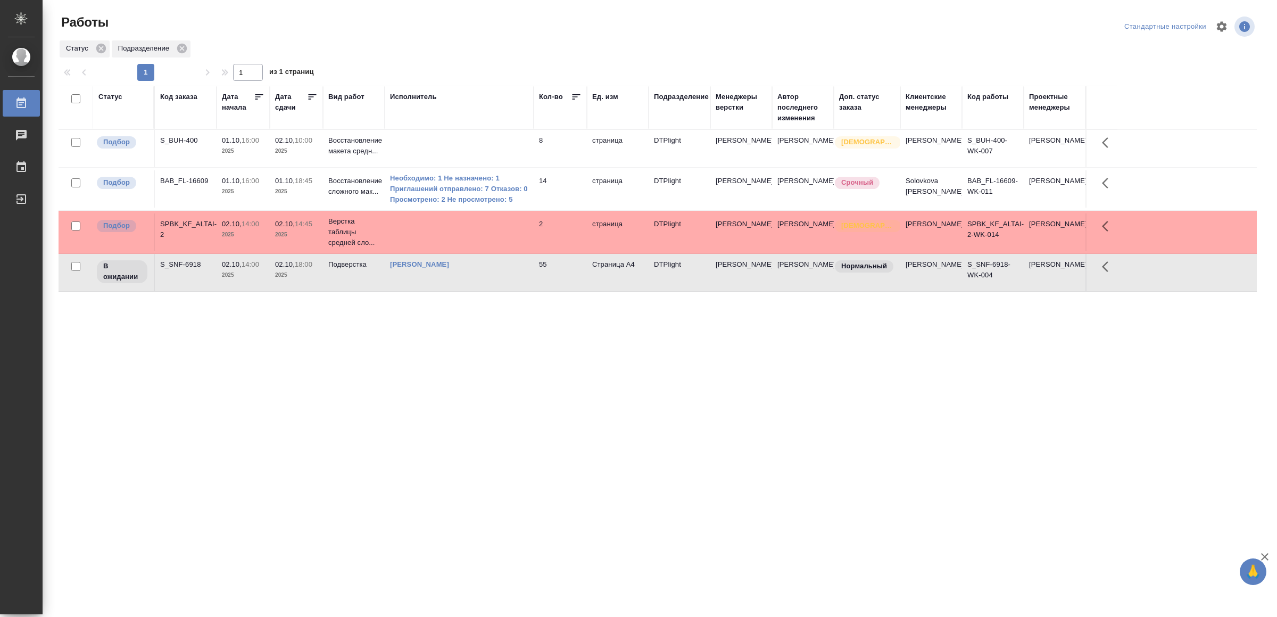
click at [488, 280] on td "[PERSON_NAME]" at bounding box center [459, 272] width 149 height 37
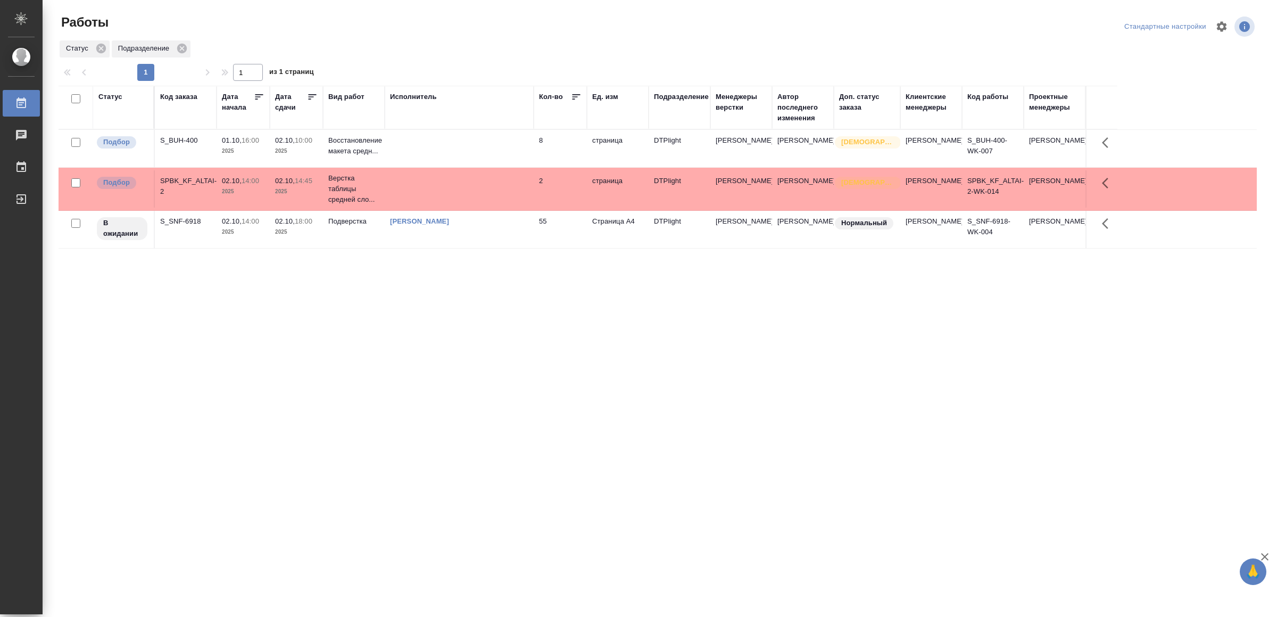
drag, startPoint x: 396, startPoint y: 434, endPoint x: 406, endPoint y: 425, distance: 13.6
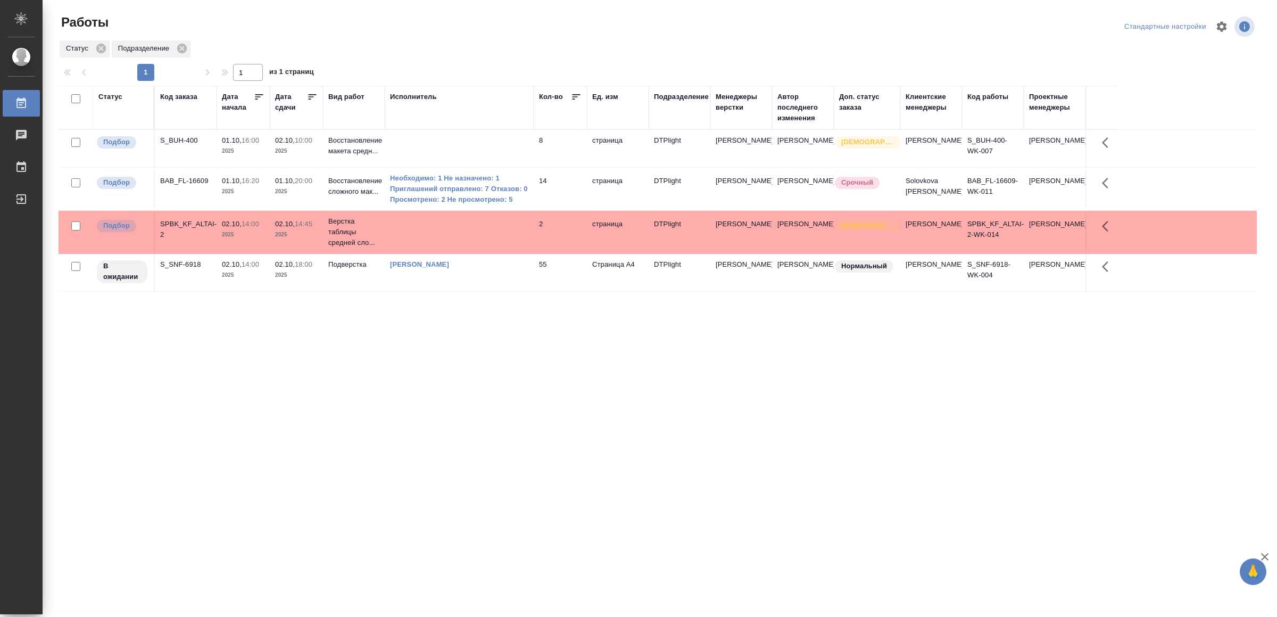
click at [583, 184] on td "14" at bounding box center [560, 188] width 53 height 37
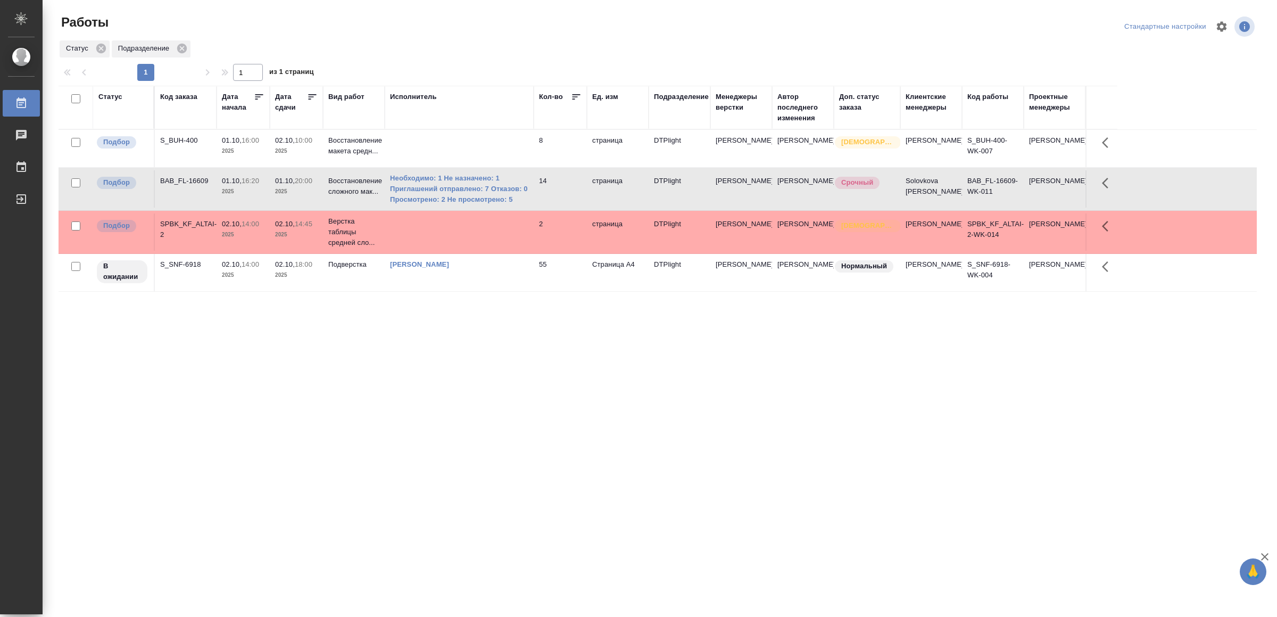
click at [583, 184] on td "14" at bounding box center [560, 188] width 53 height 37
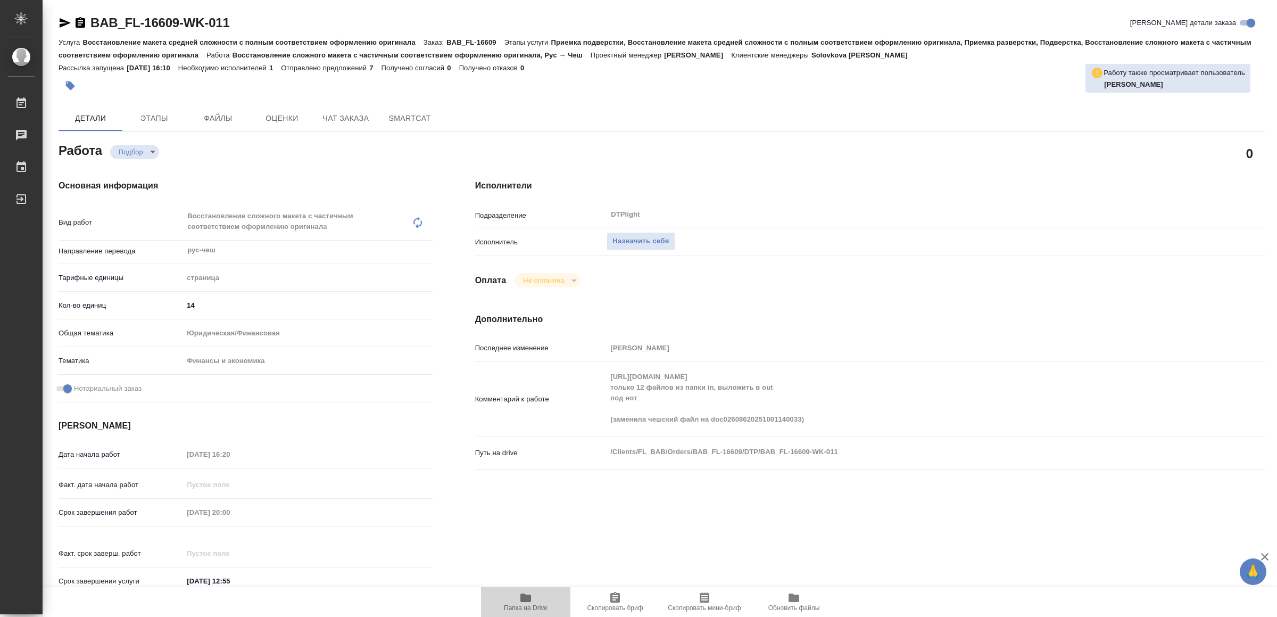
click at [530, 600] on icon "button" at bounding box center [526, 597] width 11 height 9
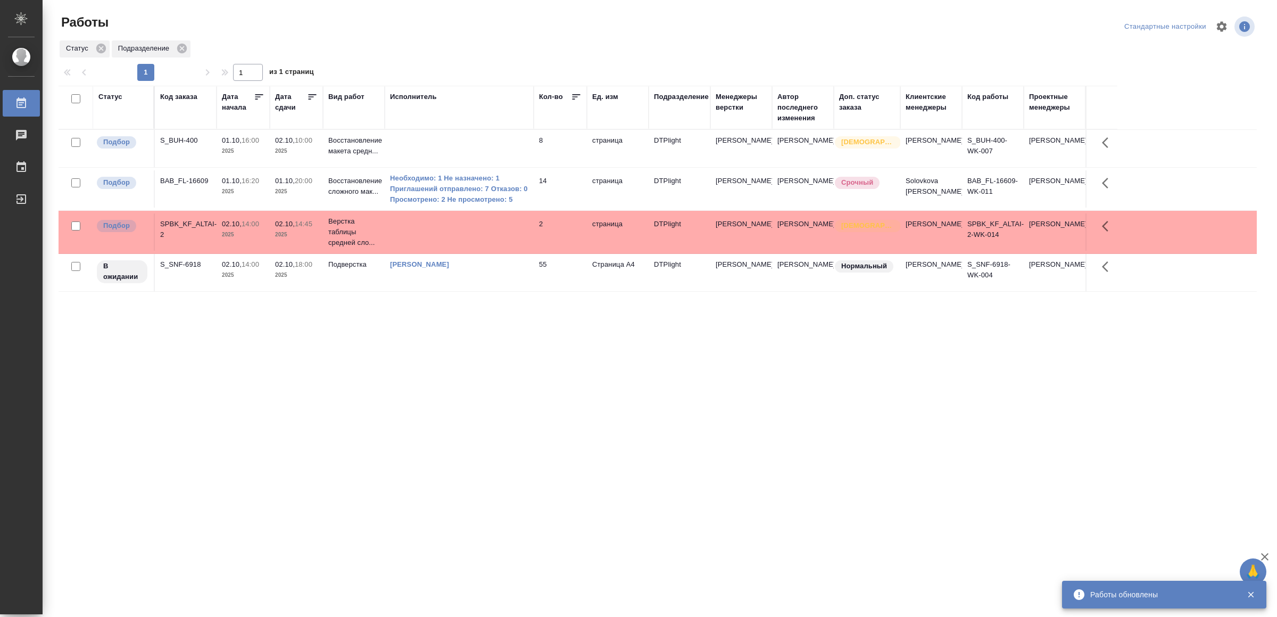
click at [414, 139] on td at bounding box center [459, 148] width 149 height 37
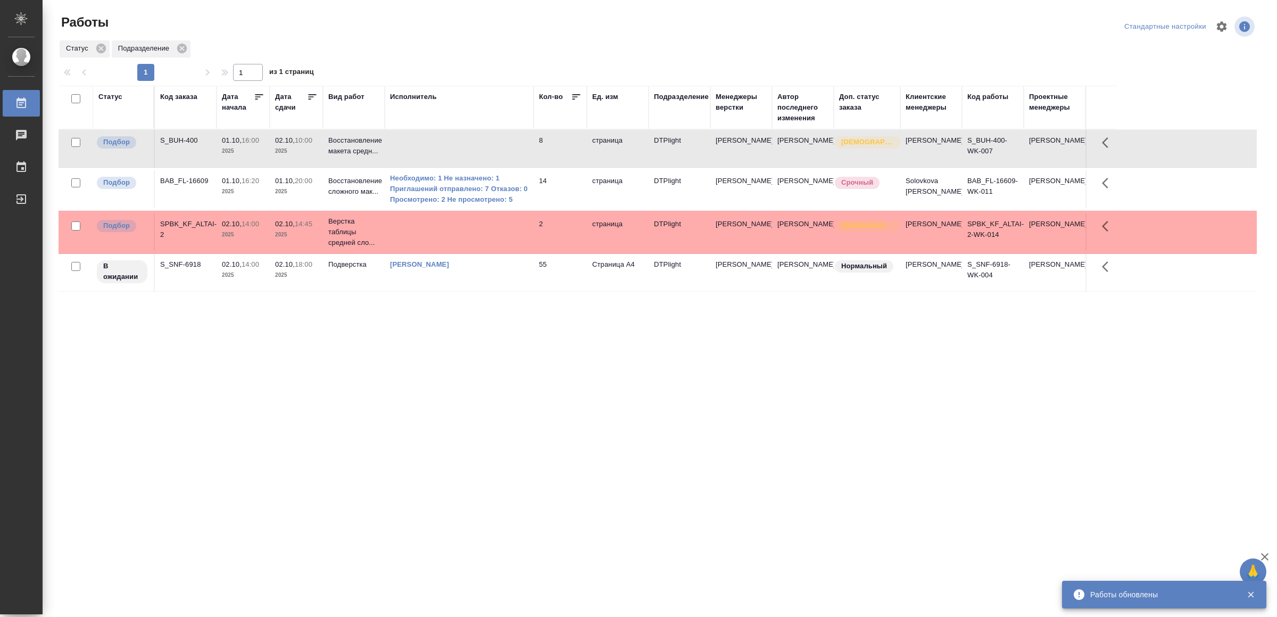
click at [414, 139] on td at bounding box center [459, 148] width 149 height 37
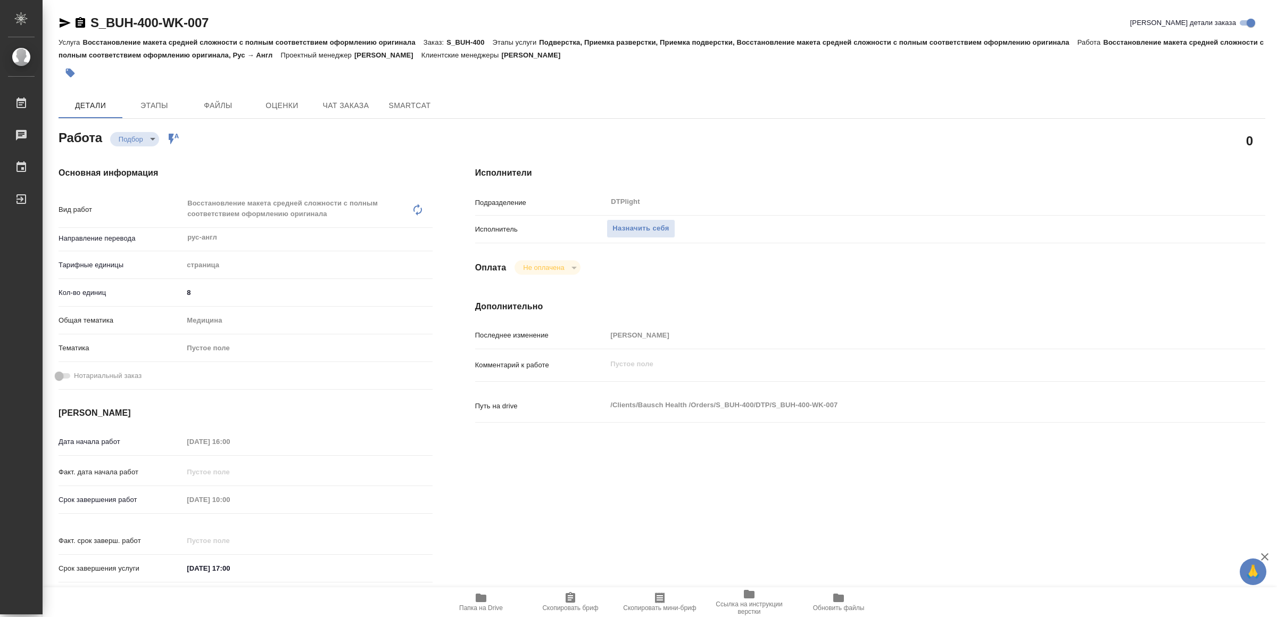
click at [476, 588] on button "Папка на Drive" at bounding box center [480, 602] width 89 height 30
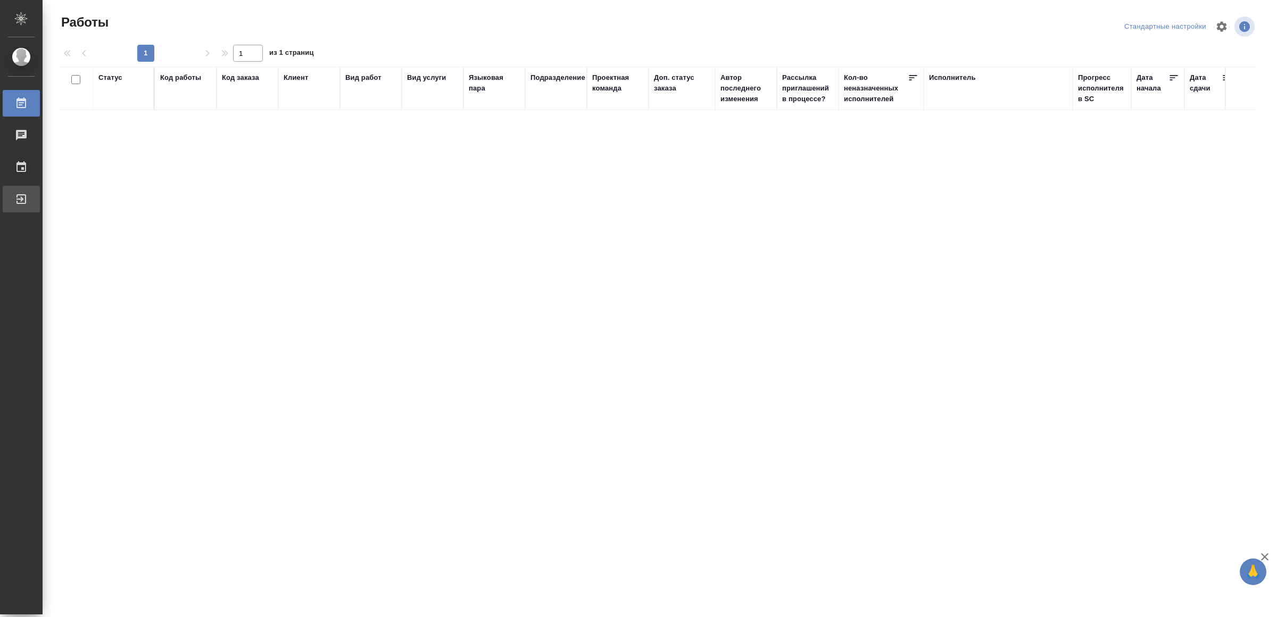
click at [21, 195] on div "Выйти" at bounding box center [8, 199] width 27 height 16
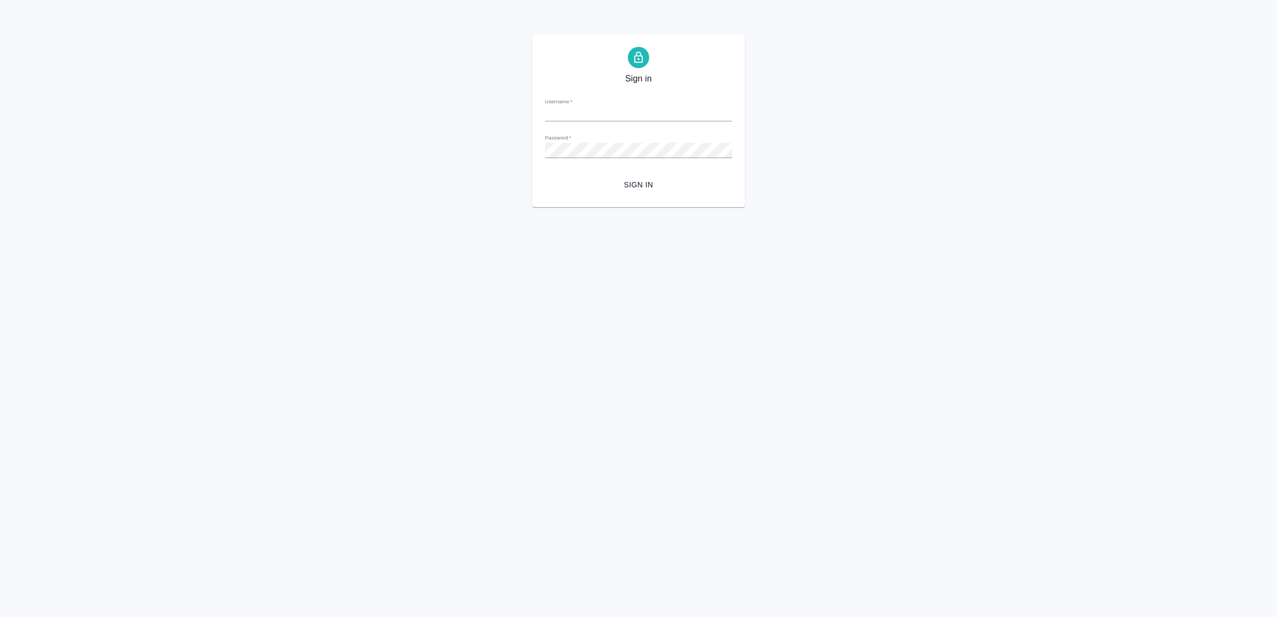
type input "[EMAIL_ADDRESS][DOMAIN_NAME]"
click at [634, 179] on span "Sign in" at bounding box center [639, 184] width 170 height 13
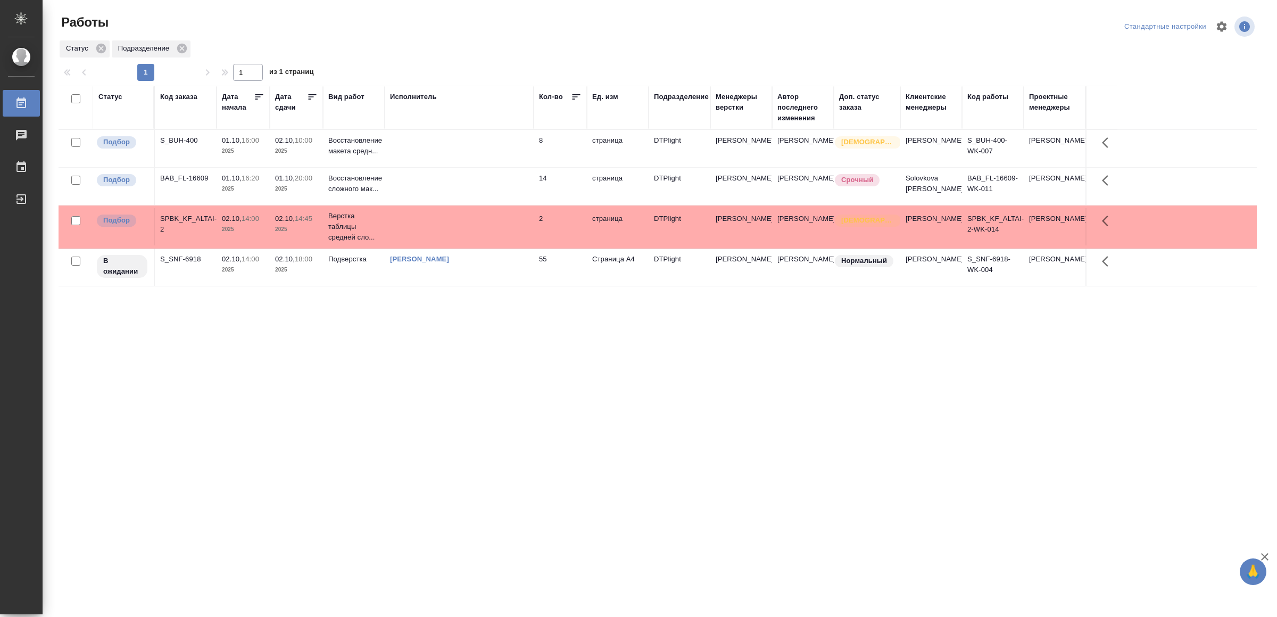
drag, startPoint x: 370, startPoint y: 431, endPoint x: 369, endPoint y: 425, distance: 6.5
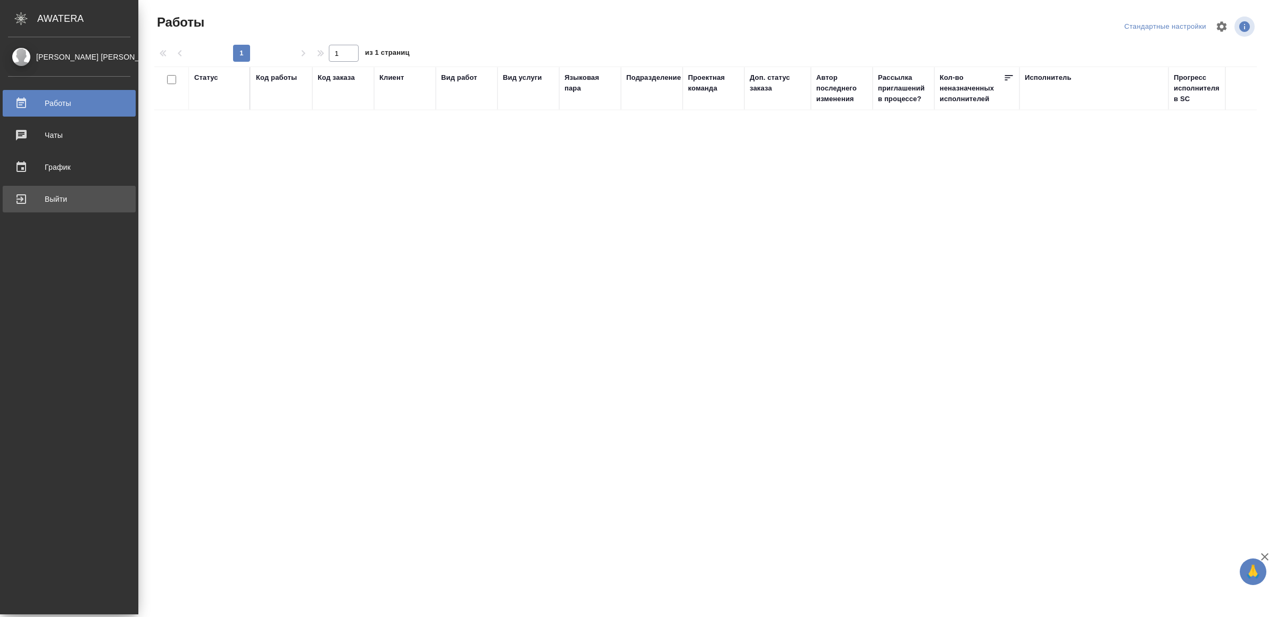
click at [24, 202] on div "Выйти" at bounding box center [69, 199] width 122 height 16
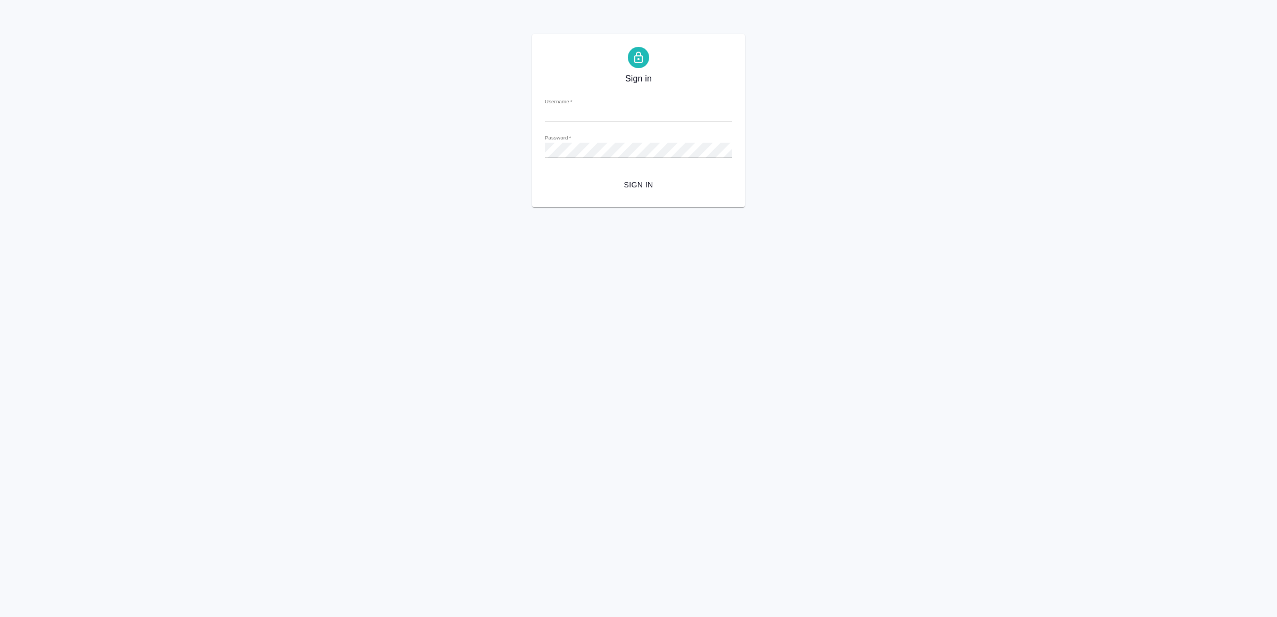
type input "[EMAIL_ADDRESS][DOMAIN_NAME]"
click at [625, 186] on span "Sign in" at bounding box center [639, 184] width 170 height 13
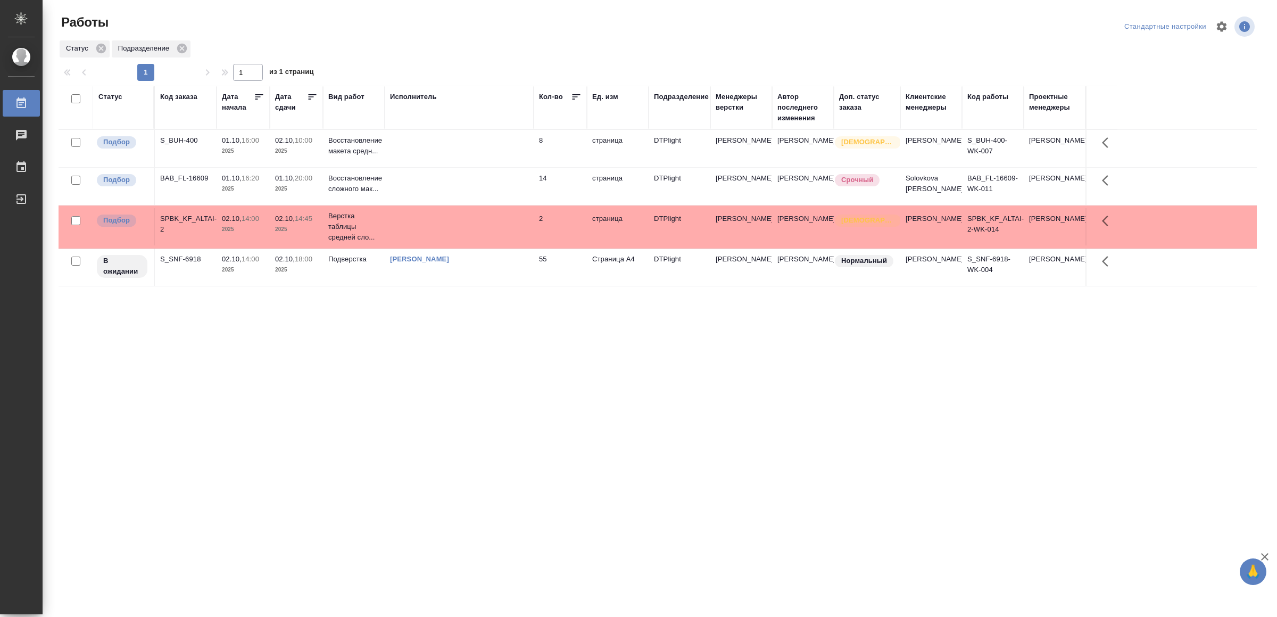
drag, startPoint x: 366, startPoint y: 415, endPoint x: 370, endPoint y: 411, distance: 6.0
drag, startPoint x: 452, startPoint y: 401, endPoint x: 455, endPoint y: 371, distance: 30.0
click at [439, 187] on td at bounding box center [459, 186] width 149 height 37
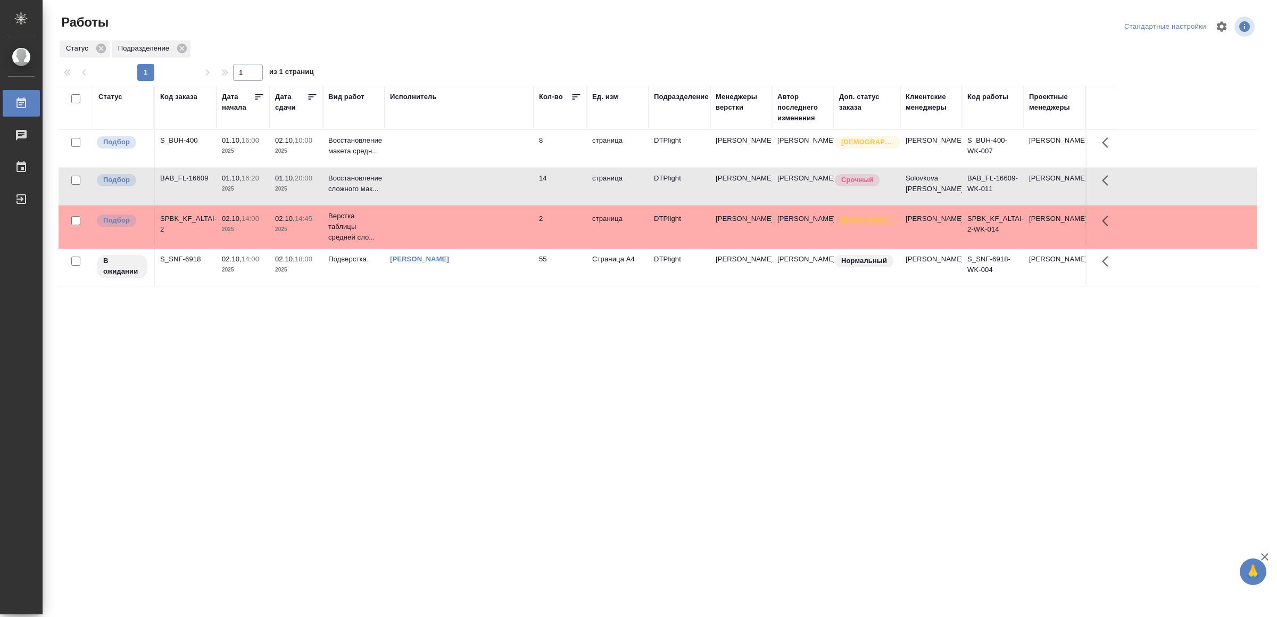
click at [438, 187] on td at bounding box center [459, 186] width 149 height 37
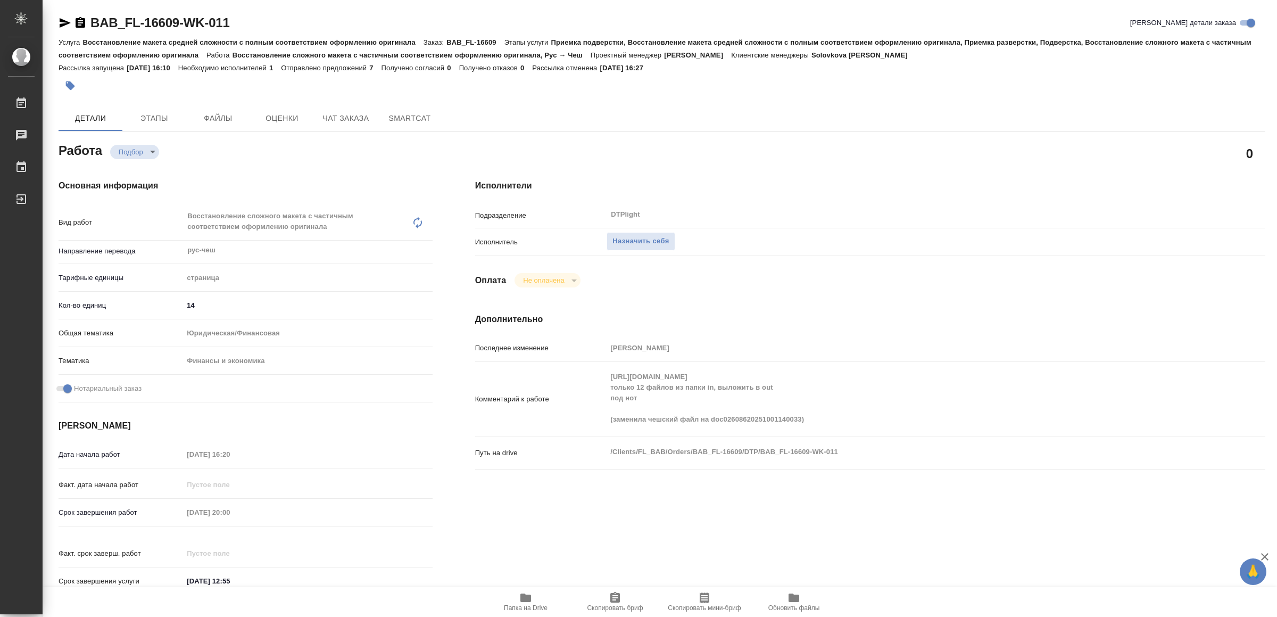
click at [527, 592] on icon "button" at bounding box center [525, 597] width 13 height 13
click at [63, 22] on icon "button" at bounding box center [65, 23] width 13 height 13
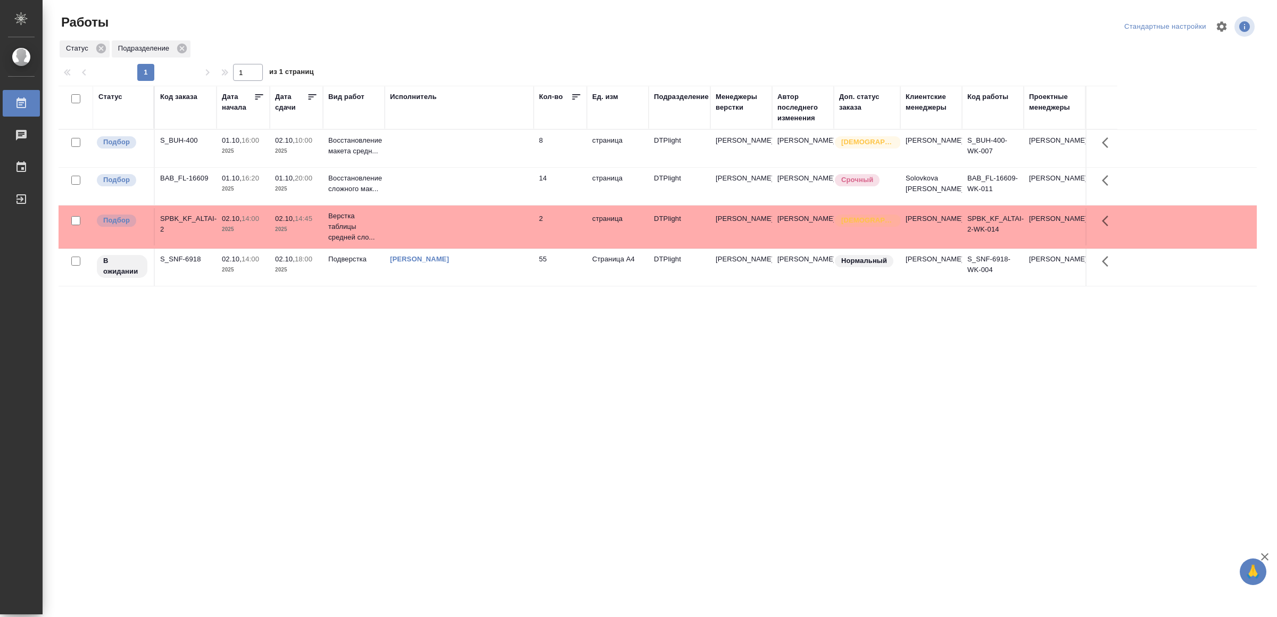
drag, startPoint x: 386, startPoint y: 428, endPoint x: 408, endPoint y: 406, distance: 30.9
drag, startPoint x: 0, startPoint y: 0, endPoint x: 586, endPoint y: 443, distance: 734.5
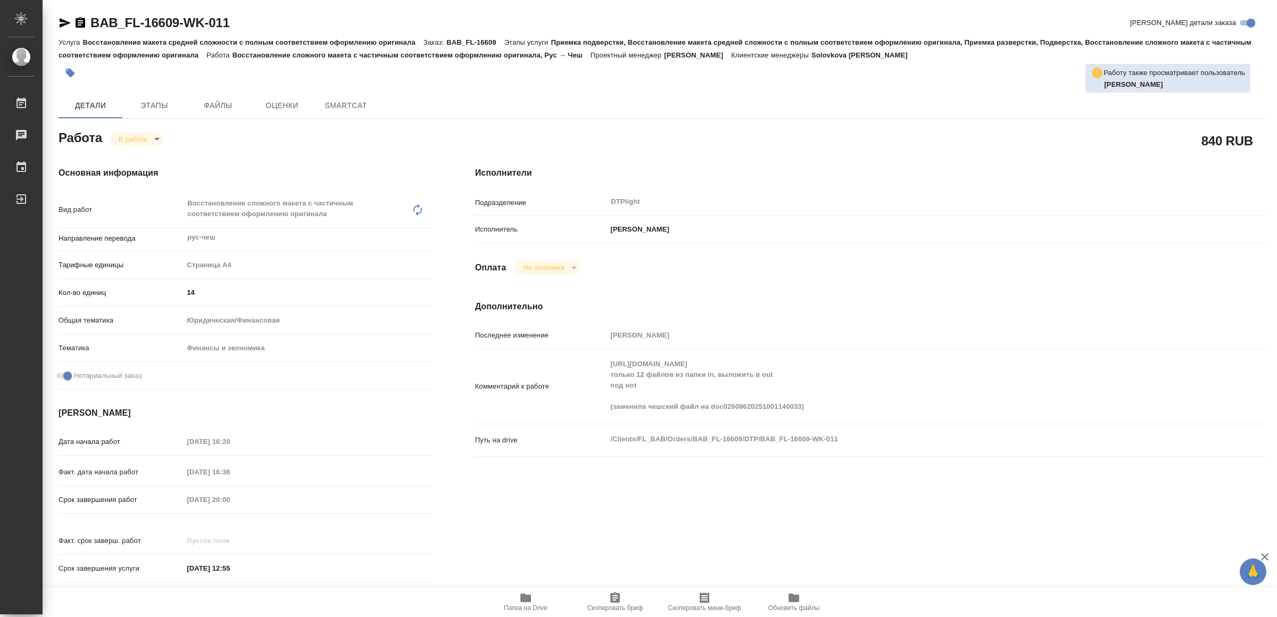
type textarea "x"
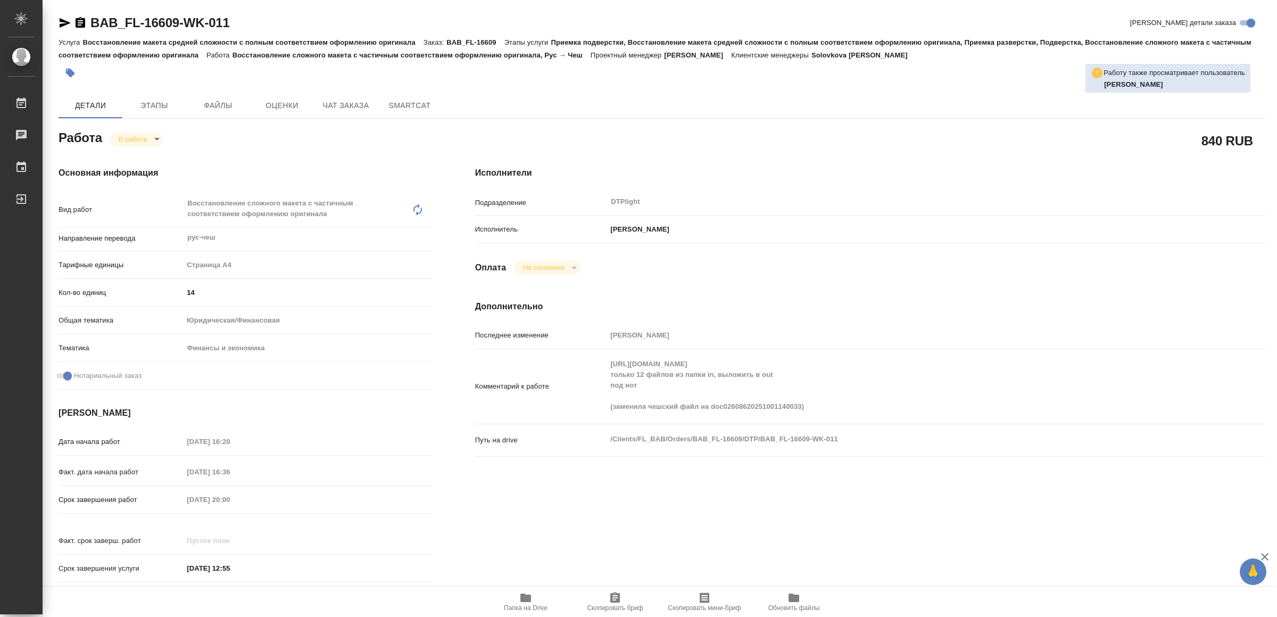
type textarea "x"
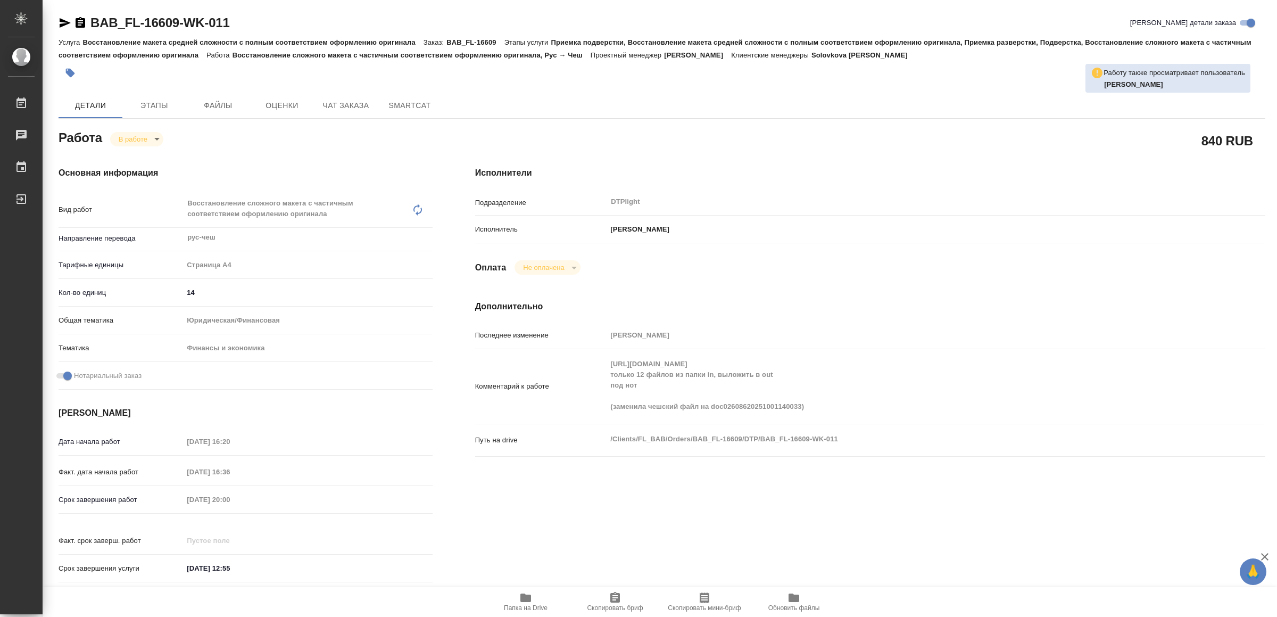
type textarea "x"
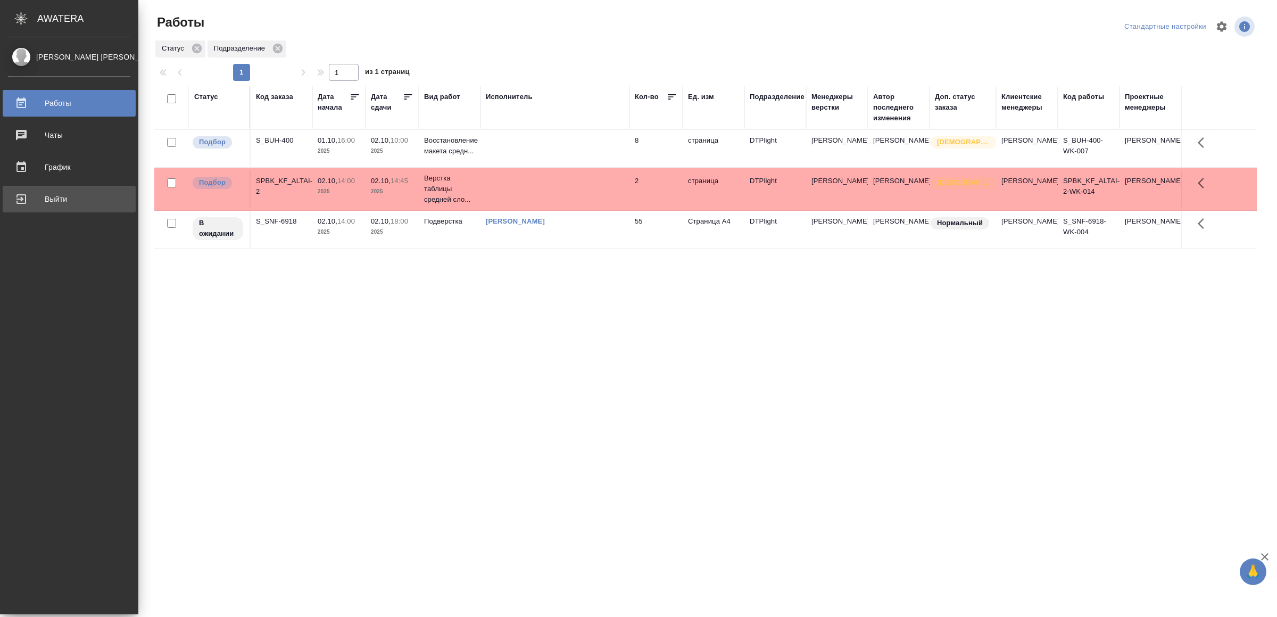
click at [47, 195] on div "Выйти" at bounding box center [69, 199] width 122 height 16
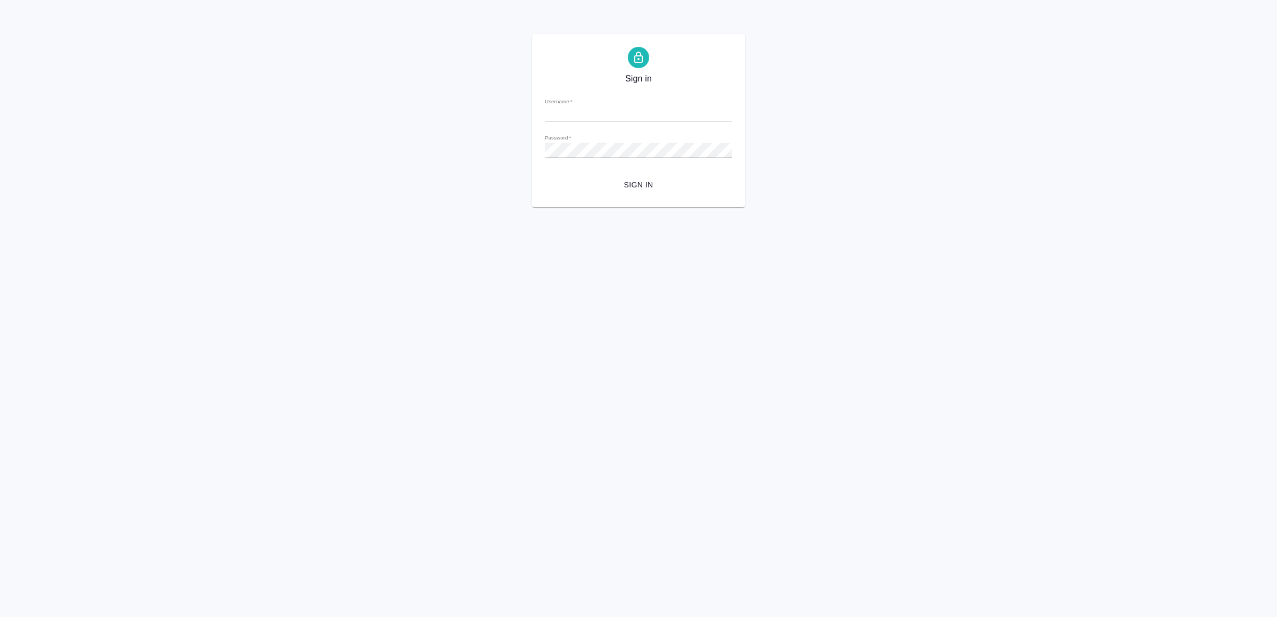
type input "v.yamkovenko@awatera.com"
click at [663, 191] on span "Sign in" at bounding box center [639, 184] width 170 height 13
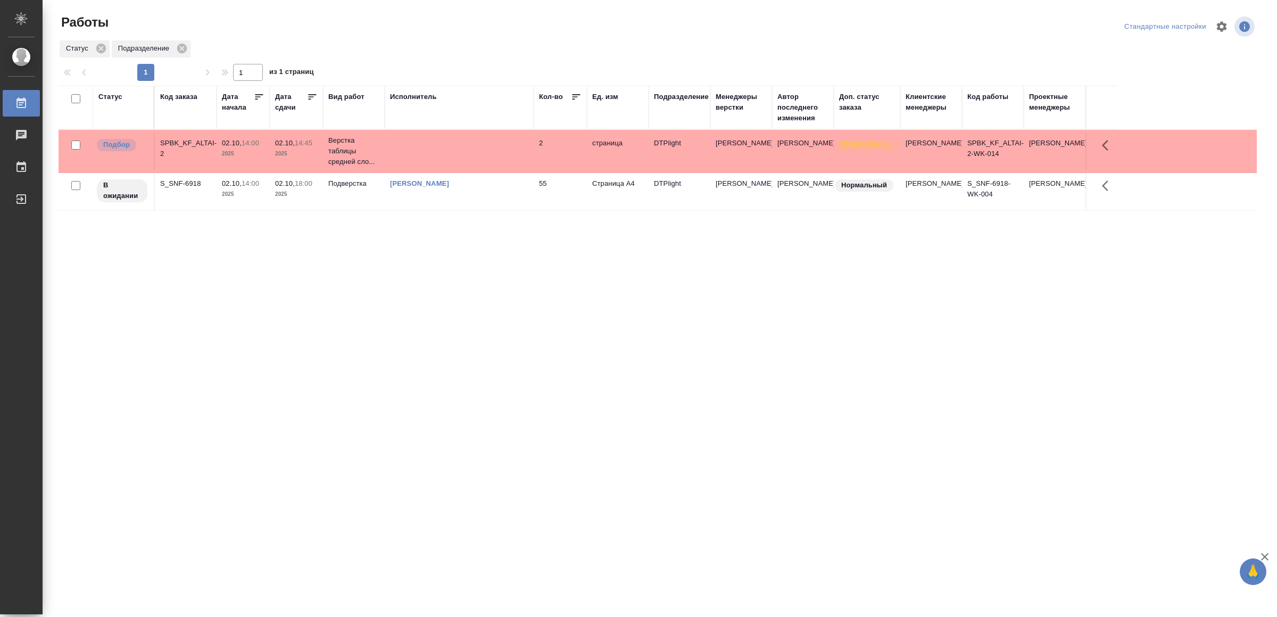
drag, startPoint x: 703, startPoint y: 409, endPoint x: 706, endPoint y: 403, distance: 7.1
click at [548, 200] on td "55" at bounding box center [560, 191] width 53 height 37
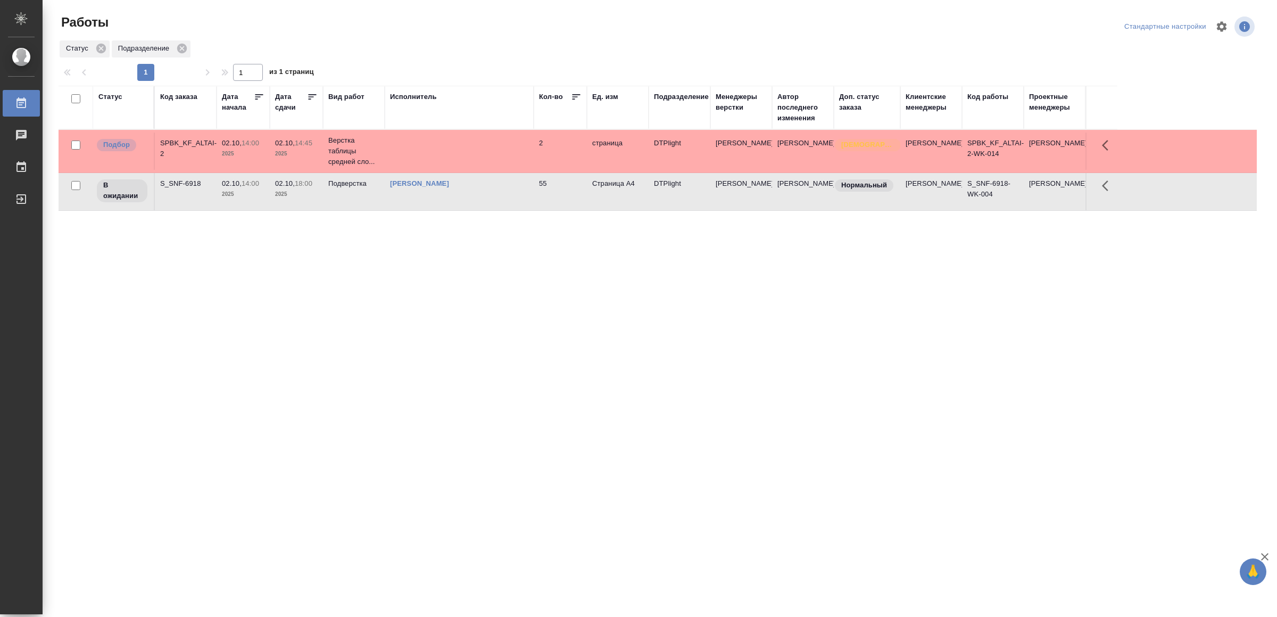
click at [548, 200] on td "55" at bounding box center [560, 191] width 53 height 37
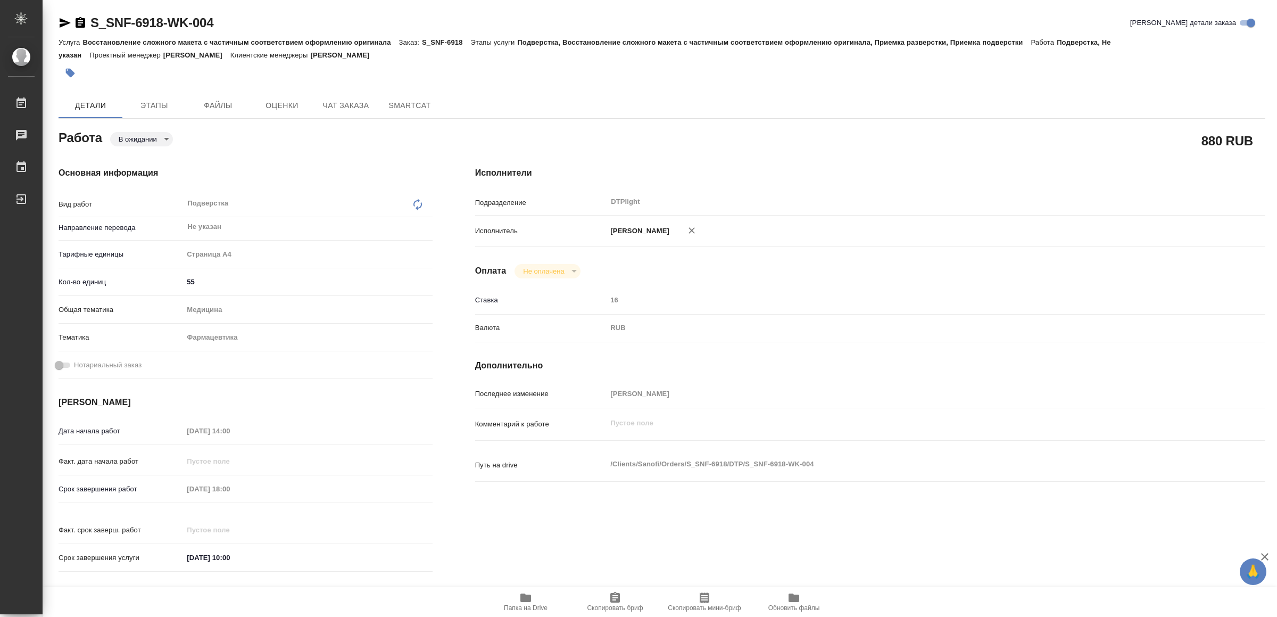
click at [524, 600] on icon "button" at bounding box center [526, 597] width 11 height 9
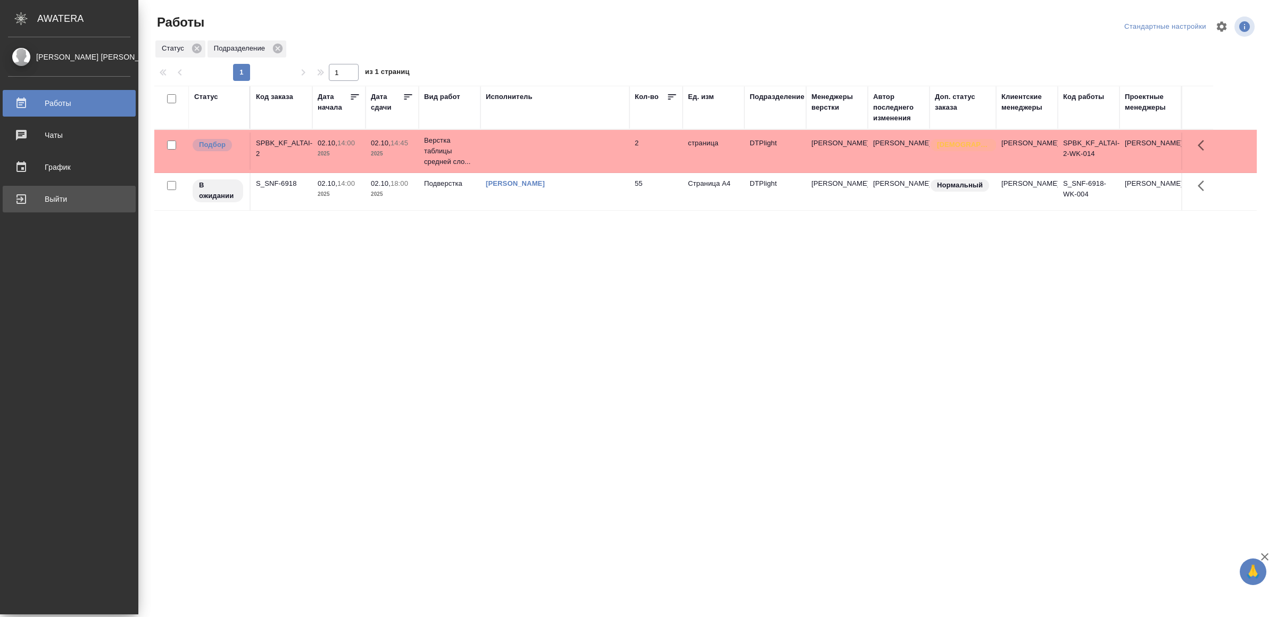
click at [37, 200] on div "Выйти" at bounding box center [69, 199] width 122 height 16
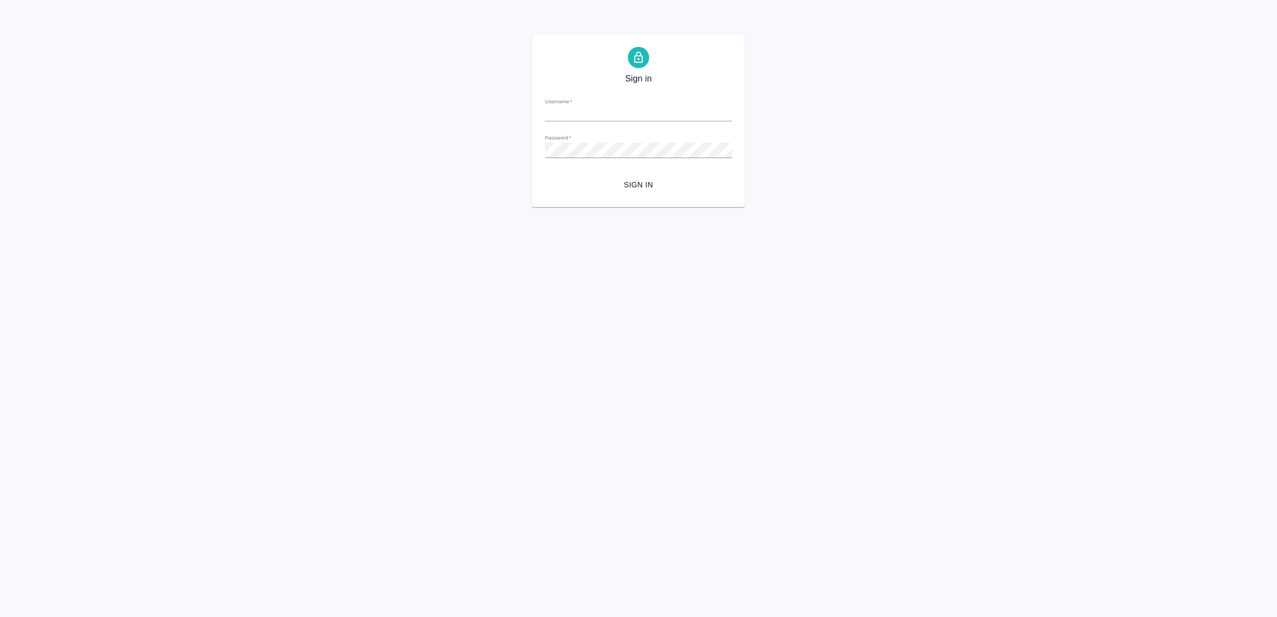
type input "[EMAIL_ADDRESS][DOMAIN_NAME]"
click at [656, 187] on span "Sign in" at bounding box center [639, 184] width 170 height 13
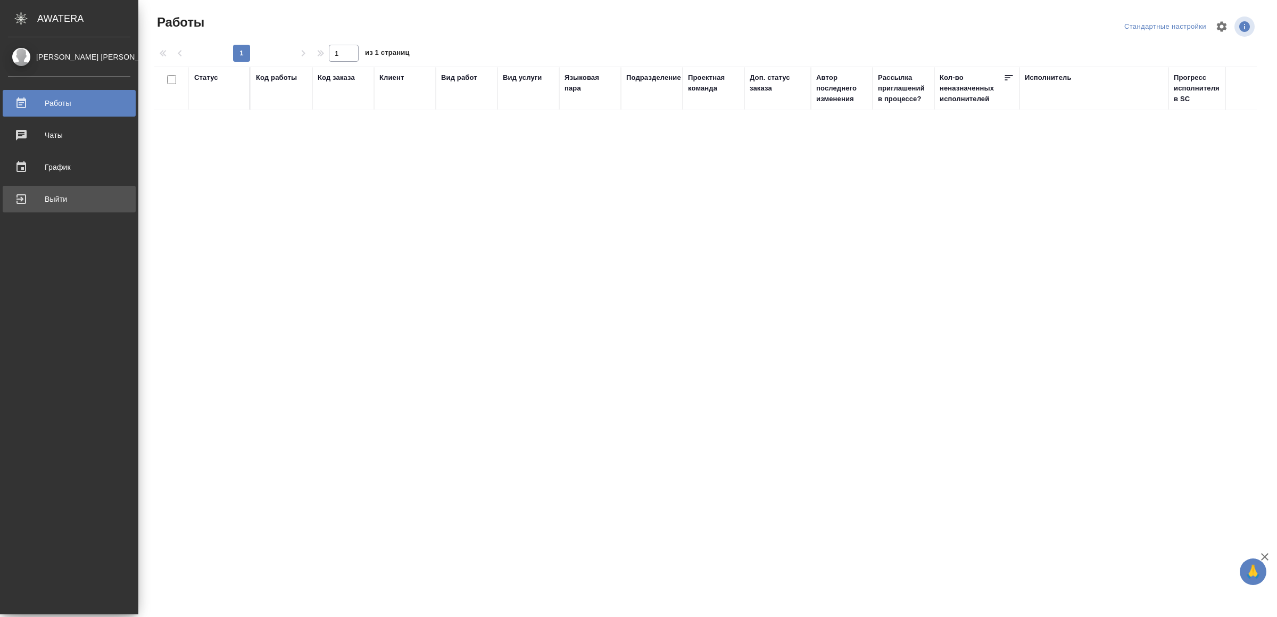
click at [40, 196] on div "Выйти" at bounding box center [69, 199] width 122 height 16
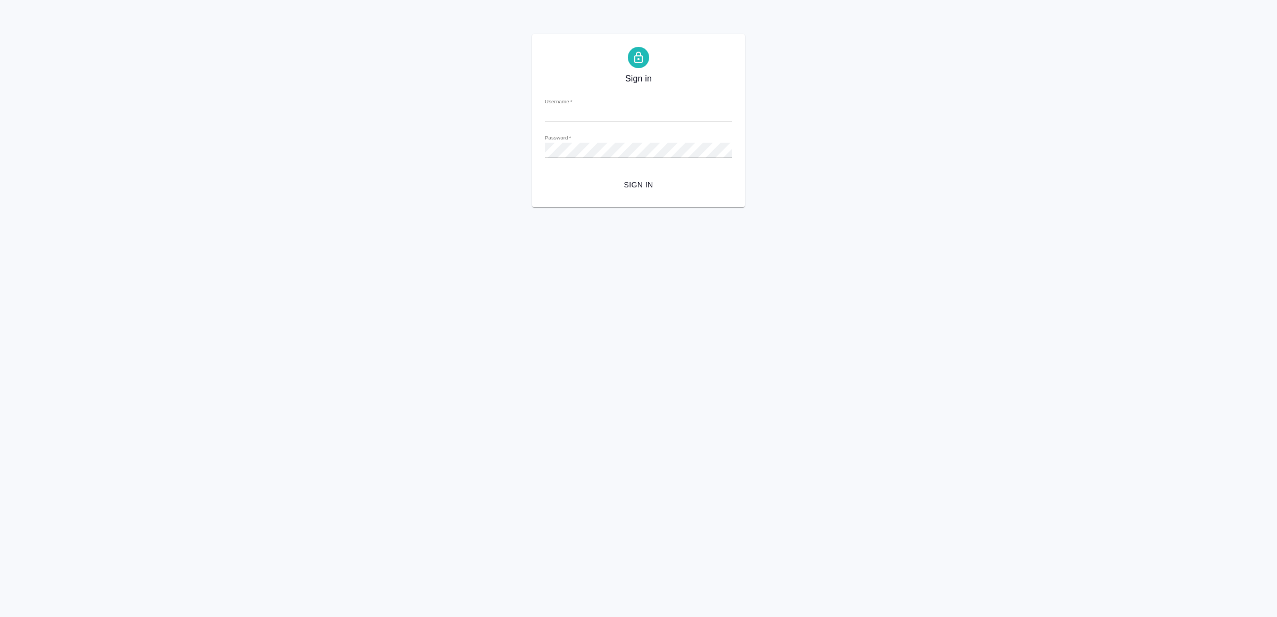
type input "[EMAIL_ADDRESS][DOMAIN_NAME]"
click at [661, 179] on span "Sign in" at bounding box center [639, 184] width 170 height 13
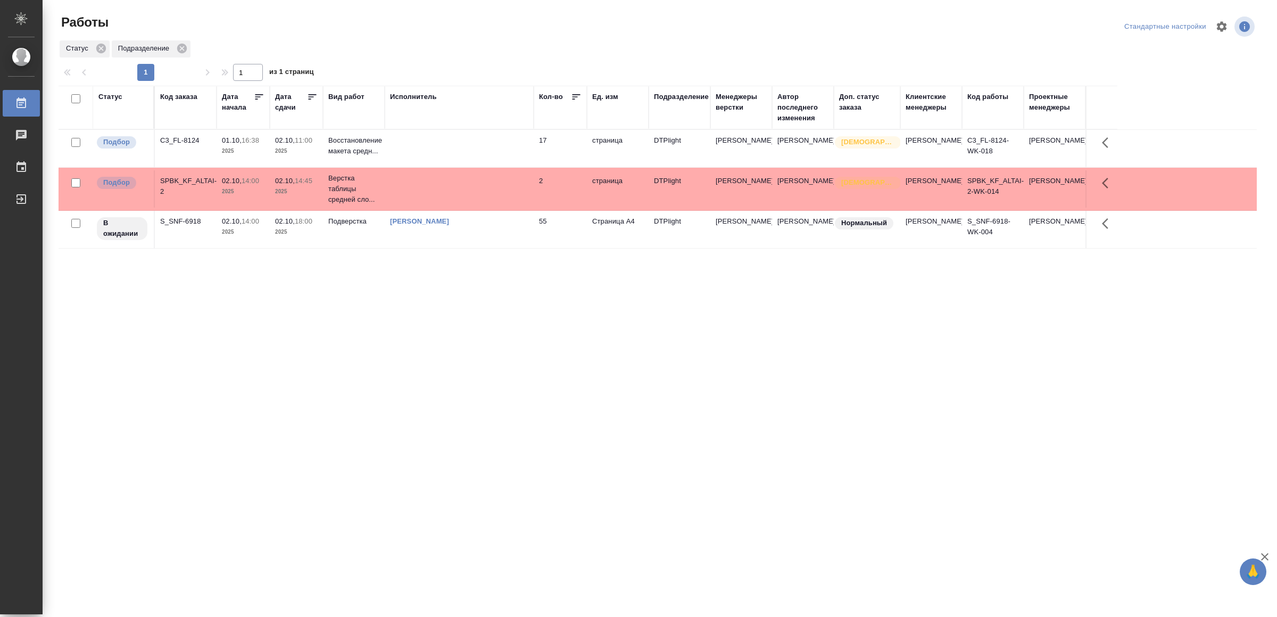
click at [458, 150] on td at bounding box center [459, 148] width 149 height 37
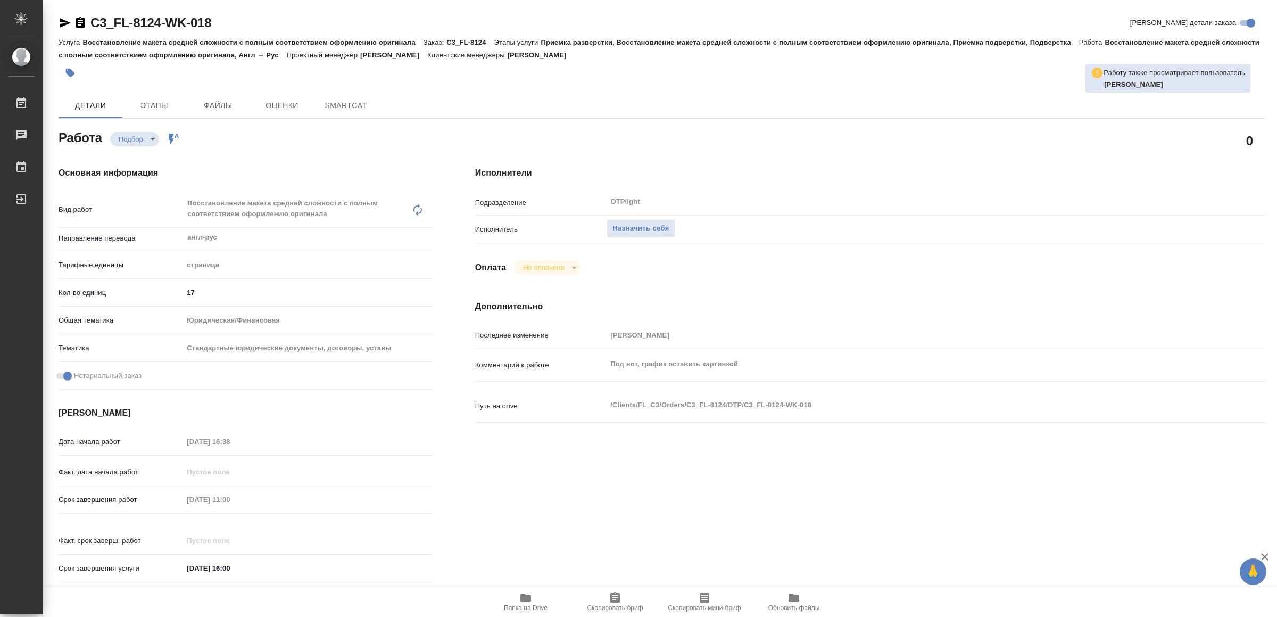
click at [523, 606] on span "Папка на Drive" at bounding box center [526, 607] width 44 height 7
type textarea "x"
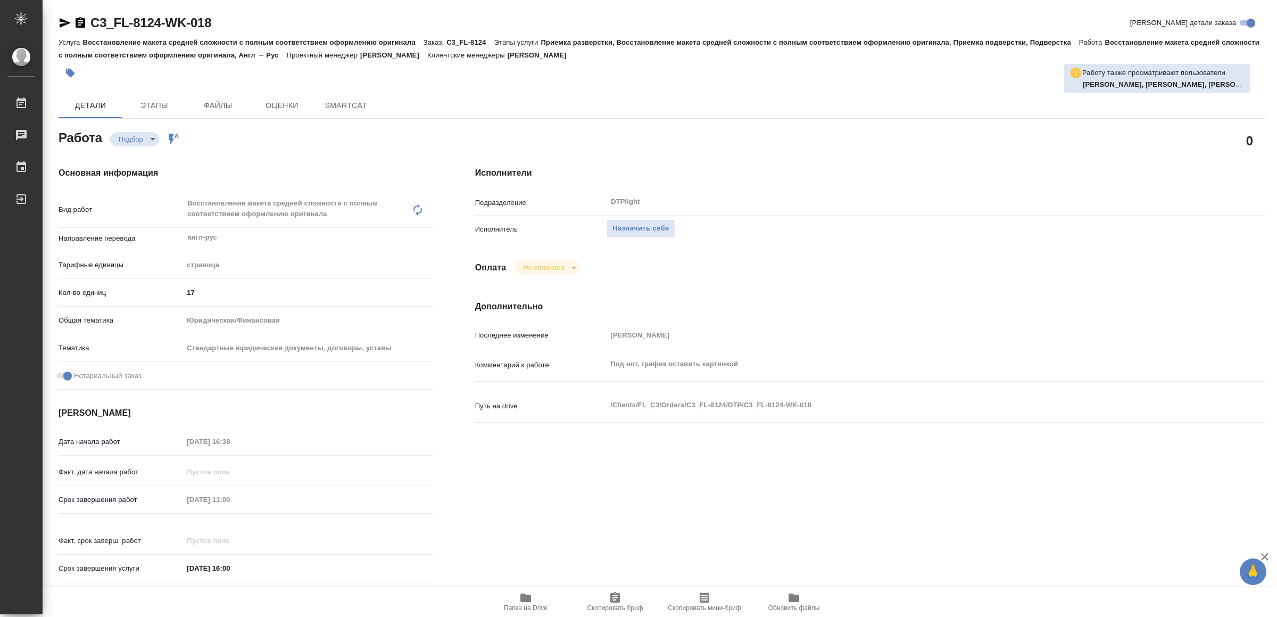
type textarea "x"
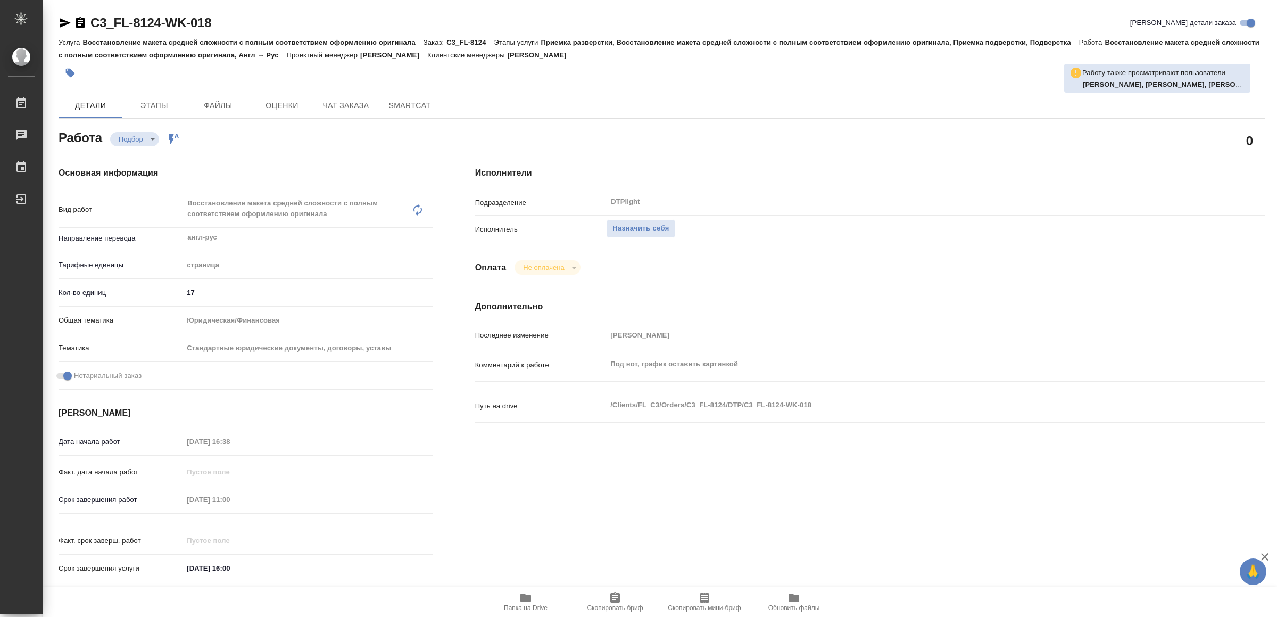
type textarea "x"
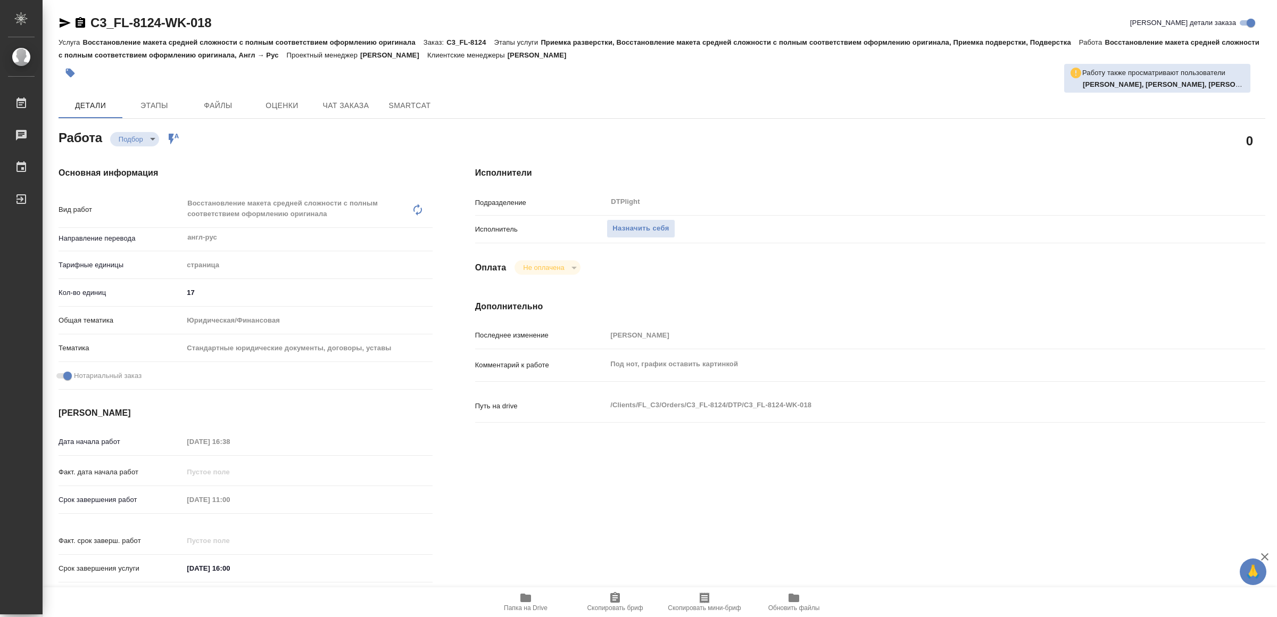
type textarea "x"
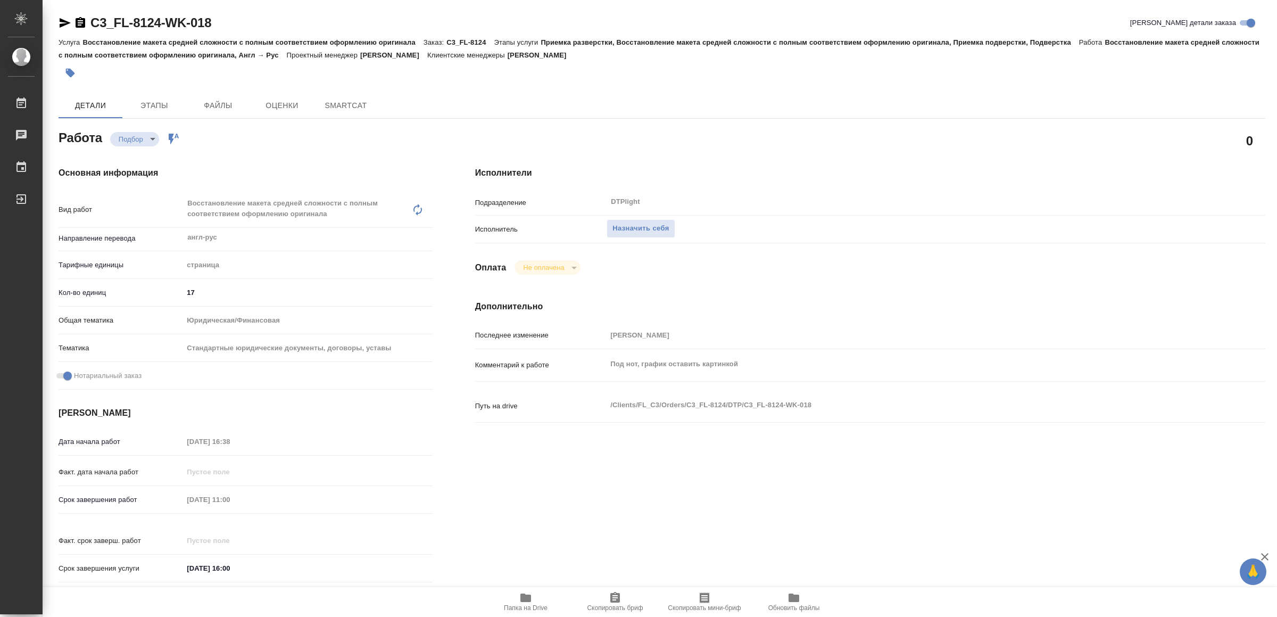
type textarea "x"
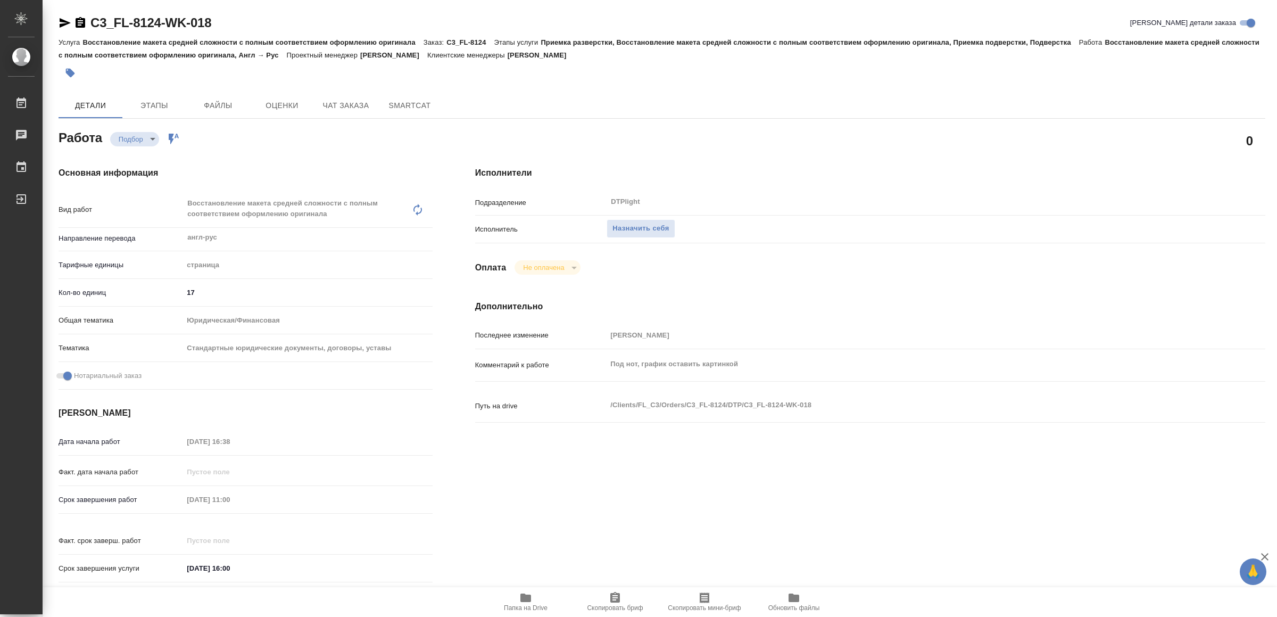
type textarea "x"
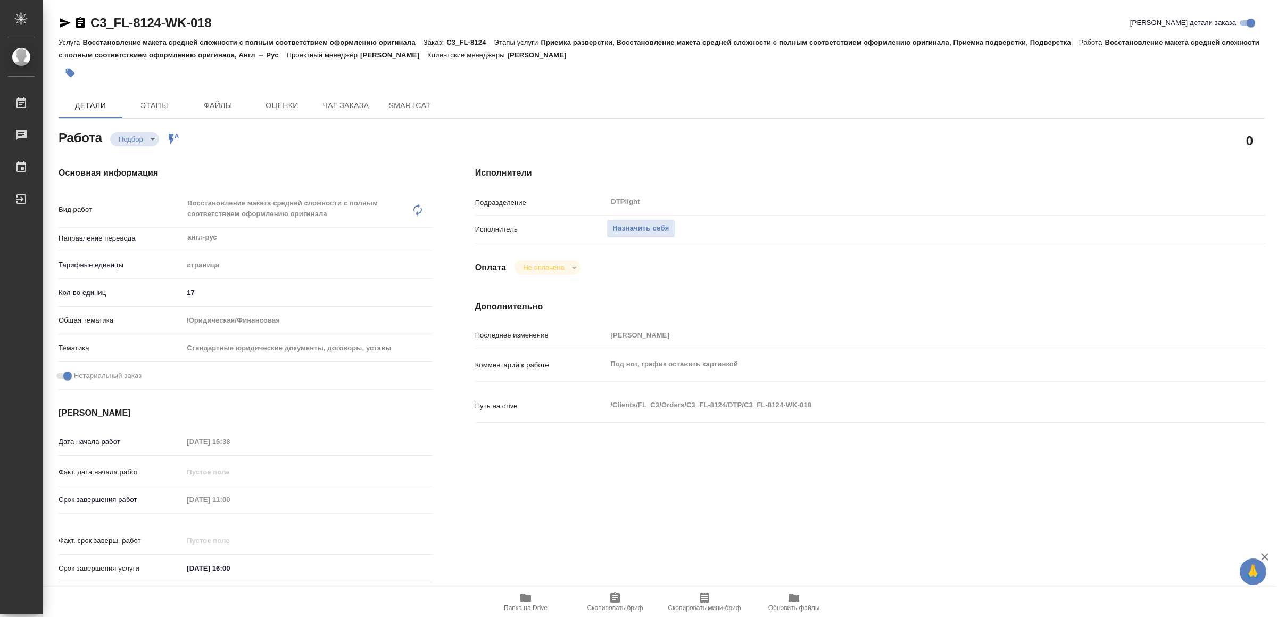
type textarea "x"
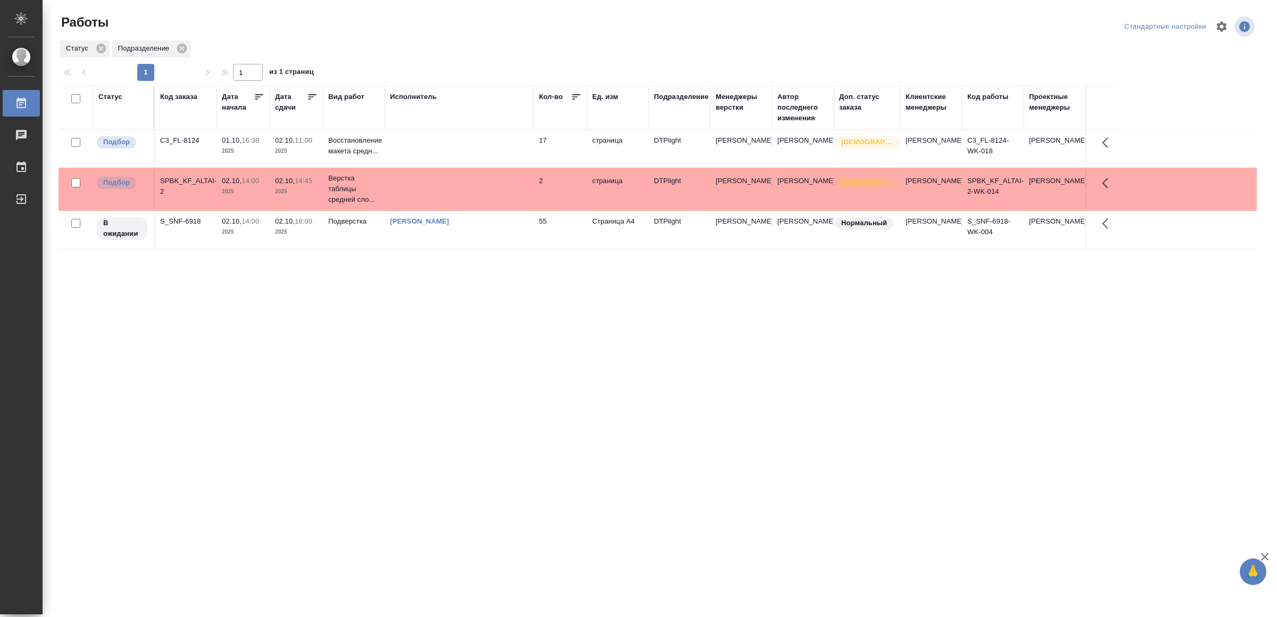
drag, startPoint x: 467, startPoint y: 477, endPoint x: 478, endPoint y: 452, distance: 27.9
drag, startPoint x: 530, startPoint y: 523, endPoint x: 535, endPoint y: 514, distance: 9.8
click at [470, 151] on td at bounding box center [459, 148] width 149 height 37
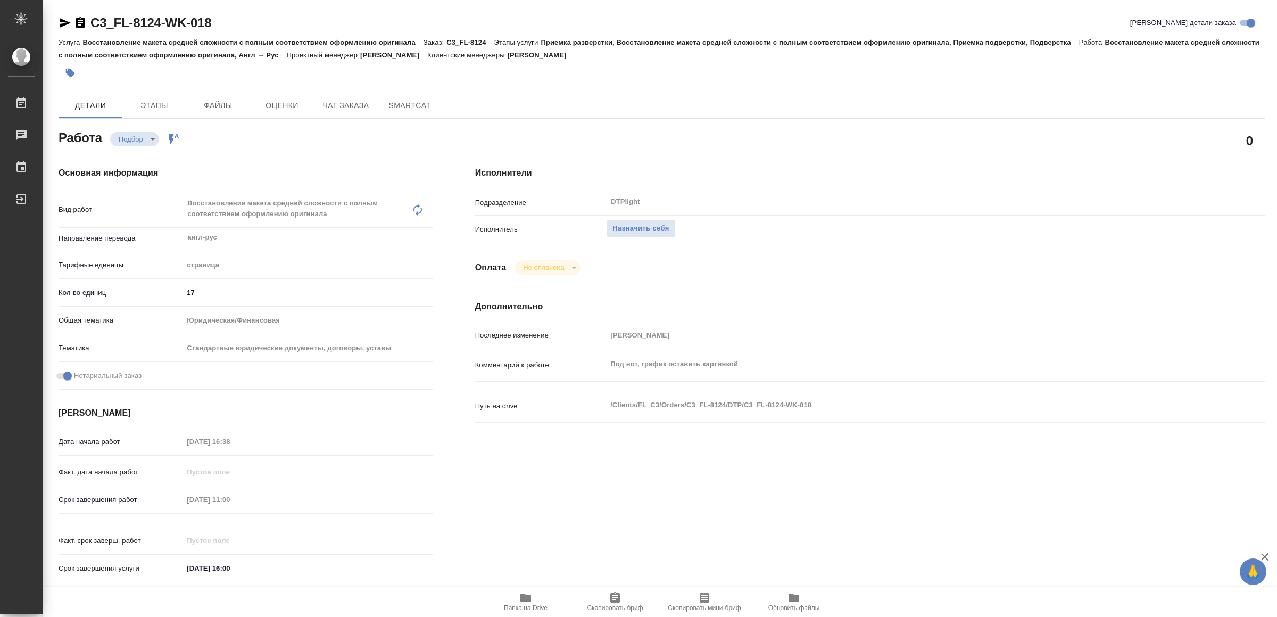
click at [533, 602] on span "Папка на Drive" at bounding box center [526, 601] width 77 height 20
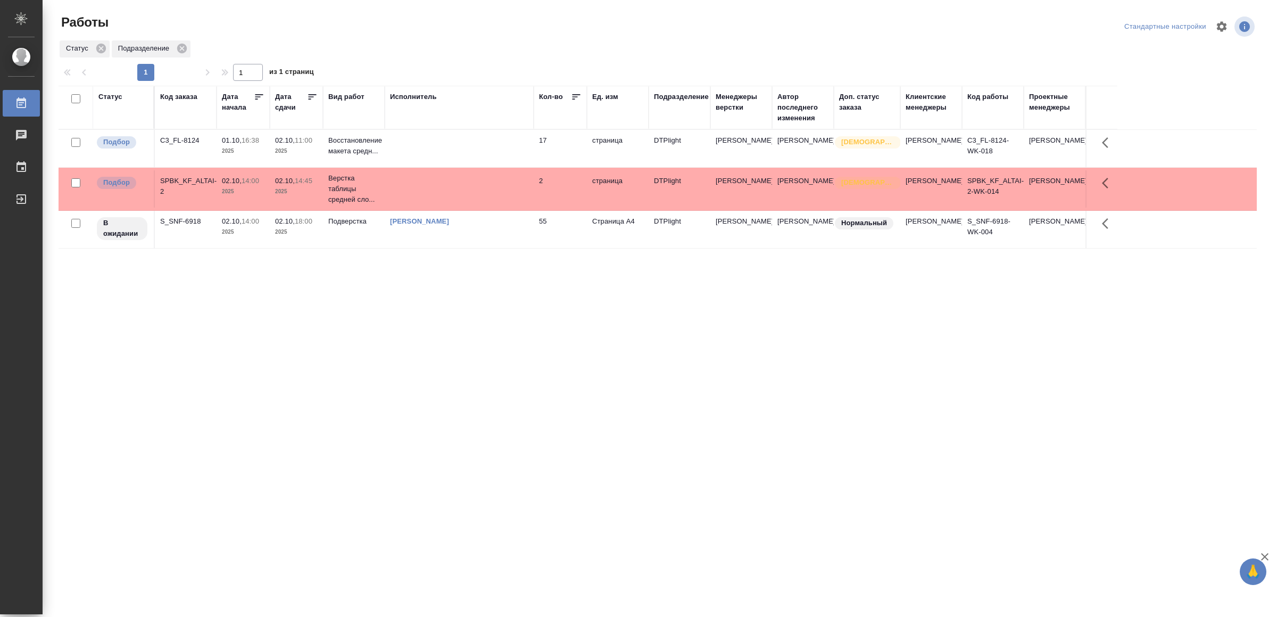
drag, startPoint x: 508, startPoint y: 368, endPoint x: 548, endPoint y: 144, distance: 227.6
